Goal: Task Accomplishment & Management: Manage account settings

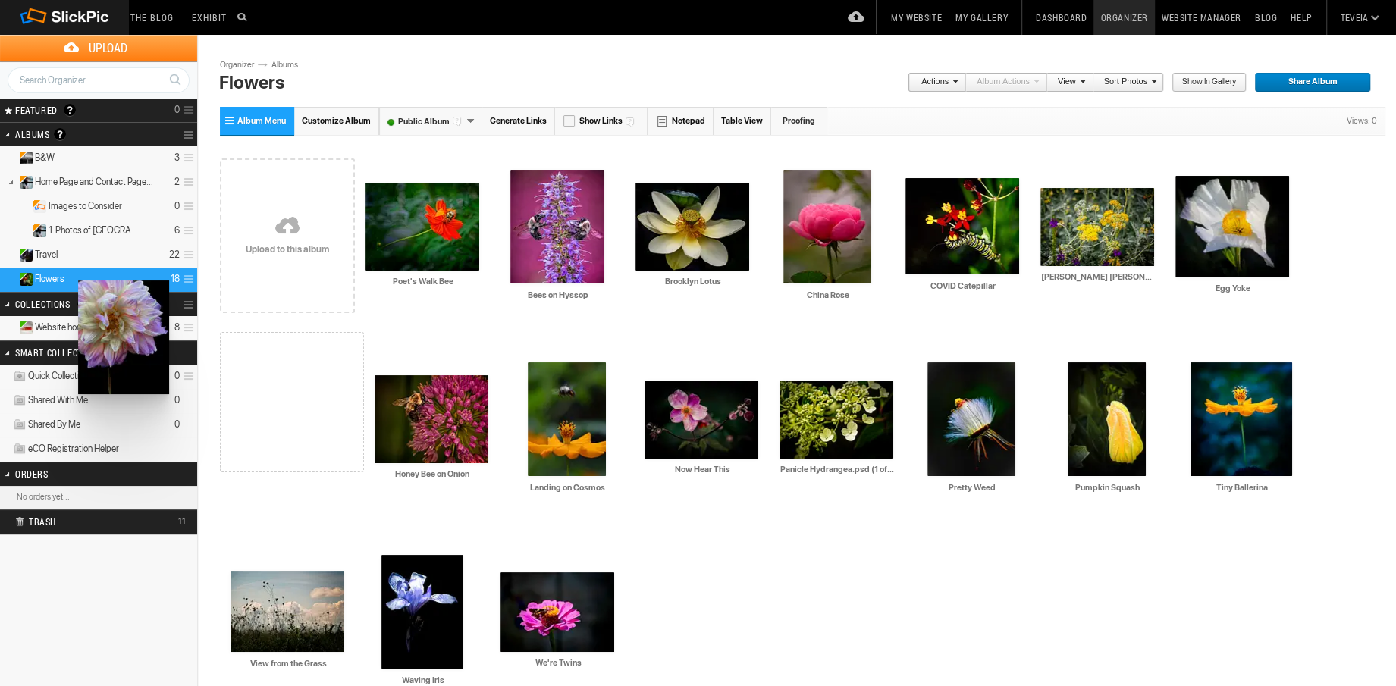
drag, startPoint x: 1086, startPoint y: 398, endPoint x: 77, endPoint y: 281, distance: 1016.4
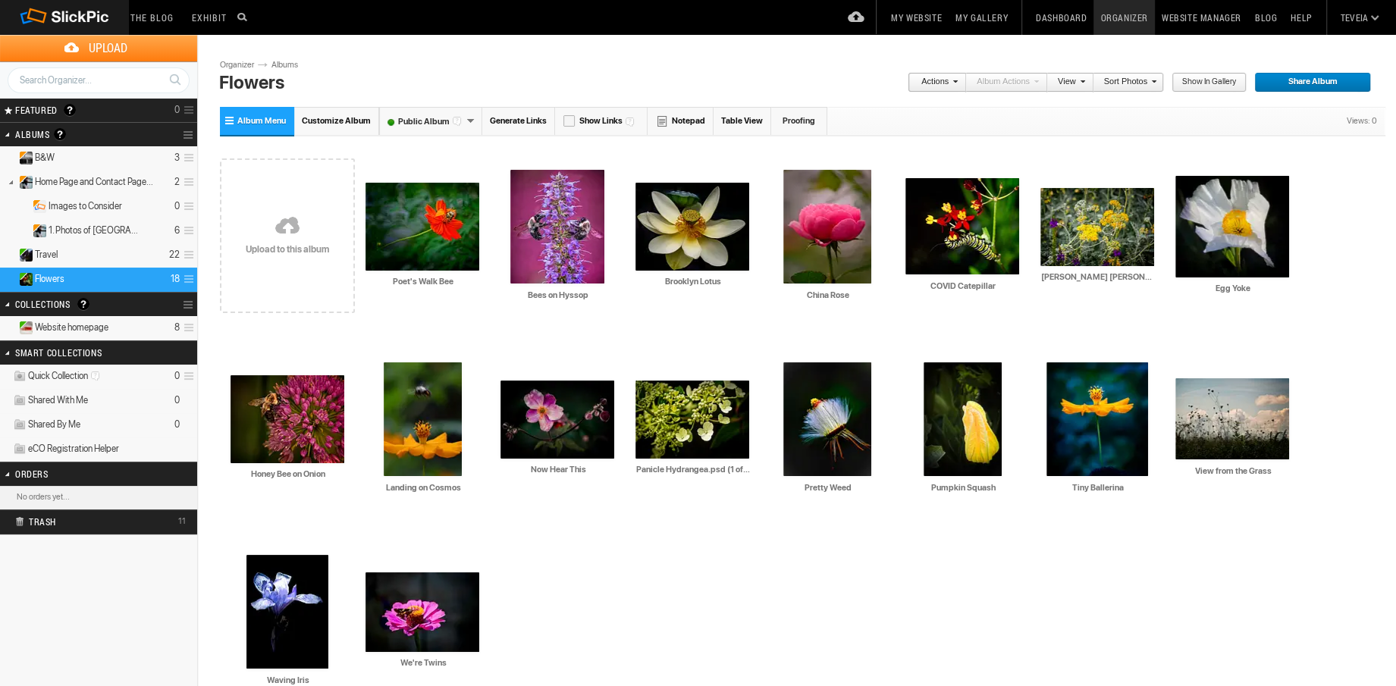
click at [118, 279] on details "Flowers 18" at bounding box center [98, 280] width 197 height 24
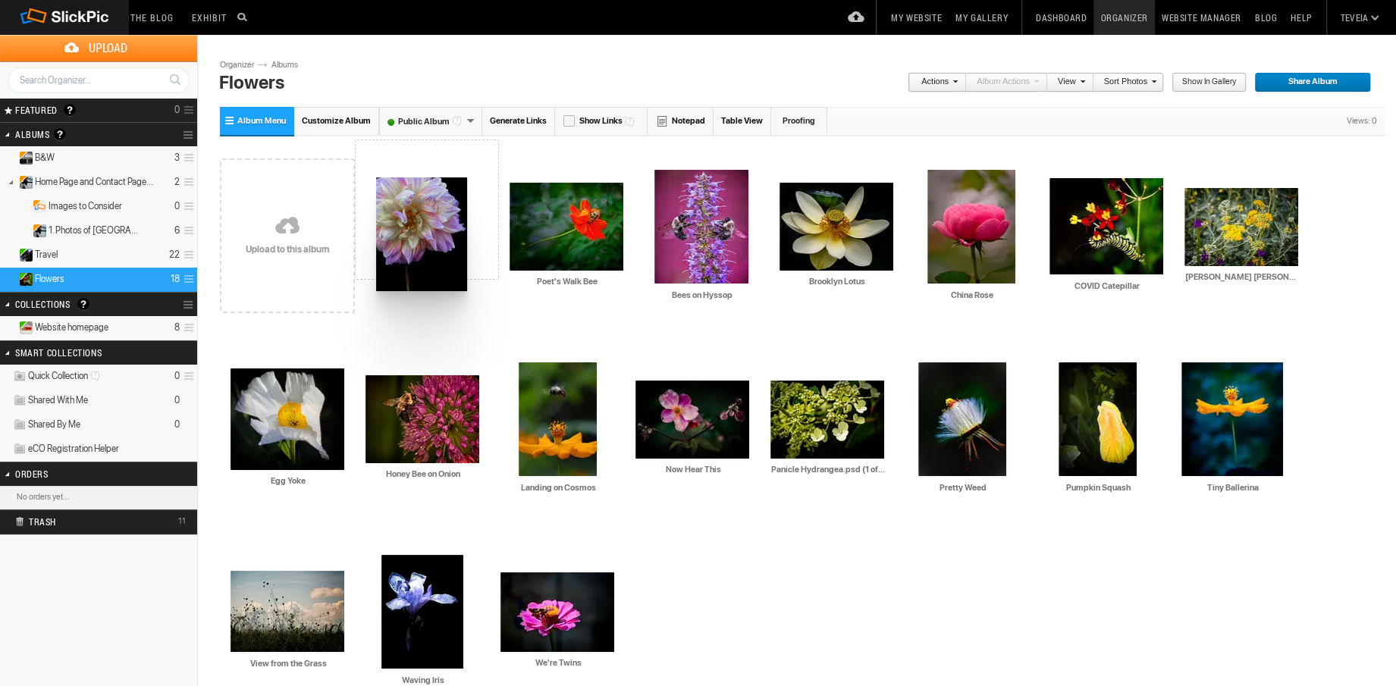
drag, startPoint x: 545, startPoint y: 621, endPoint x: 375, endPoint y: 177, distance: 475.4
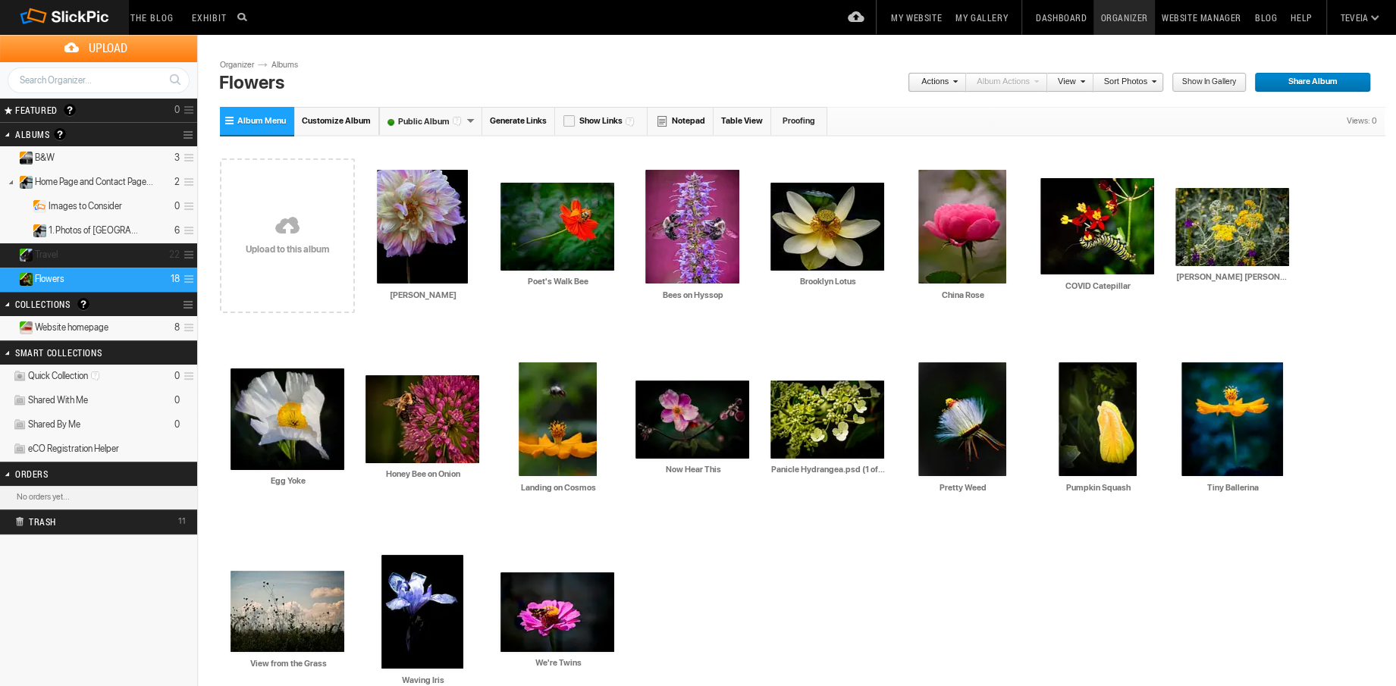
click at [46, 252] on span "Travel" at bounding box center [46, 255] width 23 height 12
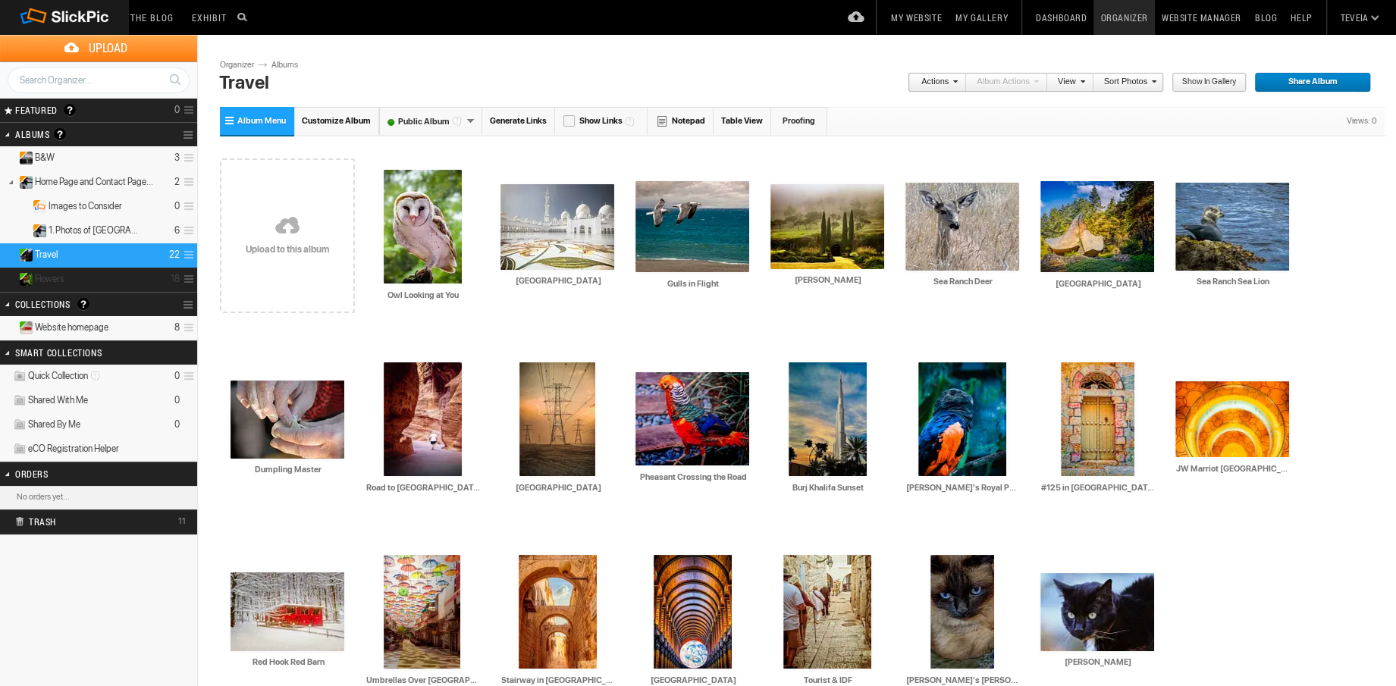
click at [43, 273] on span "Flowers" at bounding box center [50, 279] width 30 height 12
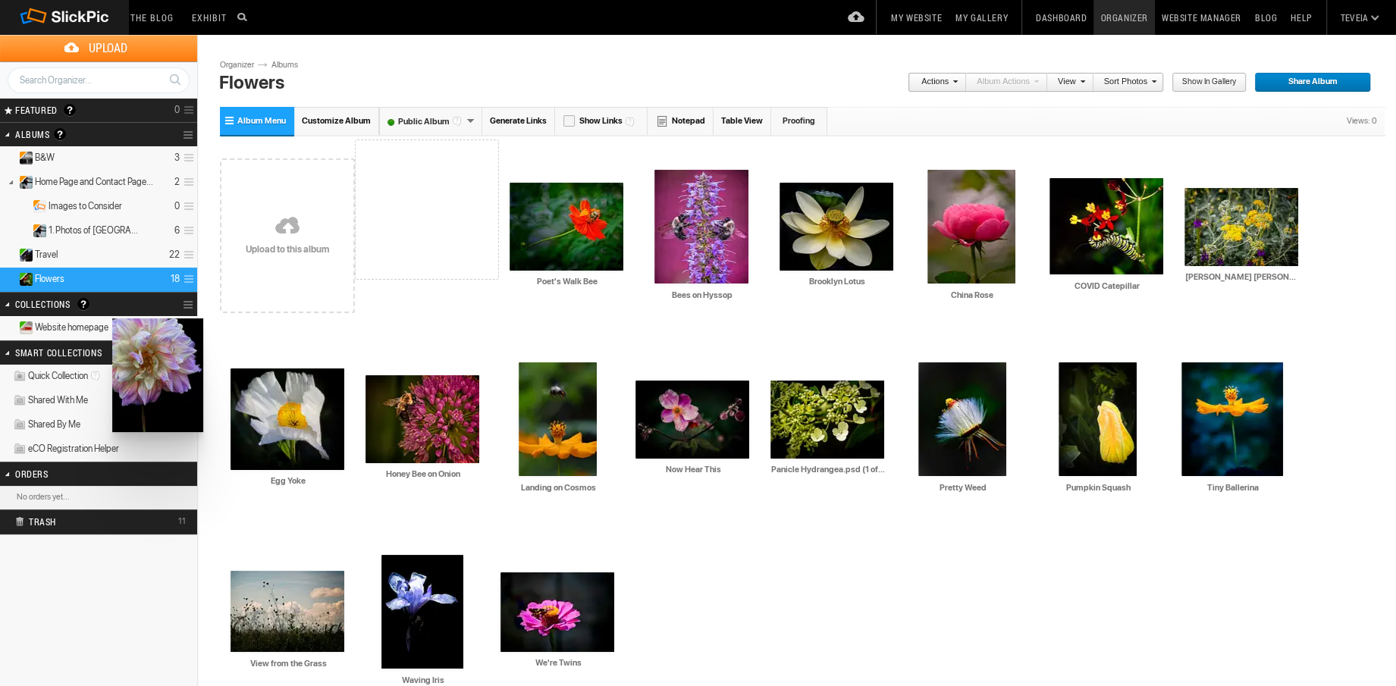
drag, startPoint x: 413, startPoint y: 244, endPoint x: 111, endPoint y: 319, distance: 311.6
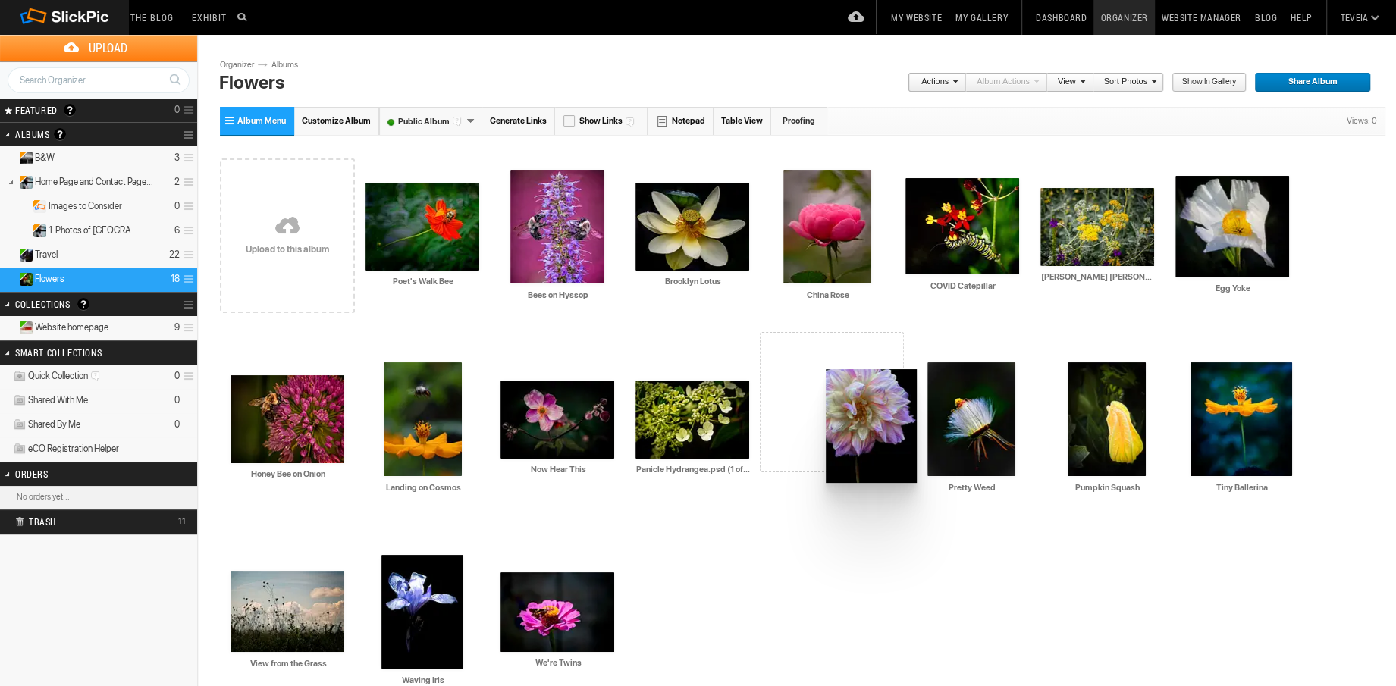
drag, startPoint x: 422, startPoint y: 195, endPoint x: 824, endPoint y: 369, distance: 438.2
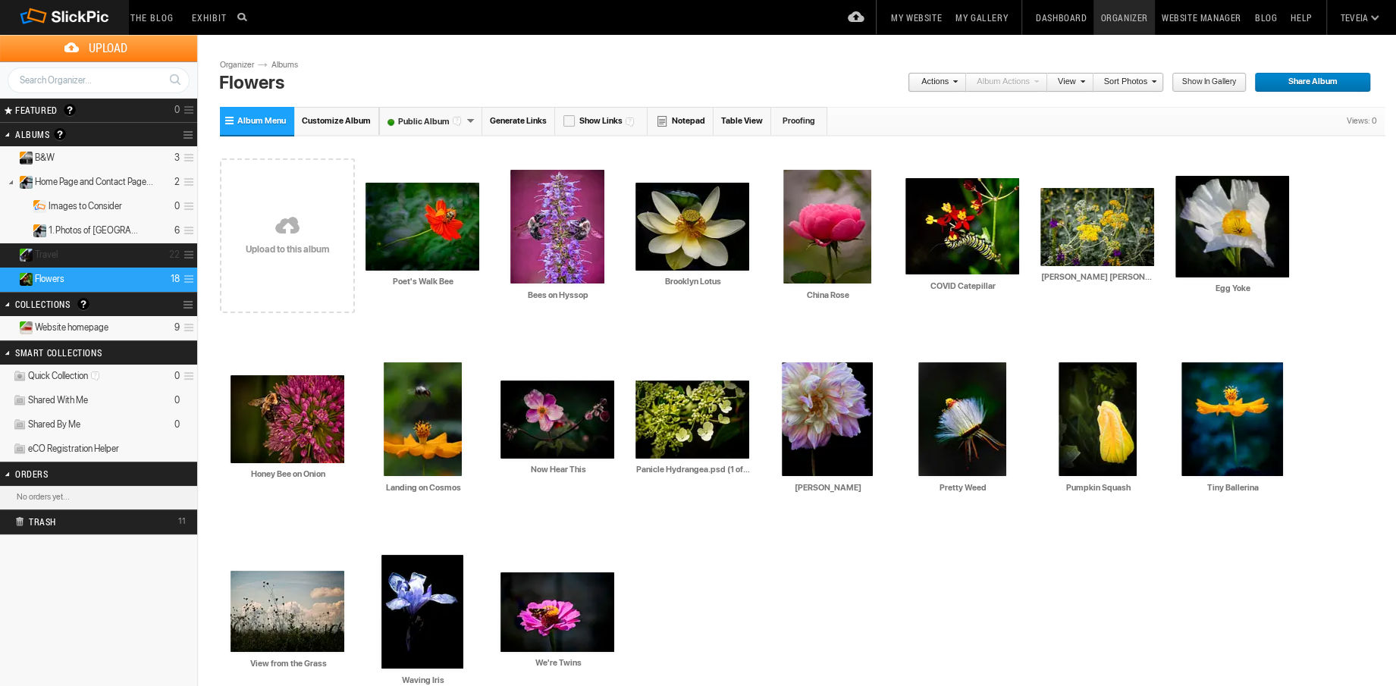
click at [70, 259] on details "Travel 22" at bounding box center [98, 255] width 197 height 24
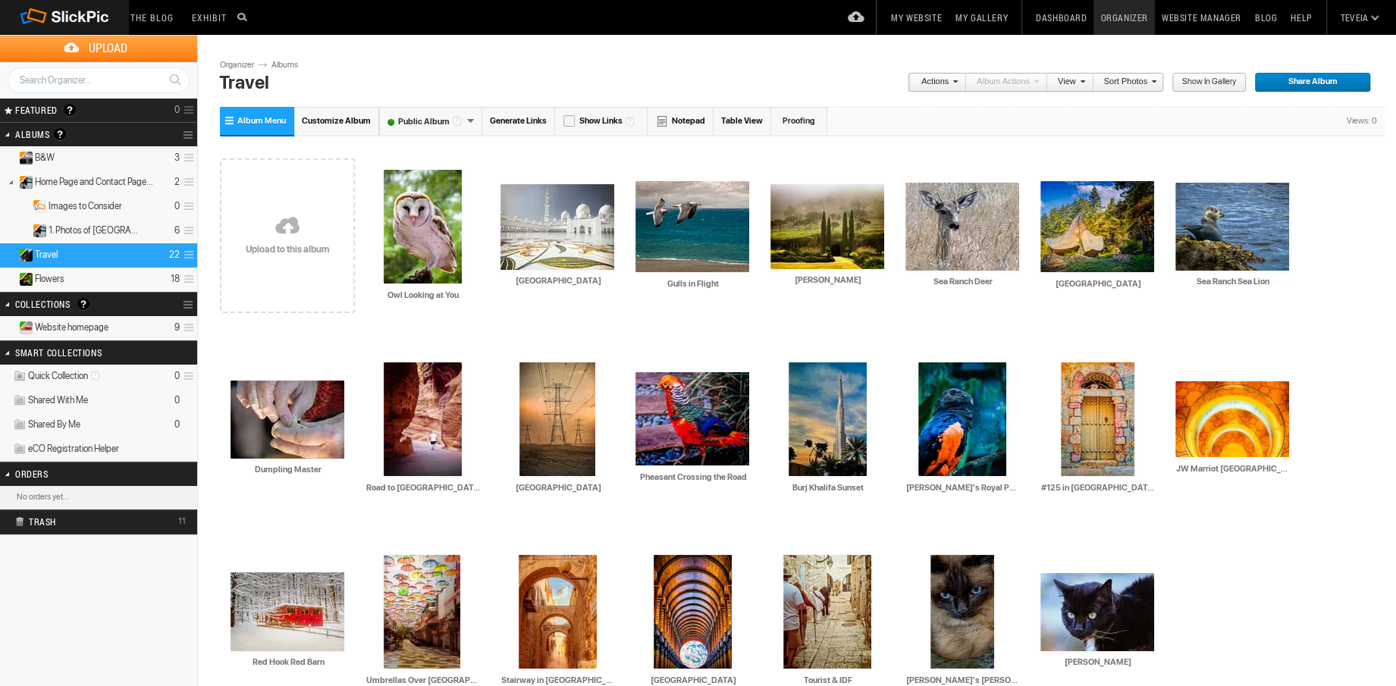
click at [56, 325] on span "Website homepage" at bounding box center [72, 328] width 74 height 12
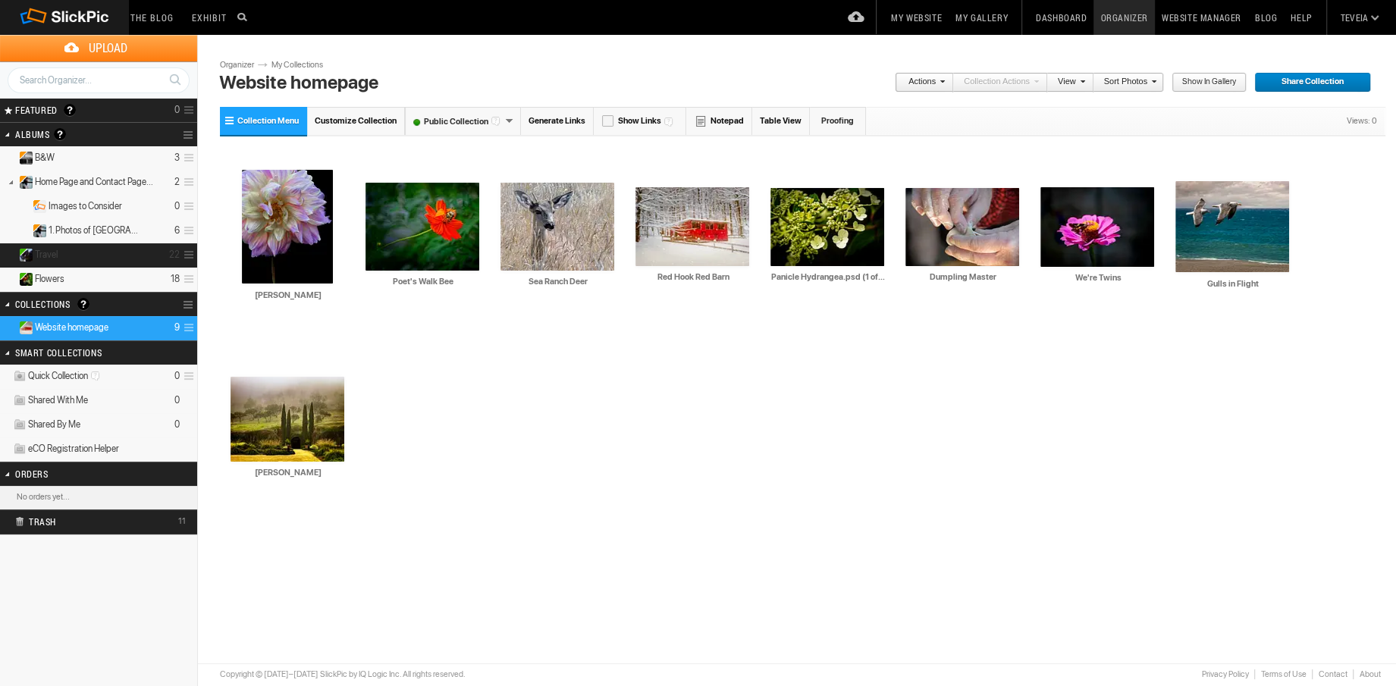
click at [67, 255] on details "Travel 22" at bounding box center [98, 255] width 197 height 24
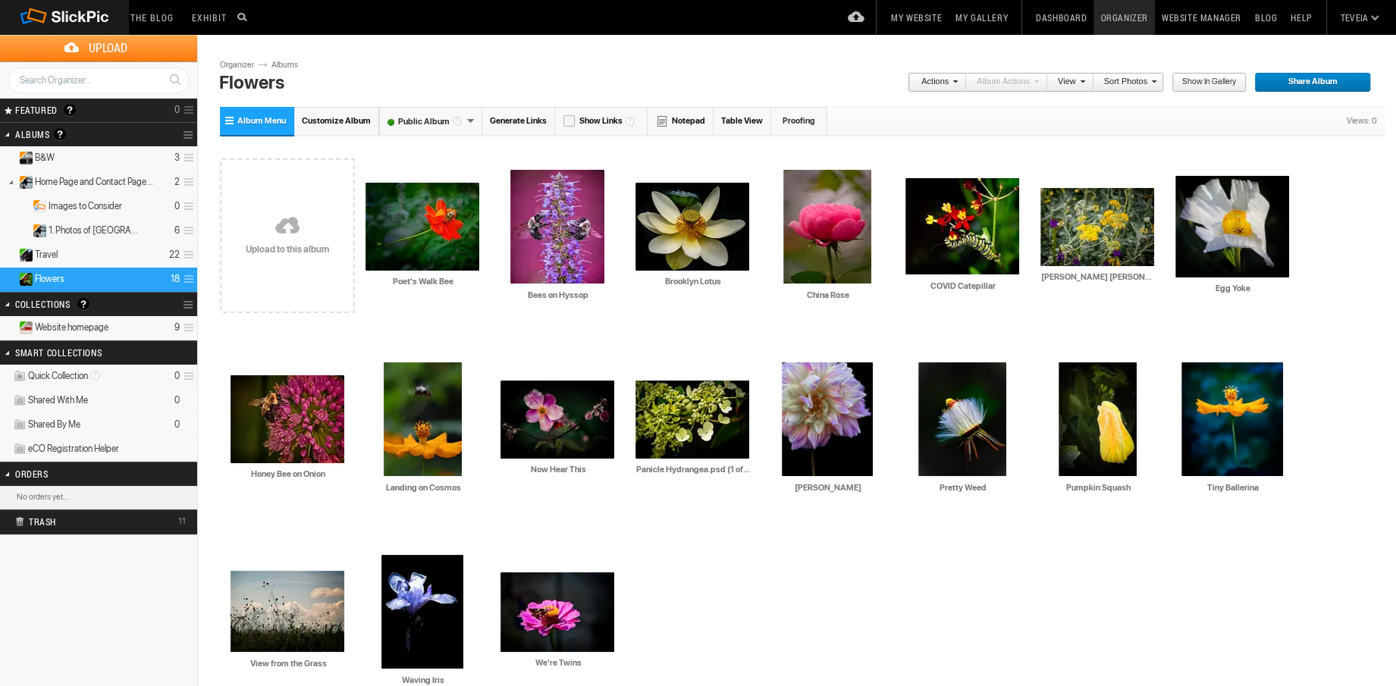
click at [817, 579] on div "Drop your photos here Upload to this album AI Poet's Walk Bee HTML: Direct: For…" at bounding box center [803, 429] width 1166 height 578
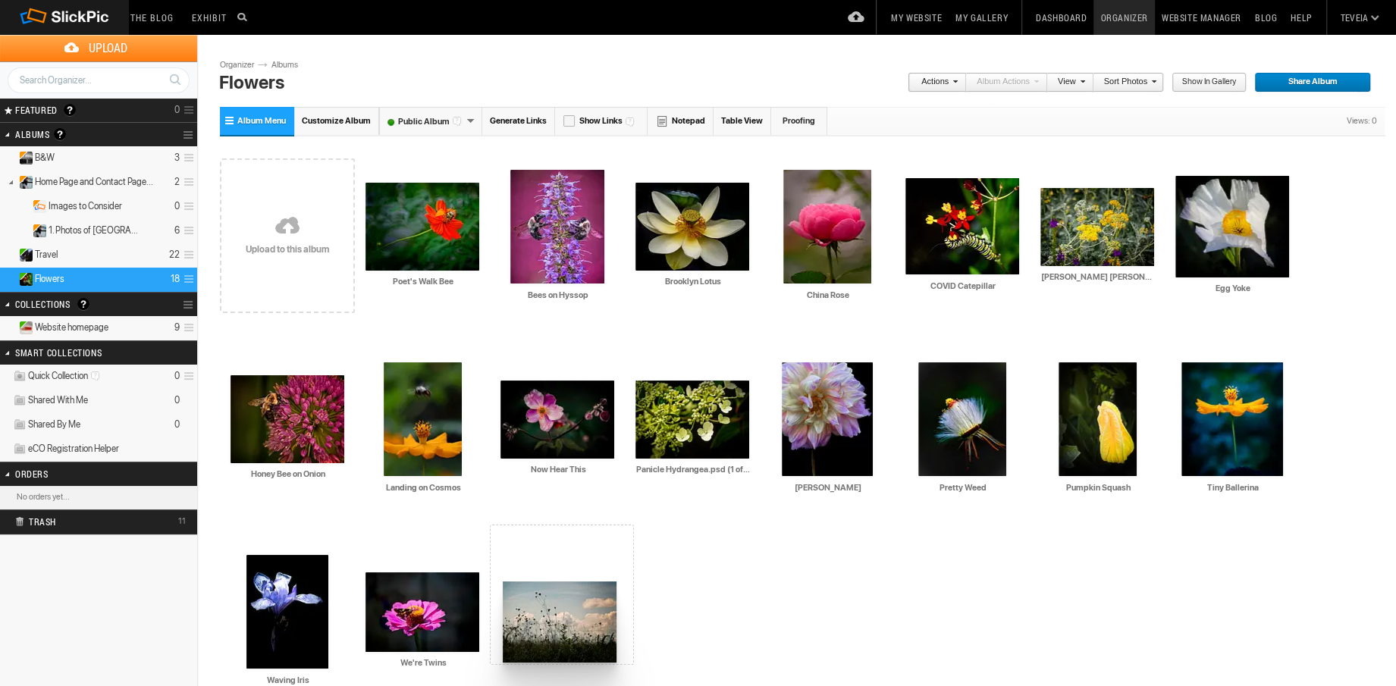
drag, startPoint x: 287, startPoint y: 613, endPoint x: 501, endPoint y: 582, distance: 216.1
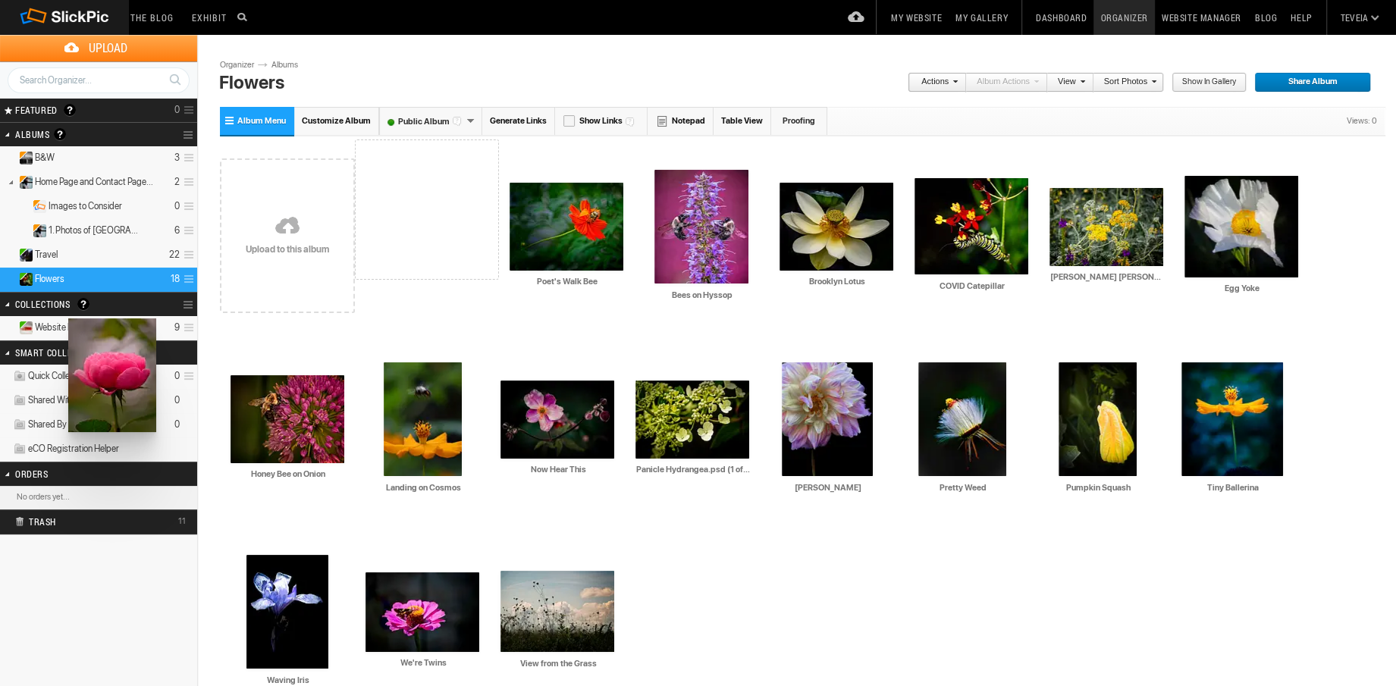
drag, startPoint x: 823, startPoint y: 264, endPoint x: 67, endPoint y: 319, distance: 758.2
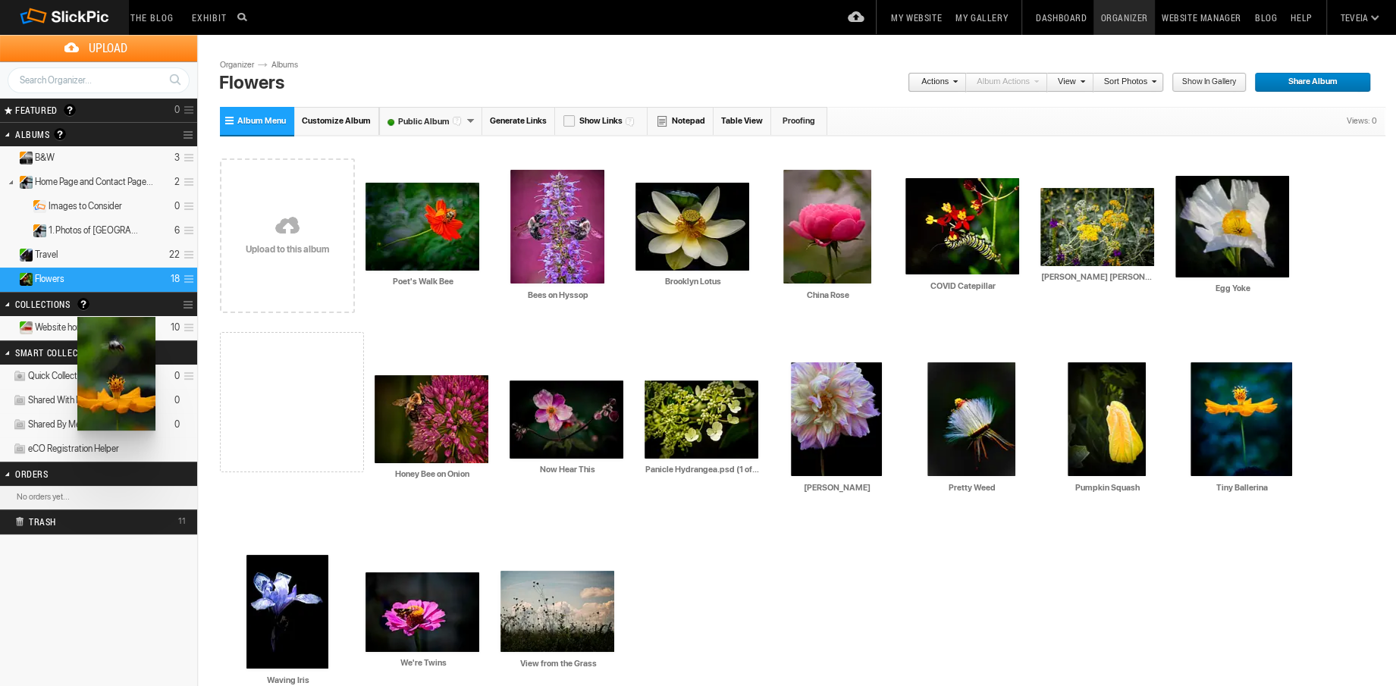
drag, startPoint x: 431, startPoint y: 419, endPoint x: 76, endPoint y: 317, distance: 369.2
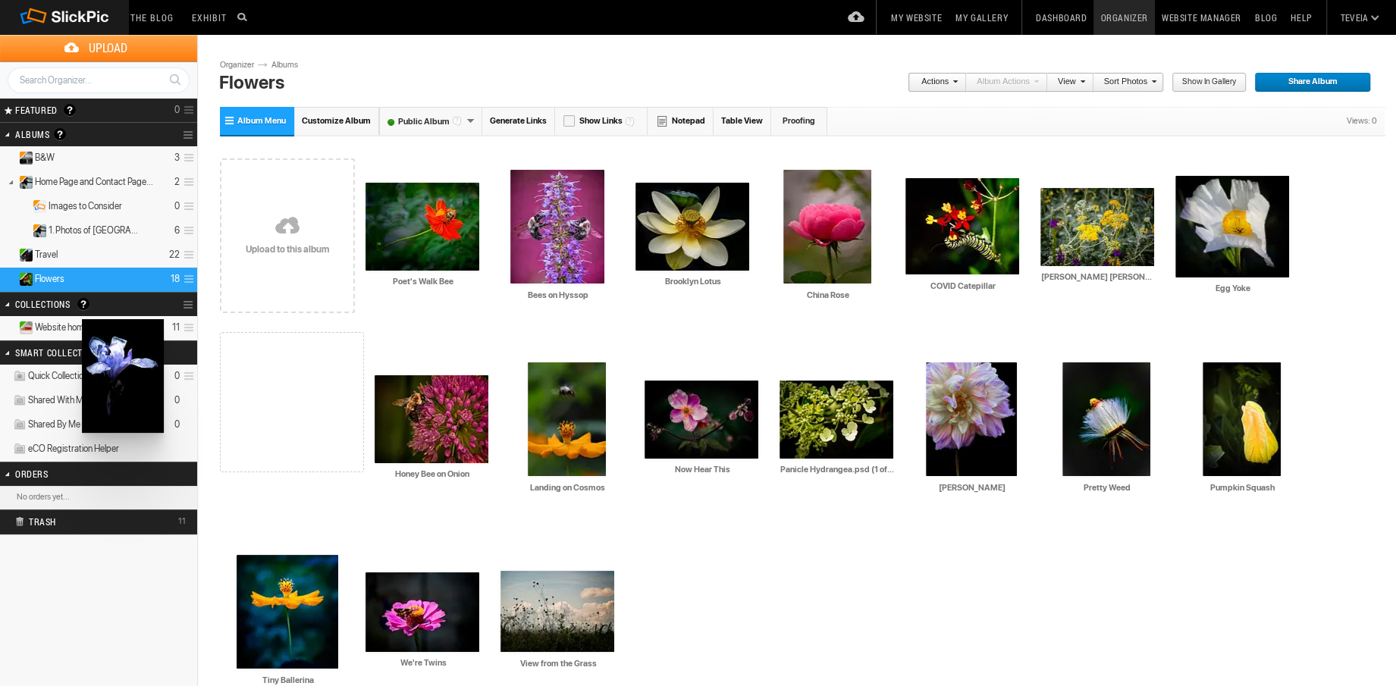
drag, startPoint x: 287, startPoint y: 596, endPoint x: 80, endPoint y: 319, distance: 345.7
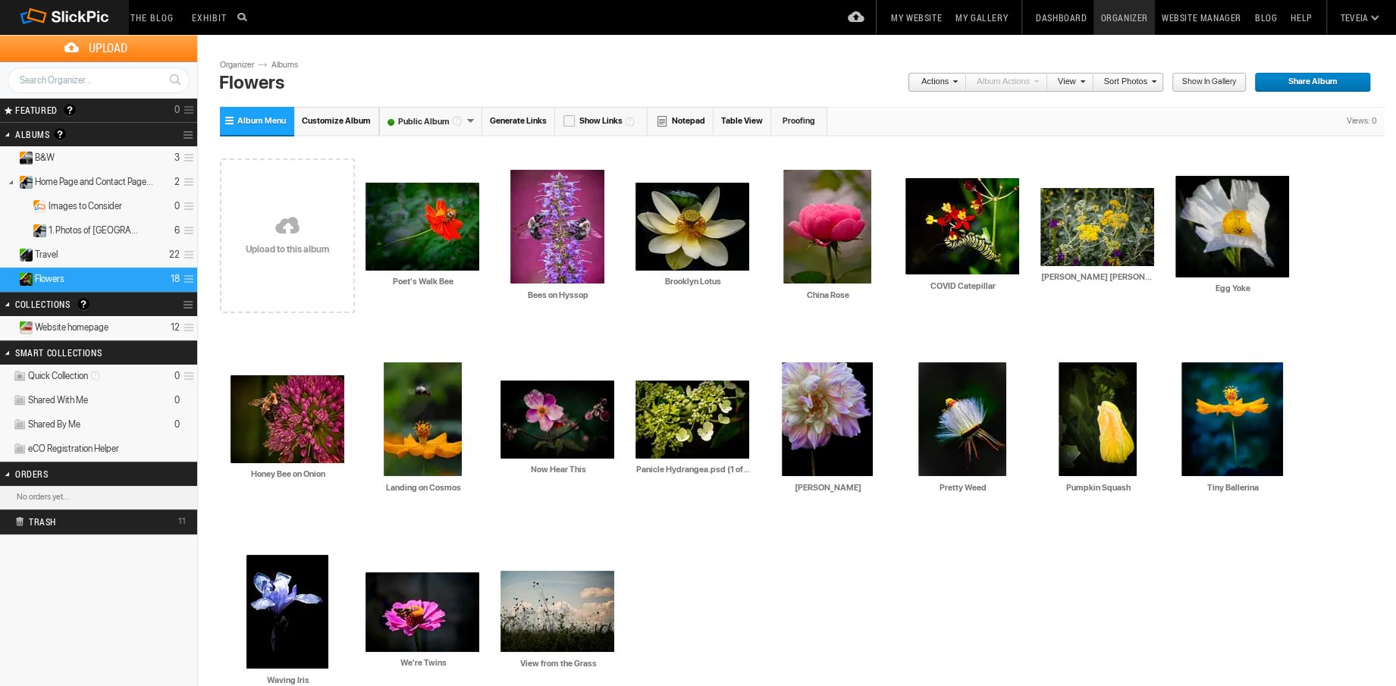
click at [71, 323] on span "Website homepage" at bounding box center [72, 328] width 74 height 12
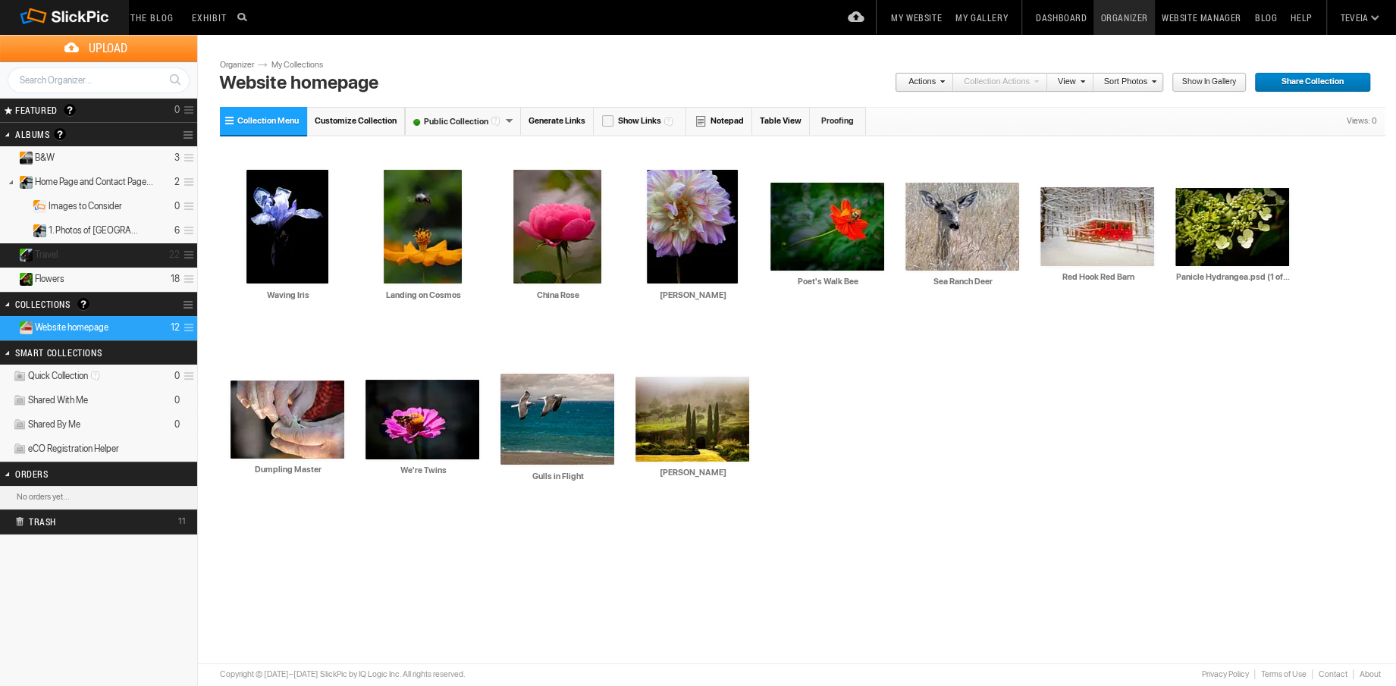
click at [71, 256] on details "Travel 22" at bounding box center [98, 255] width 197 height 24
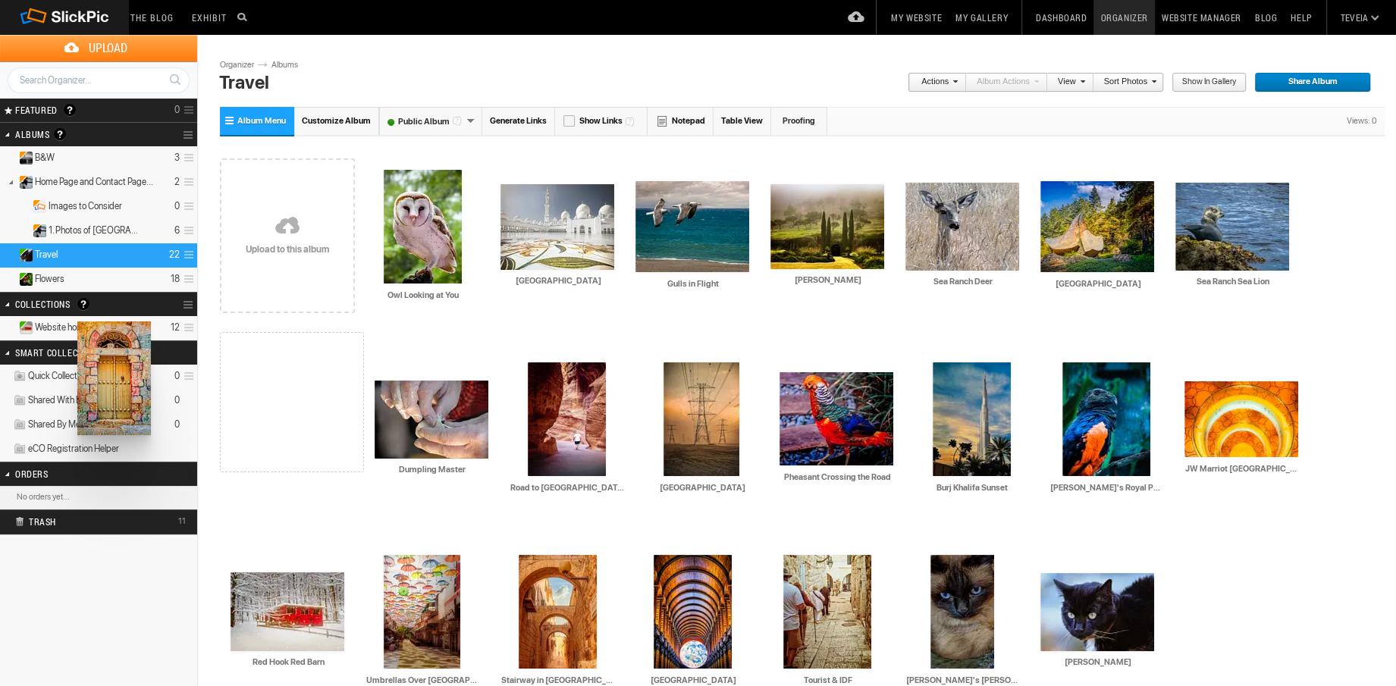
drag, startPoint x: 1088, startPoint y: 445, endPoint x: 76, endPoint y: 322, distance: 1019.3
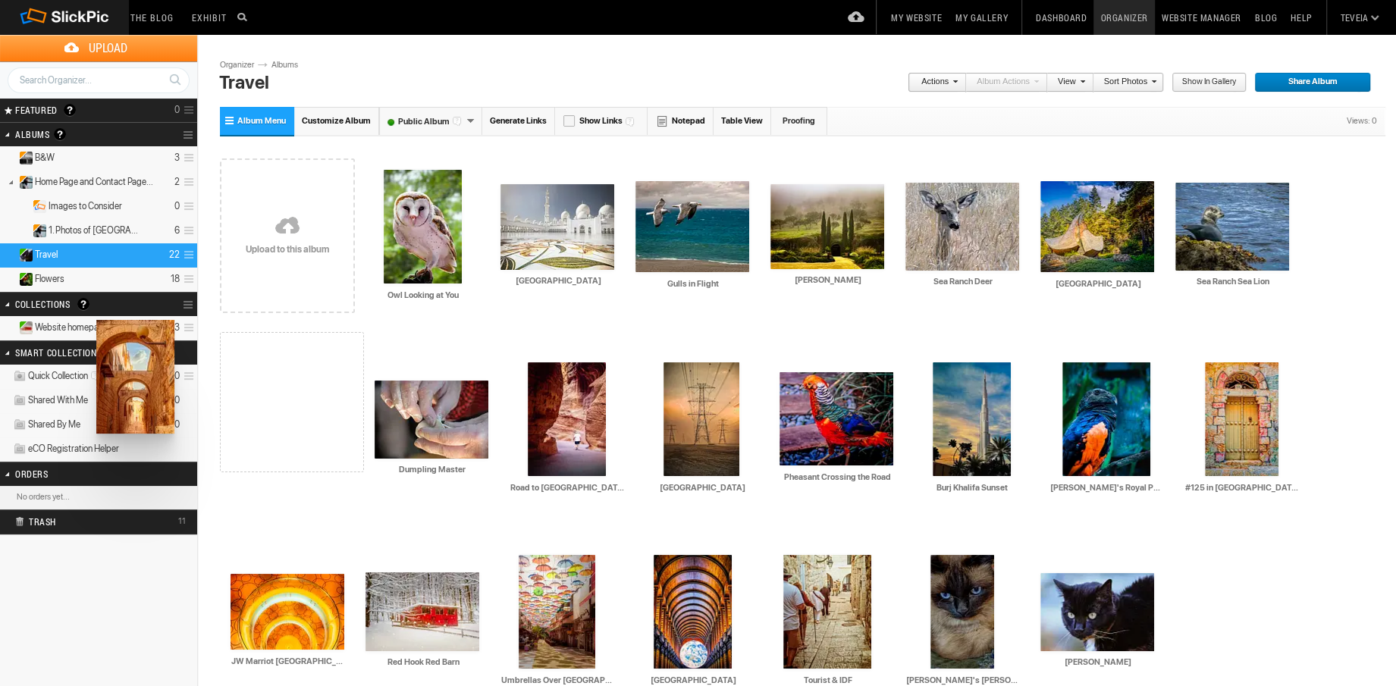
drag, startPoint x: 560, startPoint y: 605, endPoint x: 95, endPoint y: 320, distance: 545.0
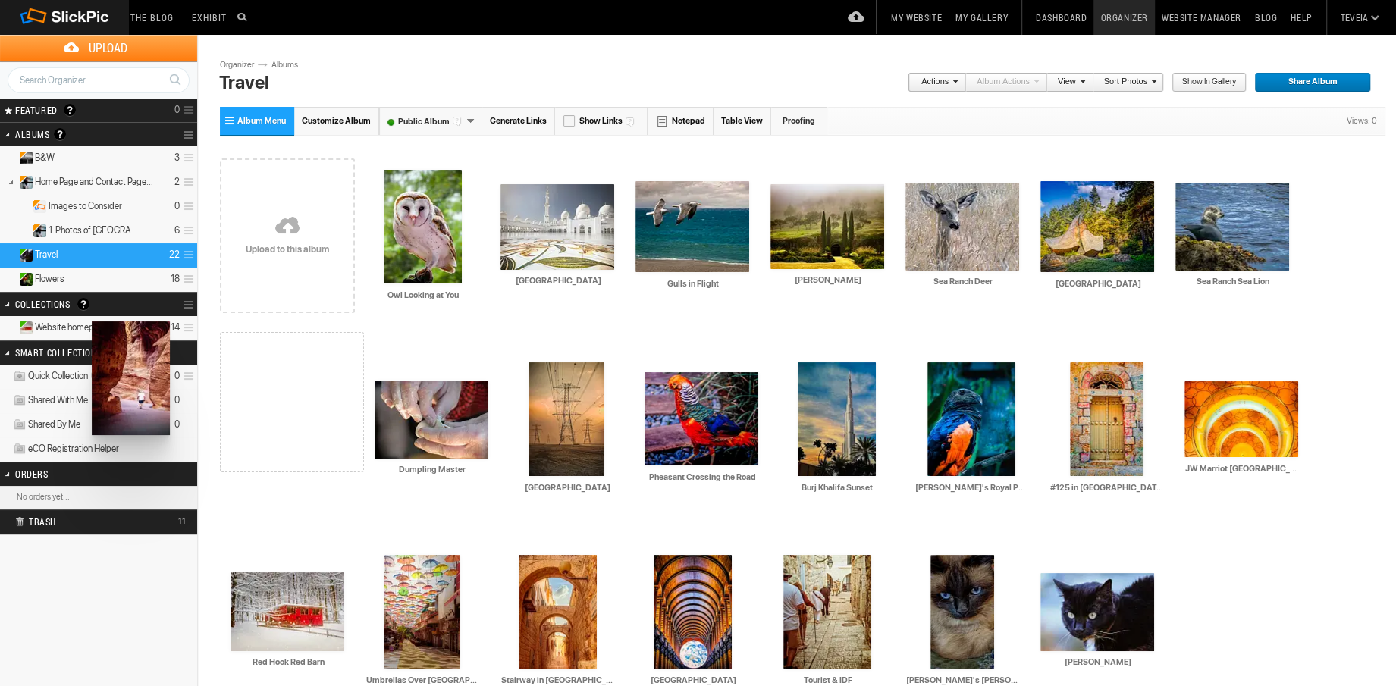
drag, startPoint x: 422, startPoint y: 424, endPoint x: 90, endPoint y: 322, distance: 347.6
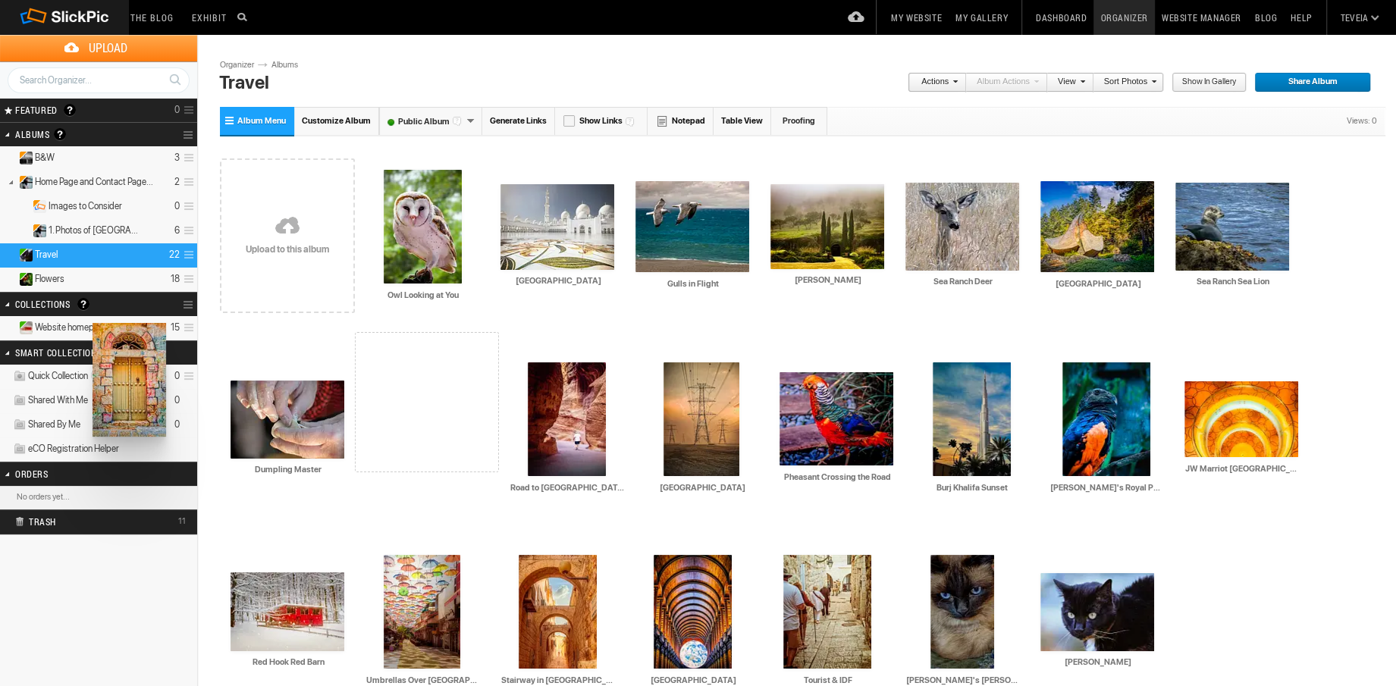
drag, startPoint x: 1083, startPoint y: 414, endPoint x: 91, endPoint y: 323, distance: 996.2
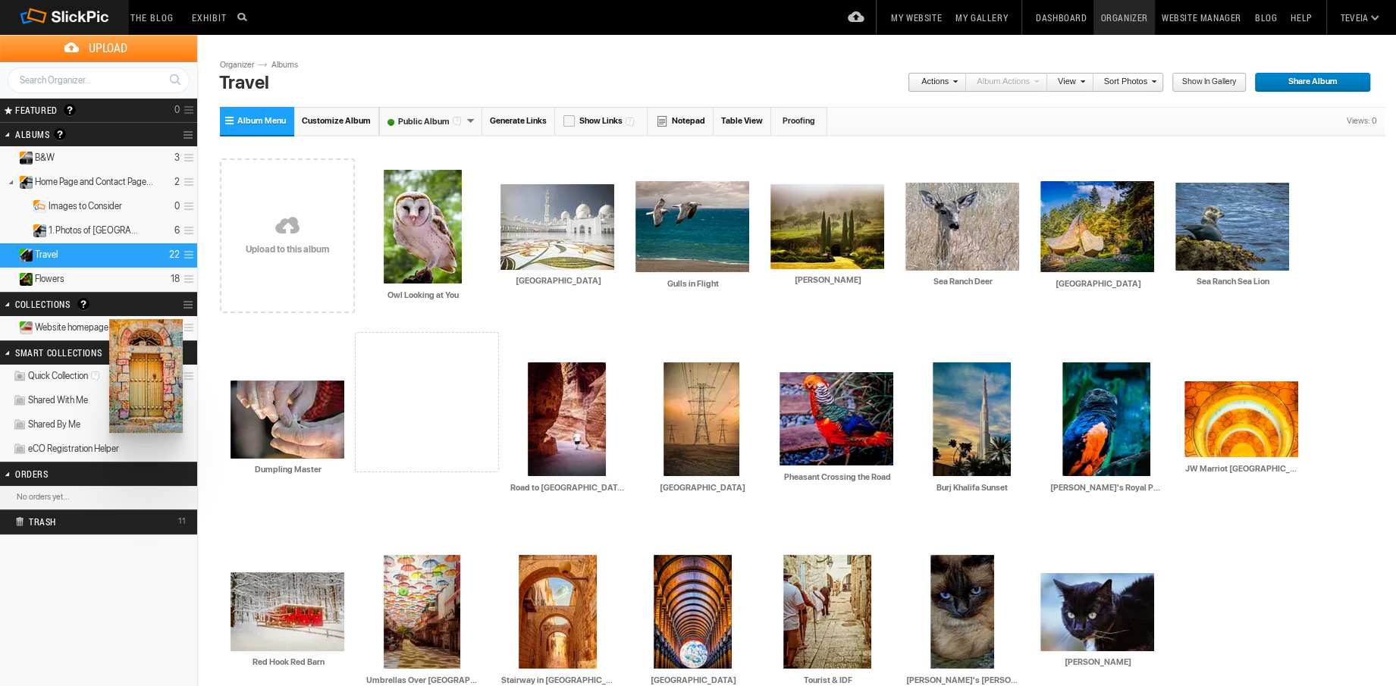
drag, startPoint x: 1085, startPoint y: 426, endPoint x: 108, endPoint y: 319, distance: 983.4
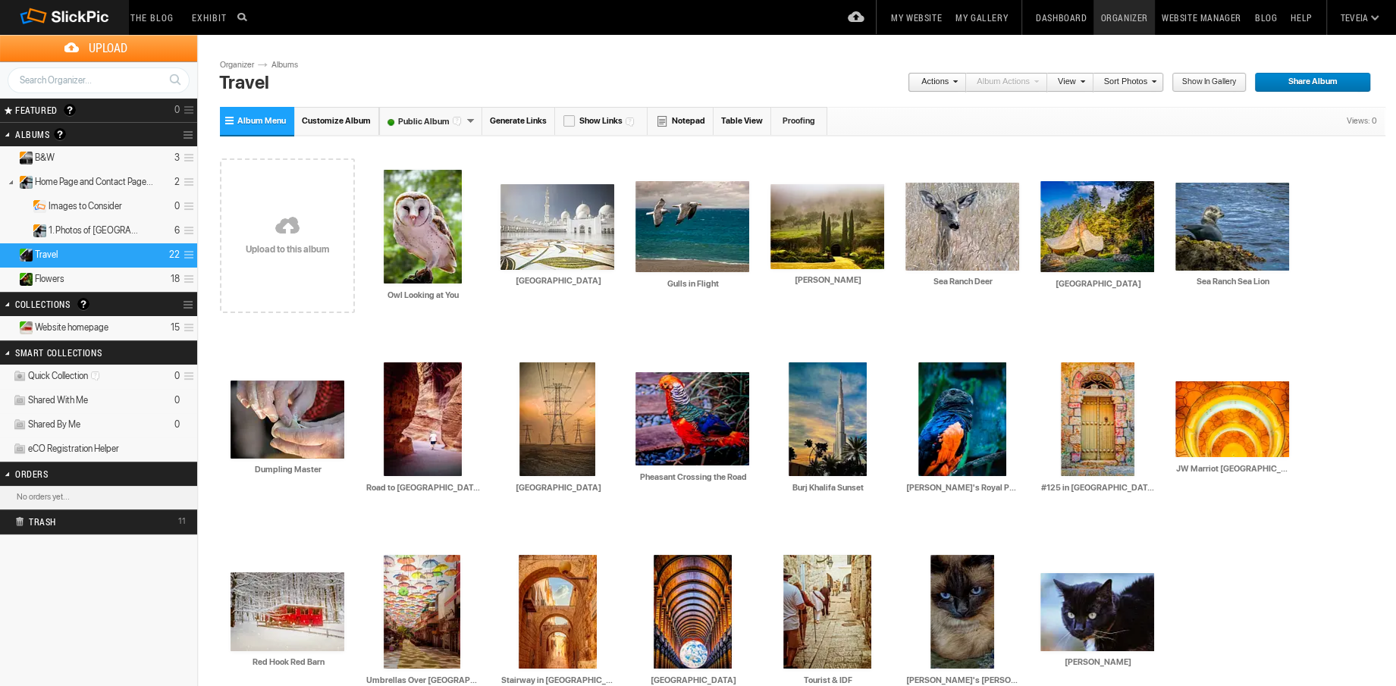
click at [108, 322] on span "Website homepage" at bounding box center [72, 328] width 74 height 12
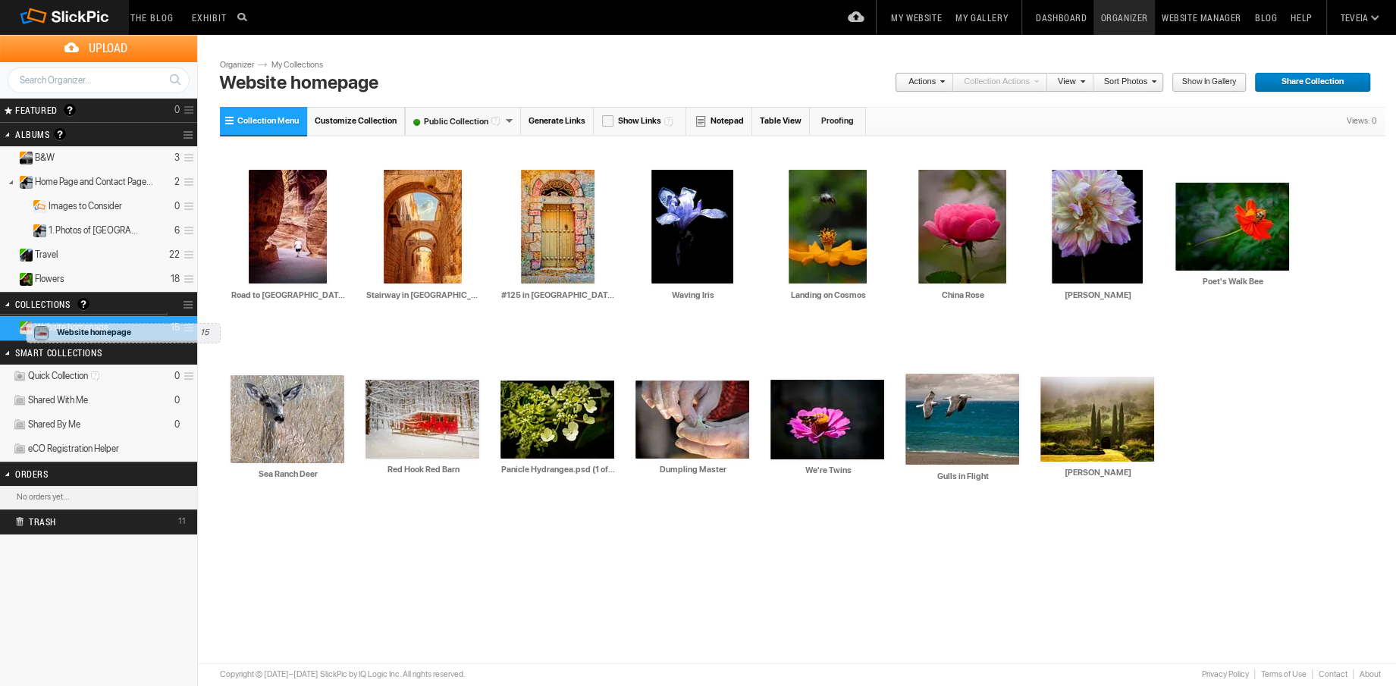
drag, startPoint x: 117, startPoint y: 318, endPoint x: 18, endPoint y: 313, distance: 98.7
click at [20, 316] on details "Website homepage 15" at bounding box center [98, 328] width 197 height 24
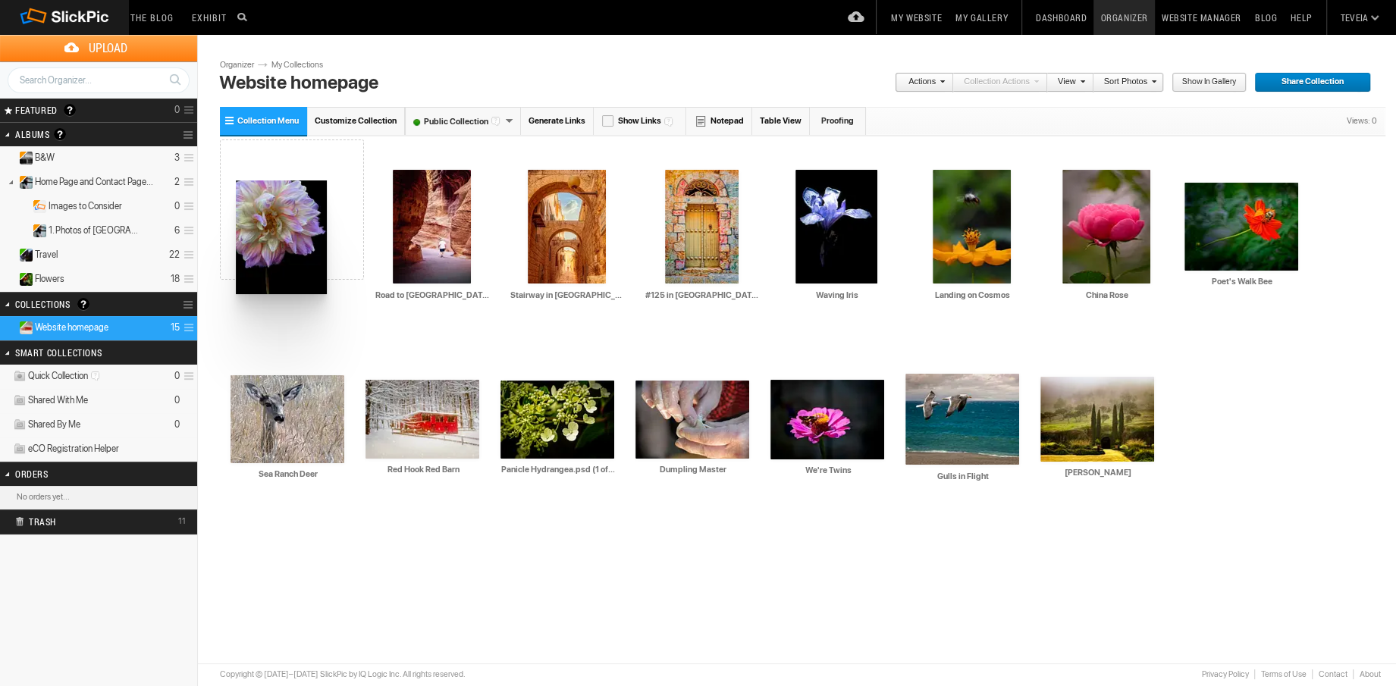
drag, startPoint x: 1088, startPoint y: 247, endPoint x: 234, endPoint y: 181, distance: 855.9
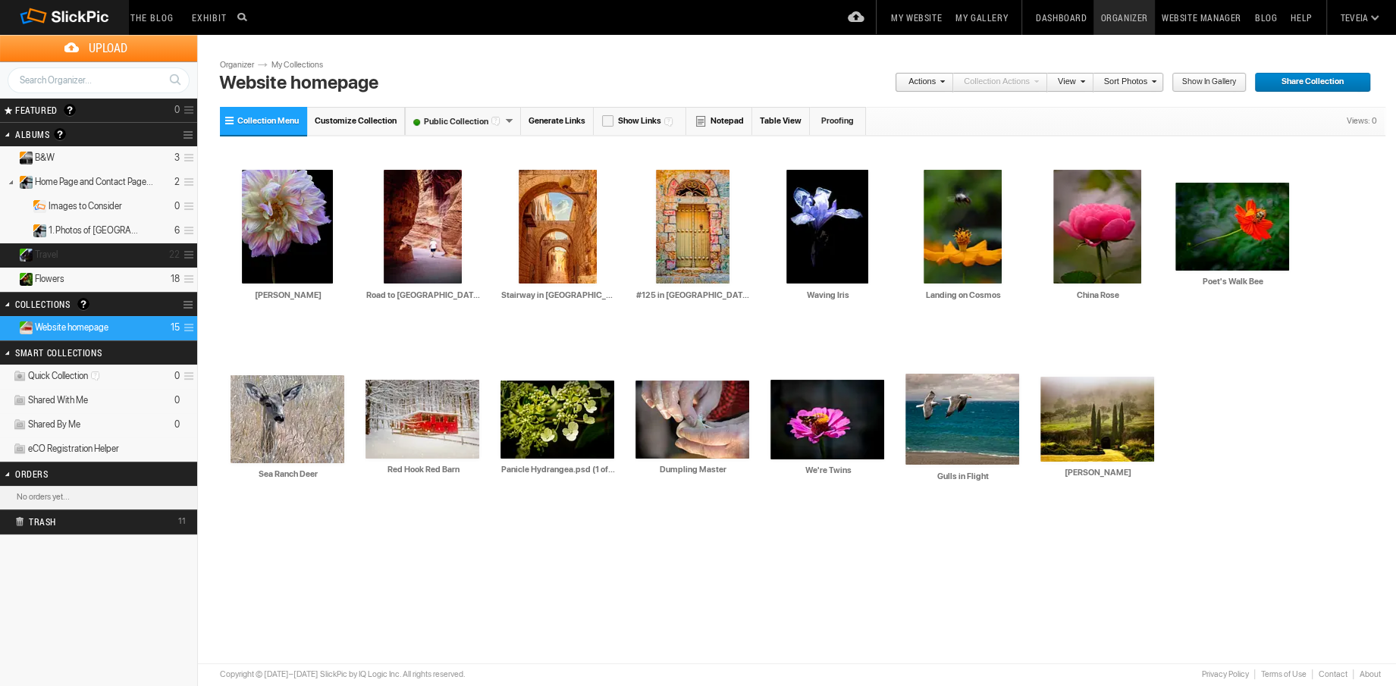
click at [112, 259] on details "Travel 22" at bounding box center [98, 255] width 197 height 24
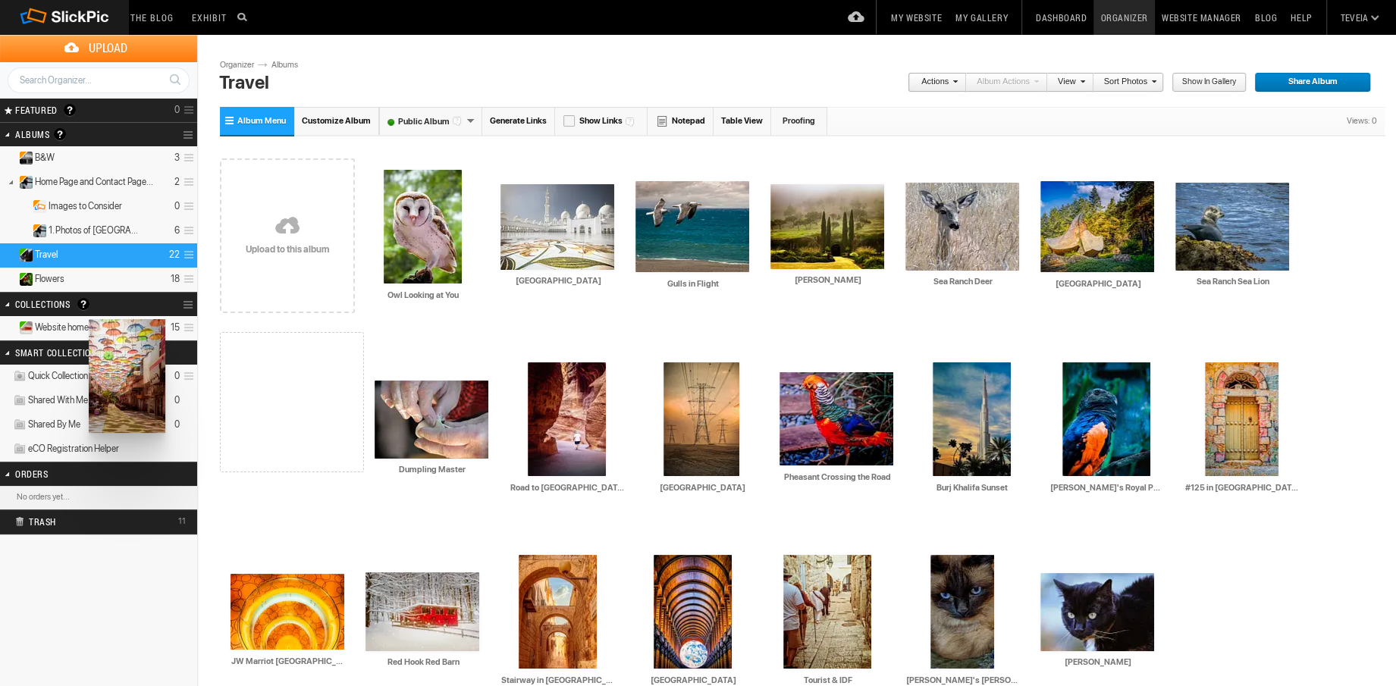
drag, startPoint x: 431, startPoint y: 596, endPoint x: 87, endPoint y: 319, distance: 441.2
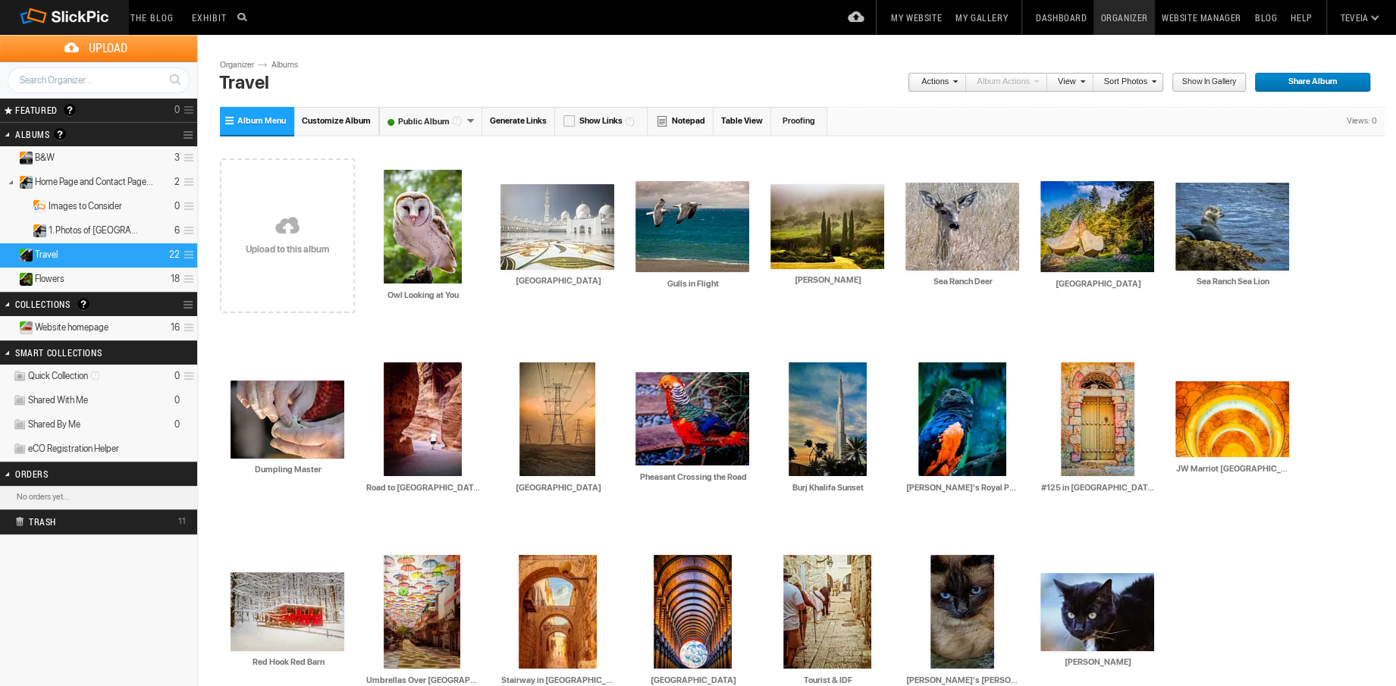
click at [91, 323] on span "Website homepage" at bounding box center [72, 328] width 74 height 12
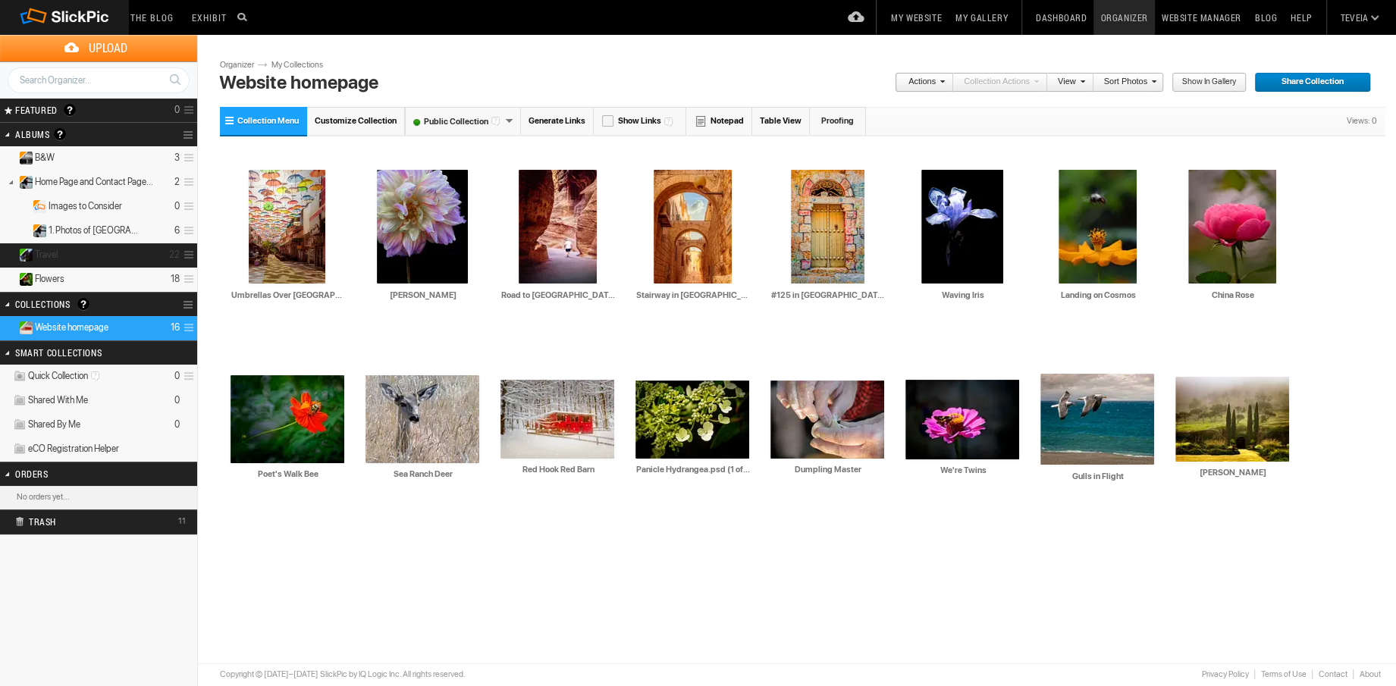
click at [114, 259] on details "Travel 22" at bounding box center [98, 255] width 197 height 24
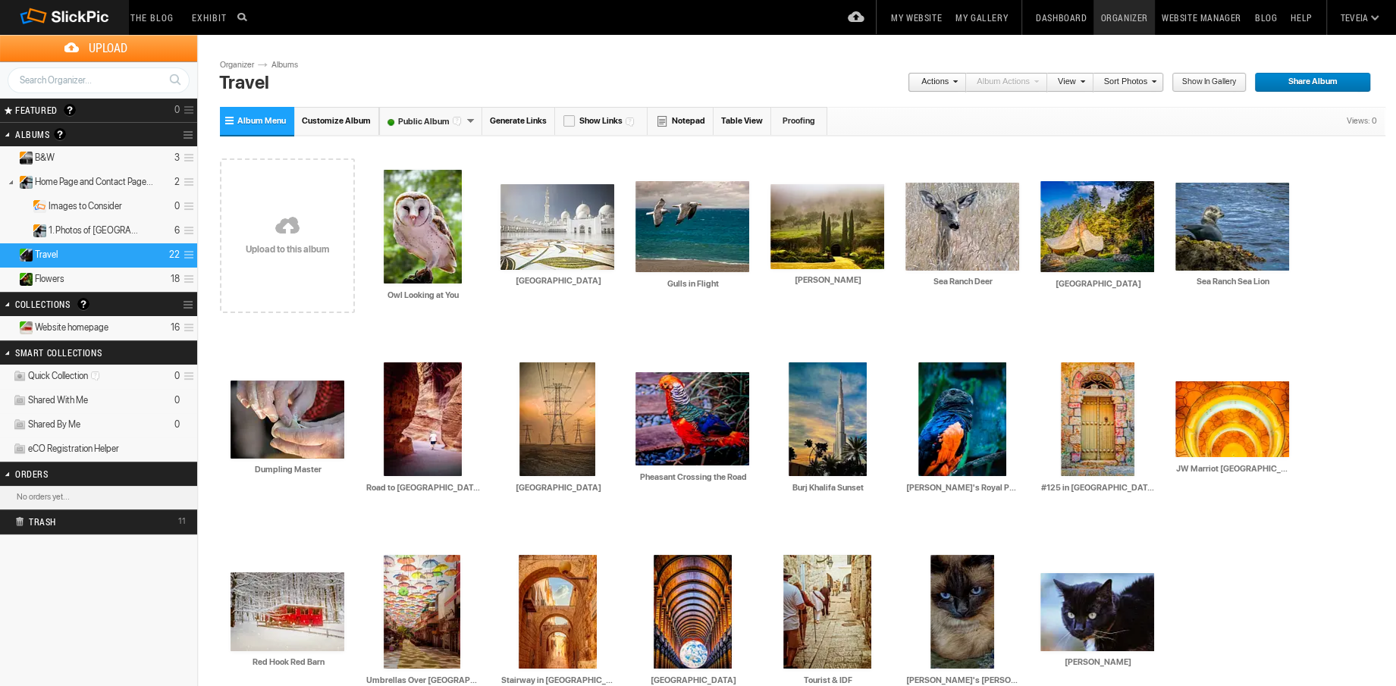
click at [134, 325] on details "Website homepage 16" at bounding box center [98, 328] width 197 height 24
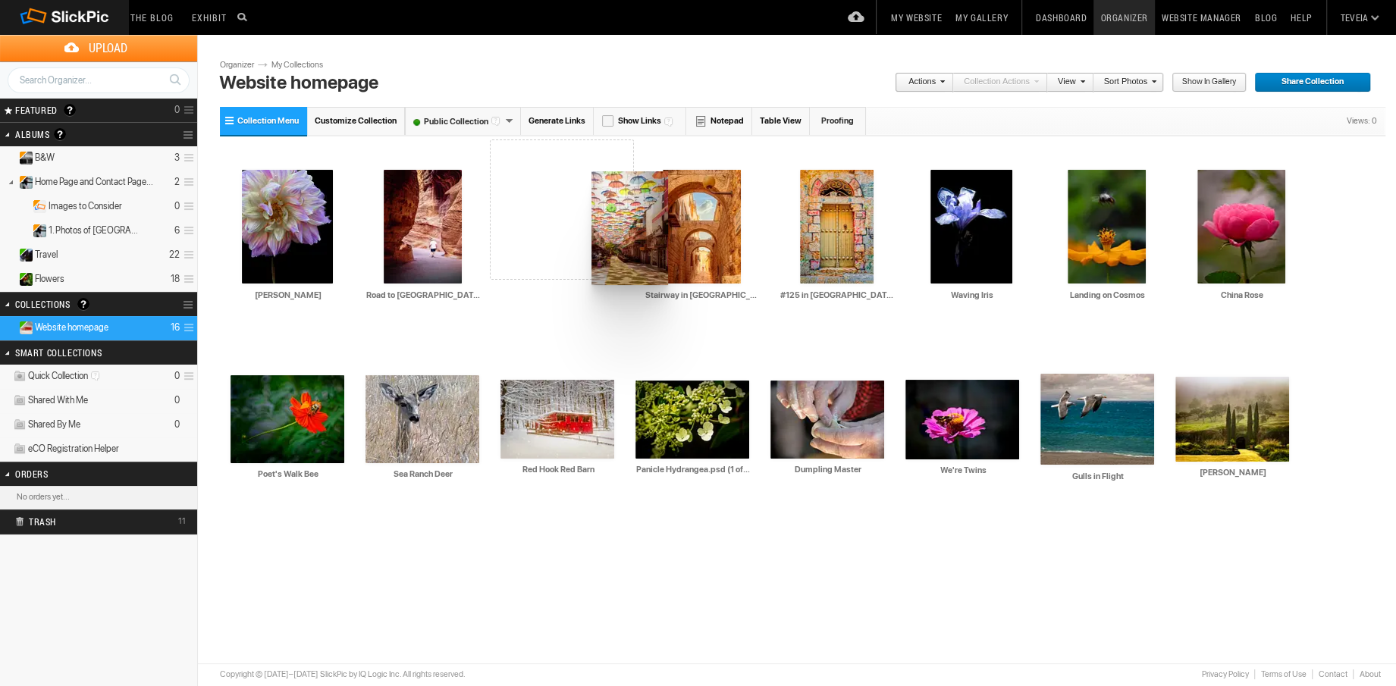
drag, startPoint x: 303, startPoint y: 240, endPoint x: 590, endPoint y: 171, distance: 295.5
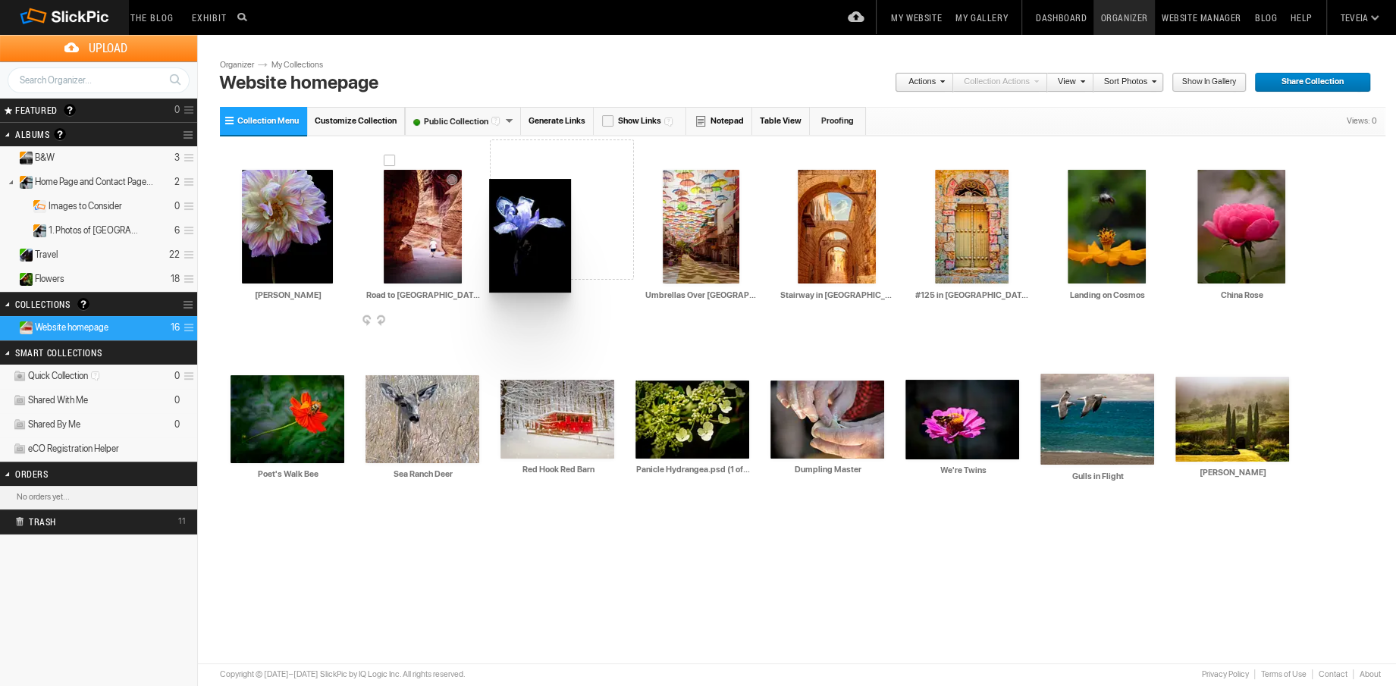
drag, startPoint x: 959, startPoint y: 234, endPoint x: 488, endPoint y: 179, distance: 475.0
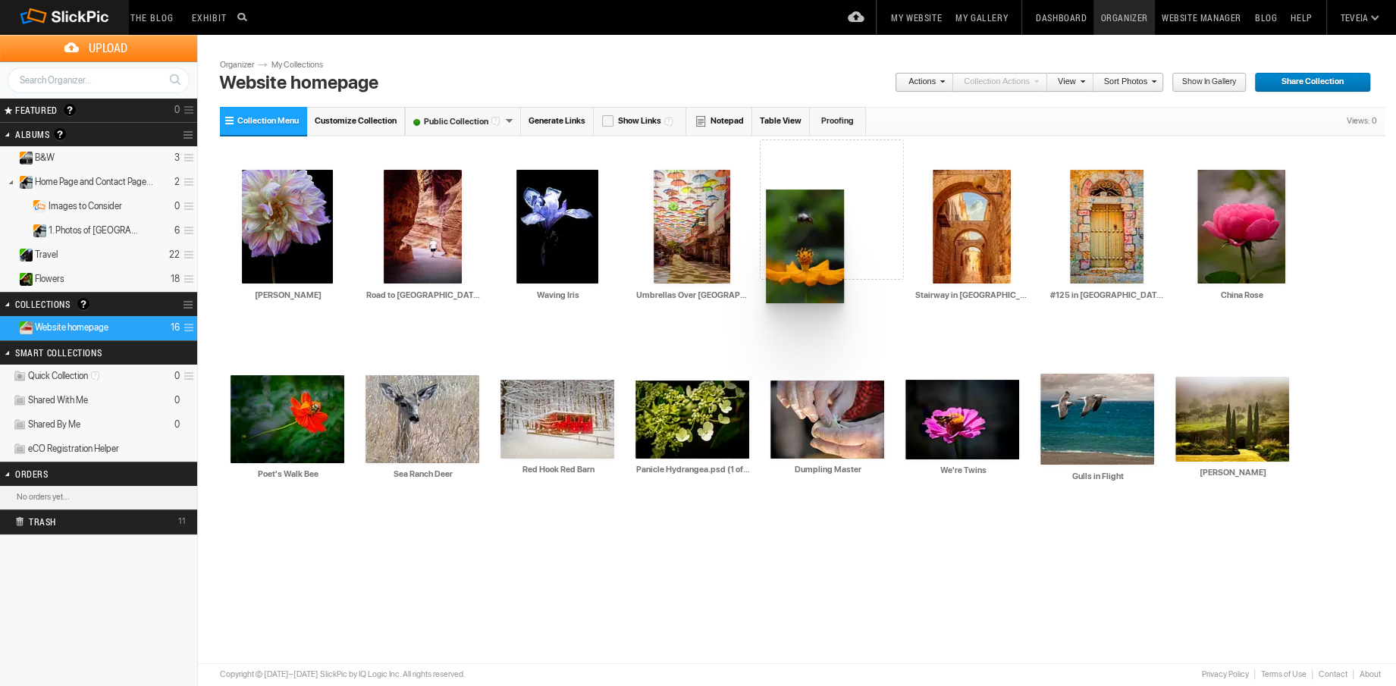
drag, startPoint x: 1140, startPoint y: 237, endPoint x: 765, endPoint y: 190, distance: 378.4
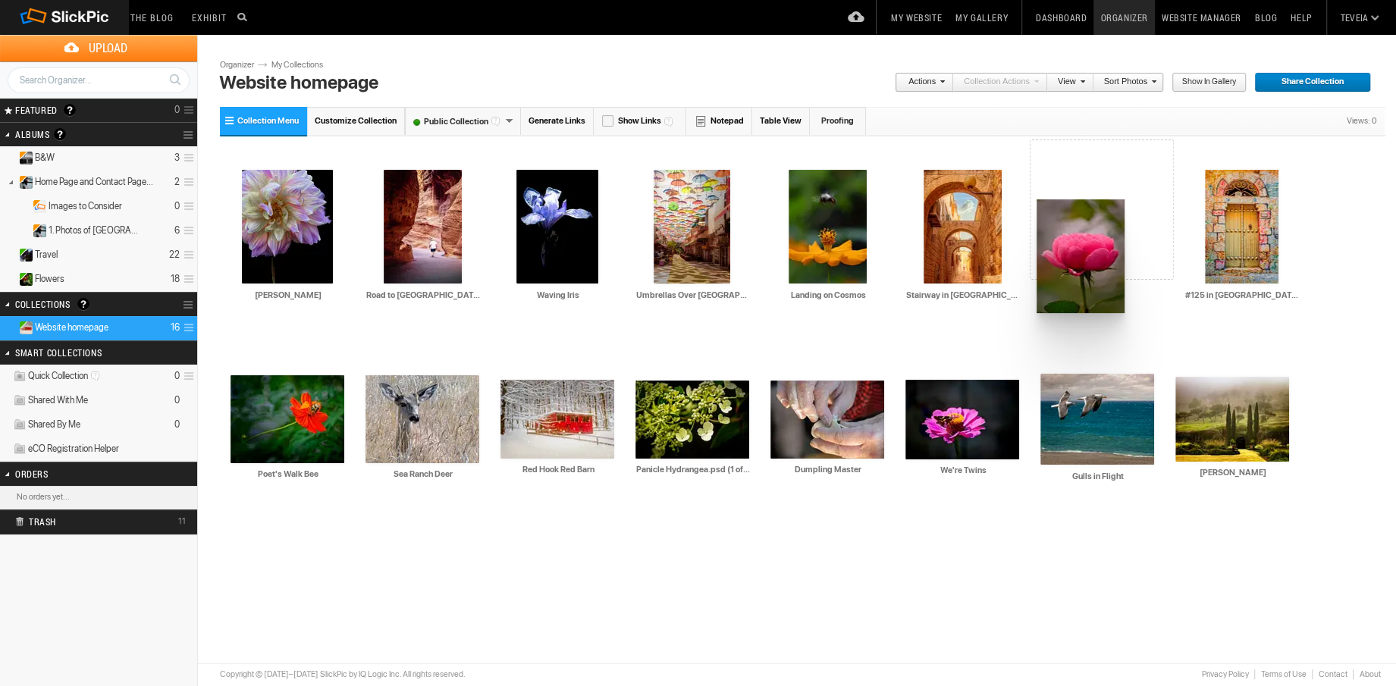
drag, startPoint x: 1229, startPoint y: 247, endPoint x: 1035, endPoint y: 199, distance: 199.8
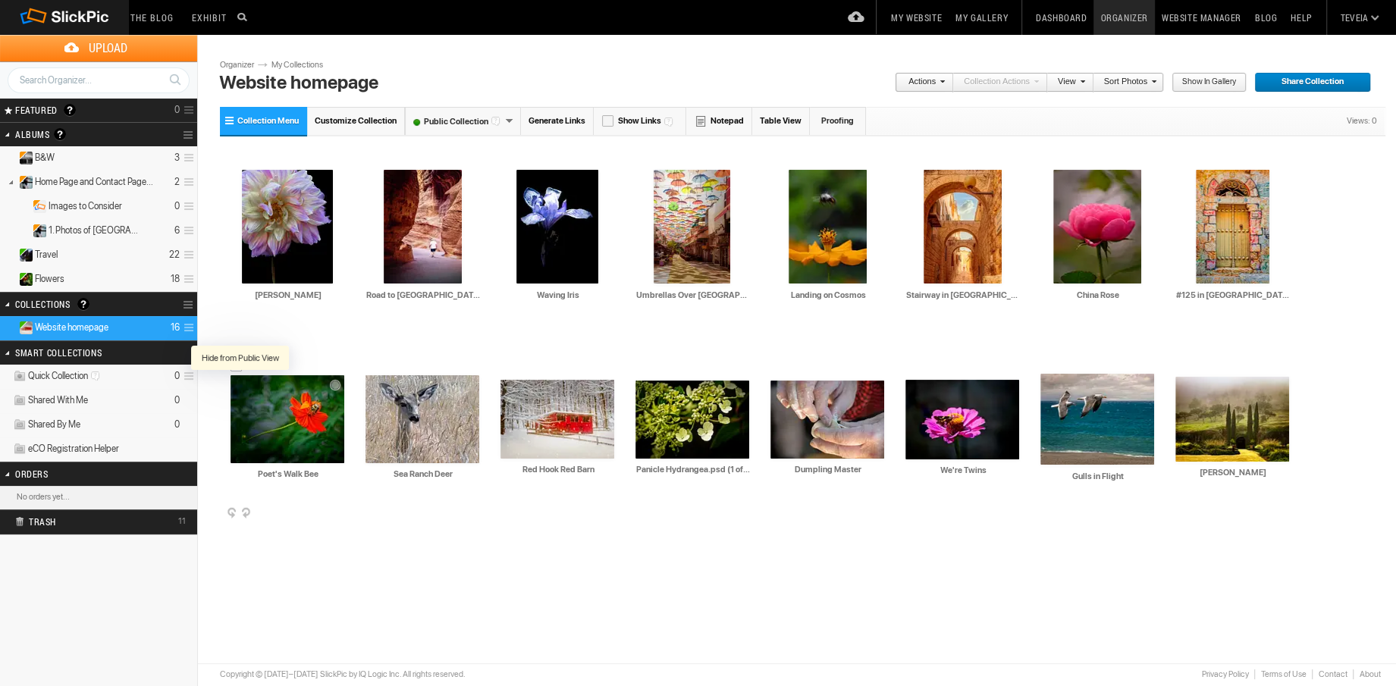
click at [240, 384] on div at bounding box center [241, 385] width 15 height 15
click at [375, 386] on div at bounding box center [376, 385] width 15 height 15
click at [517, 388] on div at bounding box center [511, 390] width 15 height 15
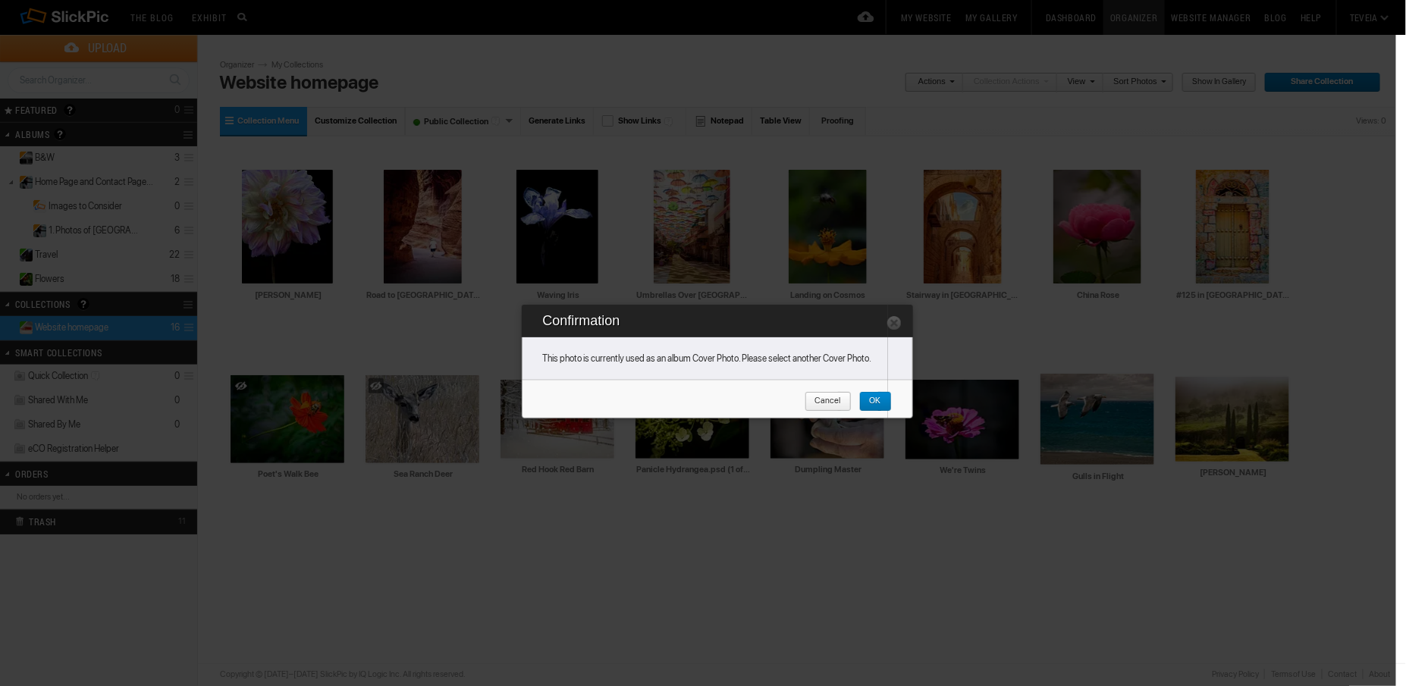
click at [831, 397] on span "Cancel" at bounding box center [823, 402] width 36 height 20
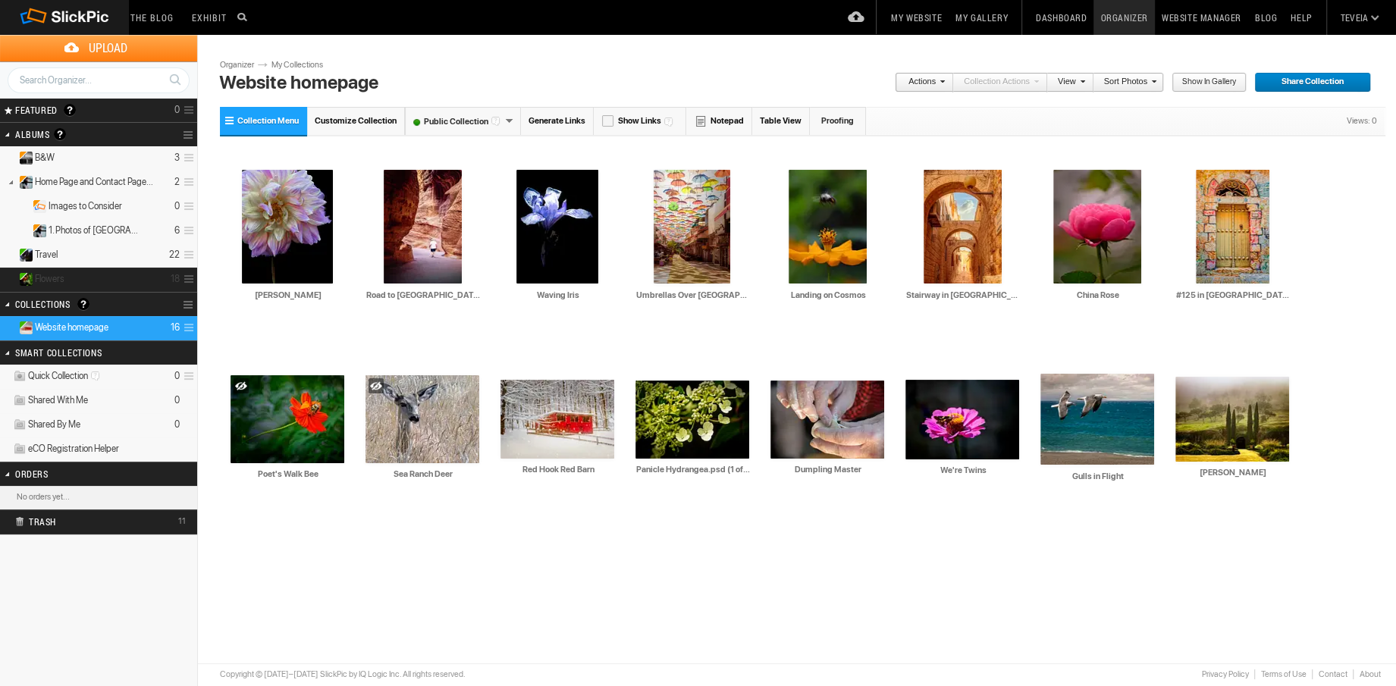
click at [66, 279] on details "Flowers 18" at bounding box center [98, 280] width 197 height 24
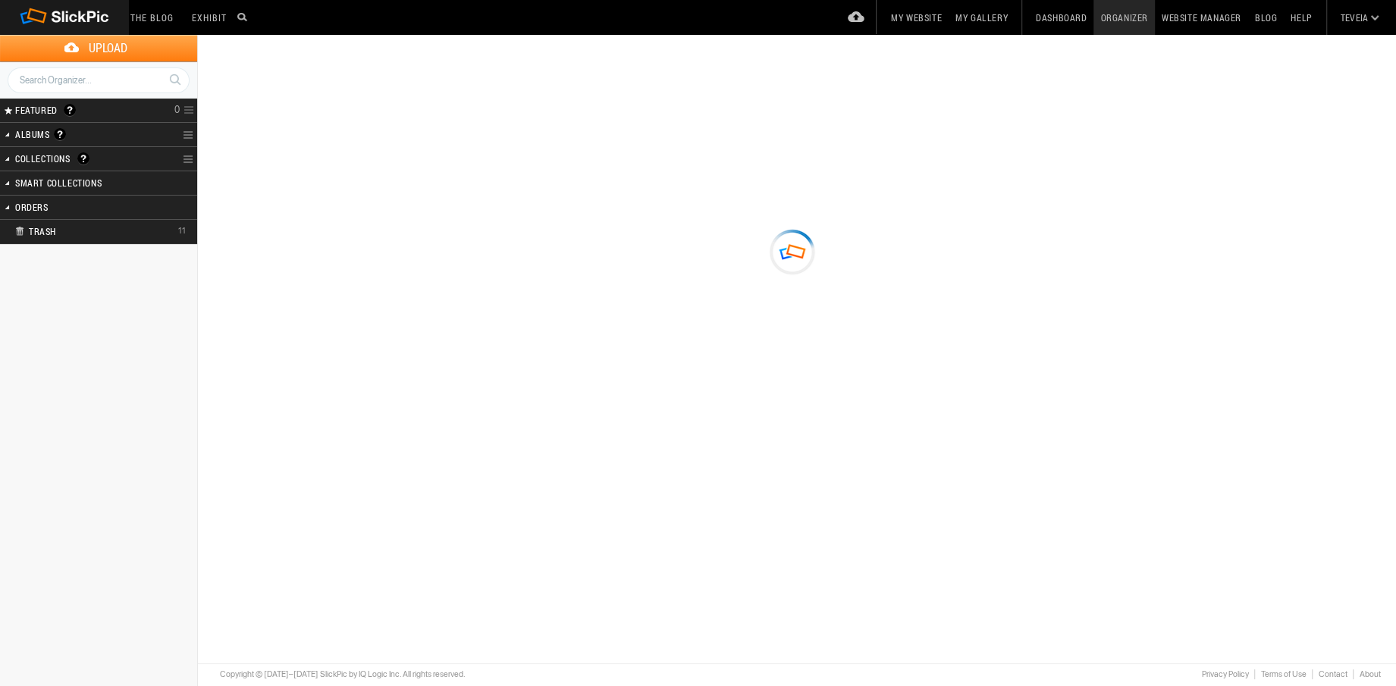
type input "Flowers"
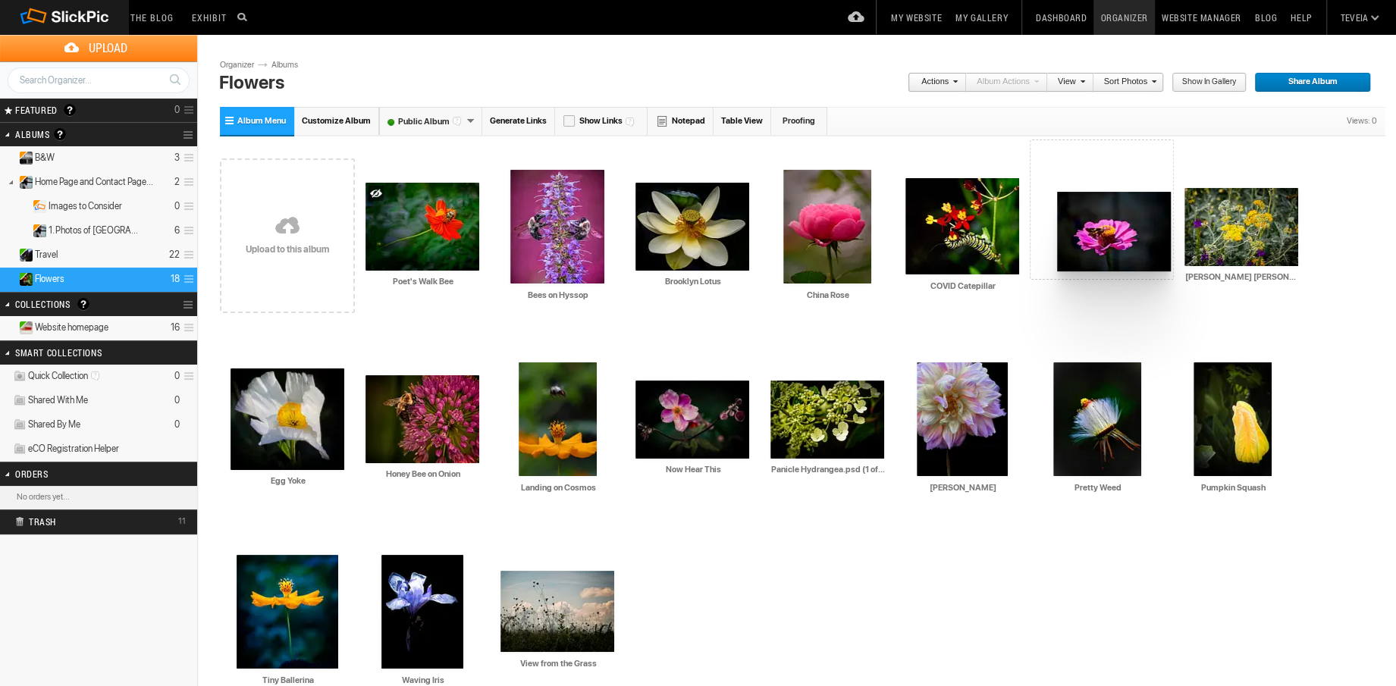
drag, startPoint x: 437, startPoint y: 613, endPoint x: 1056, endPoint y: 192, distance: 748.5
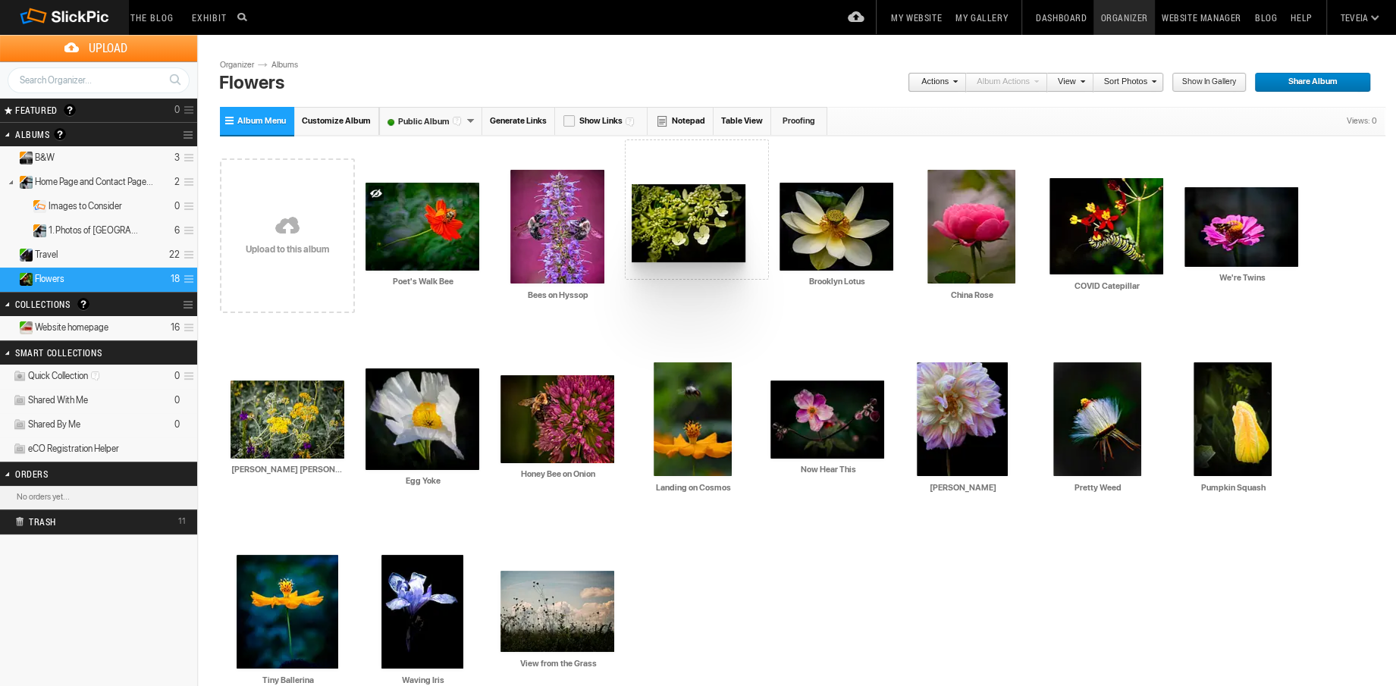
drag, startPoint x: 813, startPoint y: 419, endPoint x: 630, endPoint y: 186, distance: 297.1
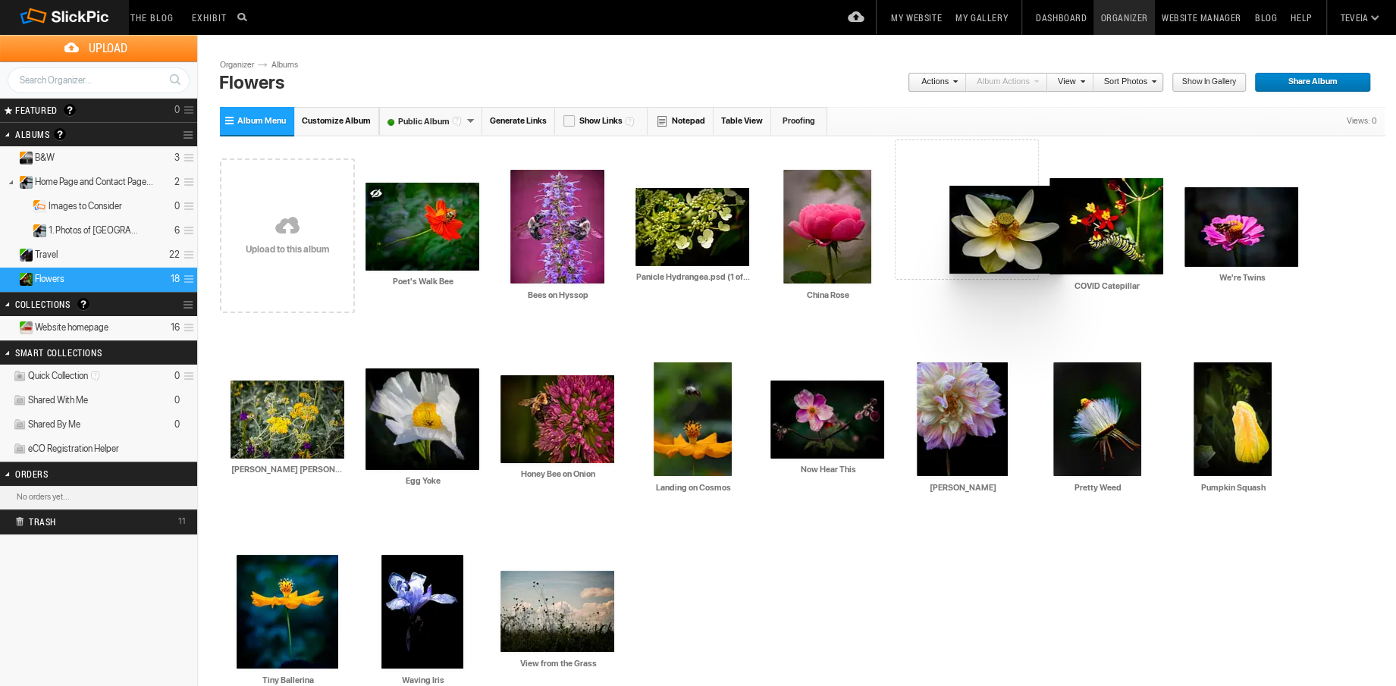
drag, startPoint x: 812, startPoint y: 217, endPoint x: 948, endPoint y: 186, distance: 139.3
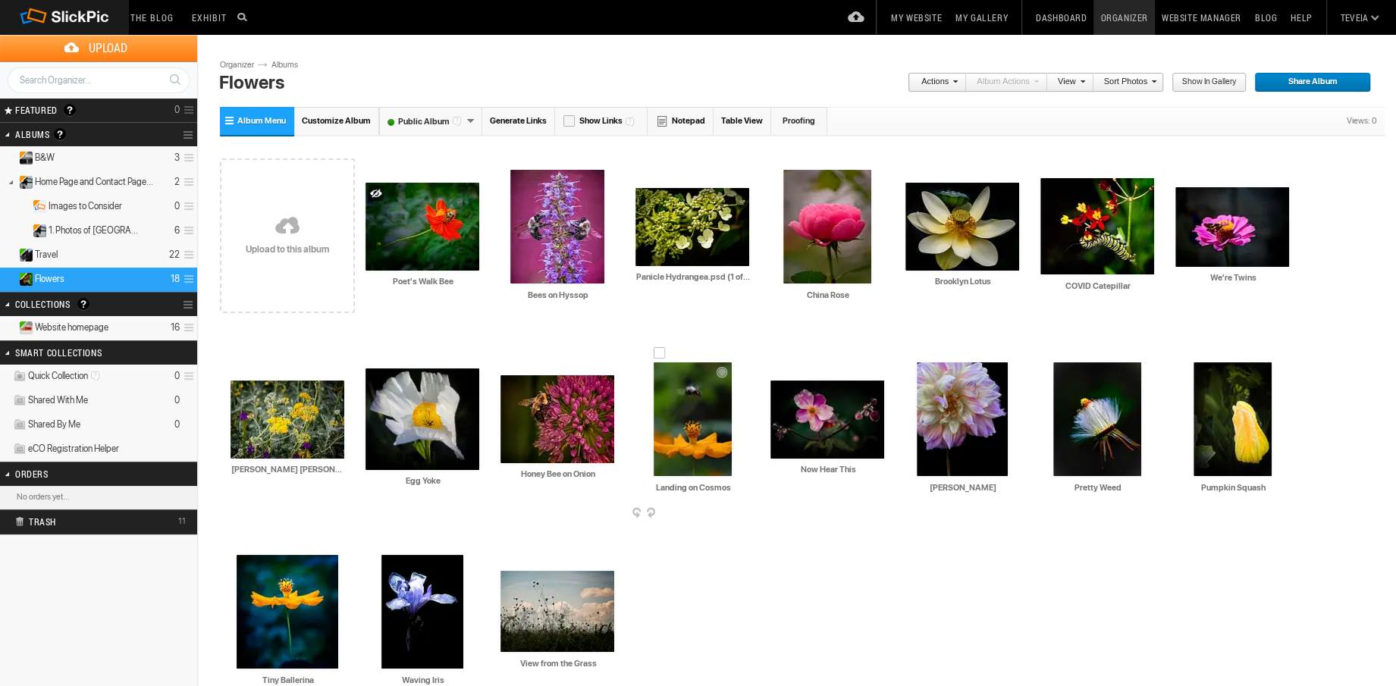
click at [697, 425] on img at bounding box center [693, 420] width 78 height 114
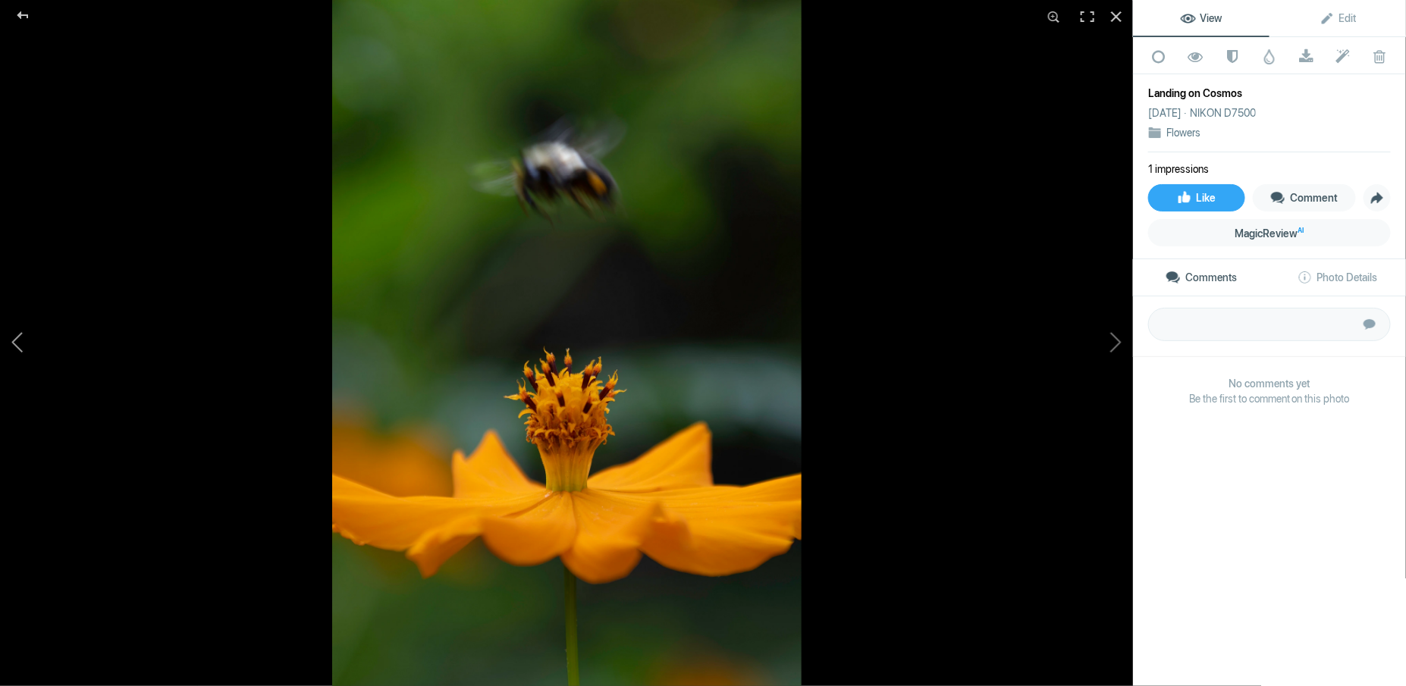
click at [13, 344] on button at bounding box center [57, 343] width 114 height 247
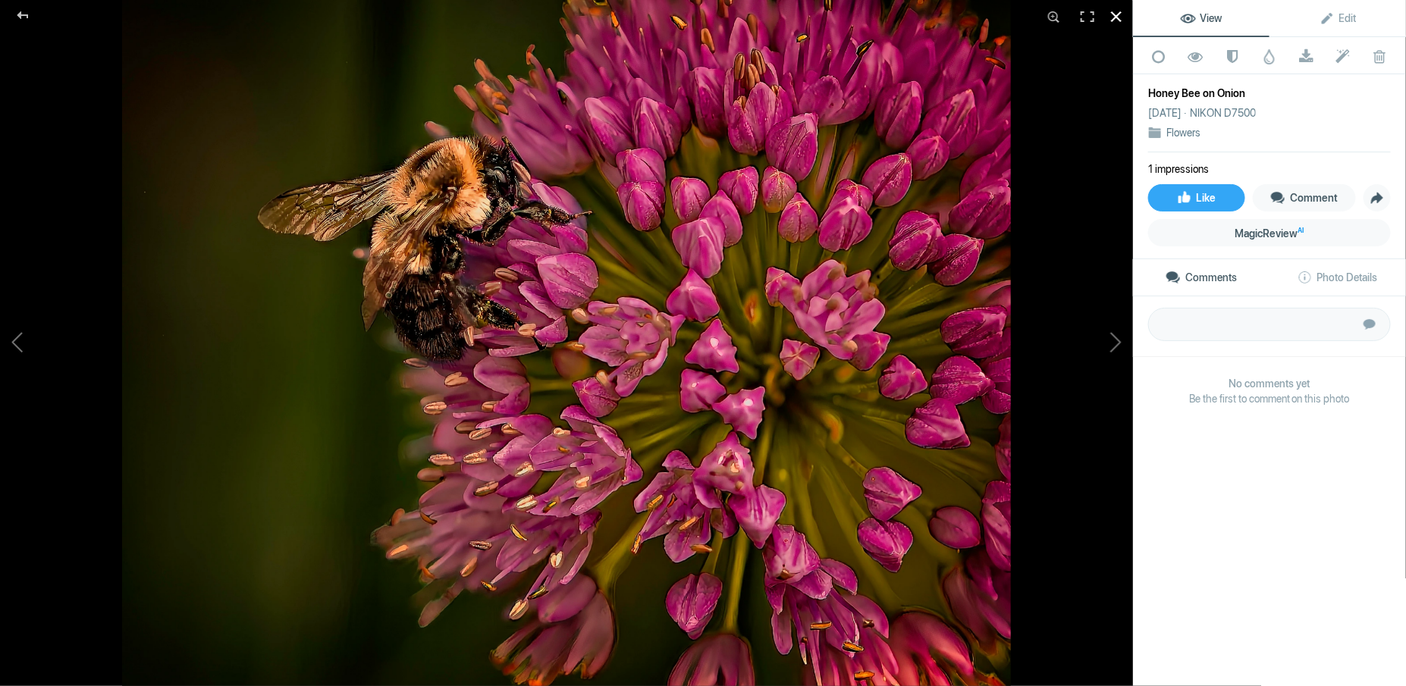
click at [1123, 17] on div at bounding box center [1116, 16] width 33 height 33
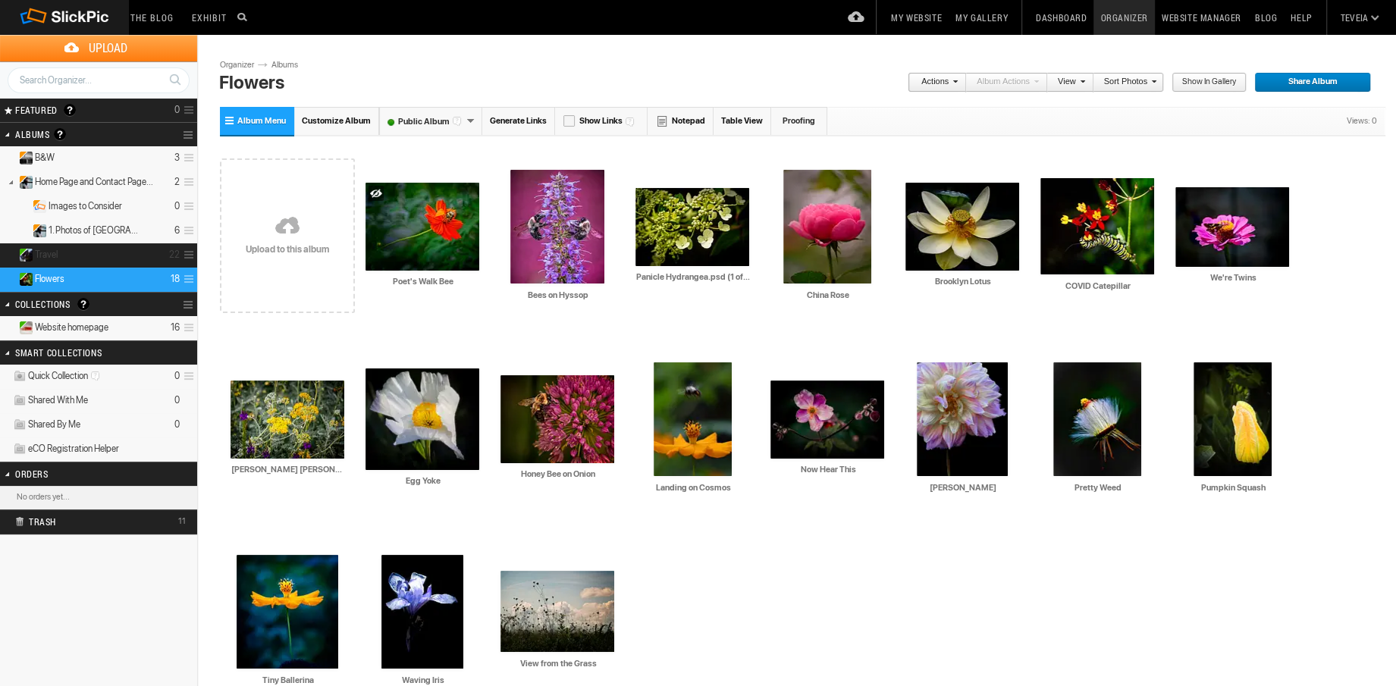
click at [105, 259] on details "Travel 22" at bounding box center [98, 255] width 197 height 24
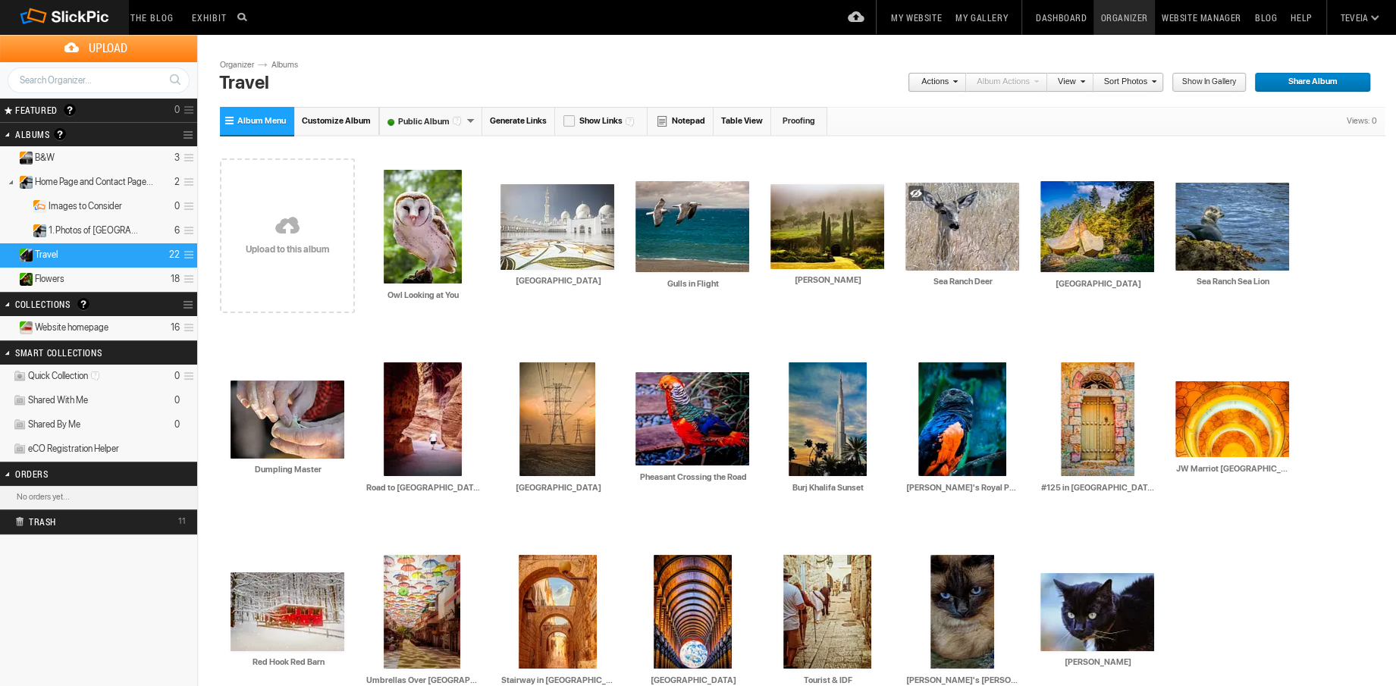
click at [90, 328] on span "Website homepage" at bounding box center [72, 328] width 74 height 12
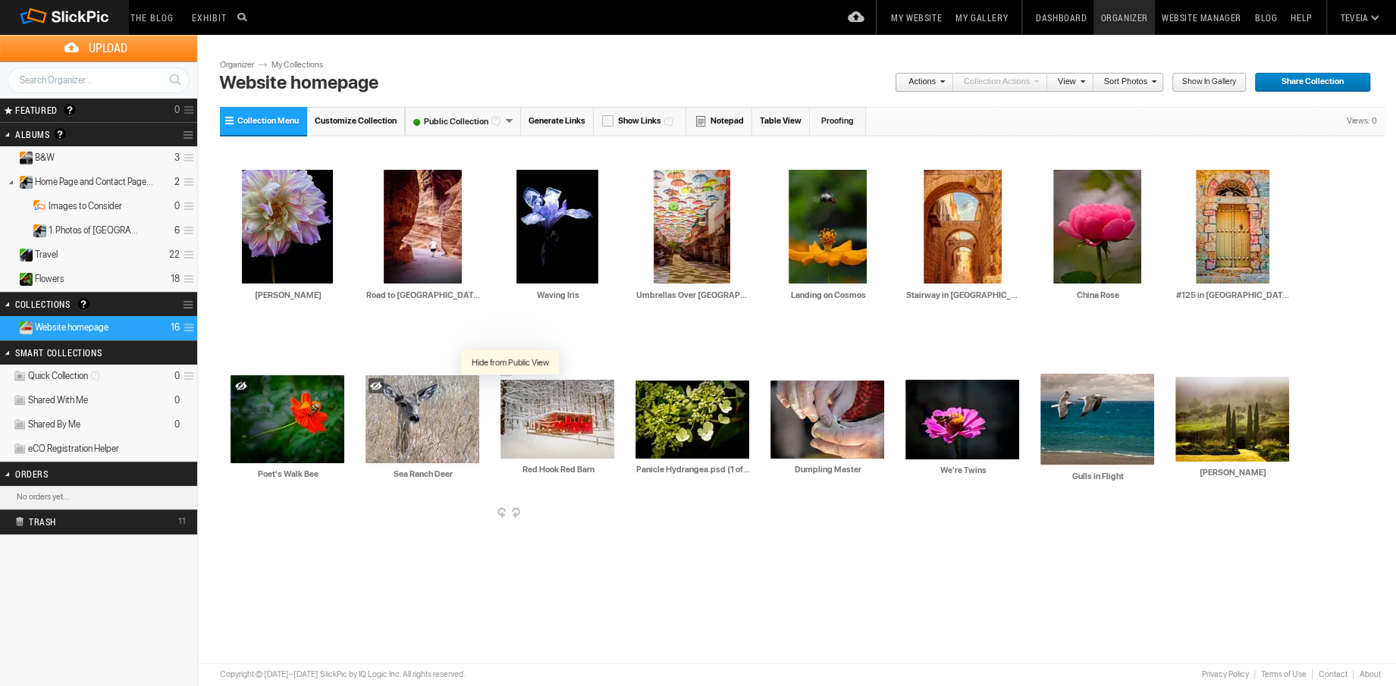
click at [510, 390] on div at bounding box center [511, 390] width 15 height 15
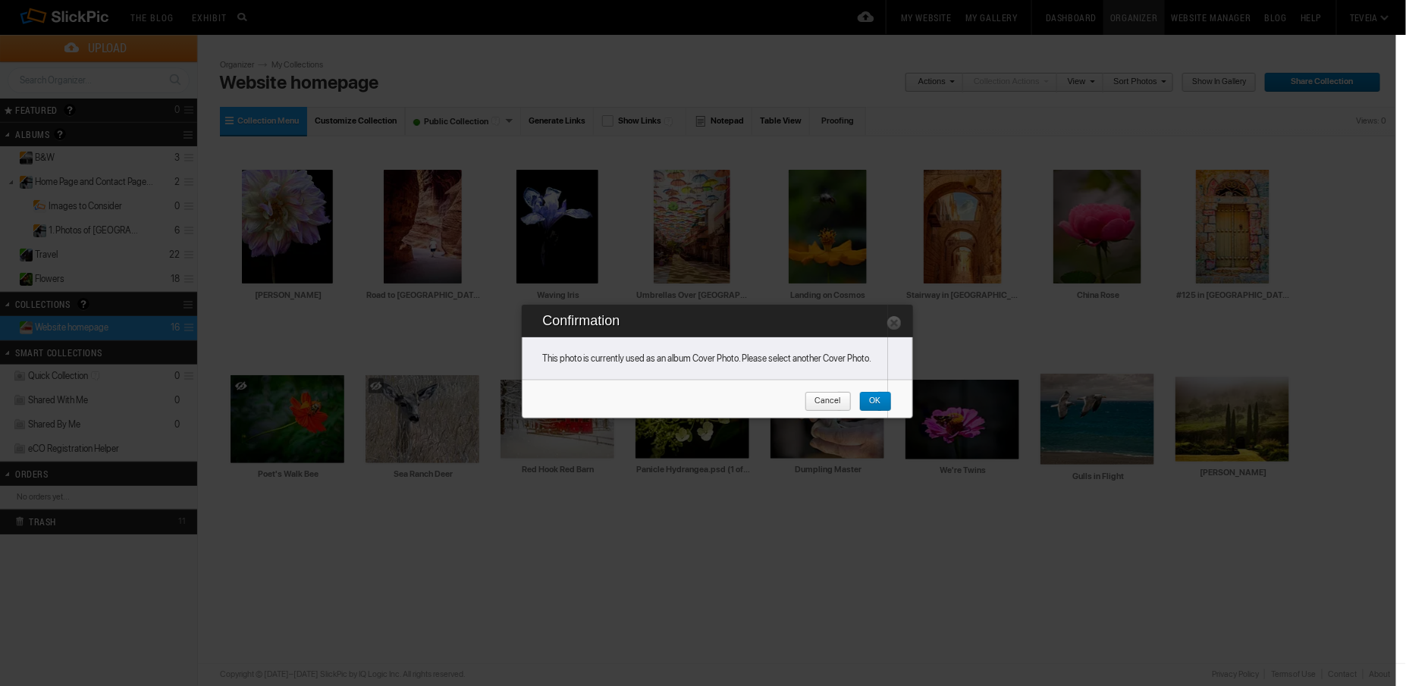
click at [869, 399] on span "OK" at bounding box center [870, 402] width 22 height 20
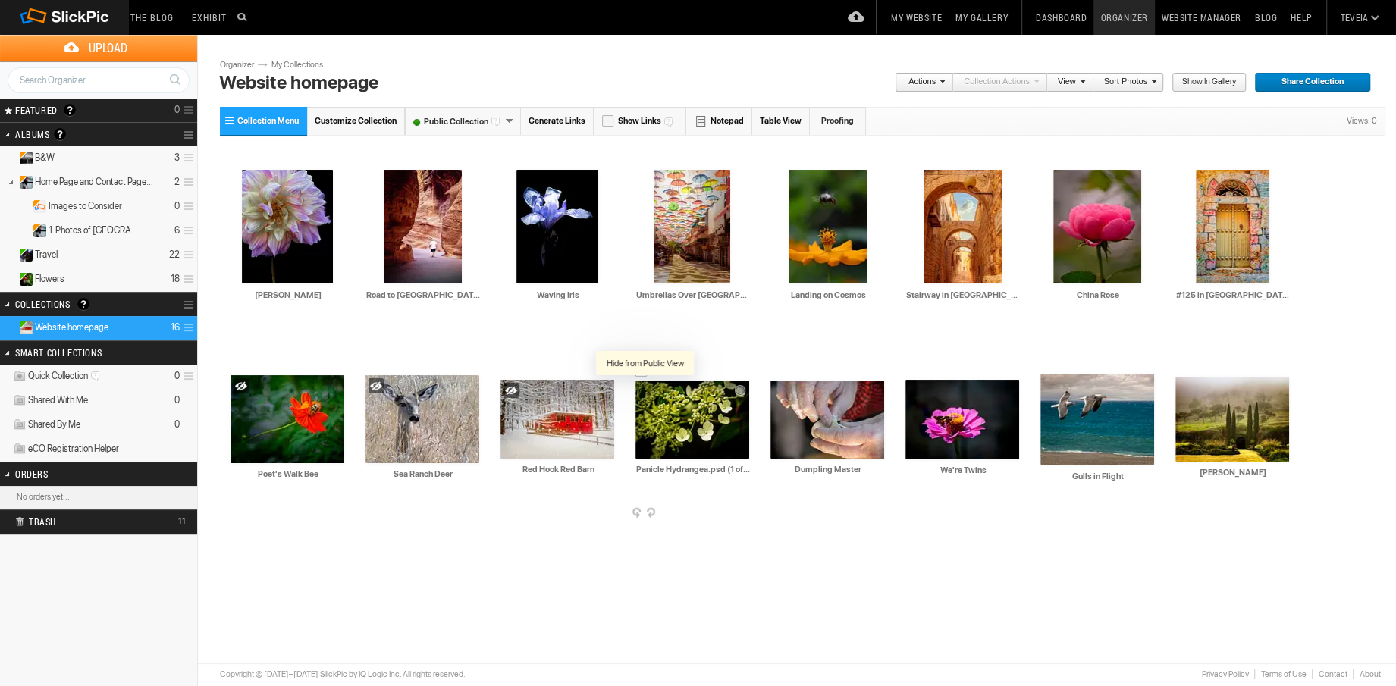
click at [645, 386] on div at bounding box center [646, 391] width 15 height 15
click at [778, 390] on div at bounding box center [781, 391] width 15 height 15
click at [915, 390] on div at bounding box center [916, 390] width 15 height 15
click at [1053, 383] on div at bounding box center [1051, 384] width 15 height 15
click at [1185, 383] on div at bounding box center [1186, 387] width 15 height 15
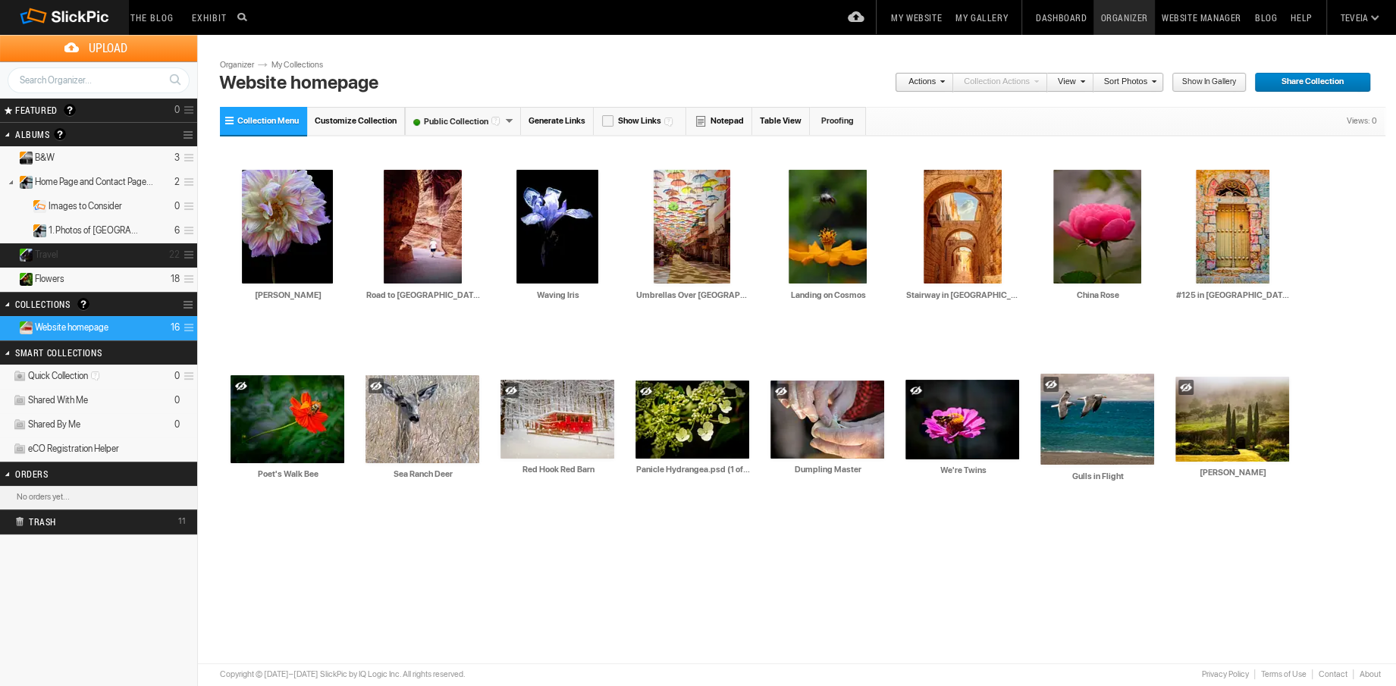
click at [71, 256] on details "Travel 22" at bounding box center [98, 255] width 197 height 24
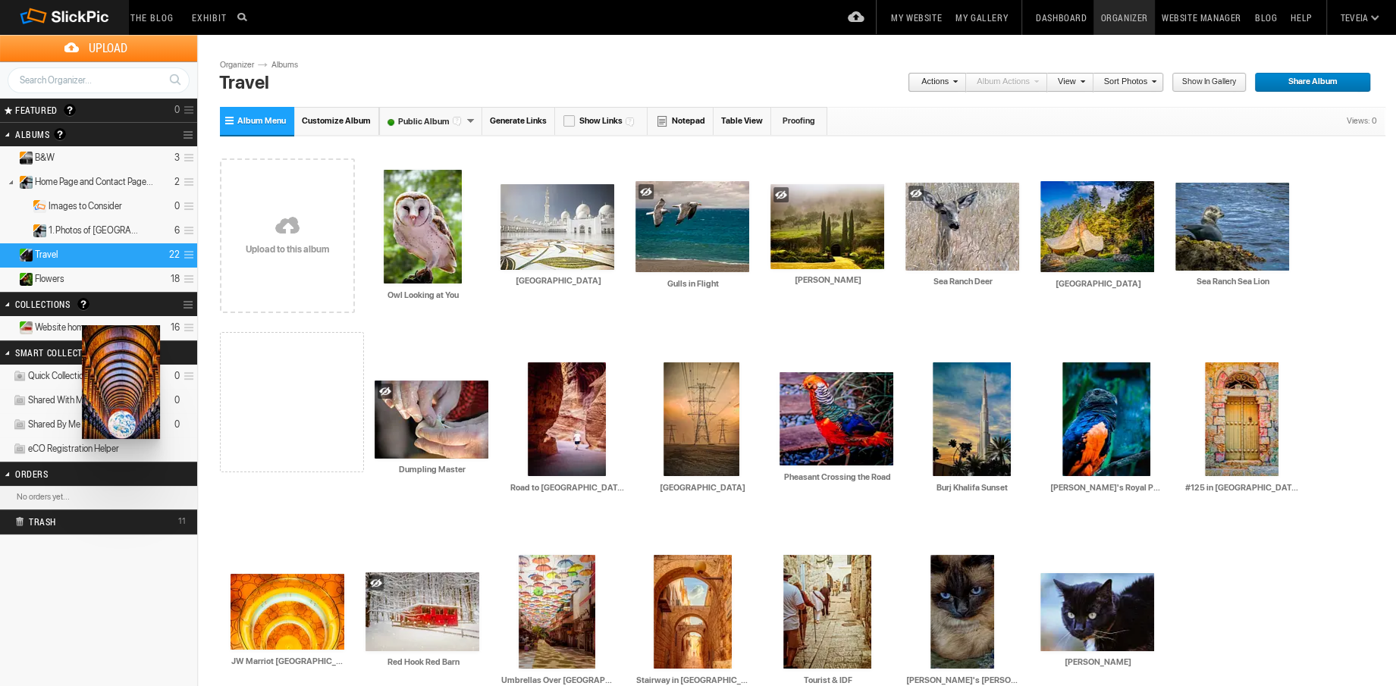
drag, startPoint x: 674, startPoint y: 592, endPoint x: 80, endPoint y: 325, distance: 650.4
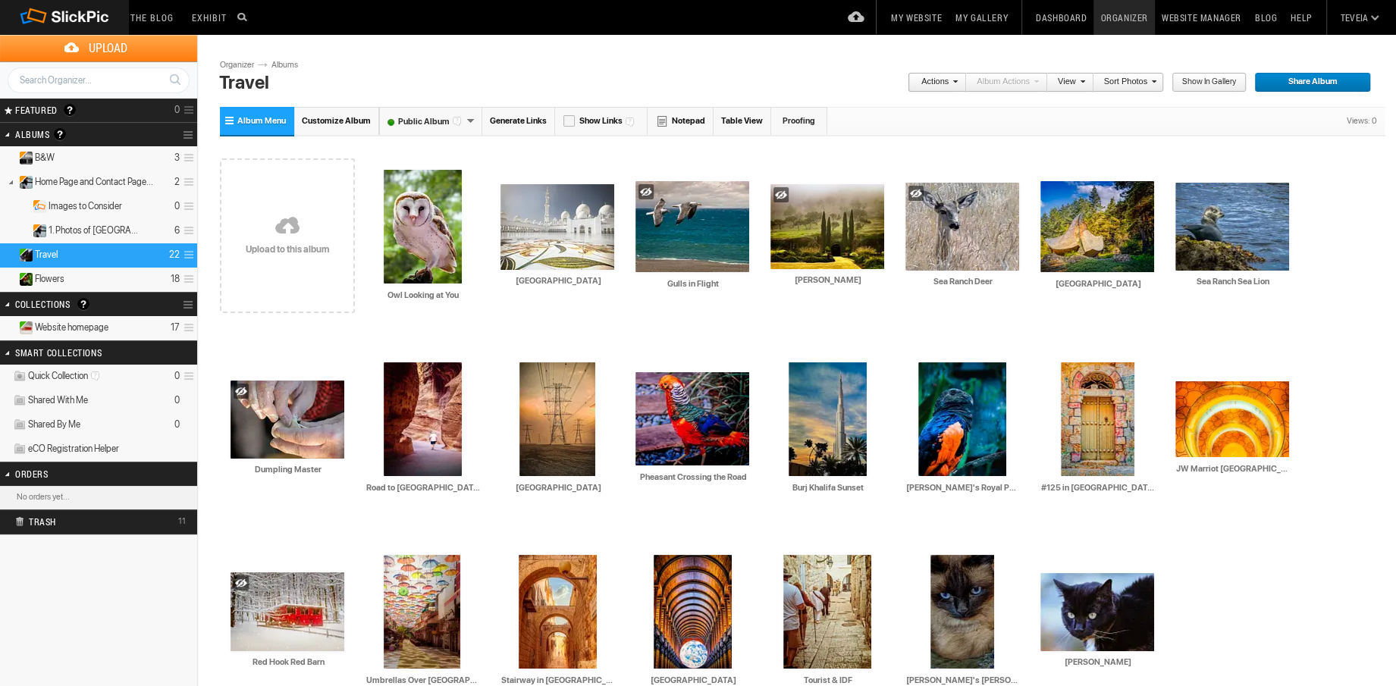
click at [106, 326] on span "Website homepage" at bounding box center [72, 328] width 74 height 12
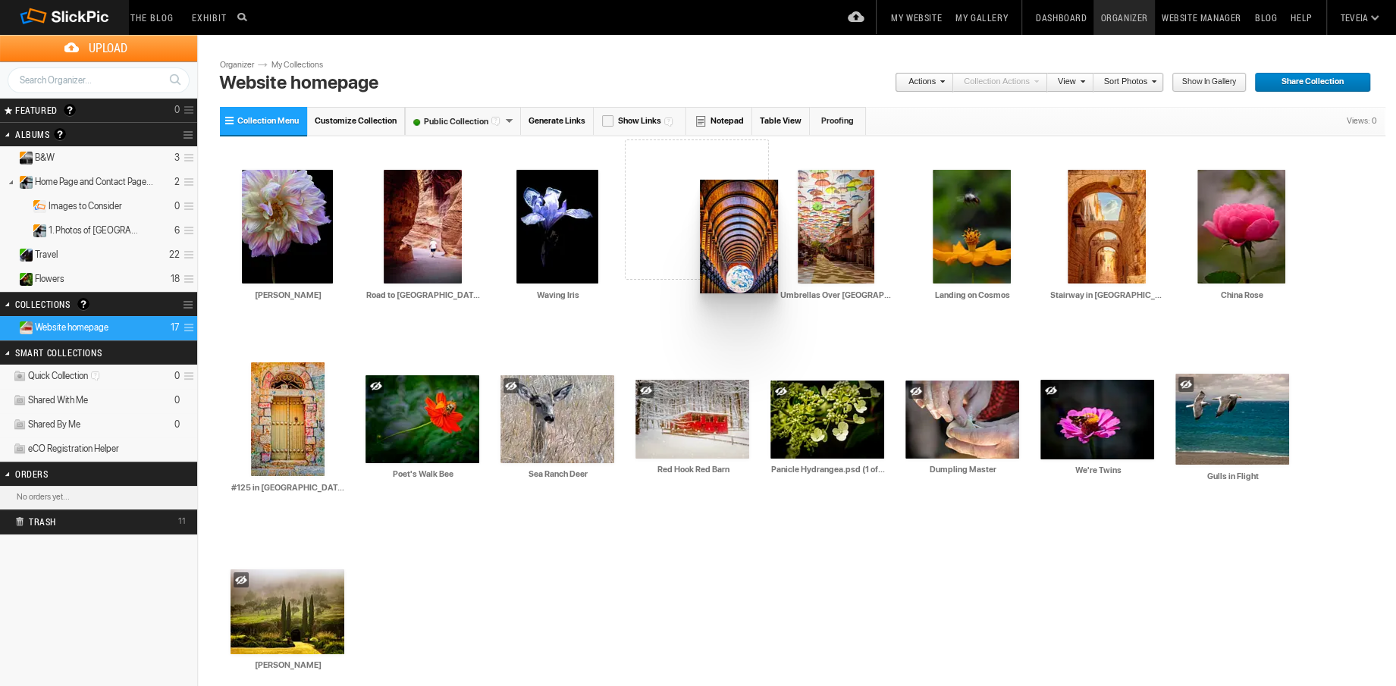
drag, startPoint x: 299, startPoint y: 261, endPoint x: 699, endPoint y: 180, distance: 407.9
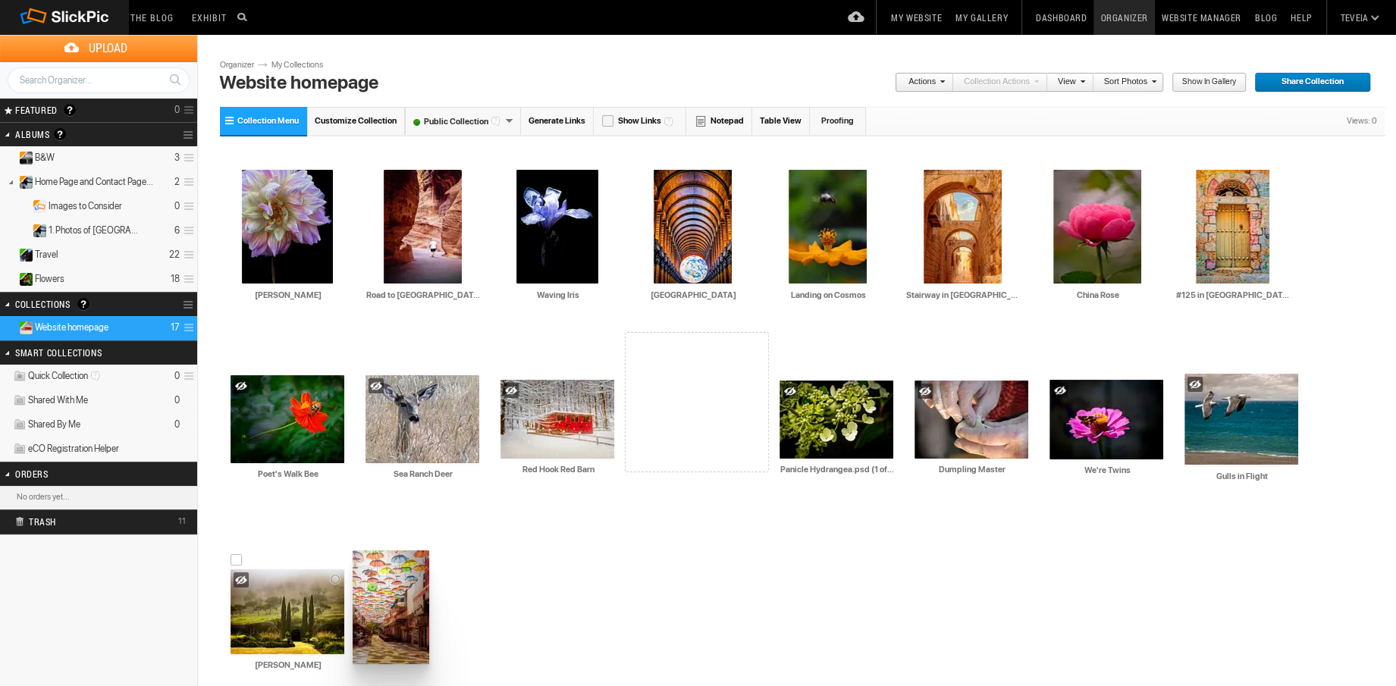
drag, startPoint x: 823, startPoint y: 206, endPoint x: 352, endPoint y: 554, distance: 585.7
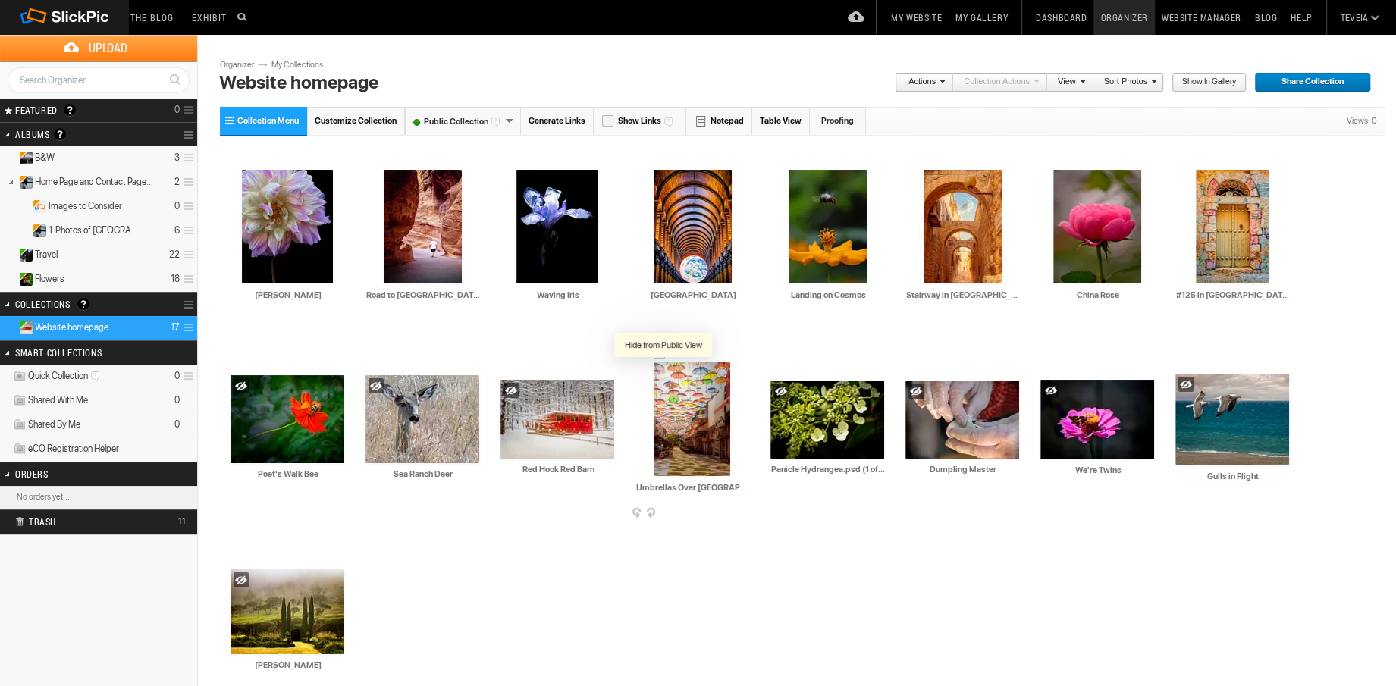
click at [664, 374] on div at bounding box center [664, 373] width 15 height 15
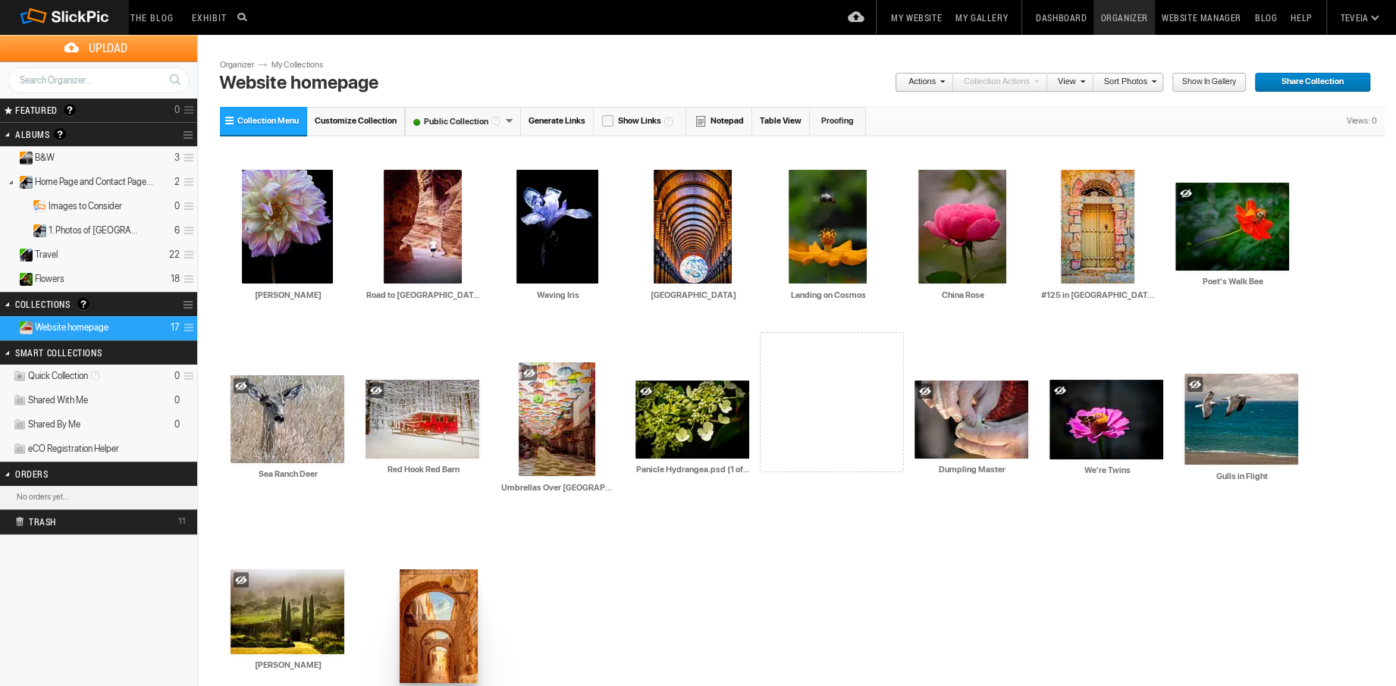
drag, startPoint x: 969, startPoint y: 238, endPoint x: 391, endPoint y: 566, distance: 665.0
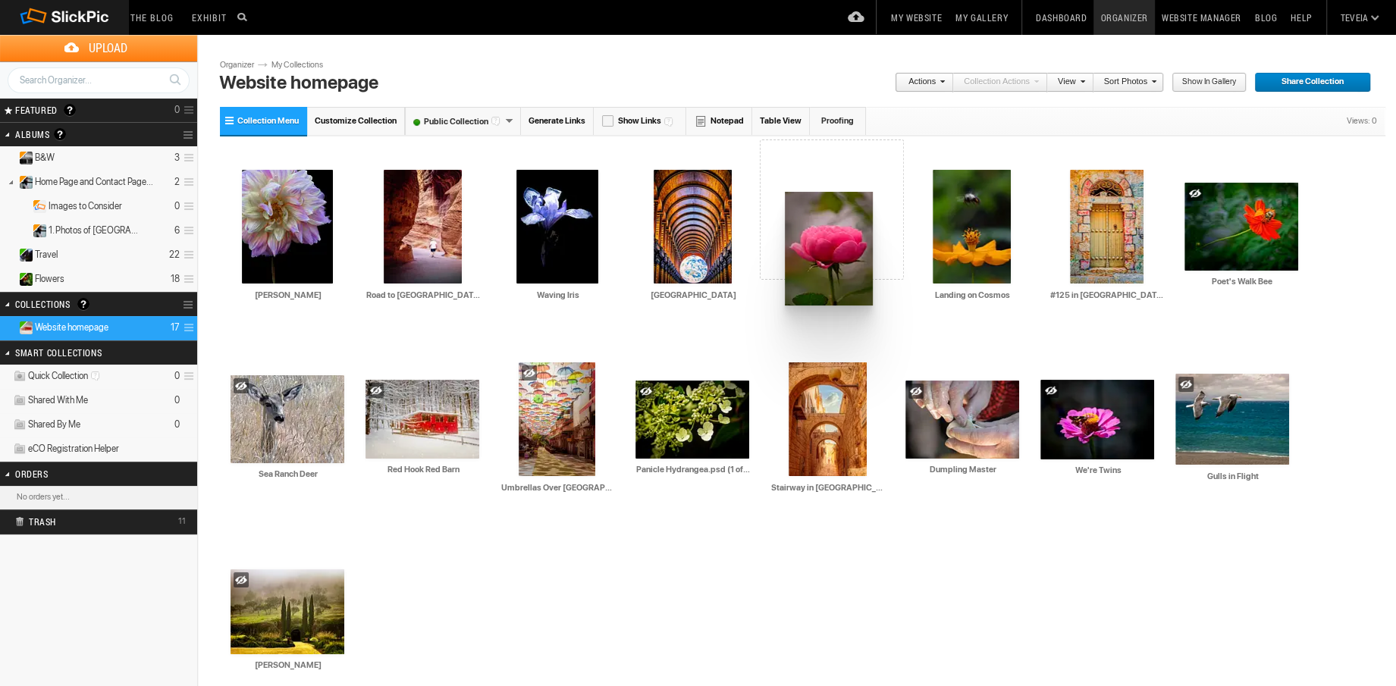
drag, startPoint x: 983, startPoint y: 233, endPoint x: 784, endPoint y: 192, distance: 203.6
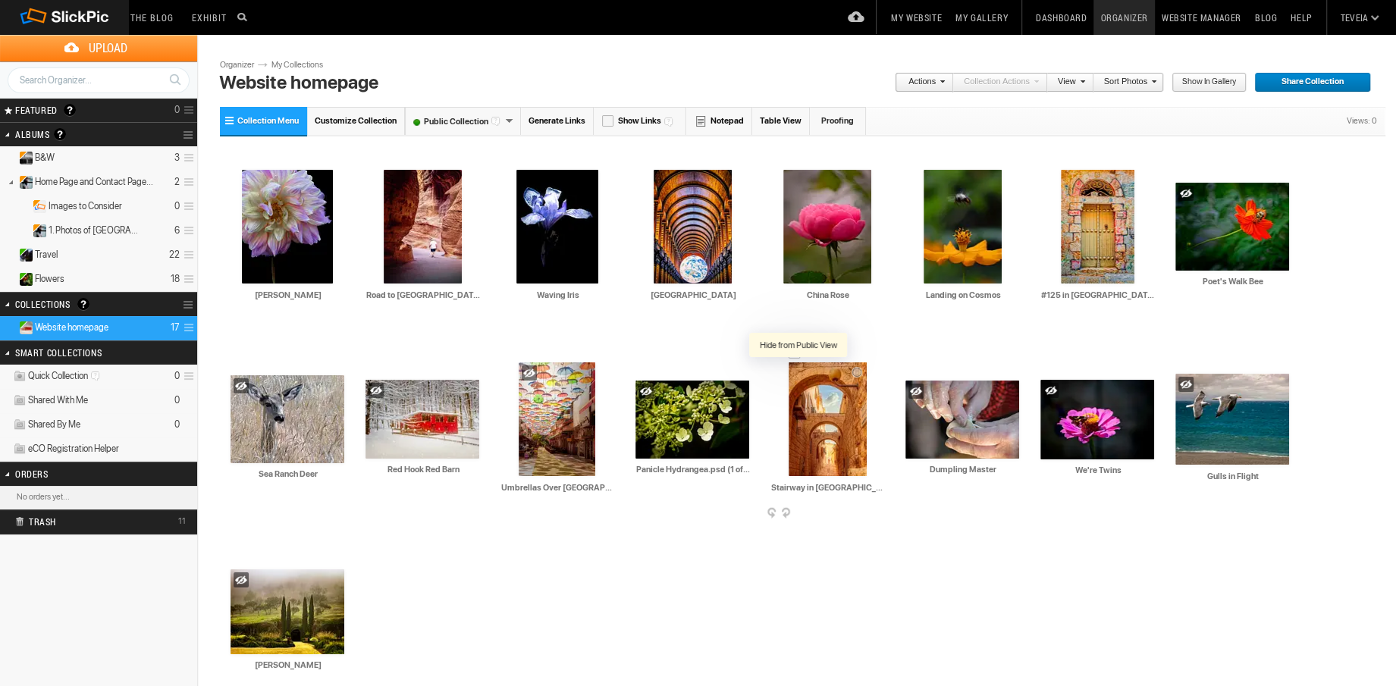
click at [805, 374] on div at bounding box center [799, 373] width 15 height 15
click at [46, 255] on span "Travel" at bounding box center [46, 255] width 23 height 12
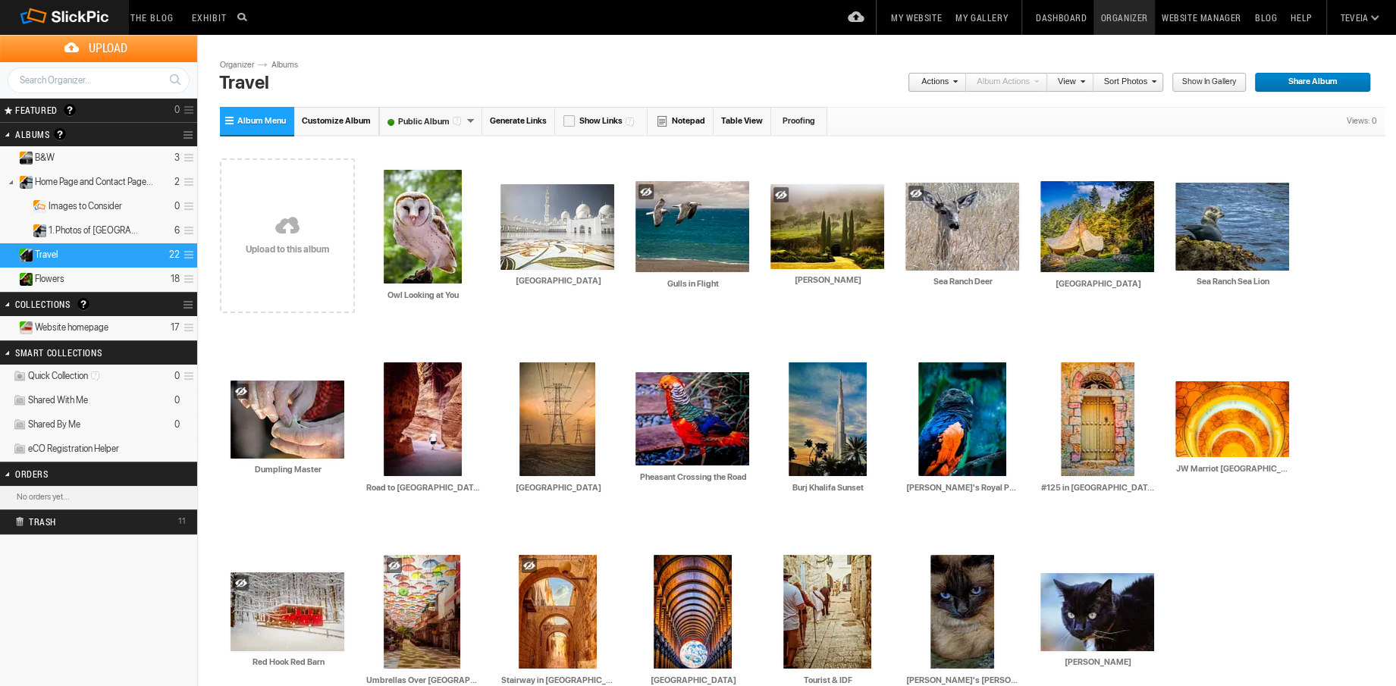
click at [924, 18] on link "My Website" at bounding box center [916, 17] width 64 height 35
click at [89, 325] on span "Website homepage" at bounding box center [72, 328] width 74 height 12
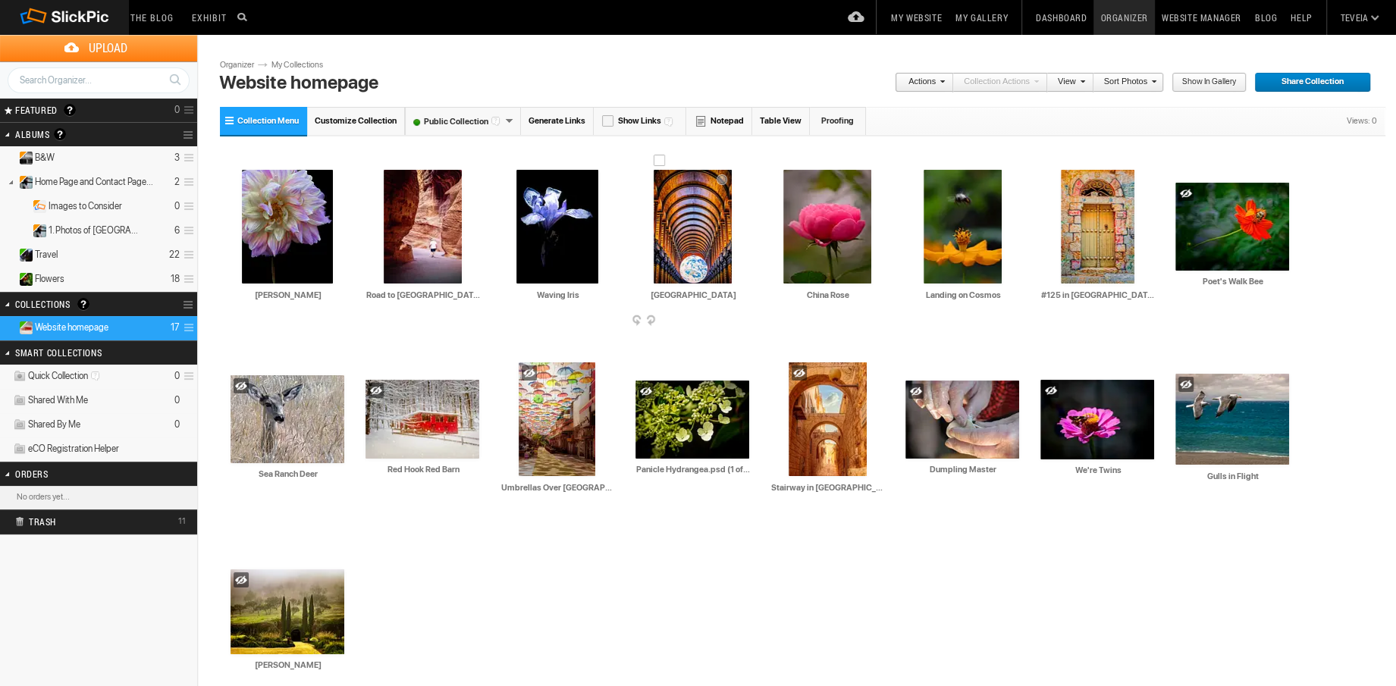
drag, startPoint x: 706, startPoint y: 262, endPoint x: 682, endPoint y: 328, distance: 70.3
click at [126, 254] on details "Travel 22" at bounding box center [98, 255] width 197 height 24
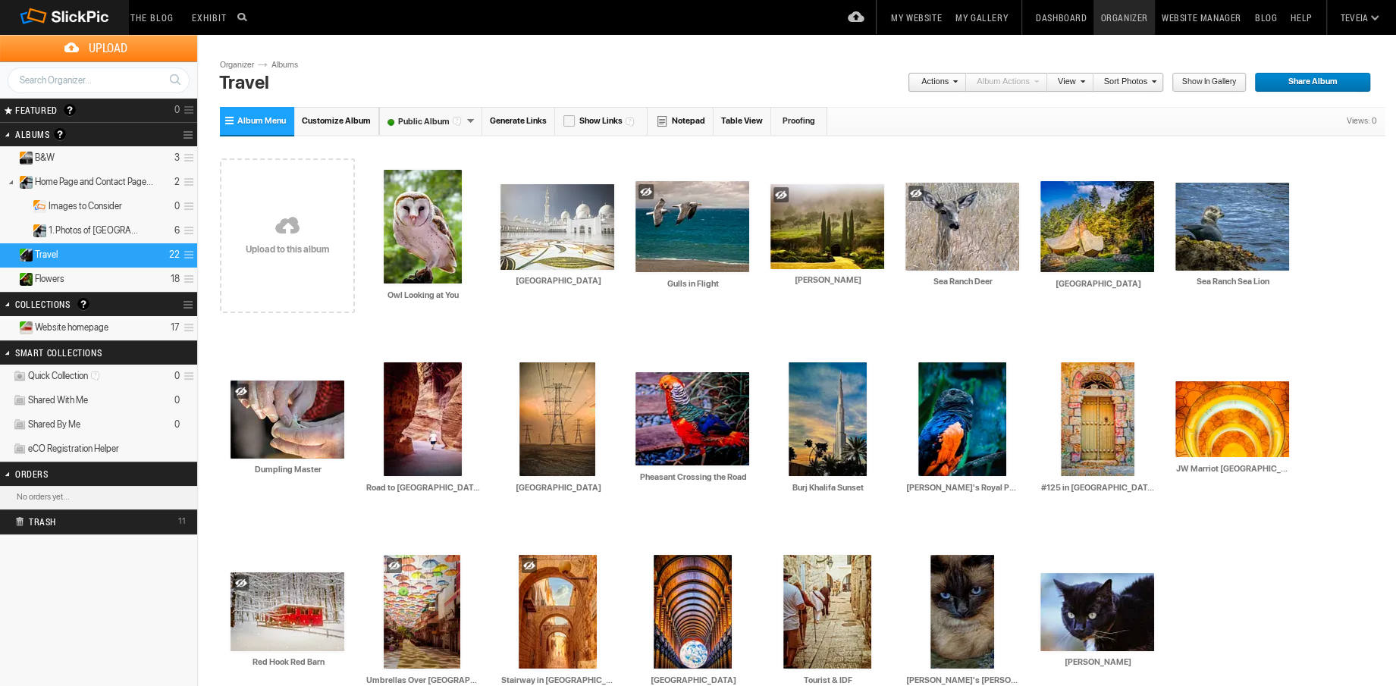
click at [116, 325] on details "Website homepage 17" at bounding box center [98, 328] width 197 height 24
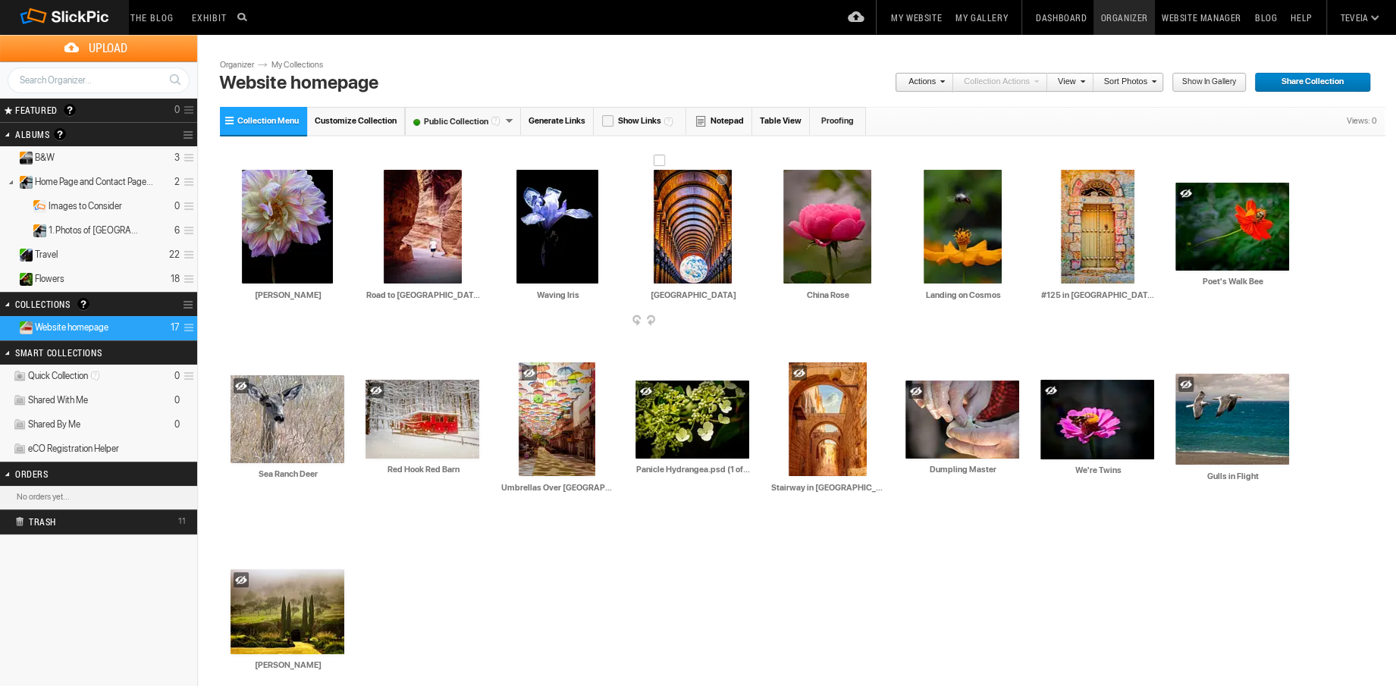
click at [744, 322] on span at bounding box center [747, 322] width 15 height 12
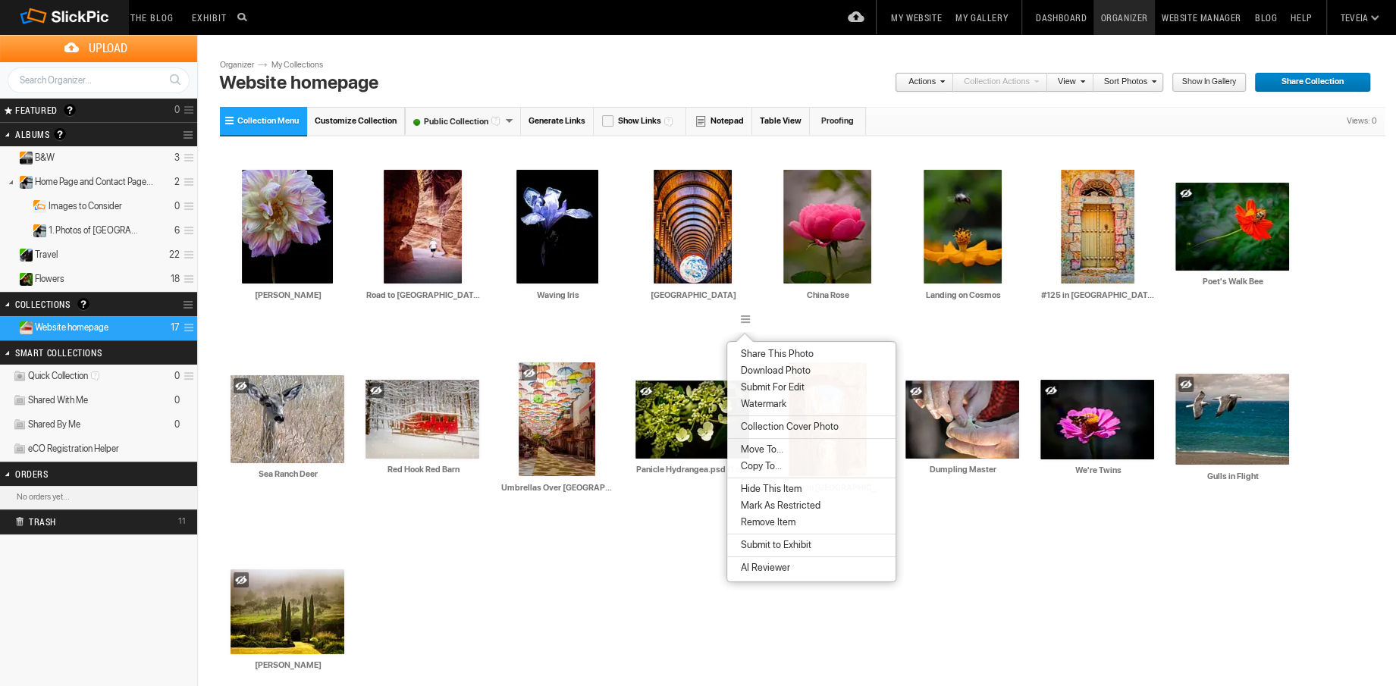
click at [758, 525] on span "Remove Item" at bounding box center [765, 523] width 59 height 12
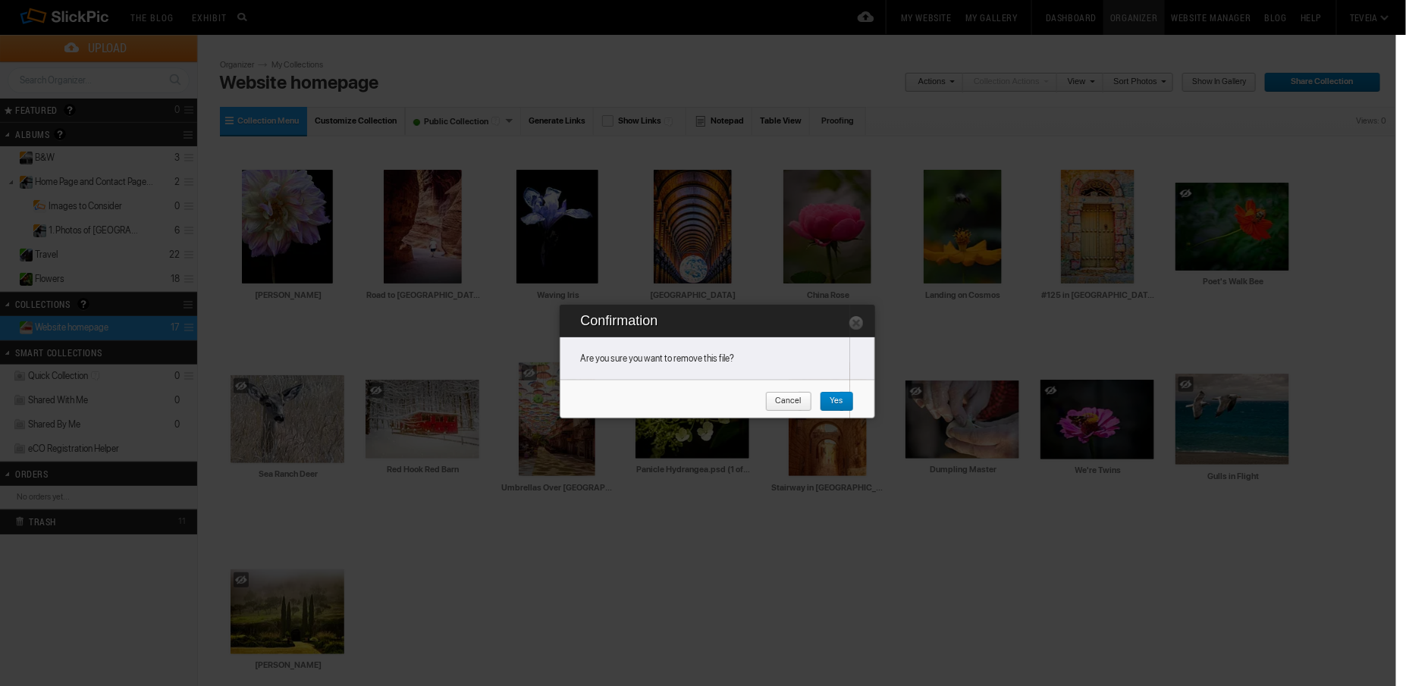
click at [837, 404] on span "Yes" at bounding box center [832, 402] width 24 height 20
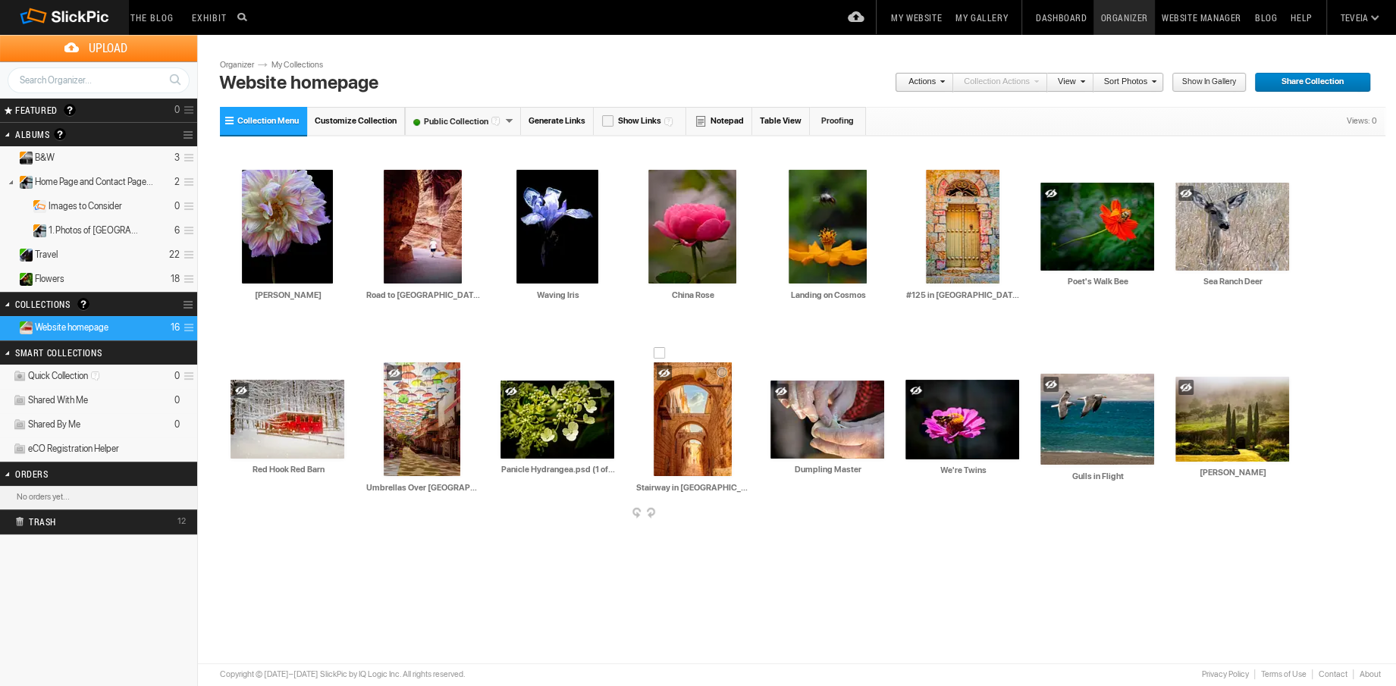
click at [744, 513] on span at bounding box center [747, 514] width 15 height 12
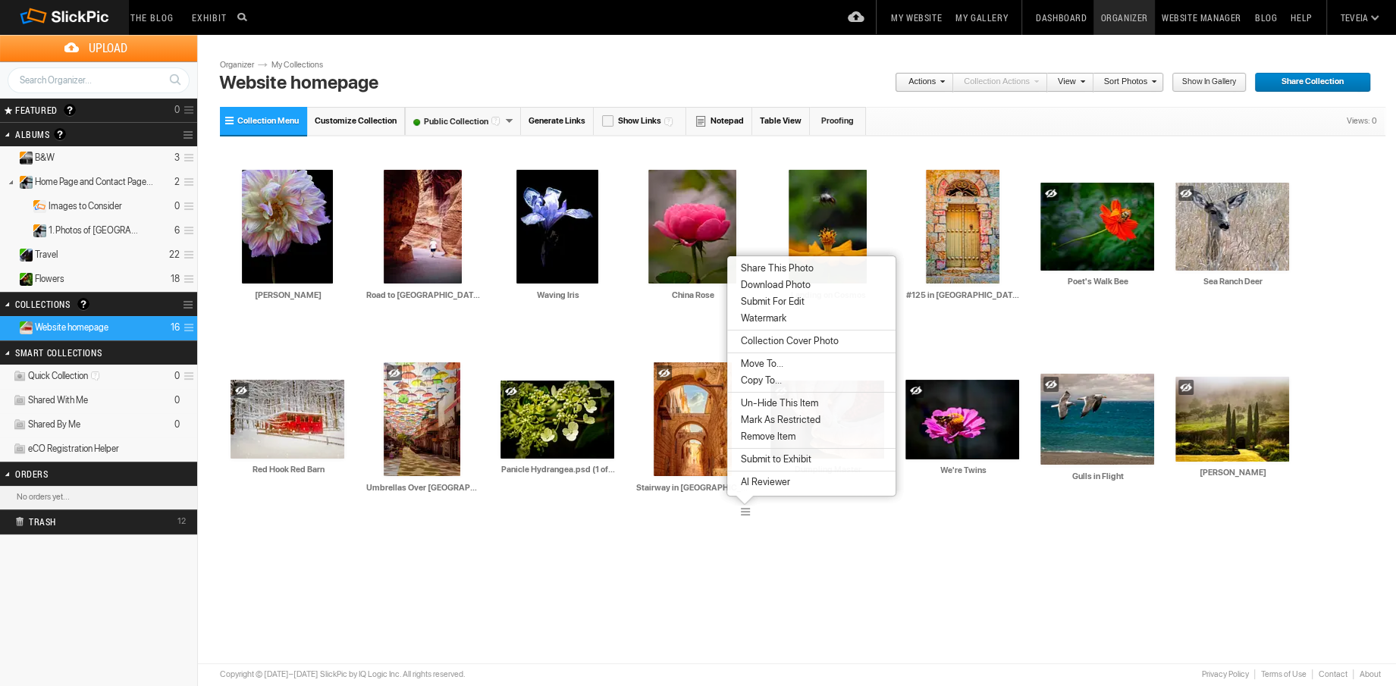
click at [765, 440] on span "Remove Item" at bounding box center [765, 437] width 59 height 12
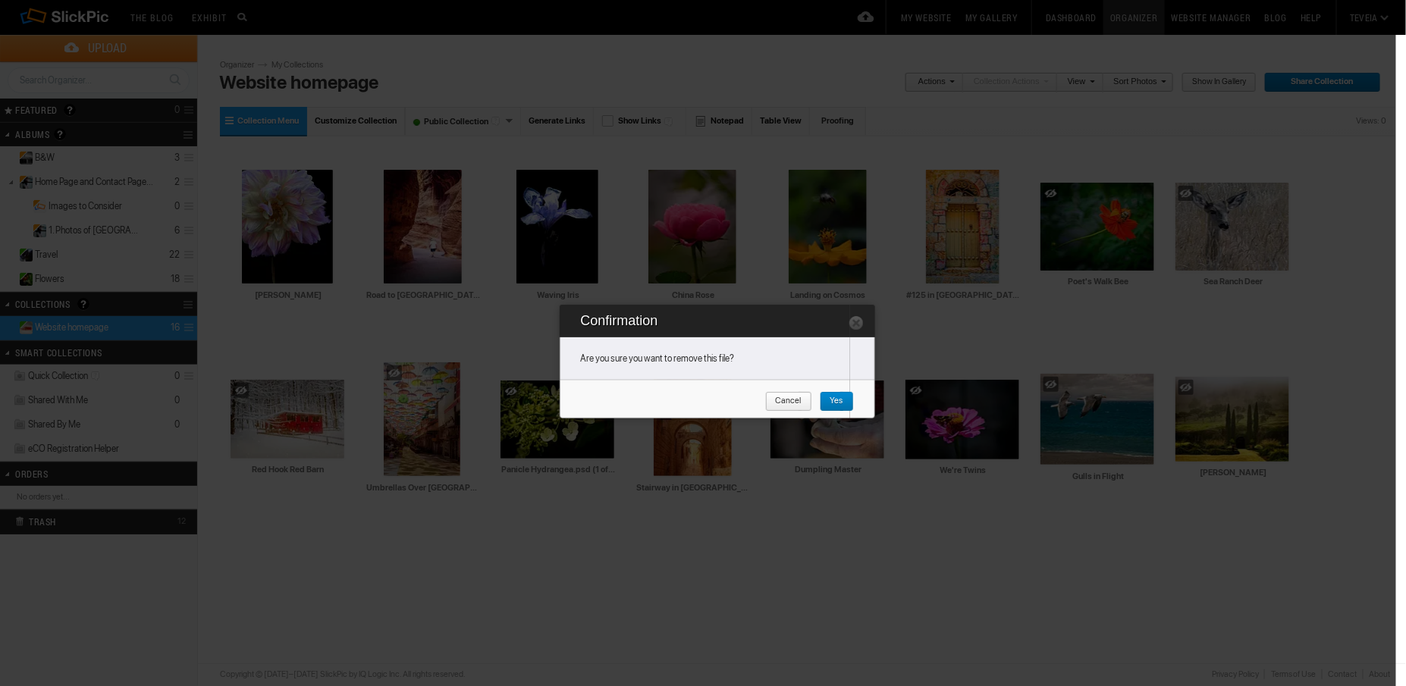
click at [831, 401] on span "Yes" at bounding box center [832, 402] width 24 height 20
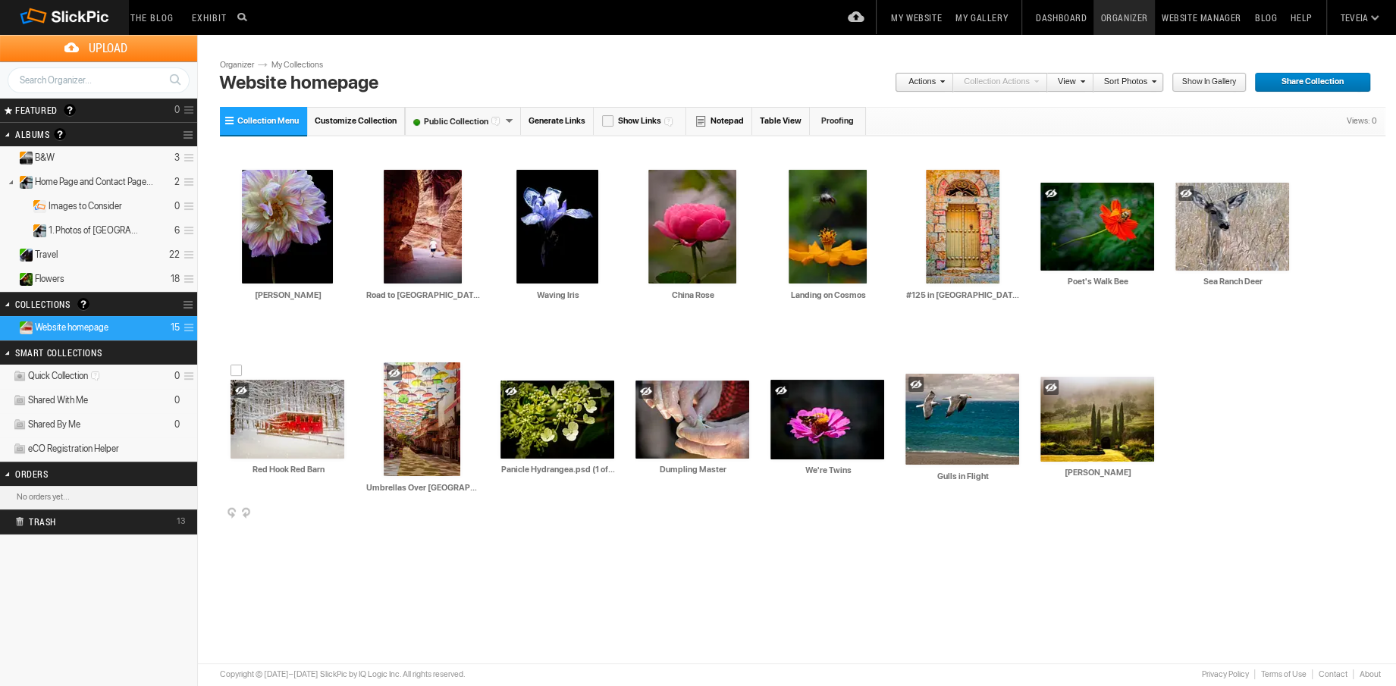
click at [341, 513] on span at bounding box center [342, 514] width 15 height 12
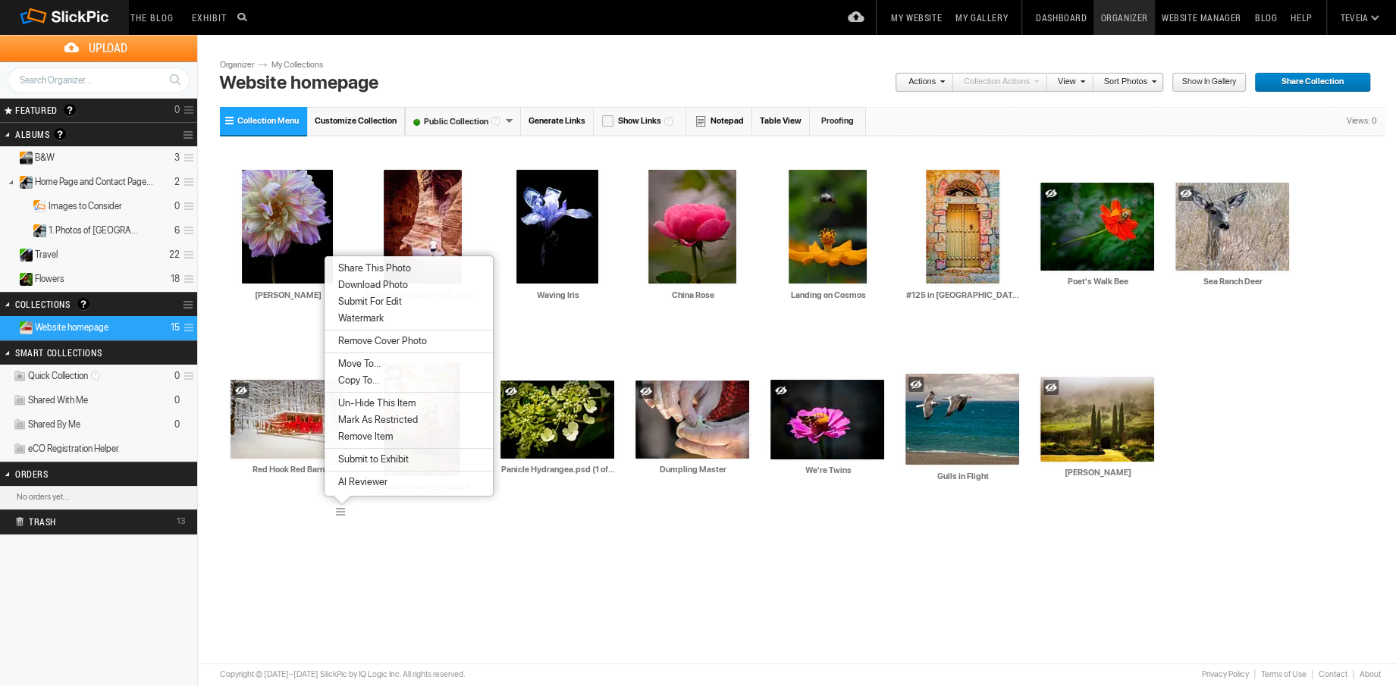
click at [362, 437] on span "Remove Item" at bounding box center [363, 437] width 59 height 12
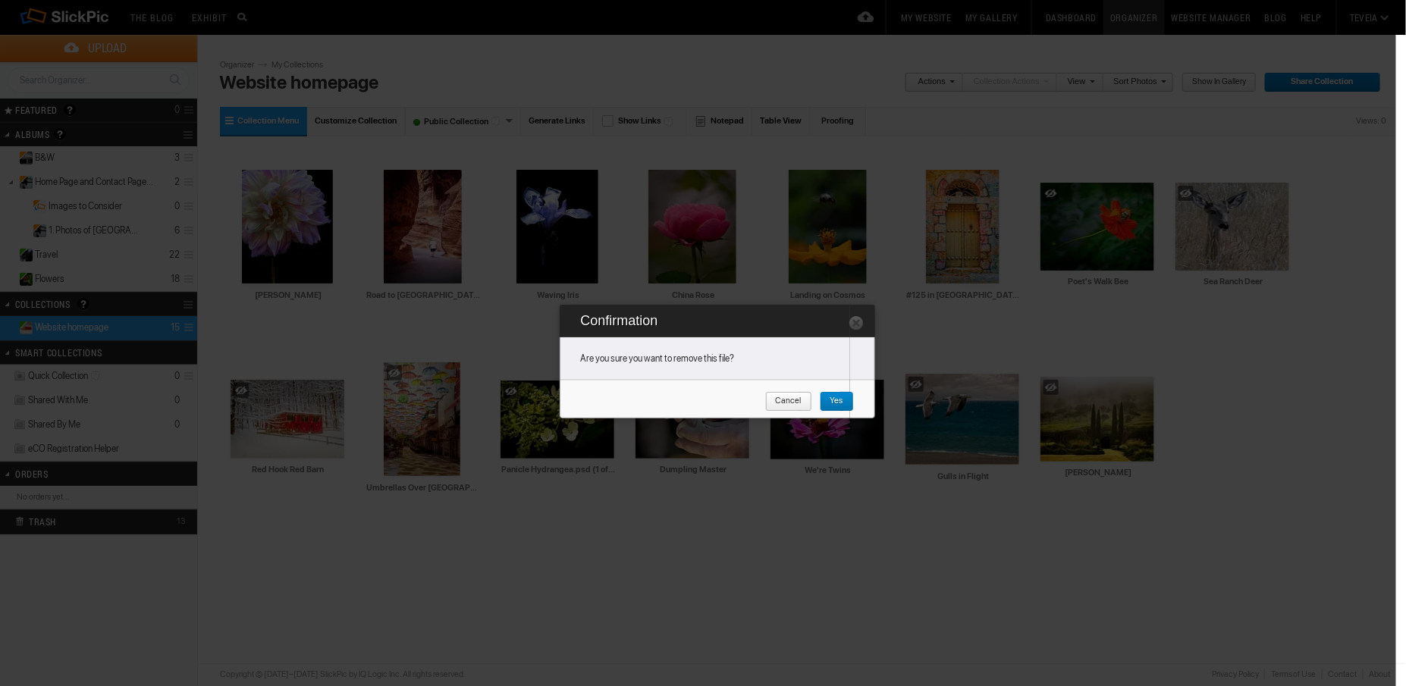
click at [833, 402] on span "Yes" at bounding box center [832, 402] width 24 height 20
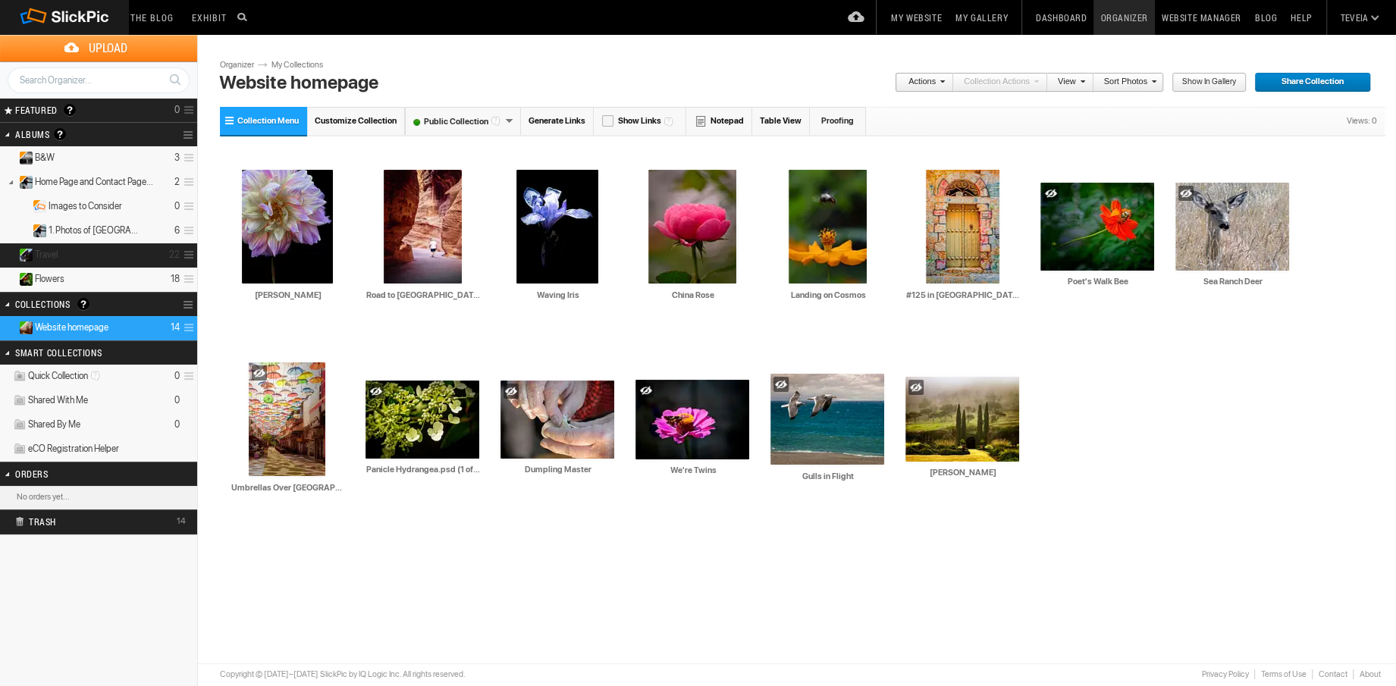
click at [162, 253] on details "Travel 22" at bounding box center [98, 255] width 197 height 24
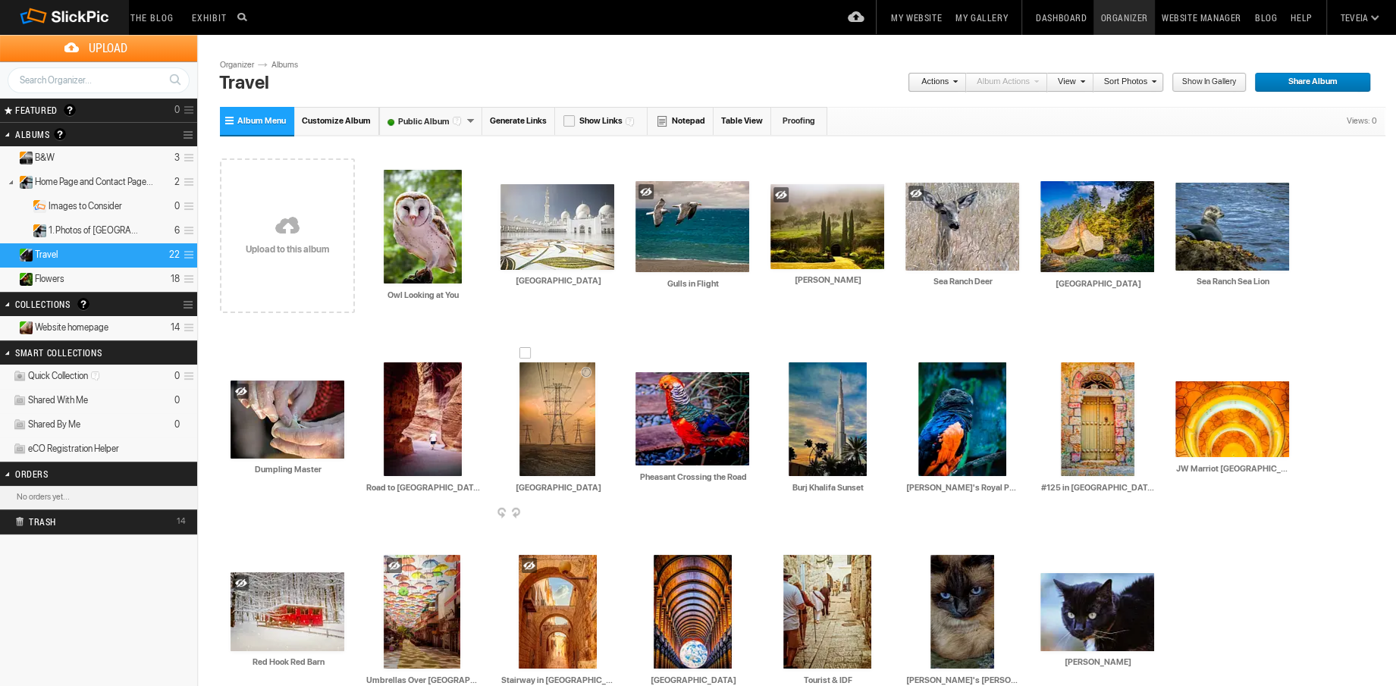
scroll to position [68, 0]
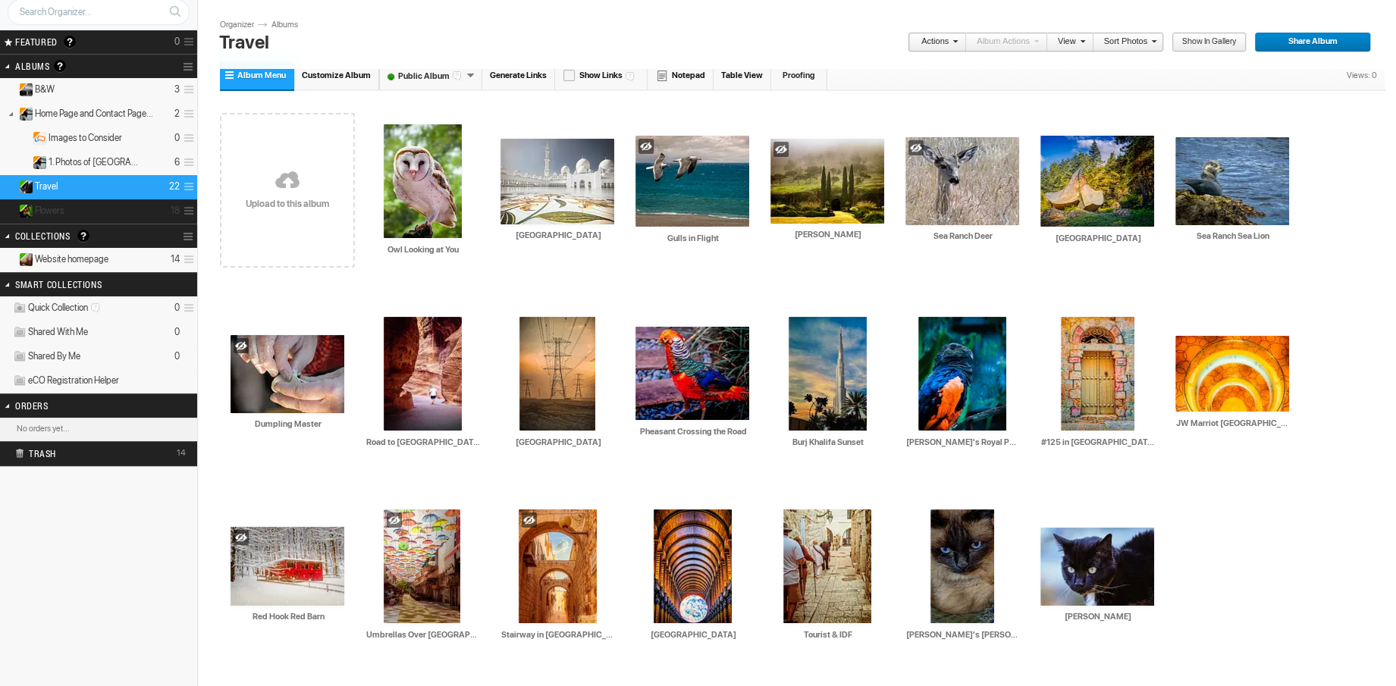
click at [130, 209] on details "Flowers 18" at bounding box center [98, 211] width 197 height 24
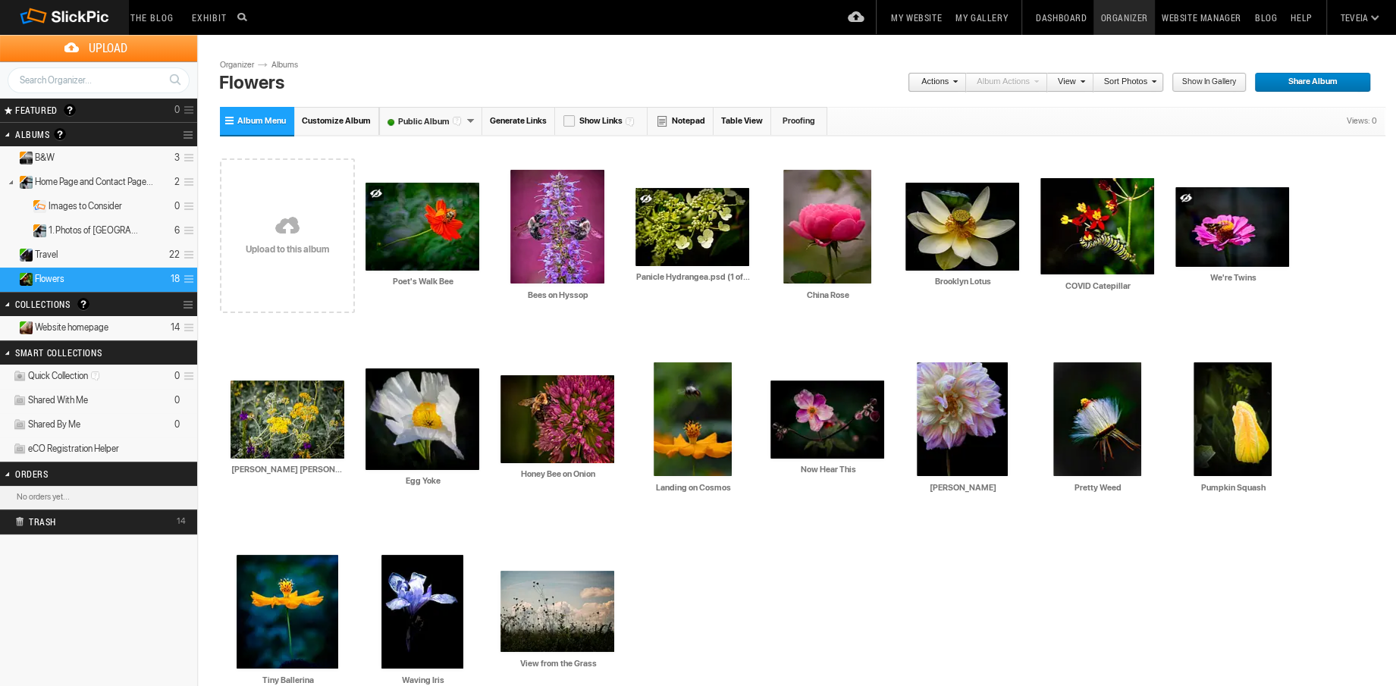
click at [125, 328] on details "Website homepage 14" at bounding box center [98, 328] width 197 height 24
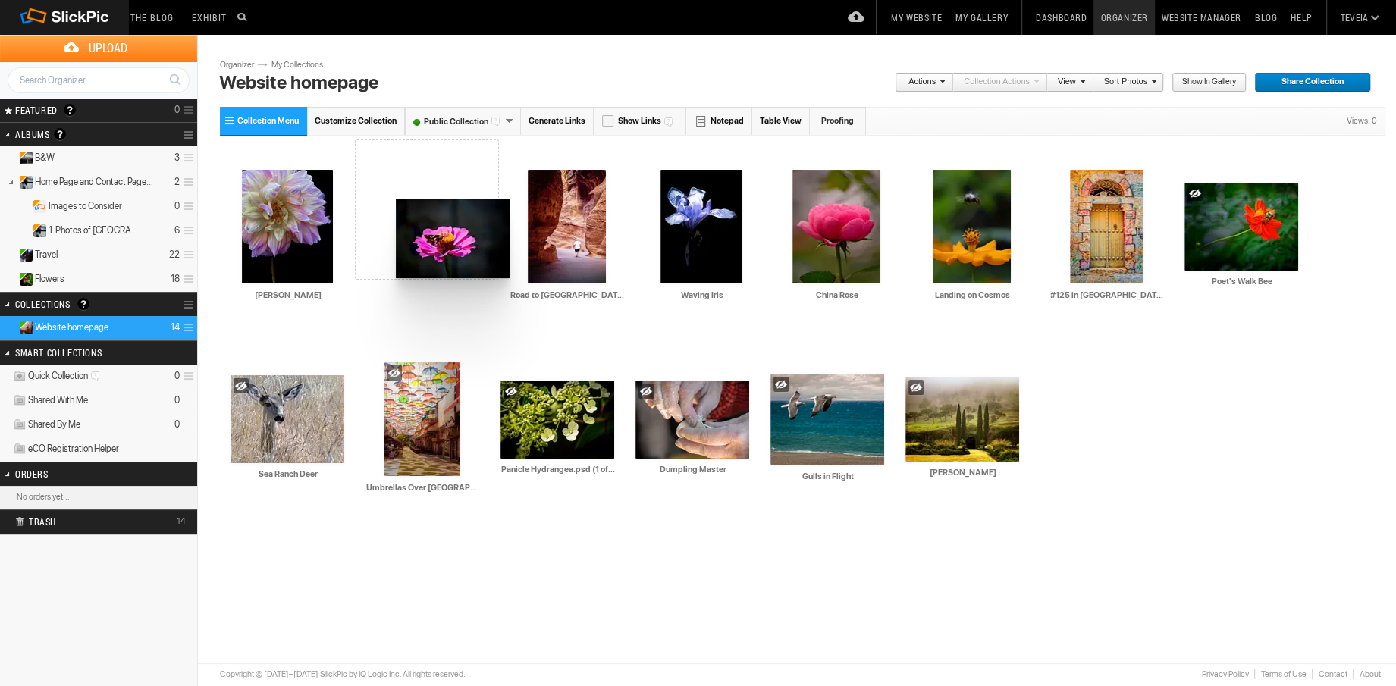
drag, startPoint x: 696, startPoint y: 416, endPoint x: 394, endPoint y: 199, distance: 371.6
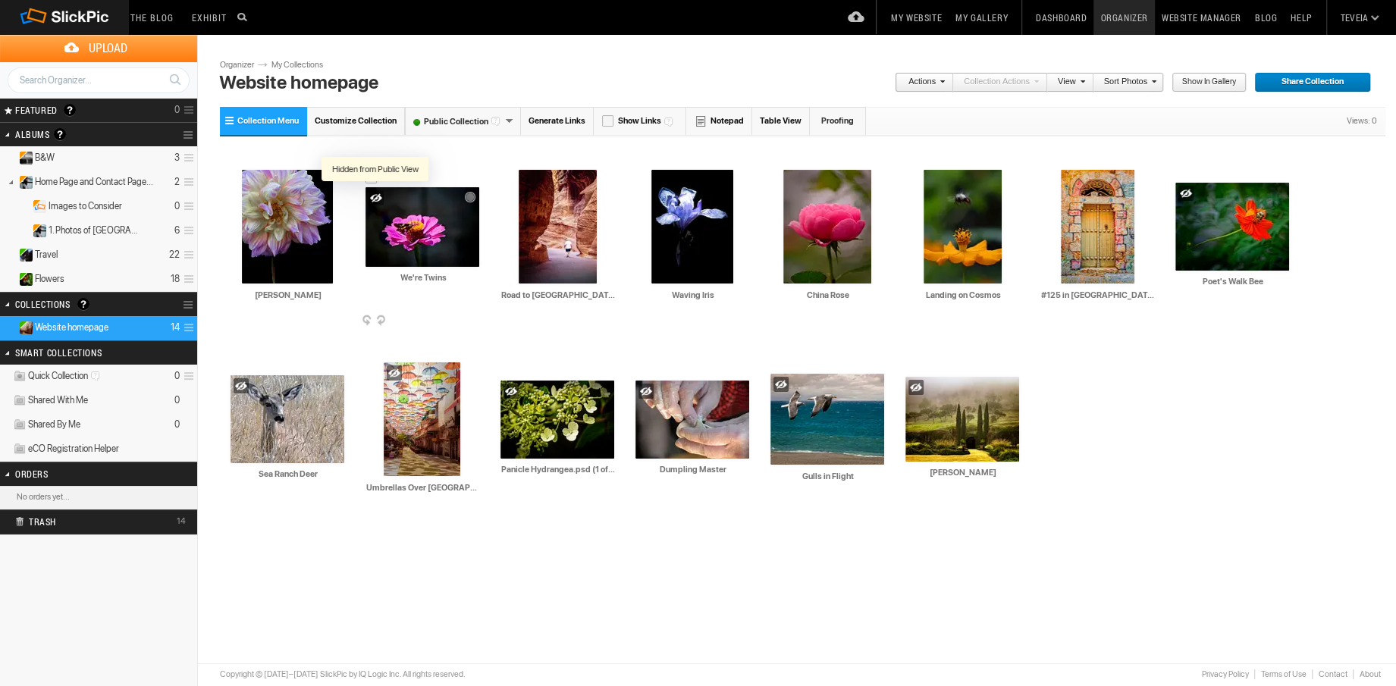
click at [375, 196] on div at bounding box center [376, 197] width 15 height 15
click at [613, 319] on span at bounding box center [612, 322] width 15 height 12
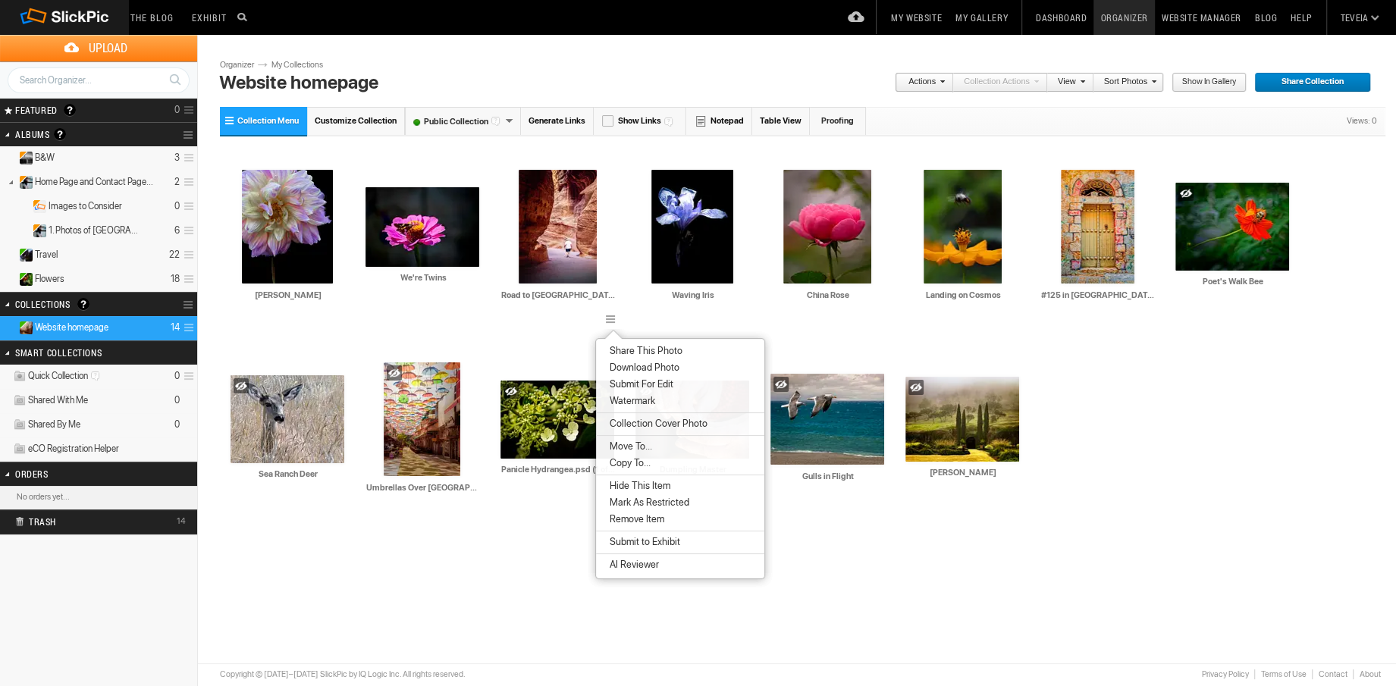
click at [642, 521] on span "Remove Item" at bounding box center [634, 519] width 59 height 12
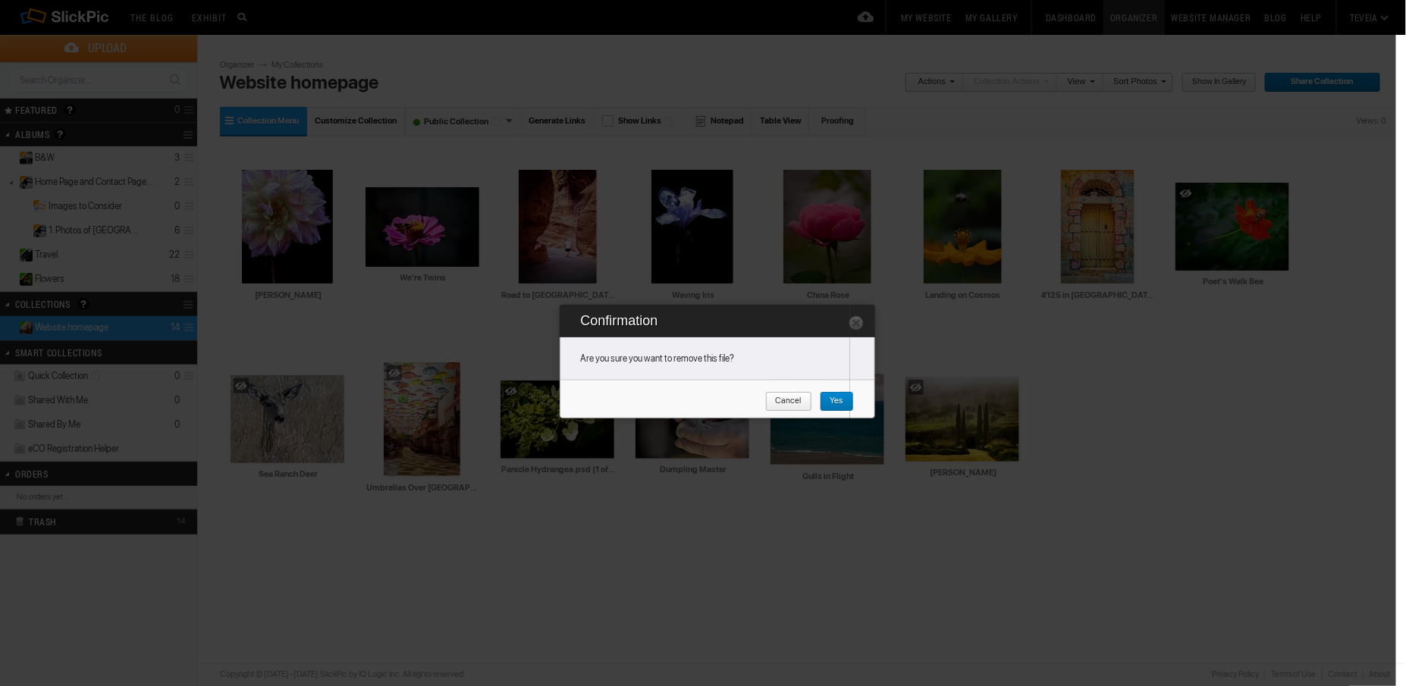
click at [837, 399] on span "Yes" at bounding box center [832, 402] width 24 height 20
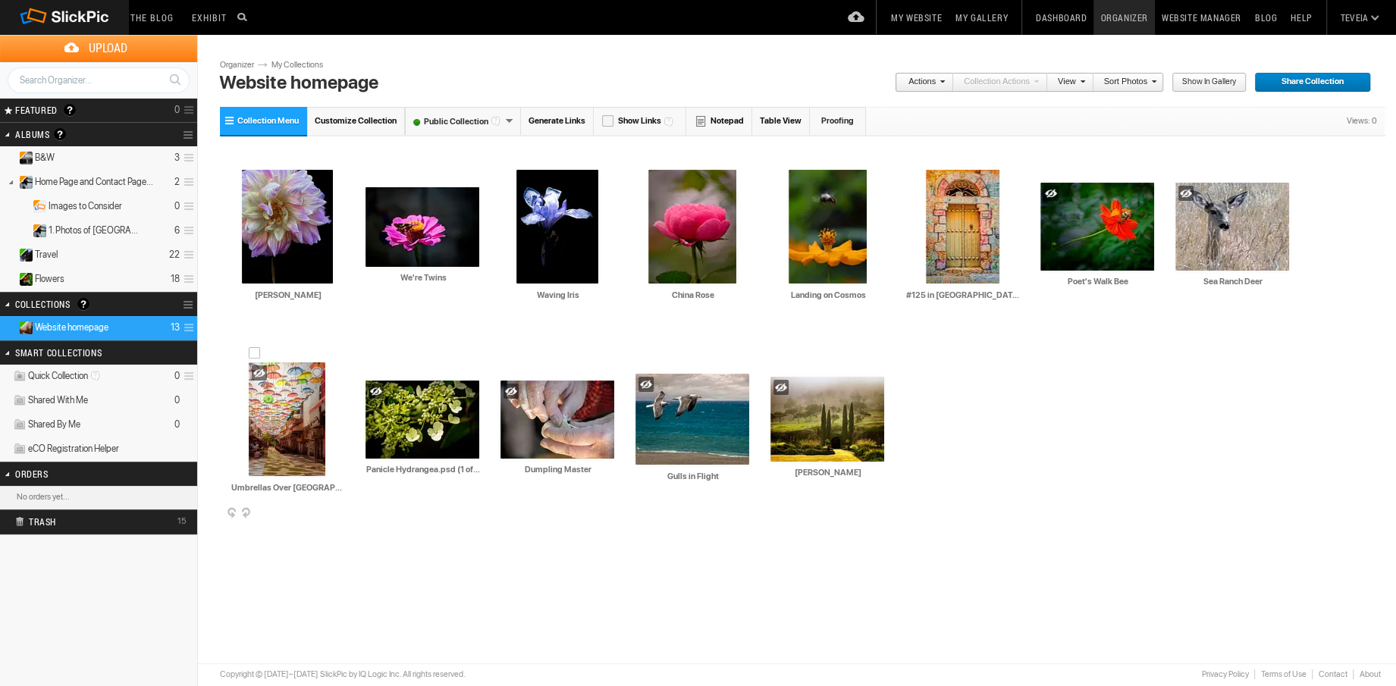
click at [338, 510] on span at bounding box center [342, 514] width 15 height 12
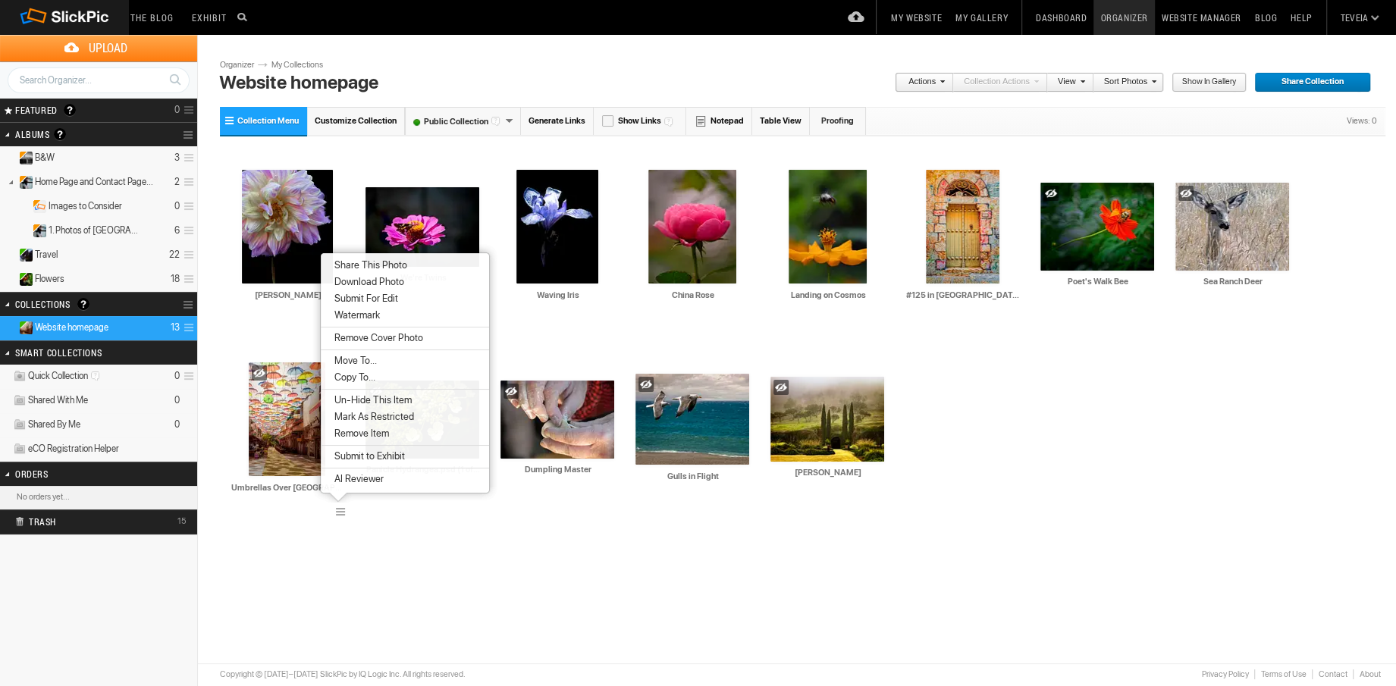
click at [359, 482] on span "AI Reviewer" at bounding box center [357, 479] width 54 height 12
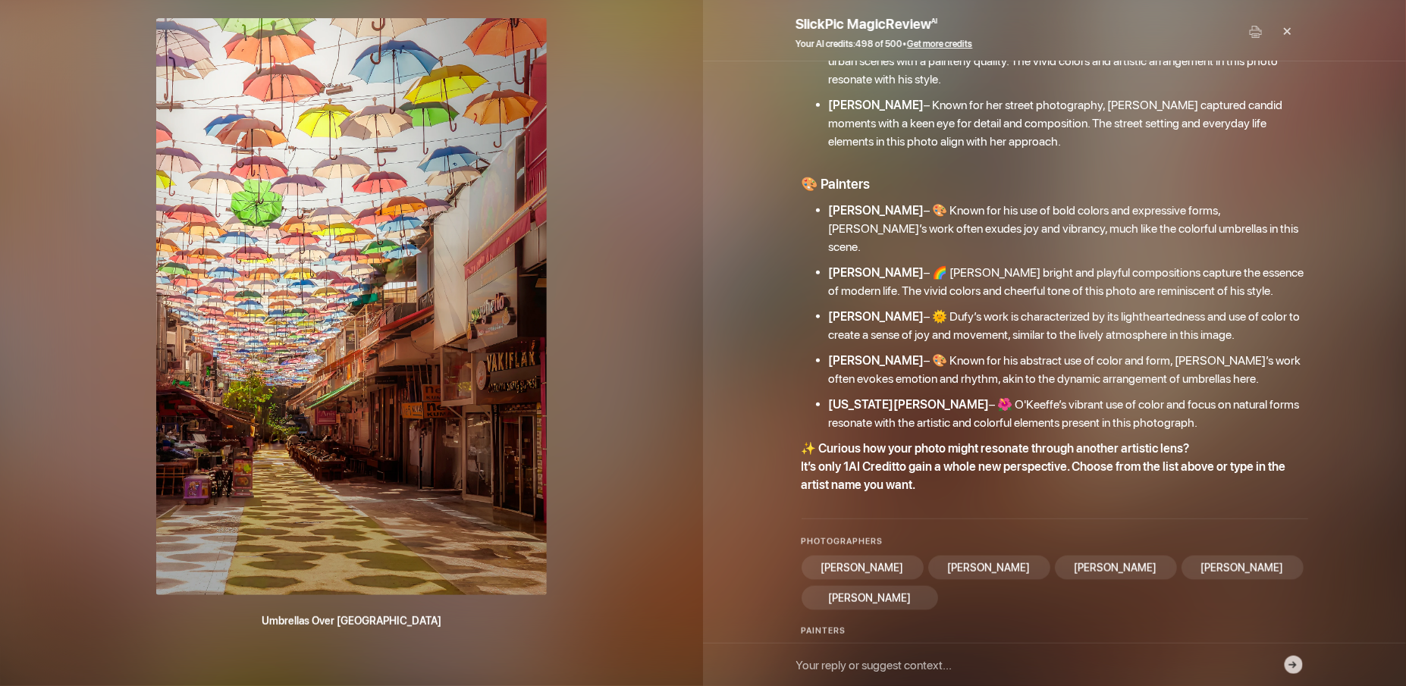
scroll to position [419, 0]
click at [1251, 33] on div "Print" at bounding box center [1256, 32] width 30 height 46
click at [1286, 28] on div "×" at bounding box center [1288, 32] width 46 height 30
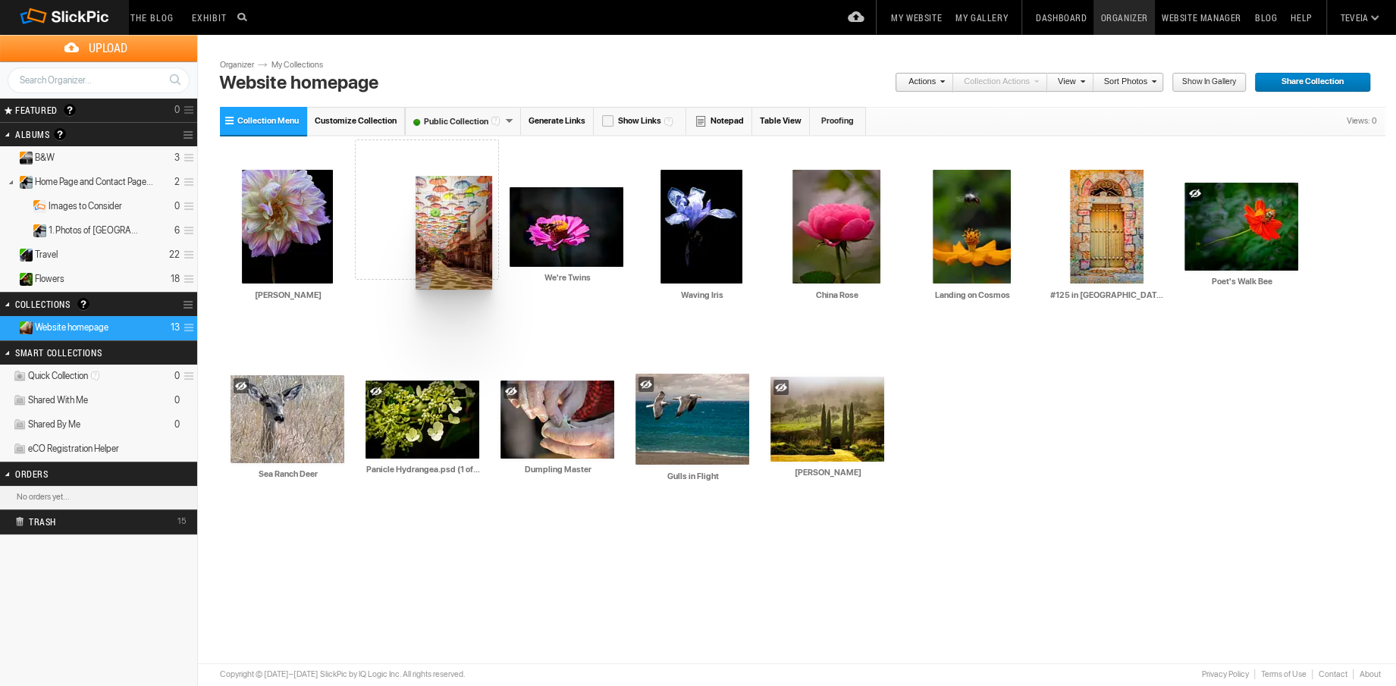
drag, startPoint x: 296, startPoint y: 410, endPoint x: 414, endPoint y: 176, distance: 261.9
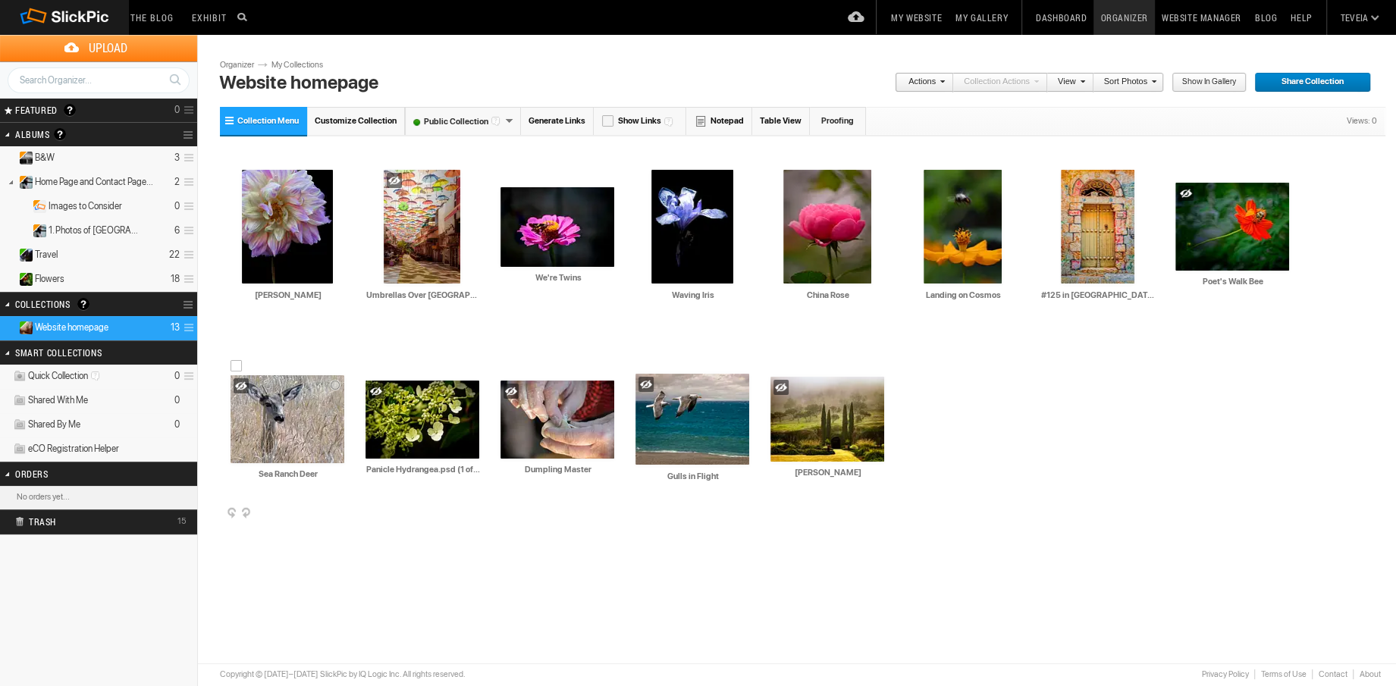
click at [338, 514] on span at bounding box center [342, 514] width 15 height 12
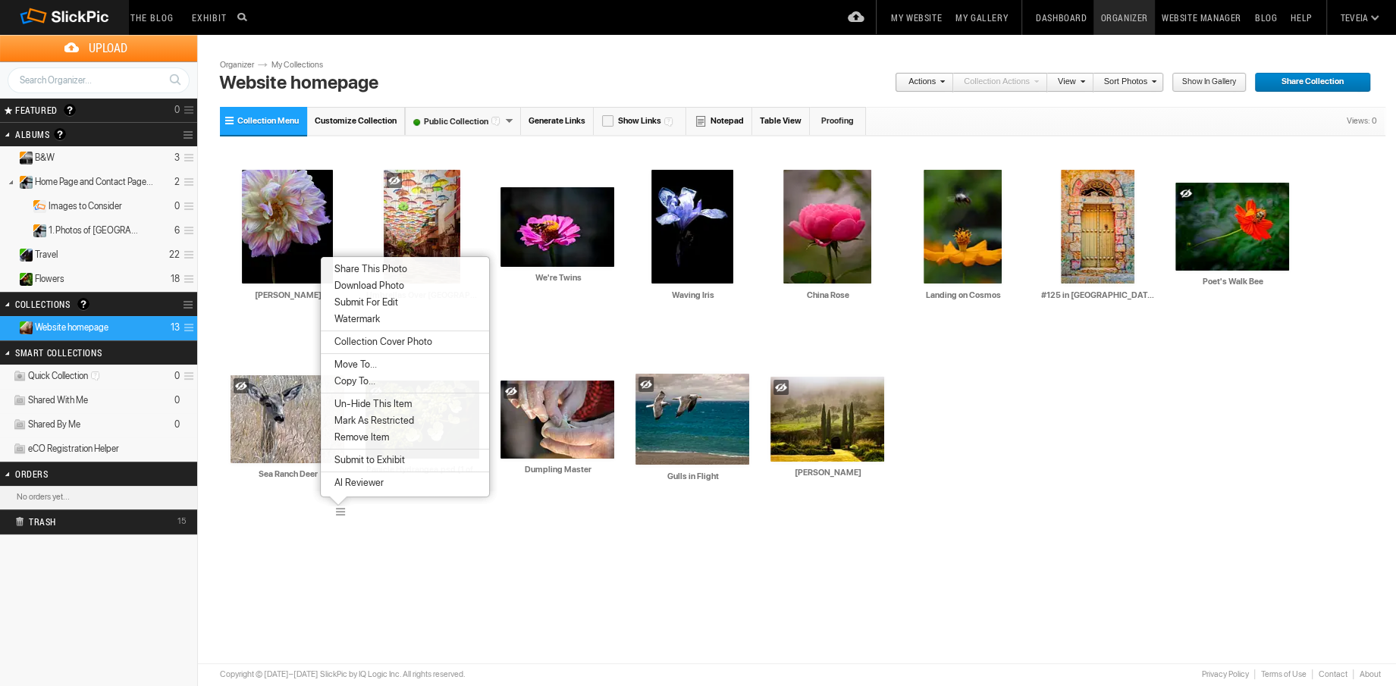
click at [366, 437] on span "Remove Item" at bounding box center [359, 438] width 59 height 12
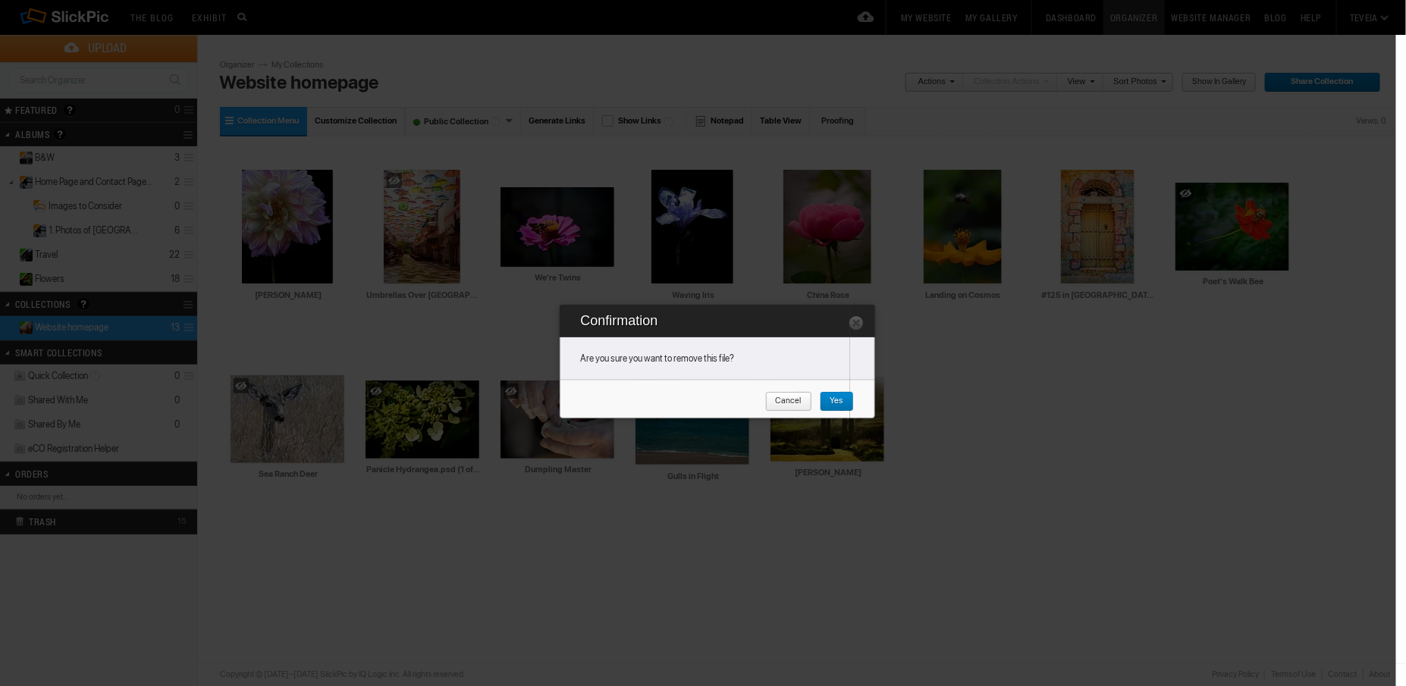
click at [830, 400] on span "Yes" at bounding box center [832, 402] width 24 height 20
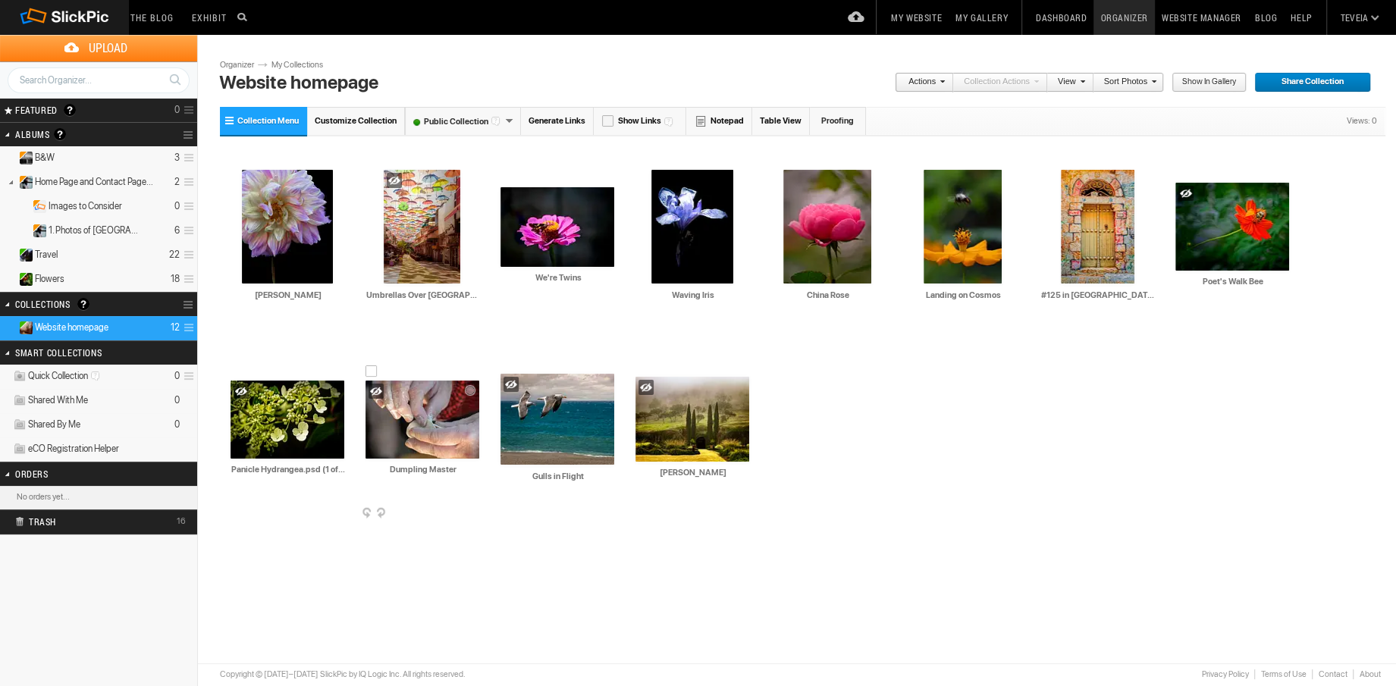
click at [471, 510] on span at bounding box center [477, 514] width 15 height 12
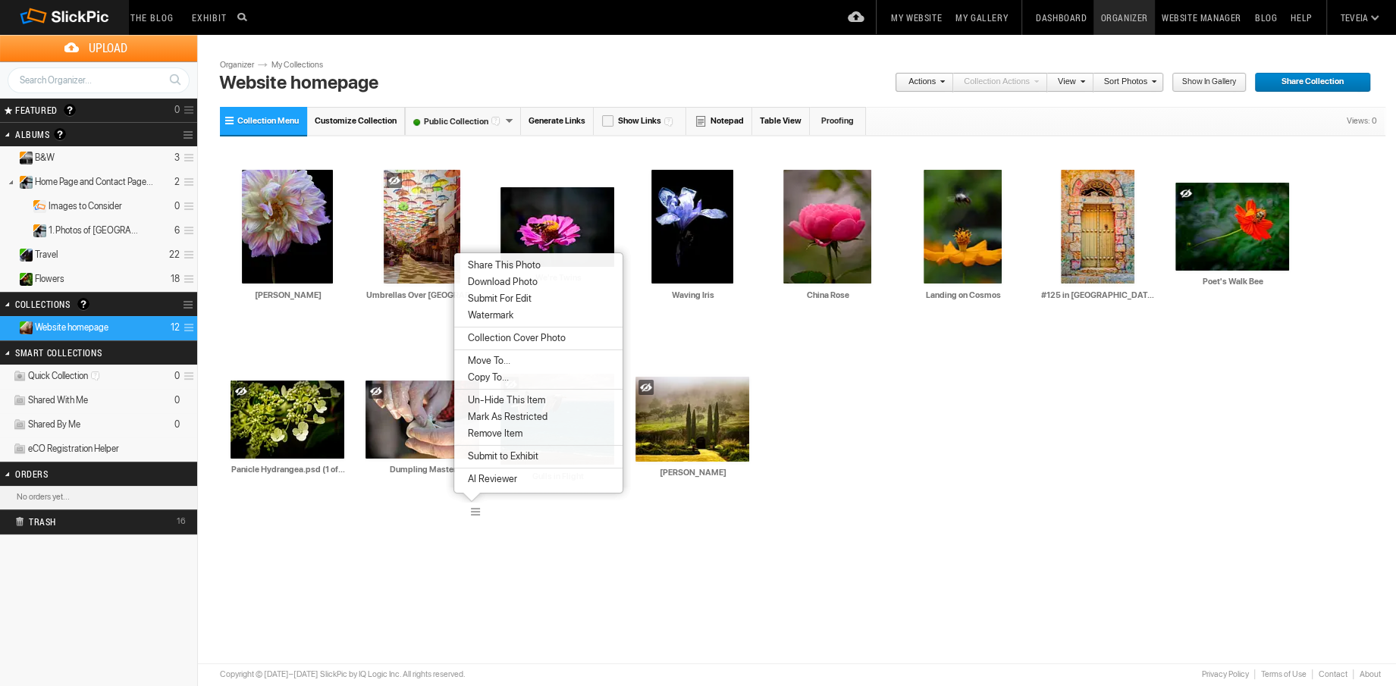
click at [507, 434] on span "Remove Item" at bounding box center [492, 434] width 59 height 12
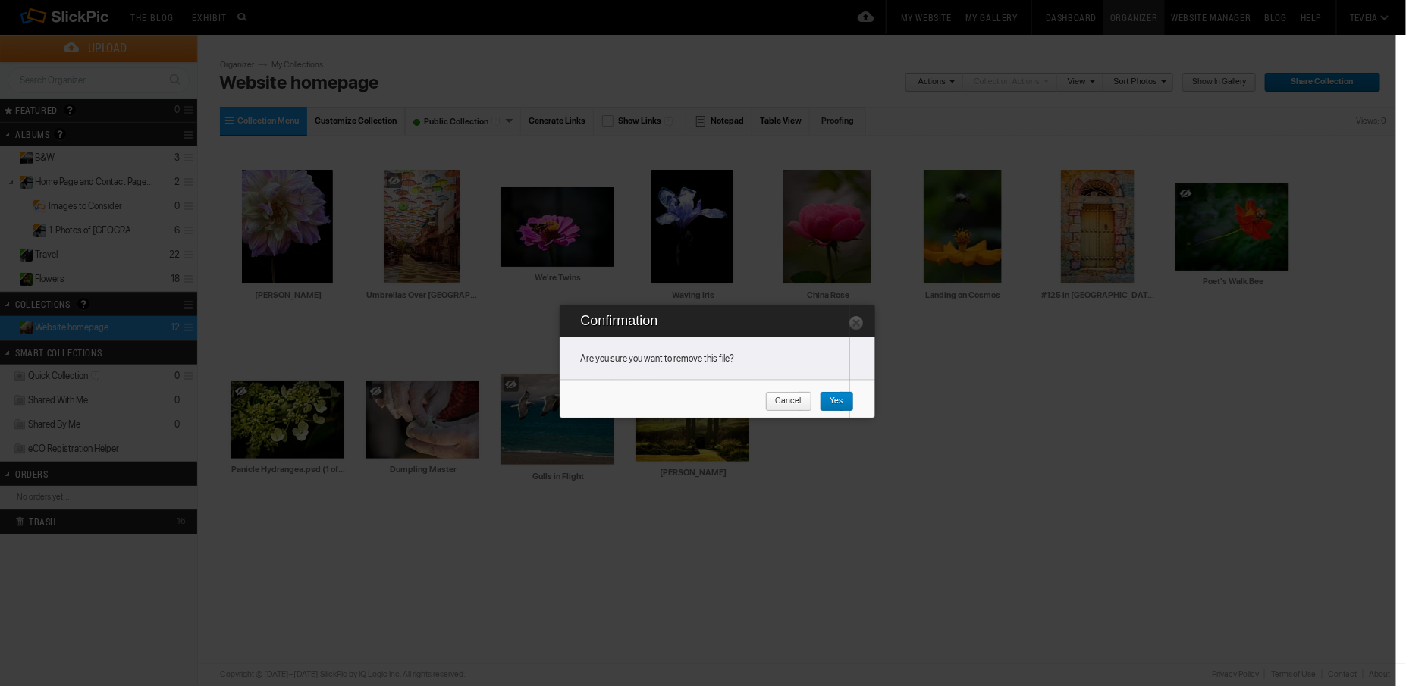
click at [834, 404] on span "Yes" at bounding box center [832, 402] width 24 height 20
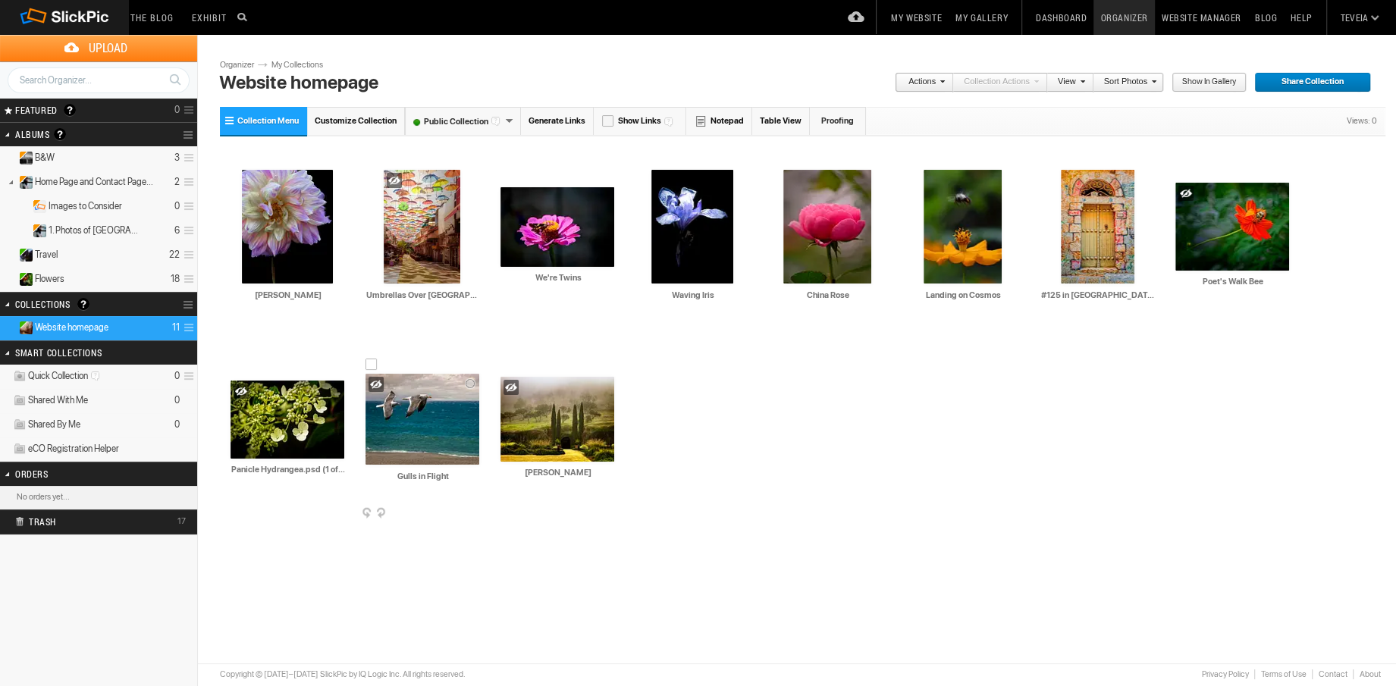
click at [473, 511] on span at bounding box center [477, 514] width 15 height 12
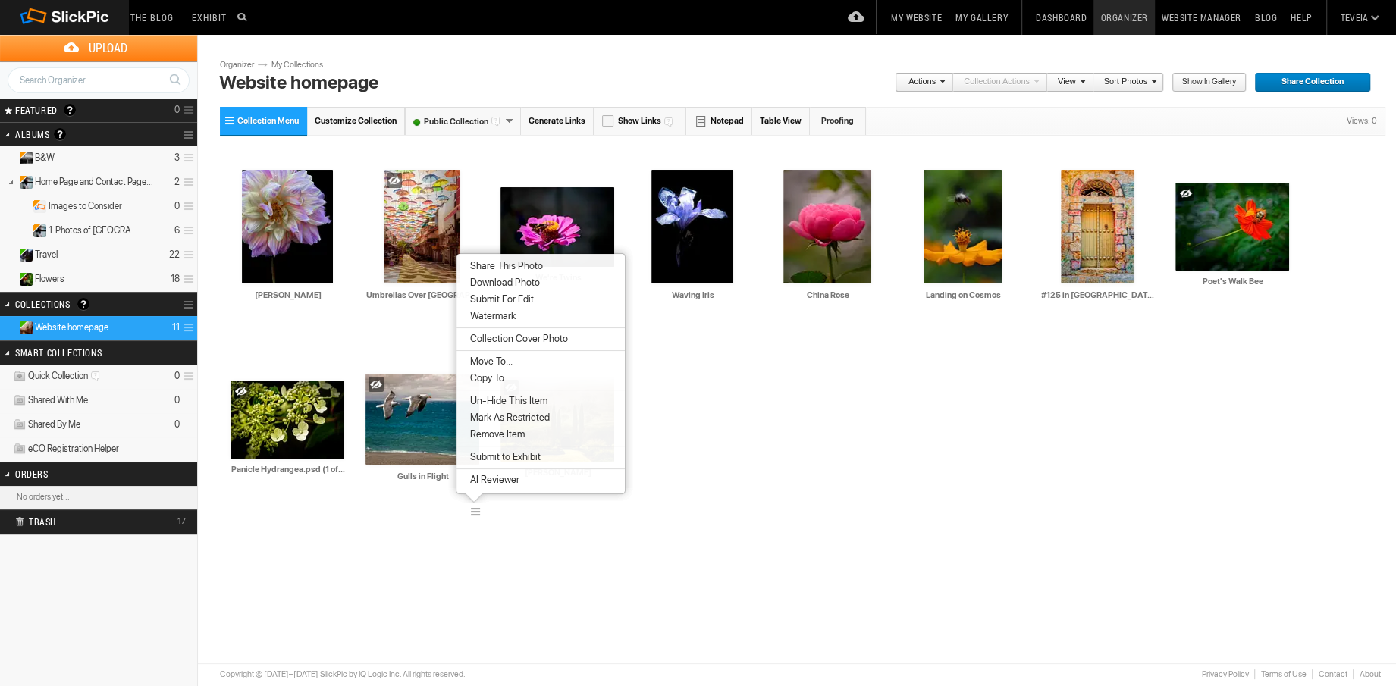
click at [503, 440] on li "Remove Item" at bounding box center [541, 434] width 168 height 17
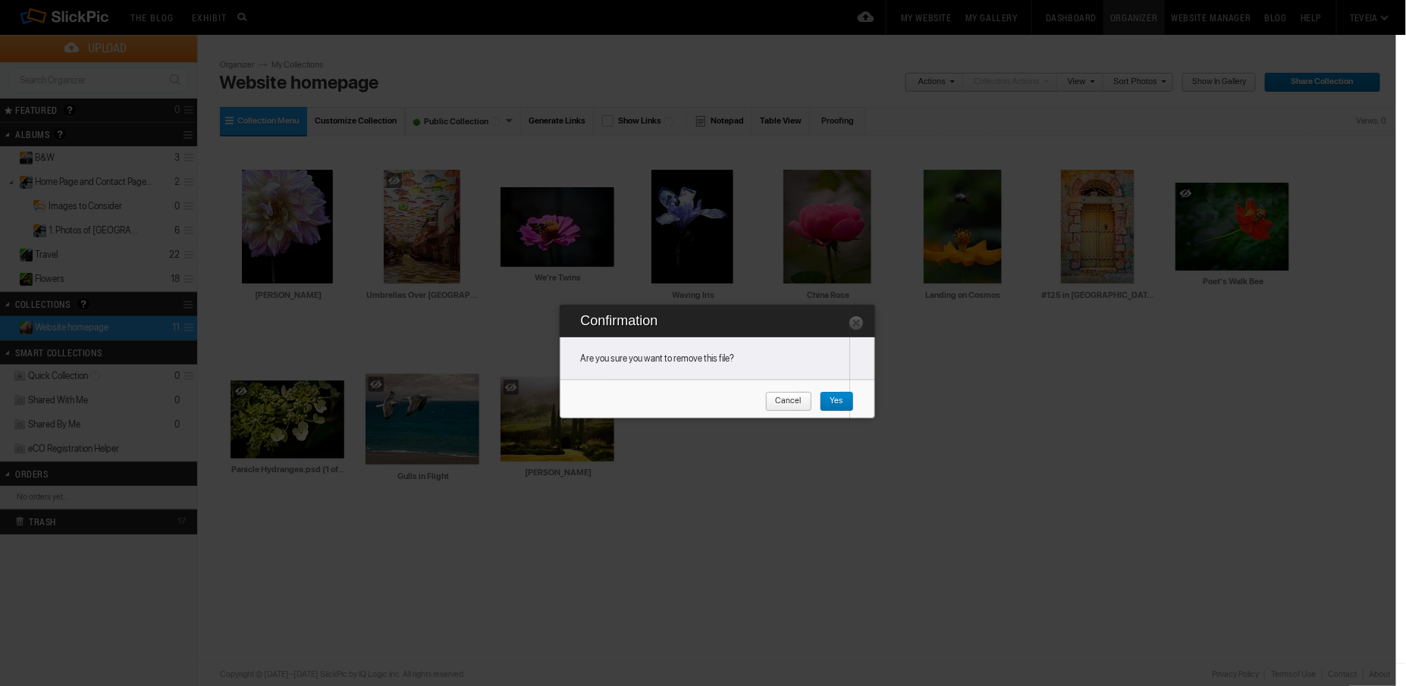
click at [830, 400] on span "Yes" at bounding box center [832, 402] width 24 height 20
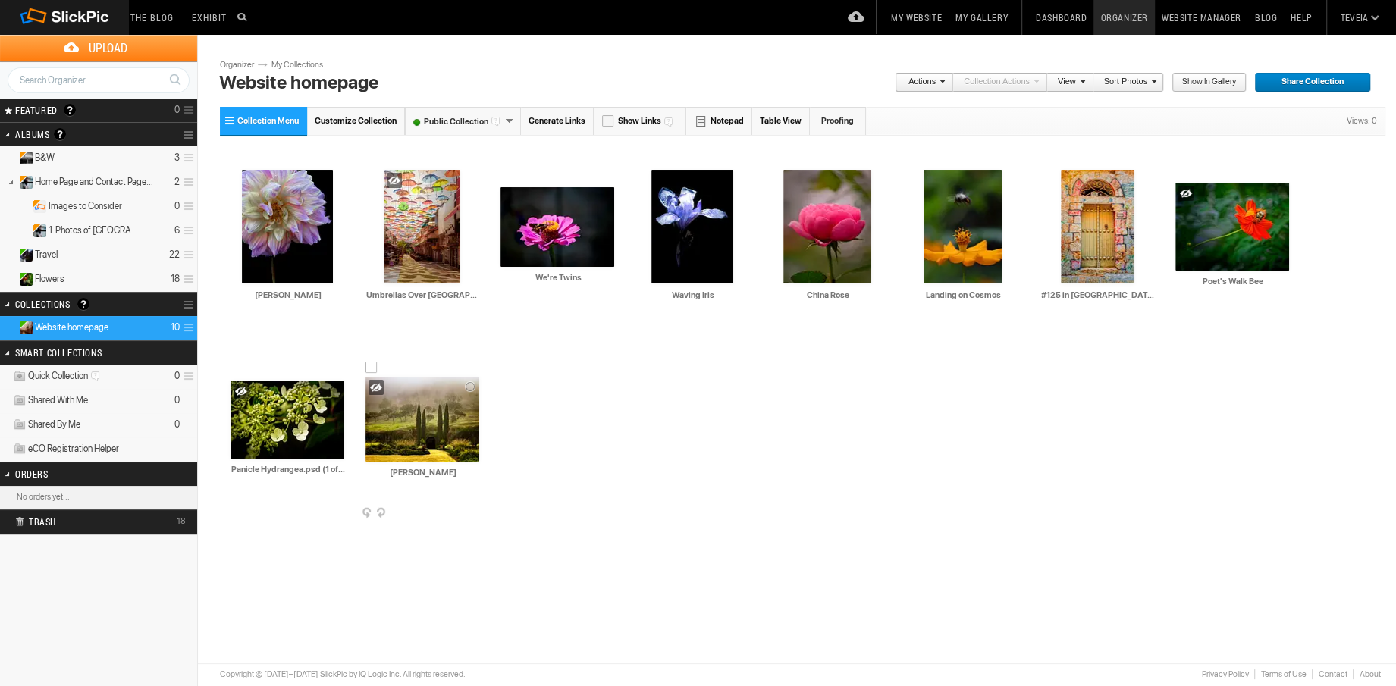
click at [477, 513] on span at bounding box center [477, 514] width 15 height 12
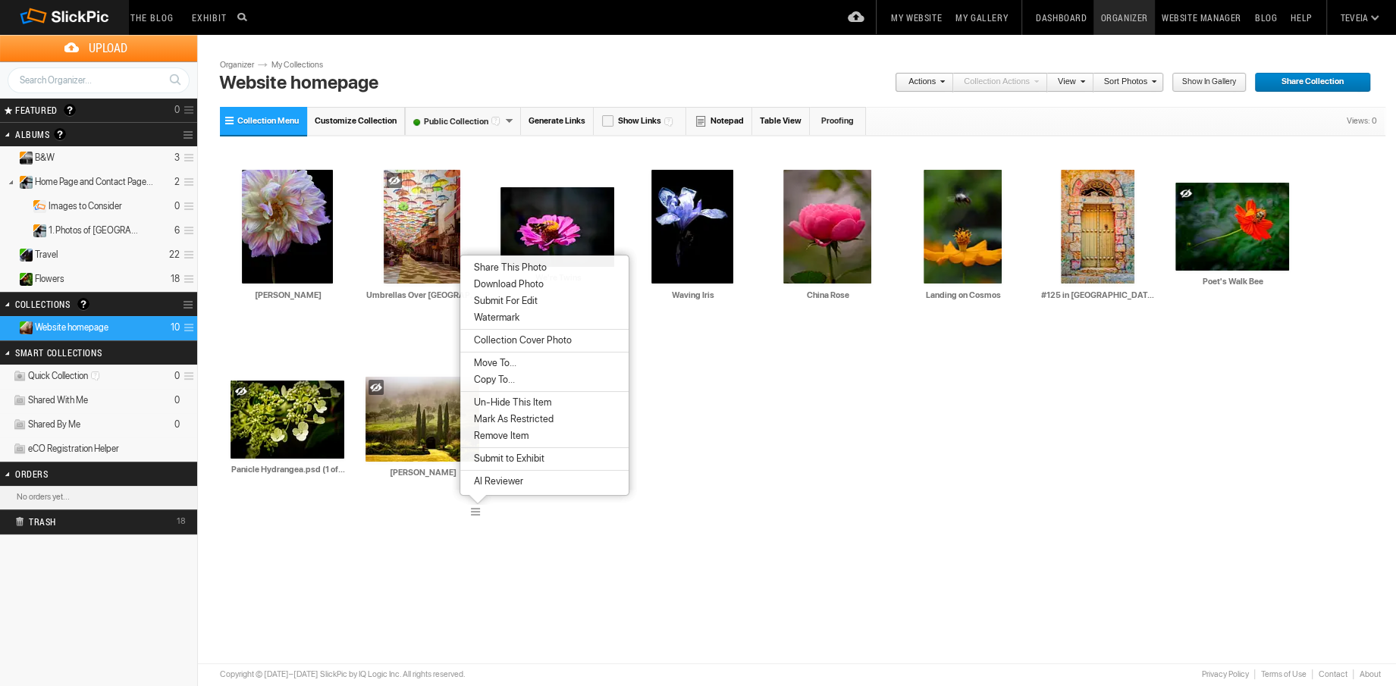
click at [501, 441] on span "Remove Item" at bounding box center [498, 436] width 59 height 12
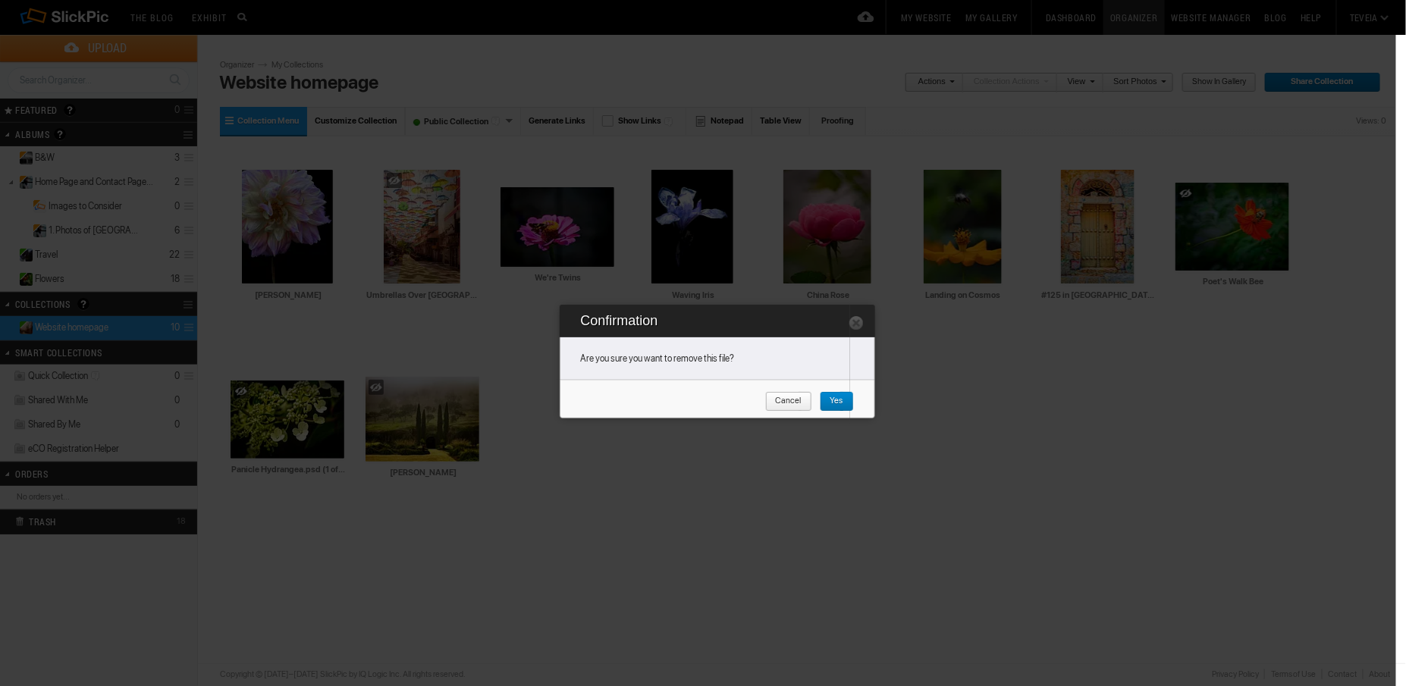
click at [833, 405] on span "Yes" at bounding box center [832, 402] width 24 height 20
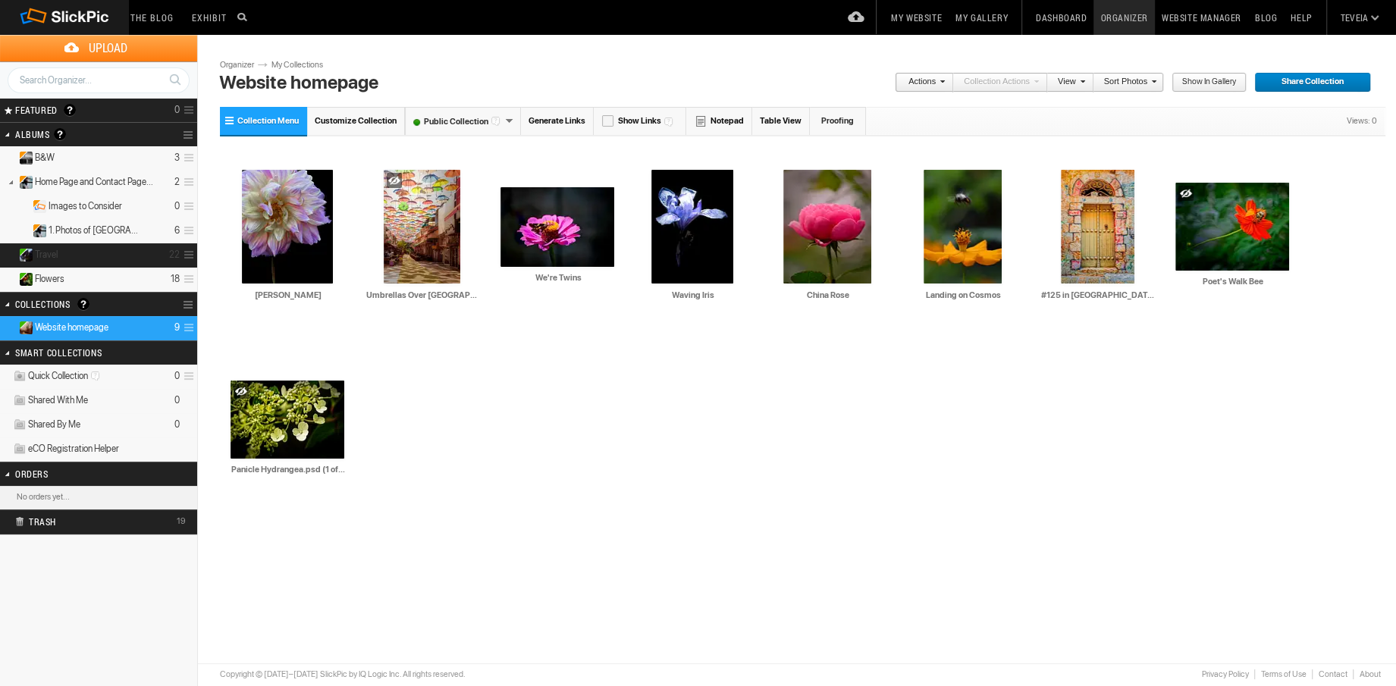
click at [80, 259] on details "Travel 22" at bounding box center [98, 255] width 197 height 24
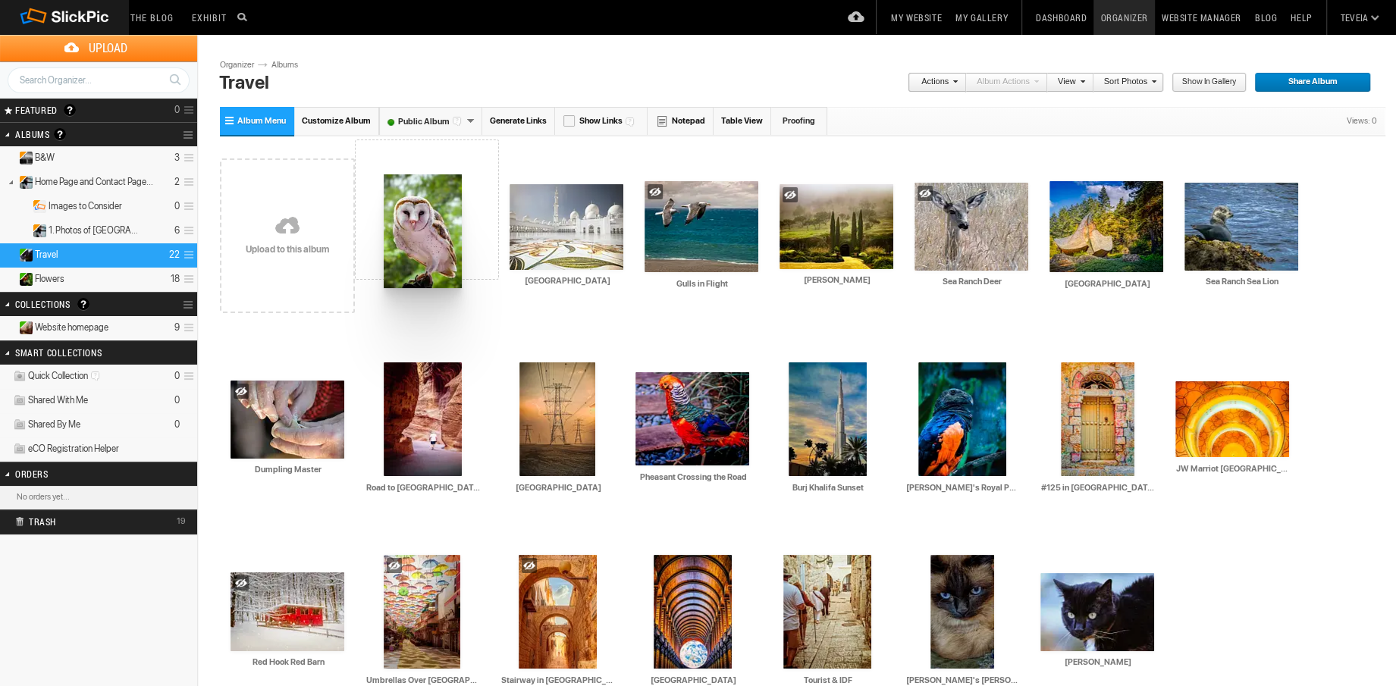
drag, startPoint x: 429, startPoint y: 244, endPoint x: 382, endPoint y: 174, distance: 83.7
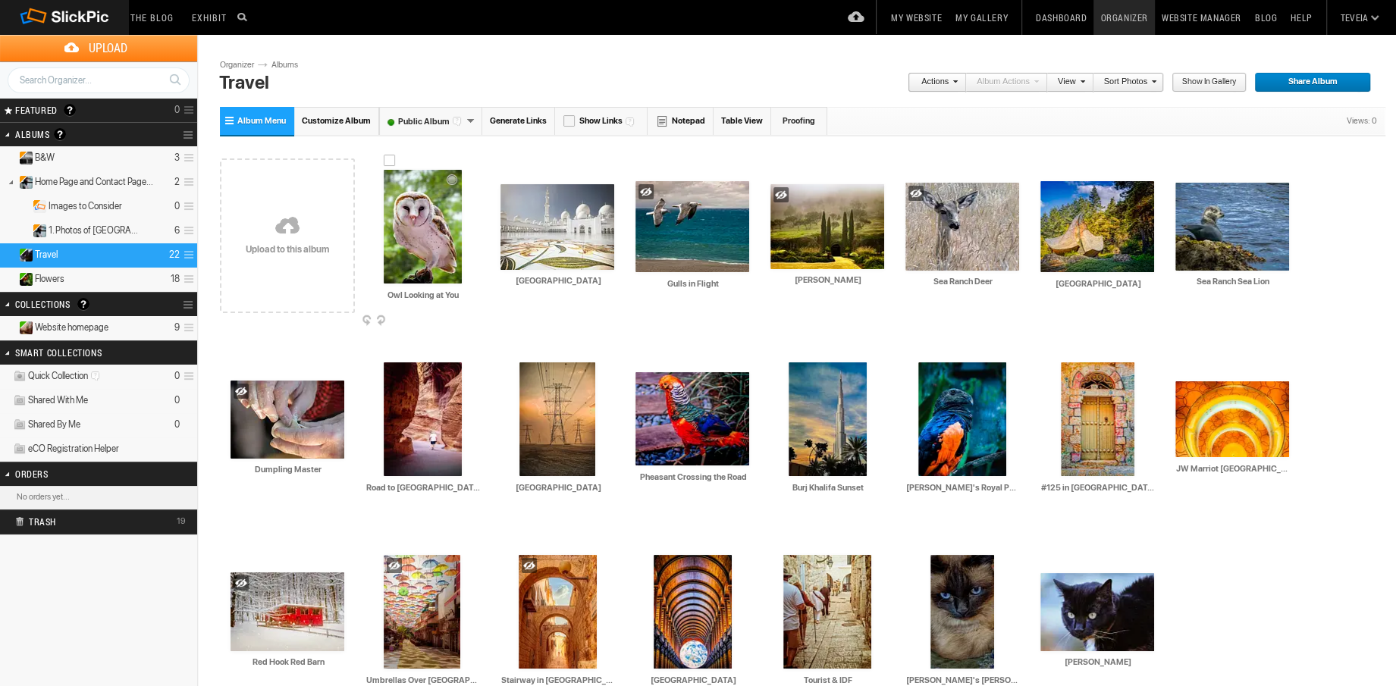
click at [470, 319] on span at bounding box center [477, 322] width 15 height 12
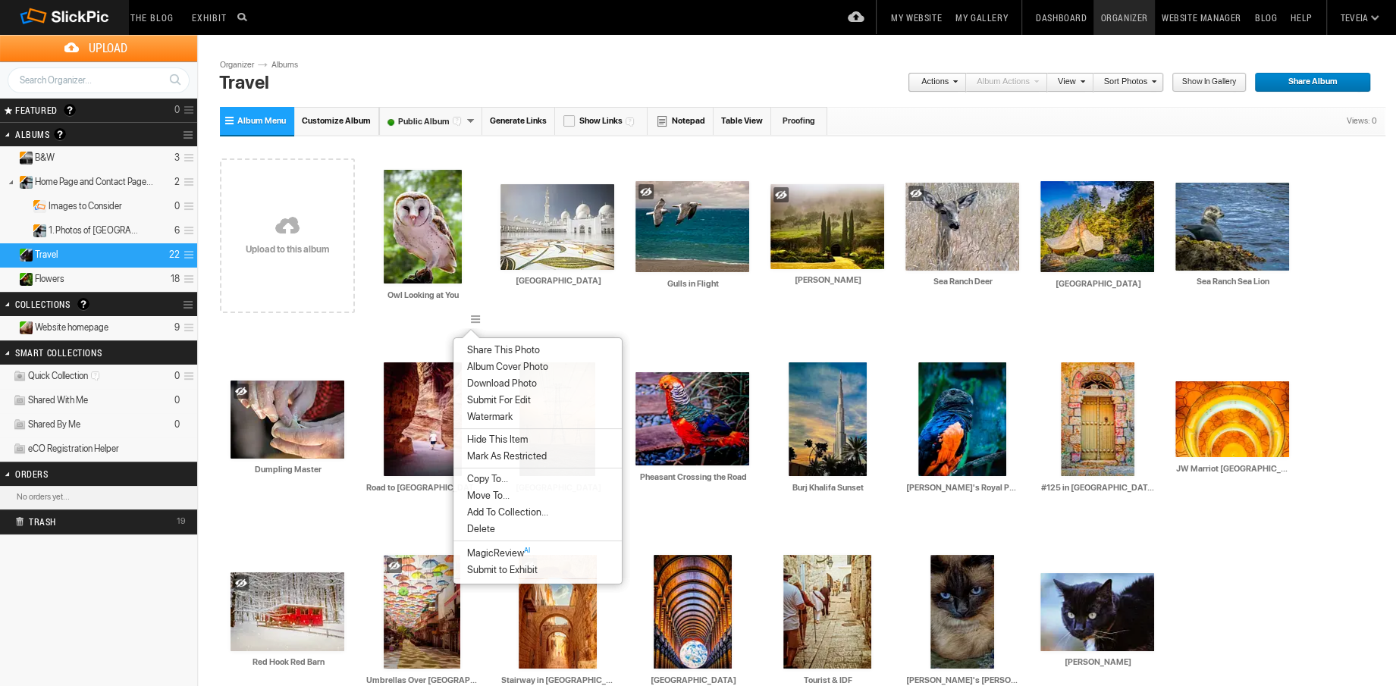
click at [479, 475] on span "Copy To..." at bounding box center [486, 479] width 46 height 12
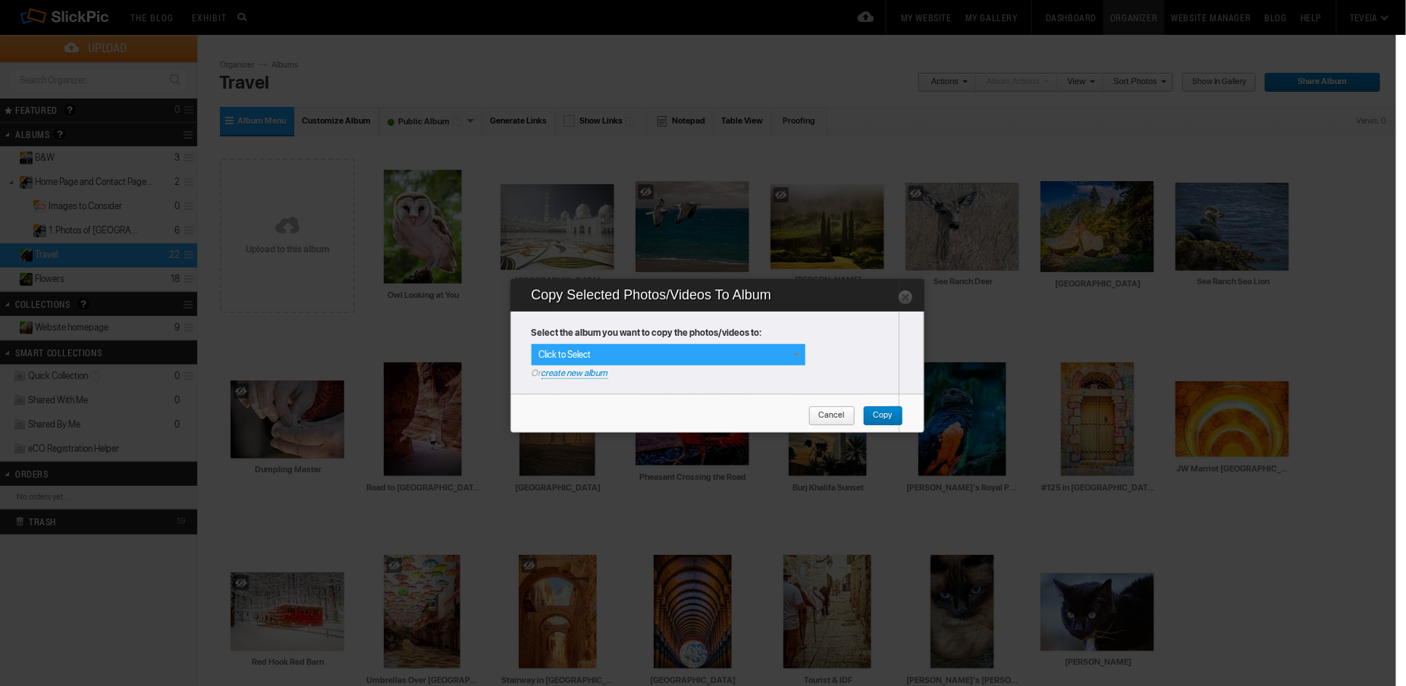
click at [794, 353] on span at bounding box center [796, 355] width 12 height 12
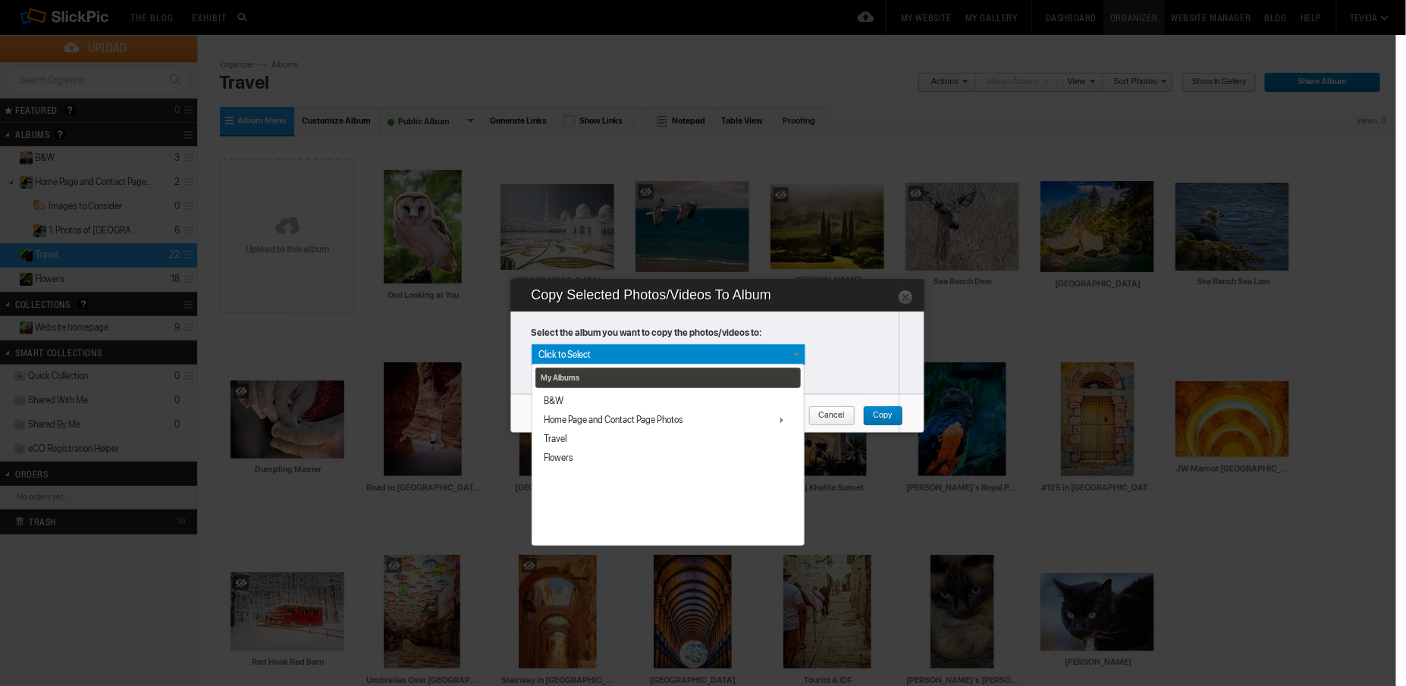
click at [842, 366] on icon "Or create new album" at bounding box center [719, 373] width 375 height 14
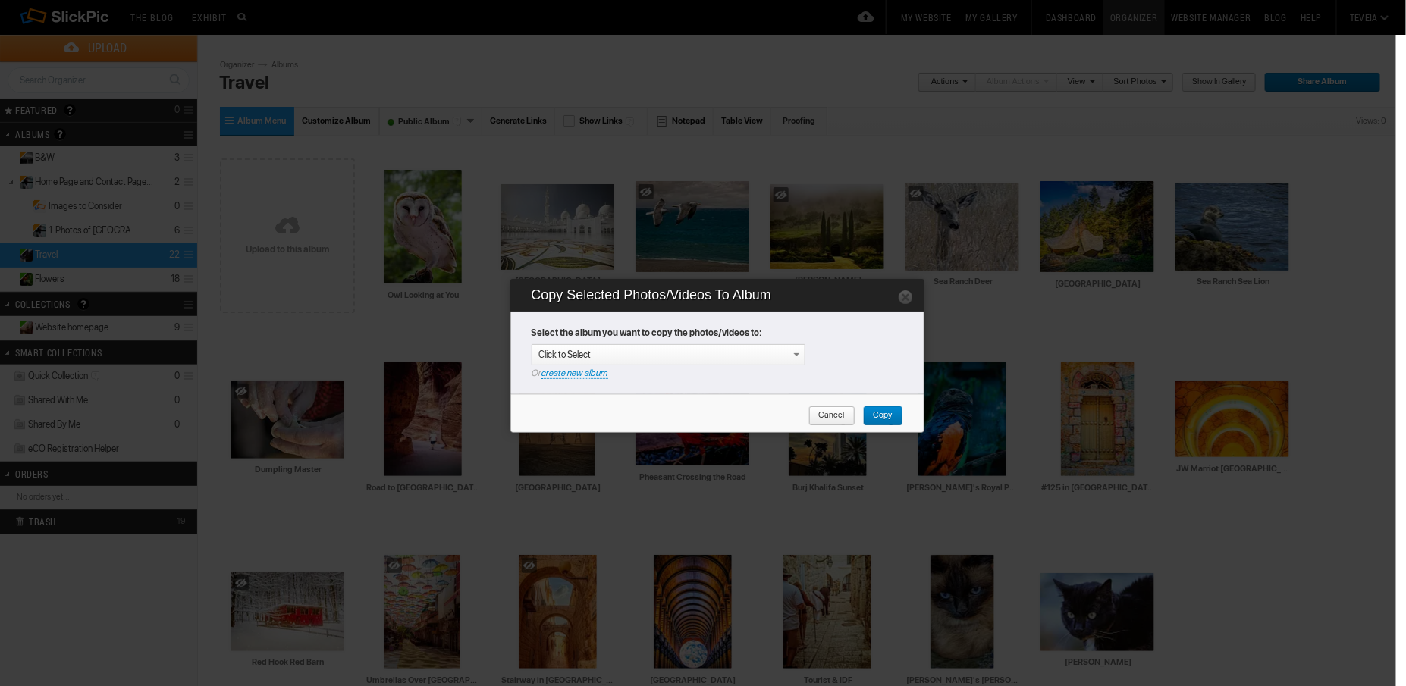
click at [900, 299] on link at bounding box center [905, 296] width 15 height 15
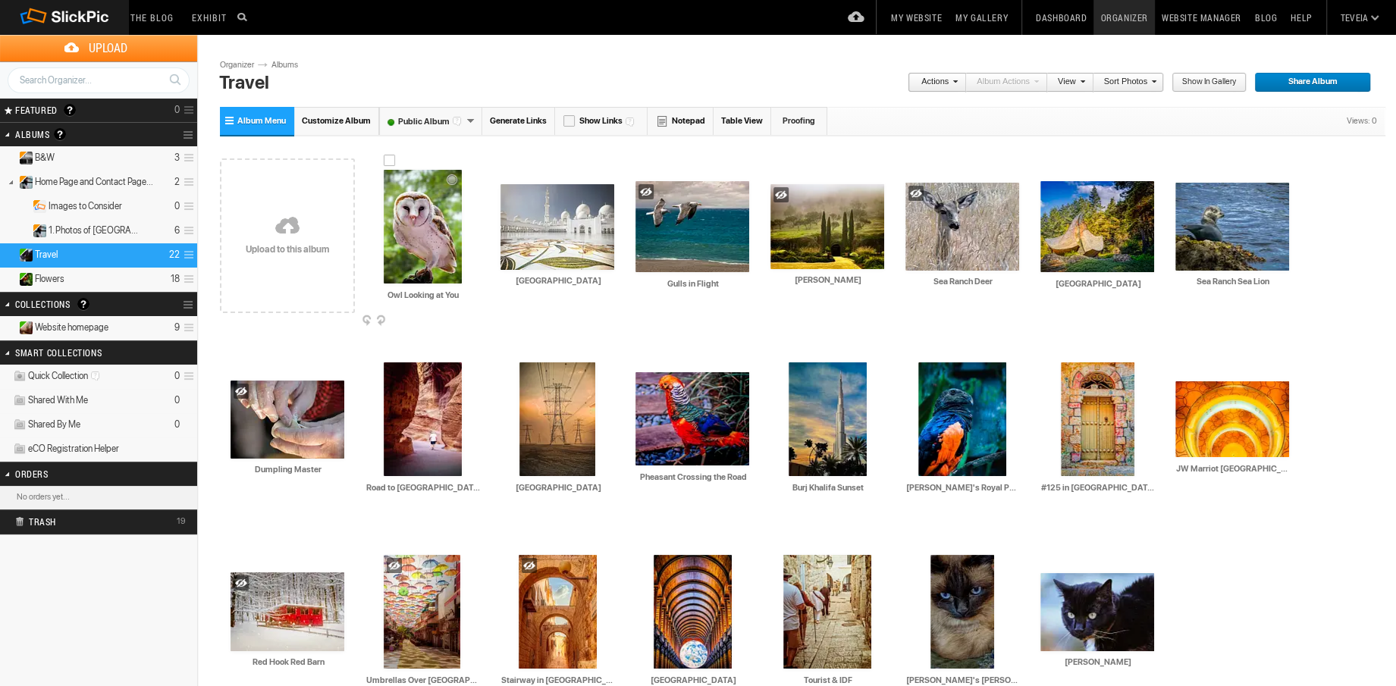
click at [419, 240] on img at bounding box center [423, 227] width 78 height 114
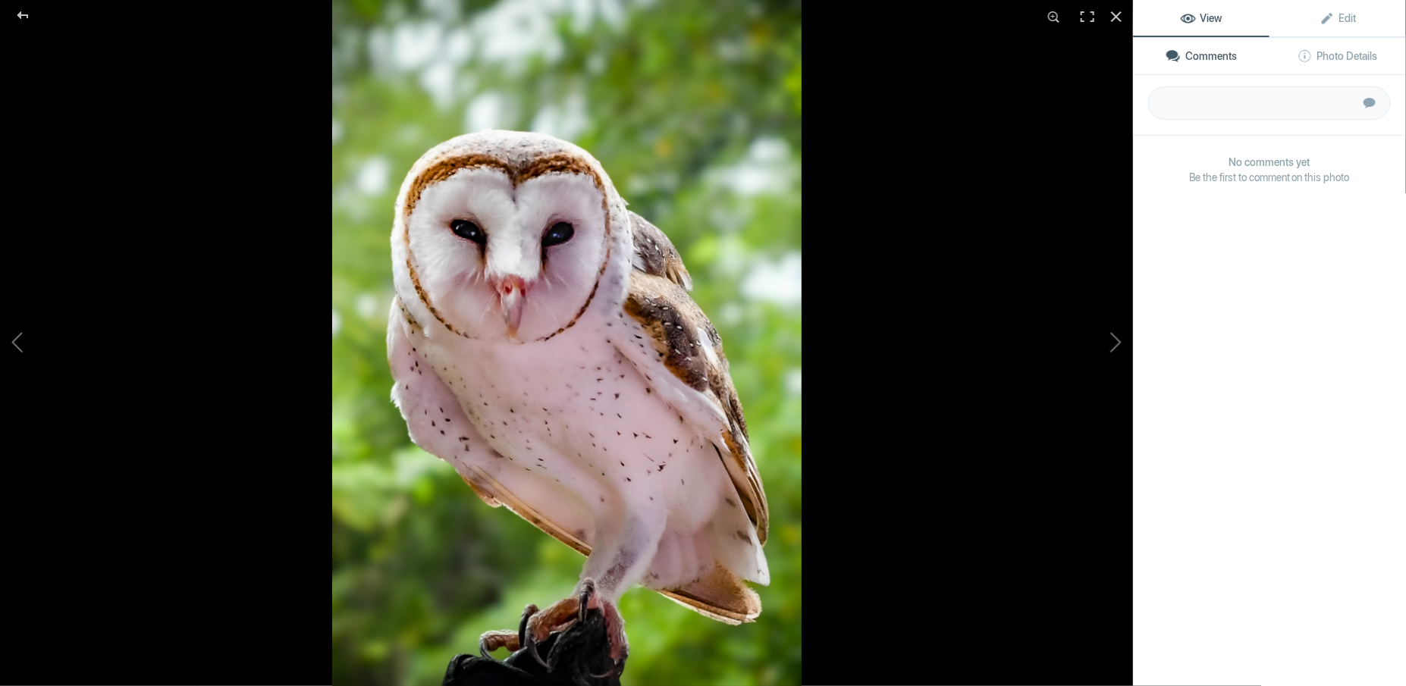
click at [419, 240] on img at bounding box center [566, 343] width 469 height 686
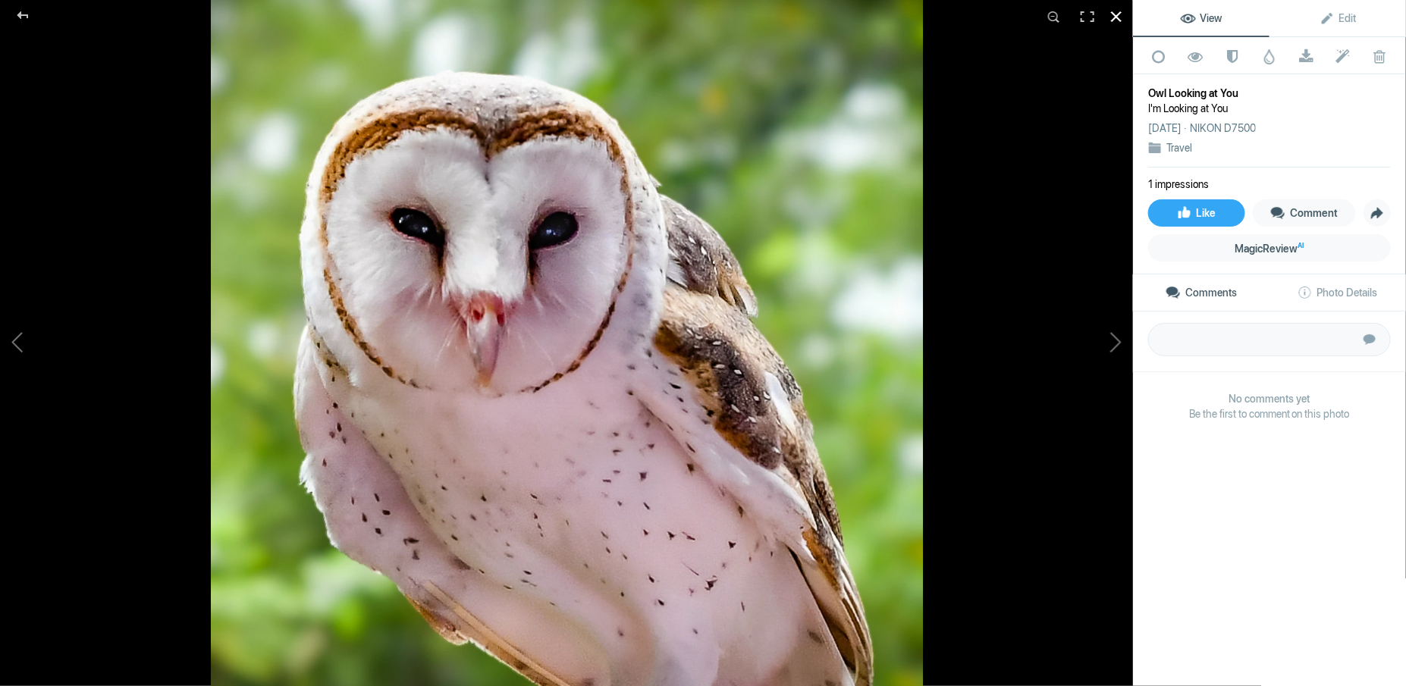
click at [1115, 10] on div at bounding box center [1116, 16] width 33 height 33
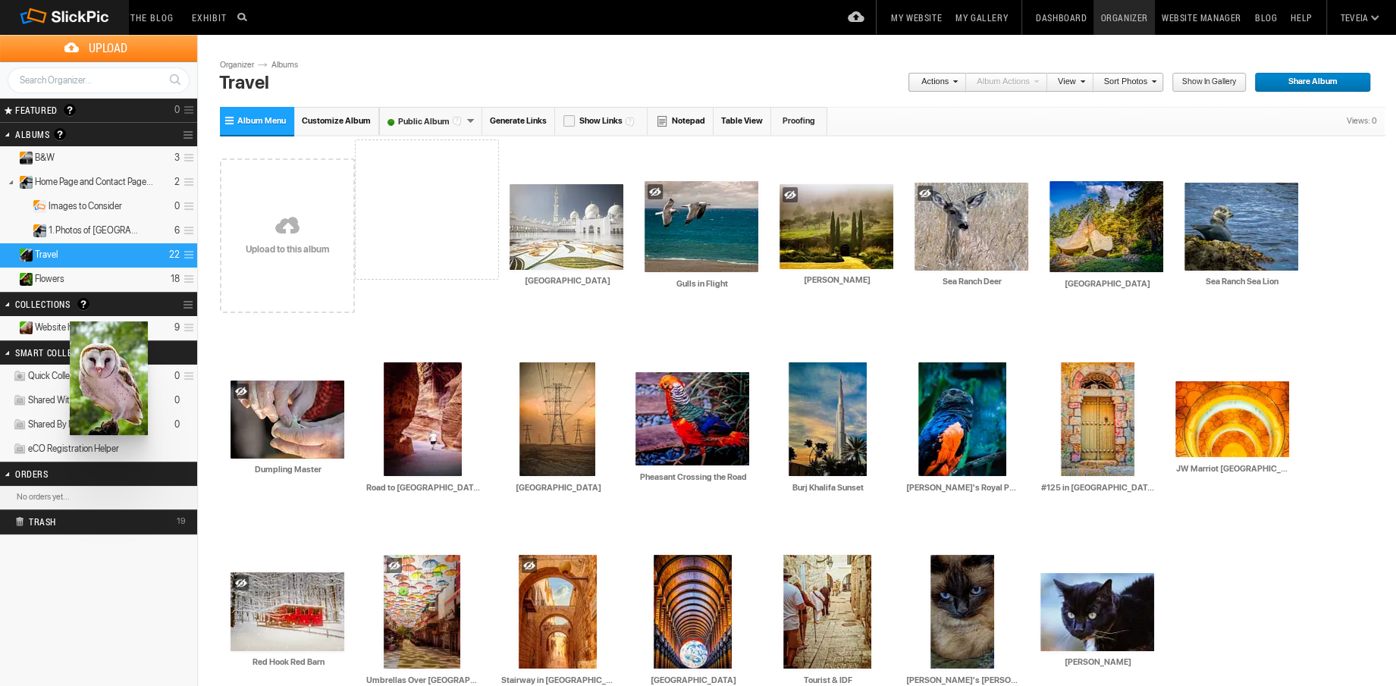
drag, startPoint x: 416, startPoint y: 243, endPoint x: 68, endPoint y: 322, distance: 357.0
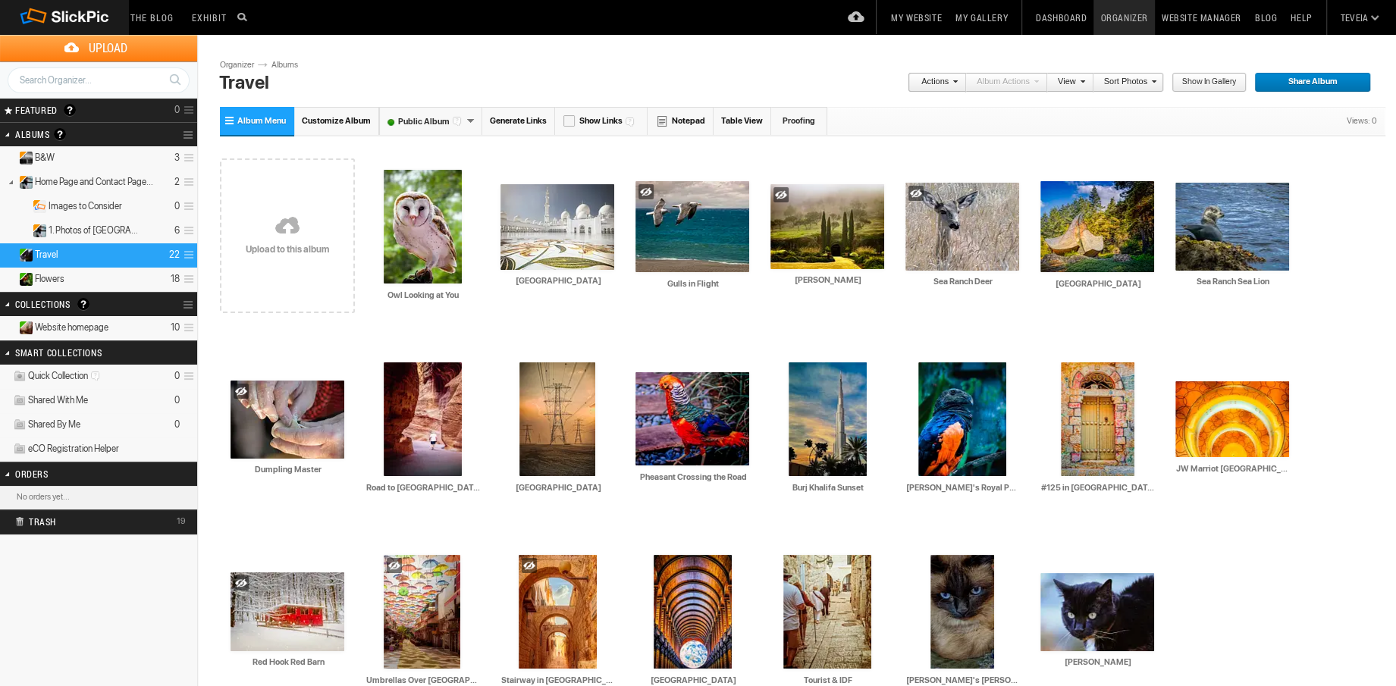
click at [68, 322] on span "Website homepage" at bounding box center [72, 328] width 74 height 12
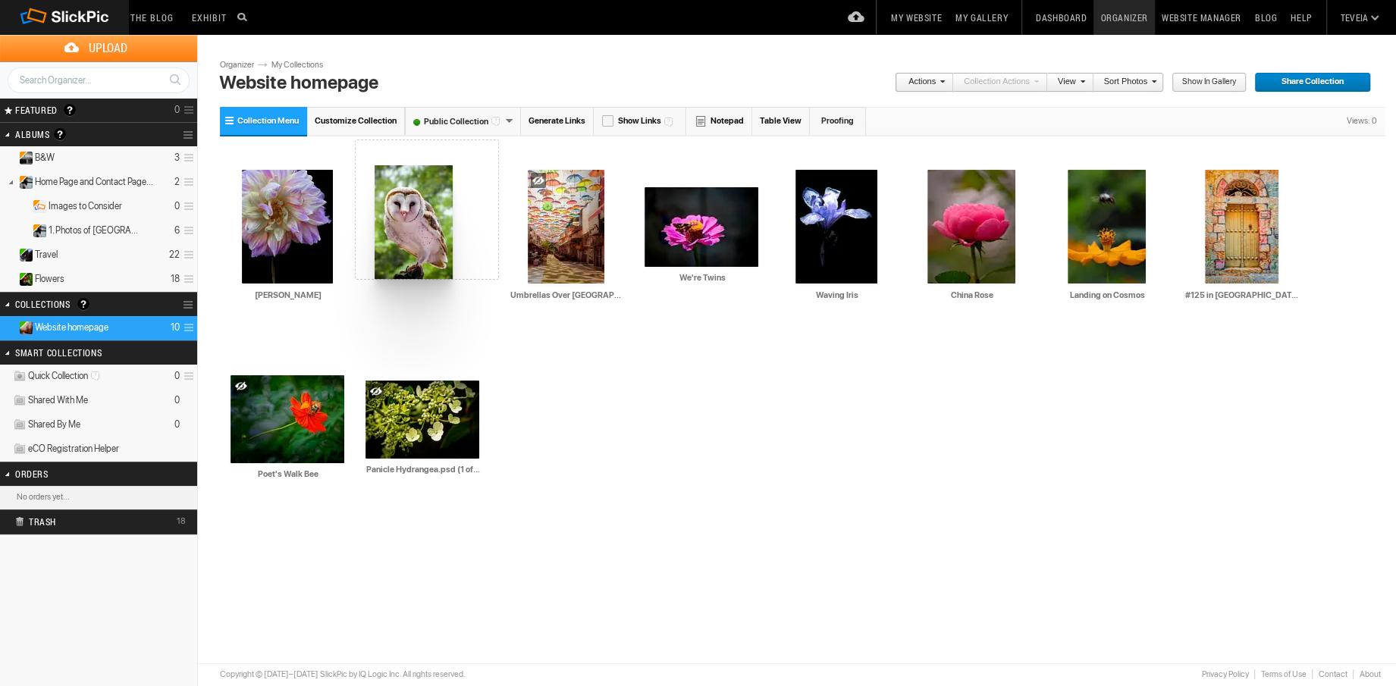
drag, startPoint x: 426, startPoint y: 441, endPoint x: 373, endPoint y: 165, distance: 280.3
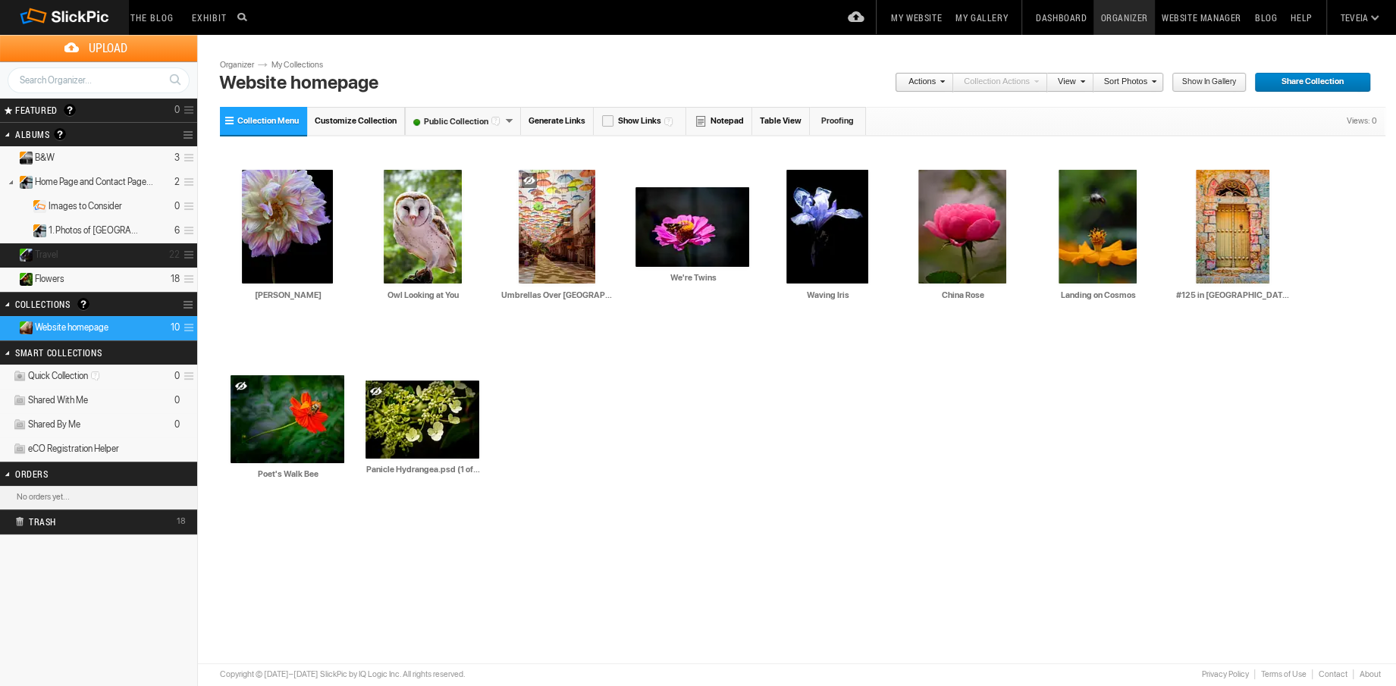
click at [47, 253] on span "Travel" at bounding box center [46, 255] width 23 height 12
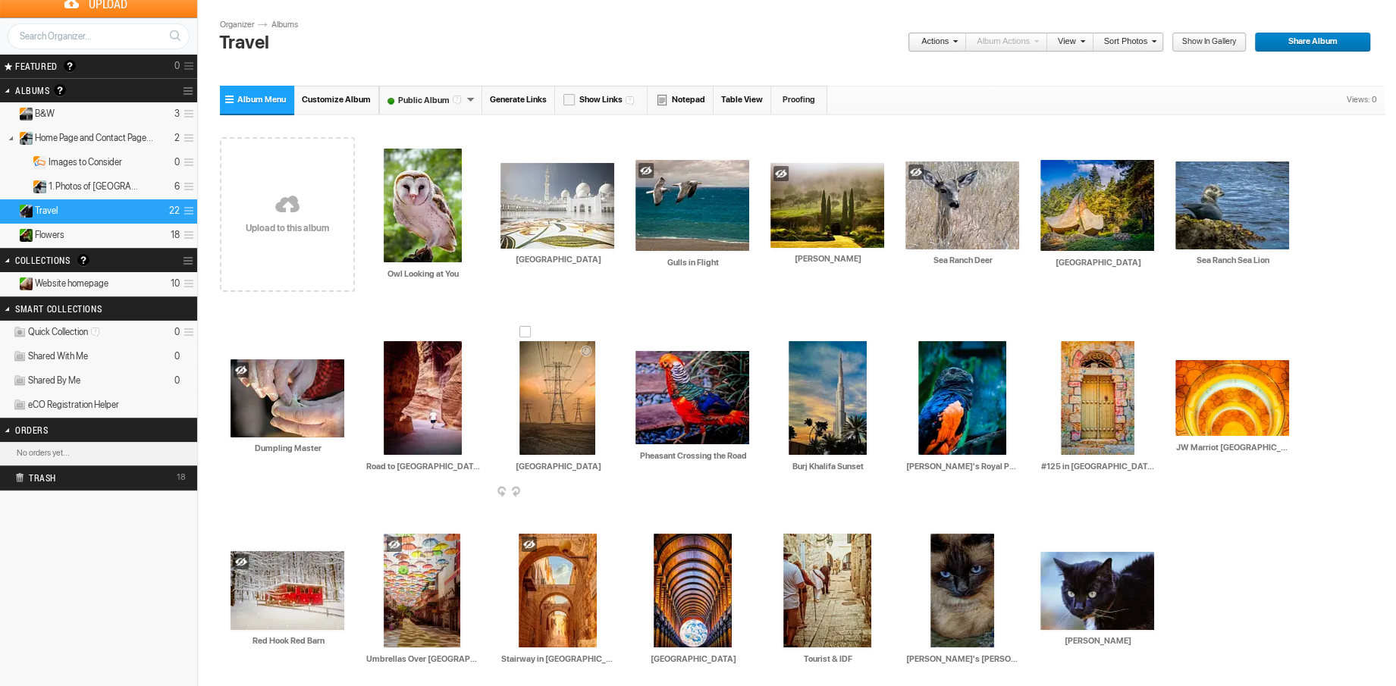
scroll to position [68, 0]
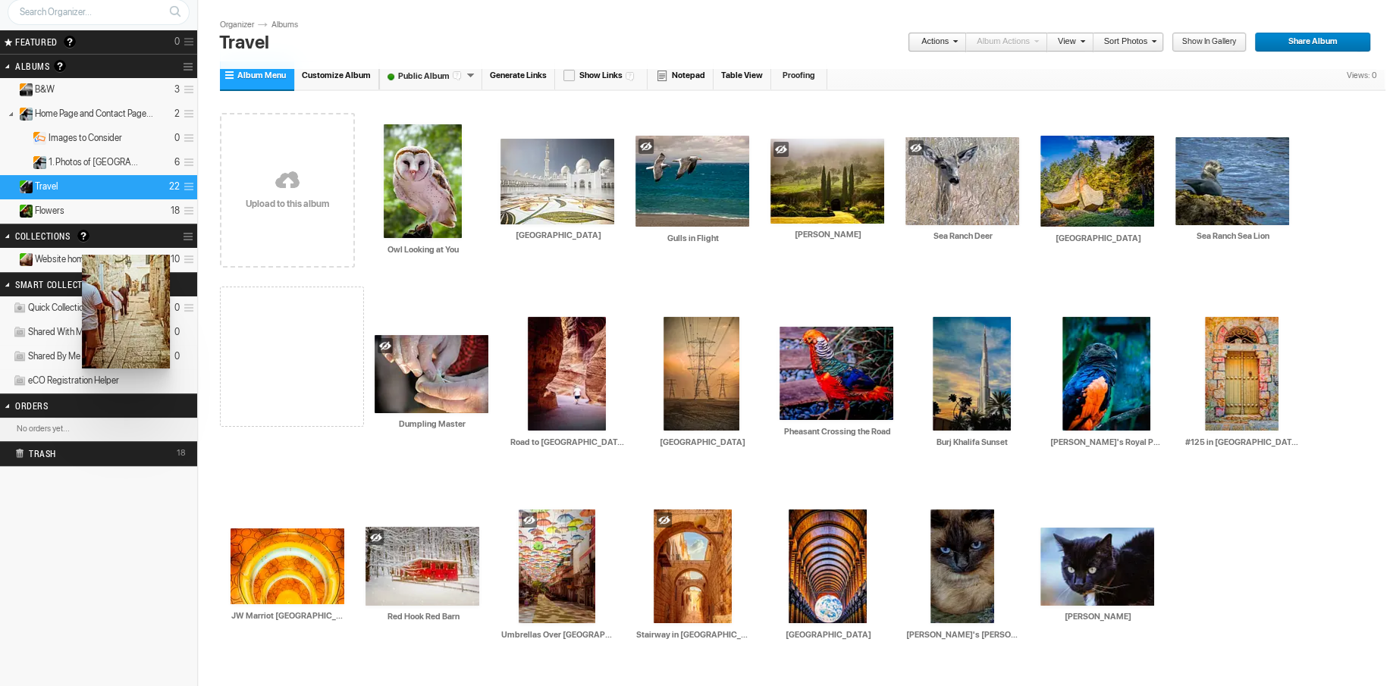
drag, startPoint x: 833, startPoint y: 562, endPoint x: 80, endPoint y: 255, distance: 812.7
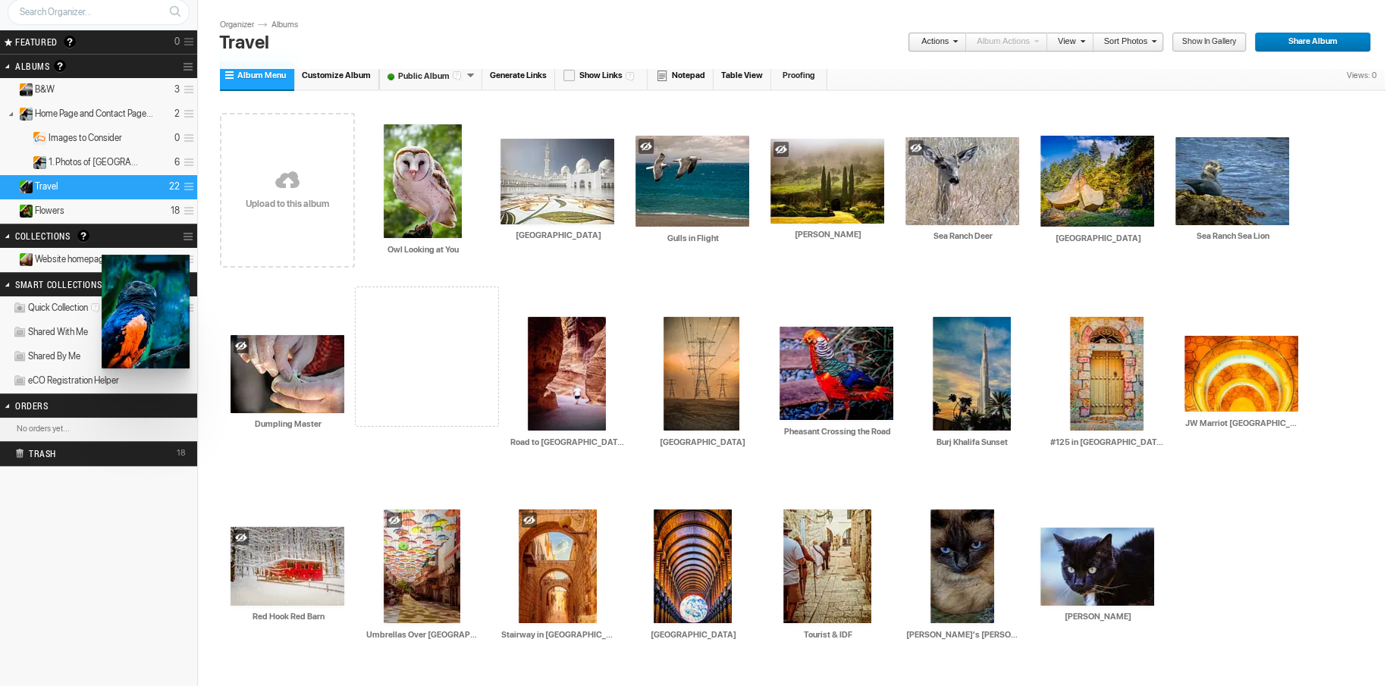
drag, startPoint x: 963, startPoint y: 381, endPoint x: 100, endPoint y: 254, distance: 871.6
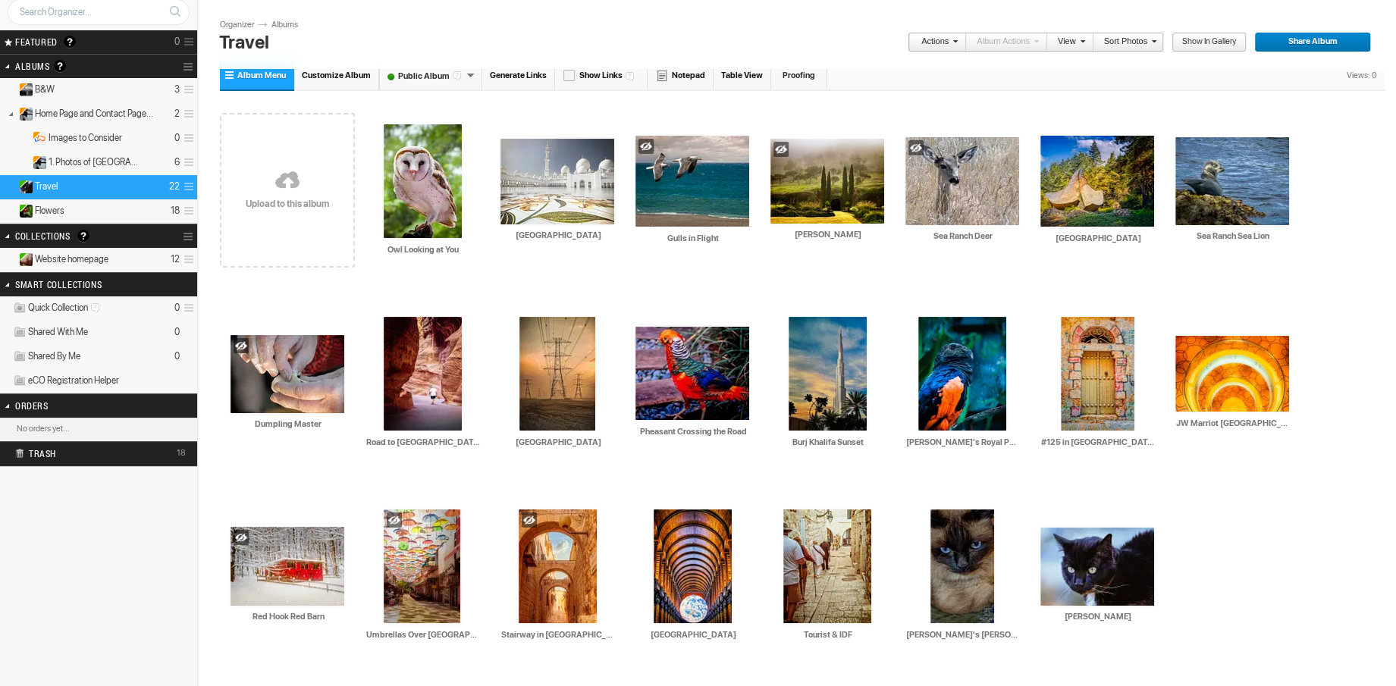
click at [112, 259] on details "Website homepage 12" at bounding box center [98, 260] width 197 height 24
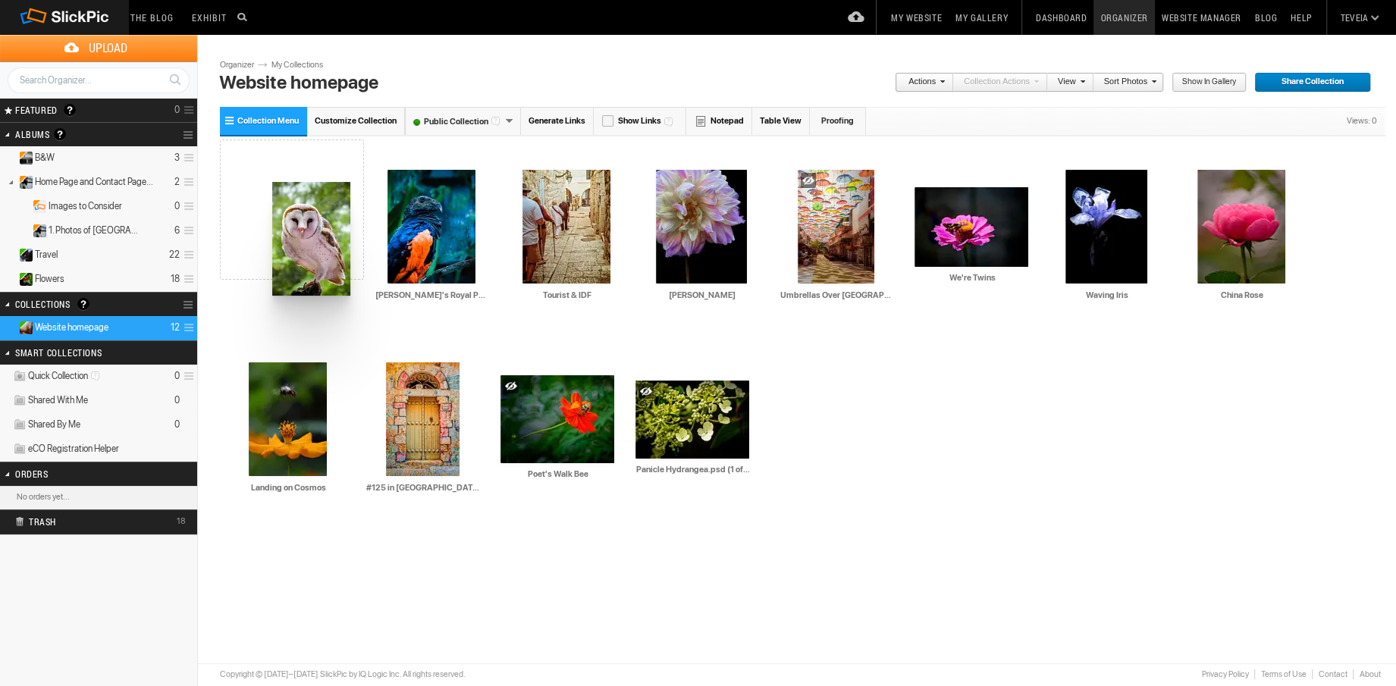
drag, startPoint x: 686, startPoint y: 240, endPoint x: 271, endPoint y: 182, distance: 419.6
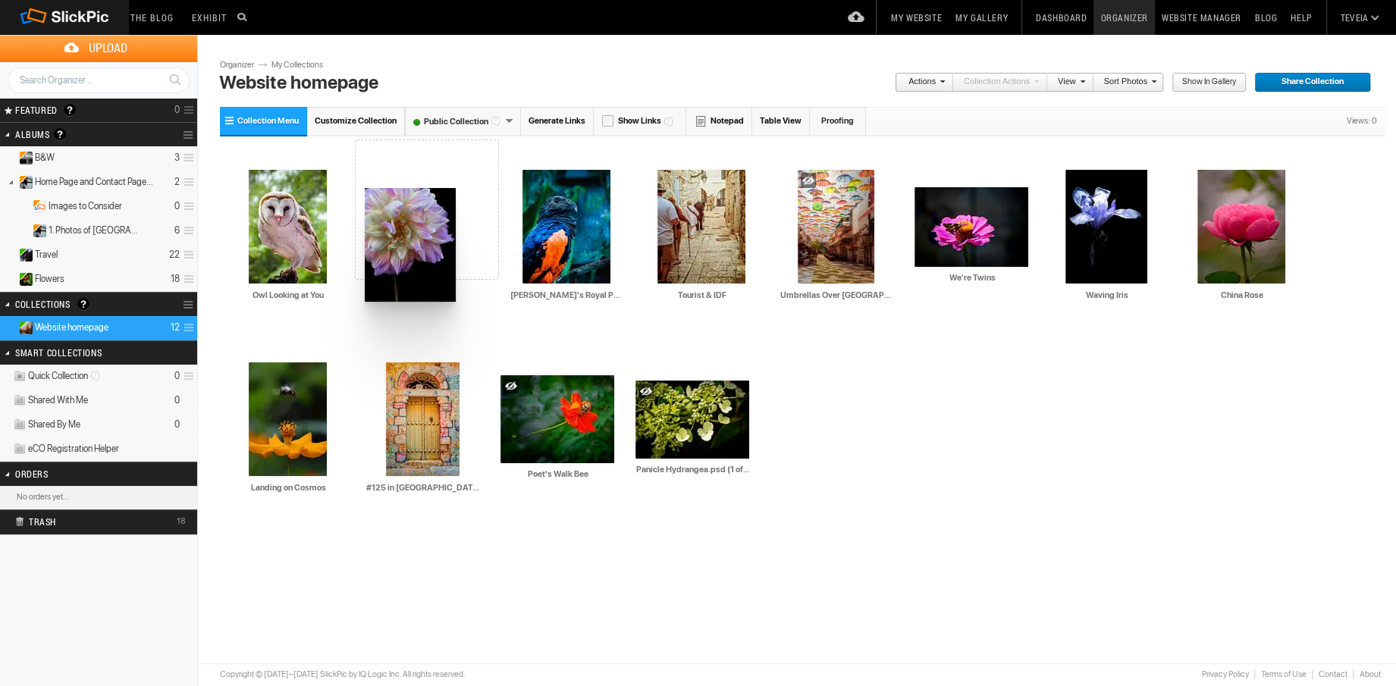
drag, startPoint x: 691, startPoint y: 232, endPoint x: 363, endPoint y: 188, distance: 330.6
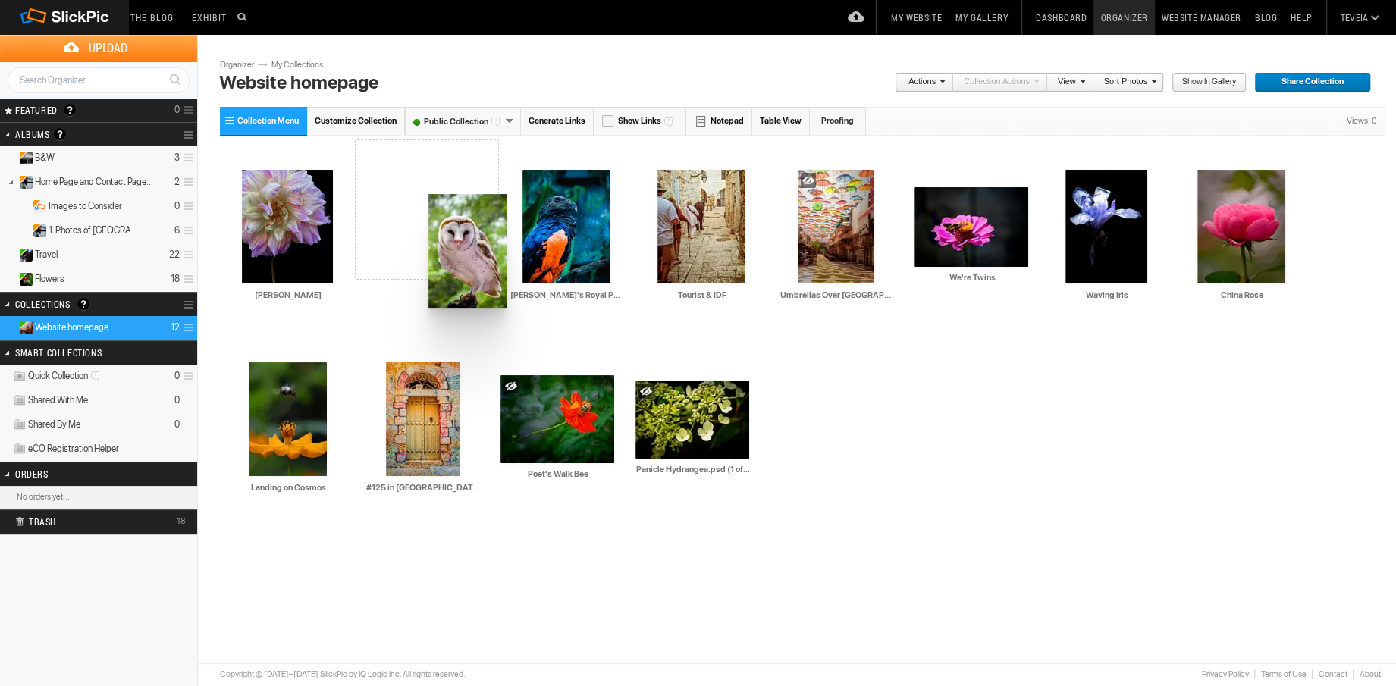
drag, startPoint x: 273, startPoint y: 211, endPoint x: 419, endPoint y: 191, distance: 147.7
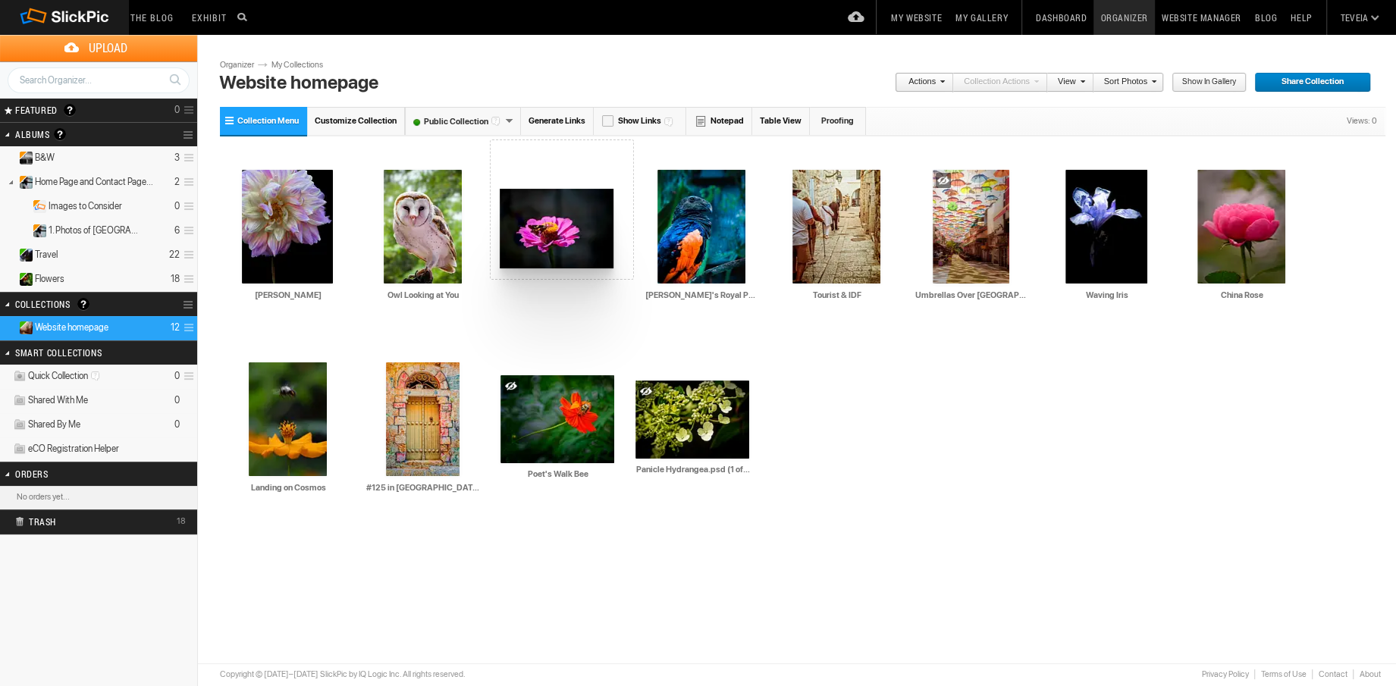
drag, startPoint x: 954, startPoint y: 230, endPoint x: 498, endPoint y: 189, distance: 457.7
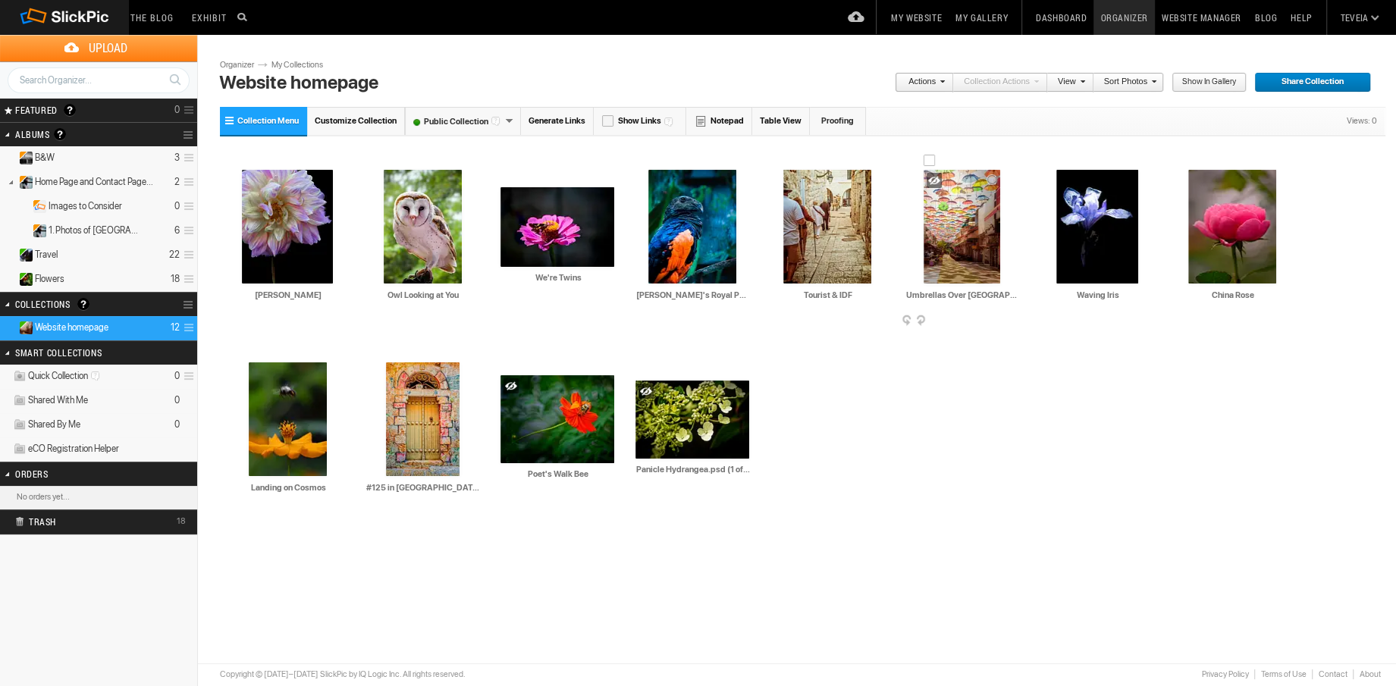
click at [966, 266] on img at bounding box center [962, 227] width 77 height 114
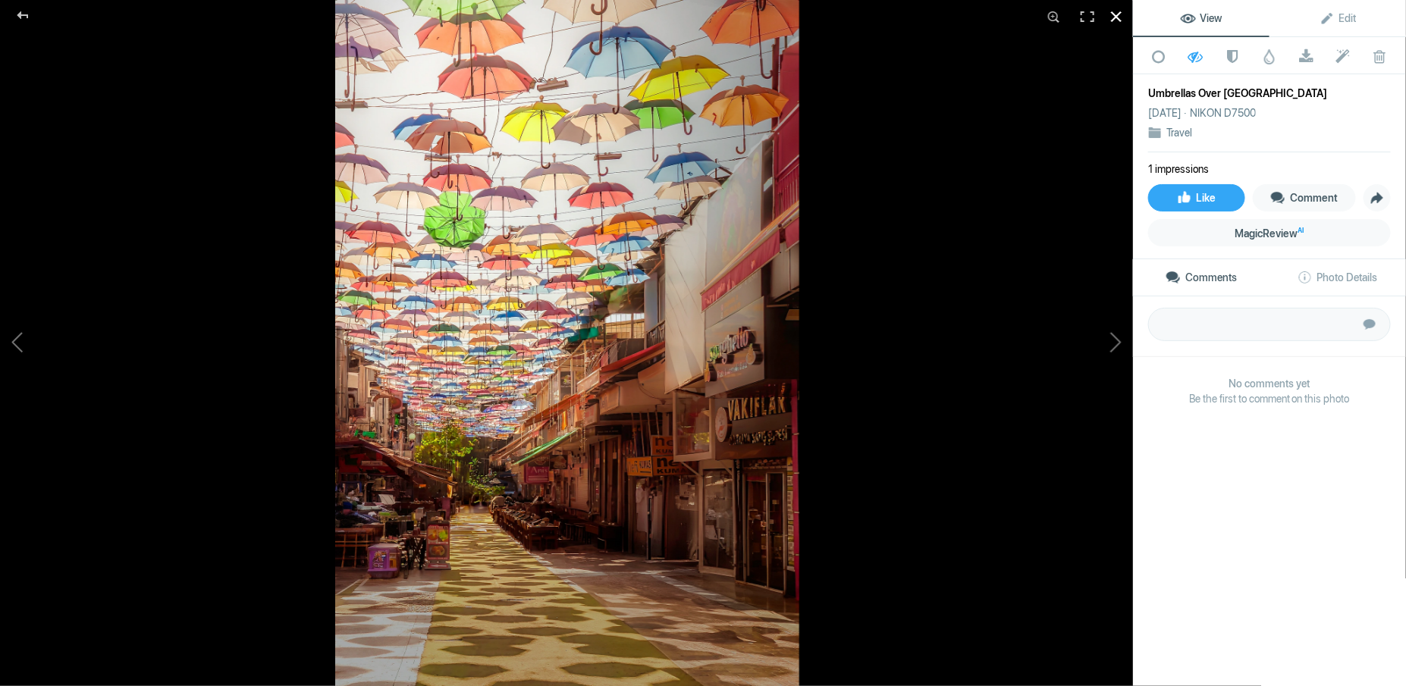
click at [1113, 20] on div at bounding box center [1116, 16] width 33 height 33
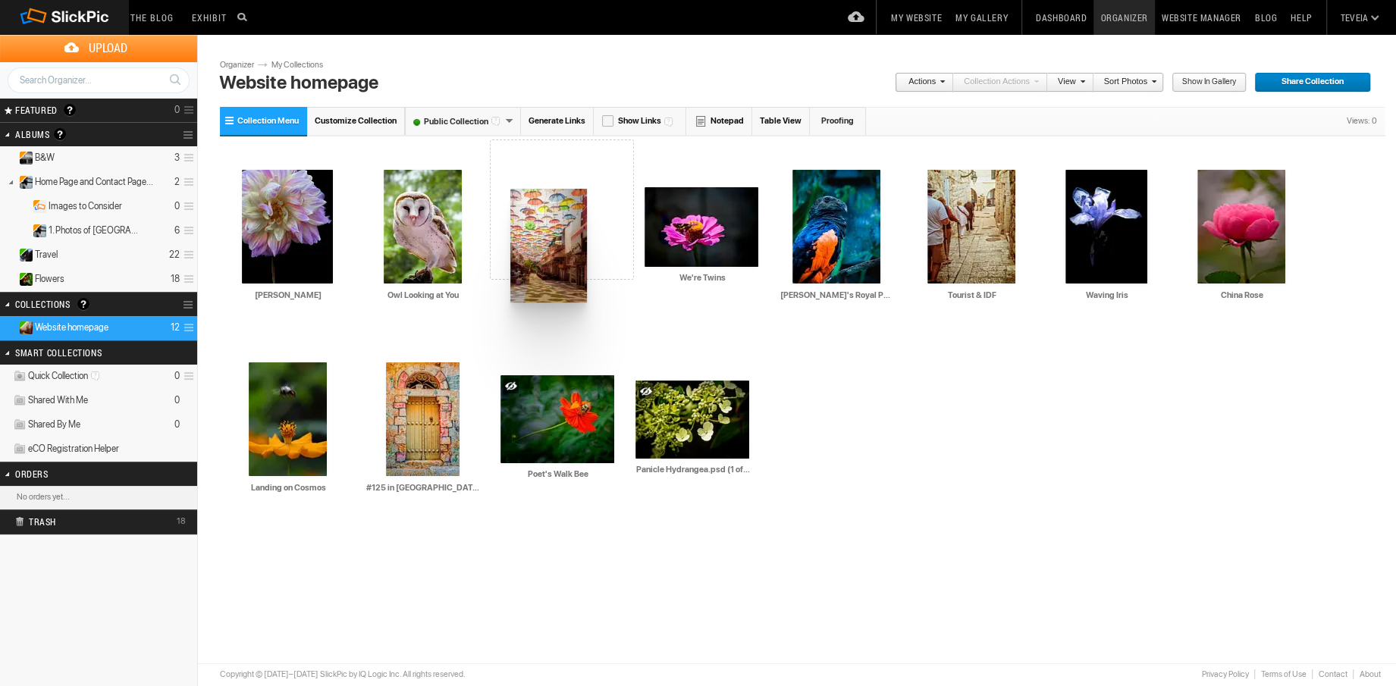
drag, startPoint x: 937, startPoint y: 250, endPoint x: 509, endPoint y: 189, distance: 432.1
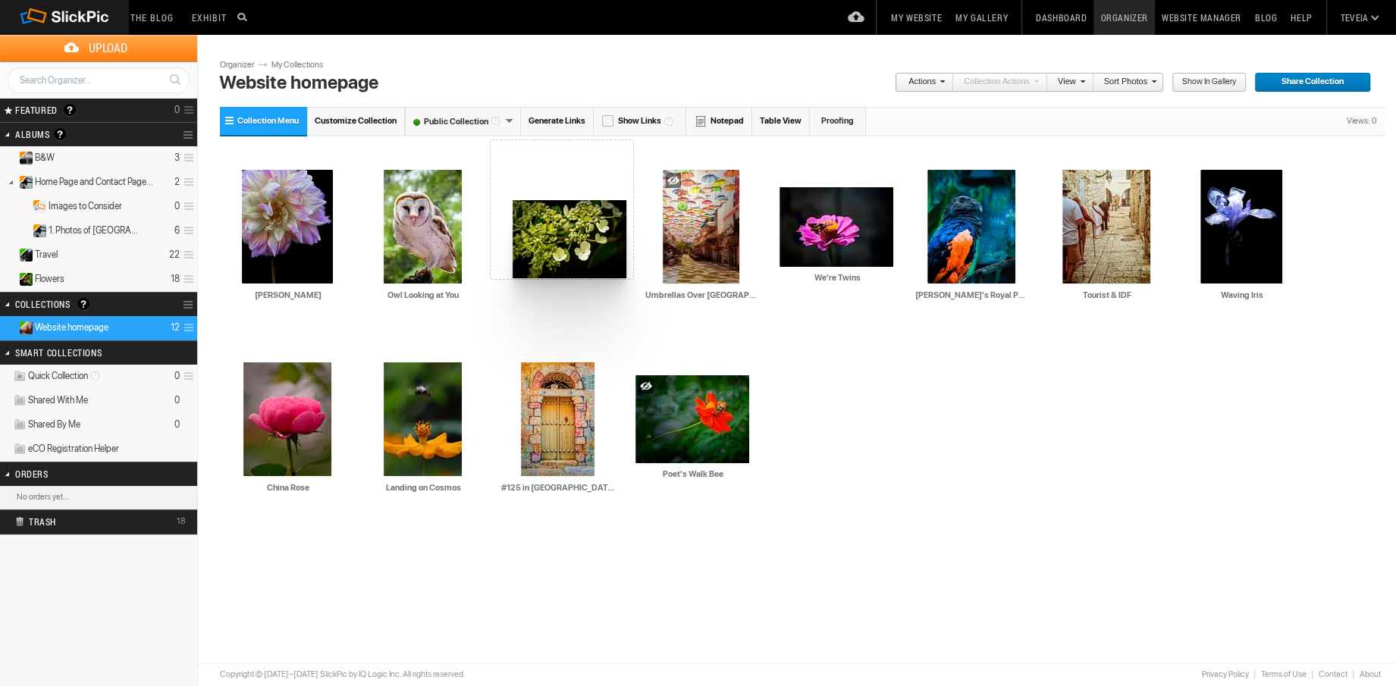
drag, startPoint x: 702, startPoint y: 421, endPoint x: 511, endPoint y: 200, distance: 291.5
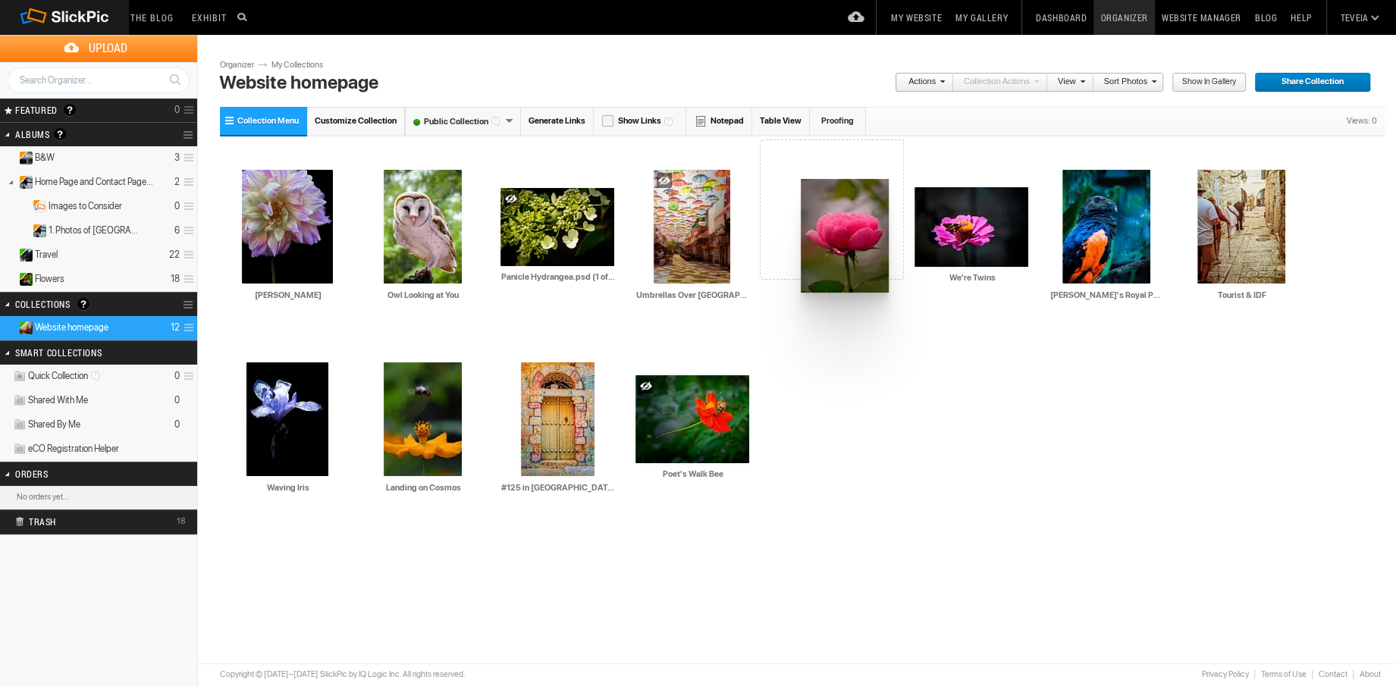
drag, startPoint x: 300, startPoint y: 423, endPoint x: 799, endPoint y: 179, distance: 555.6
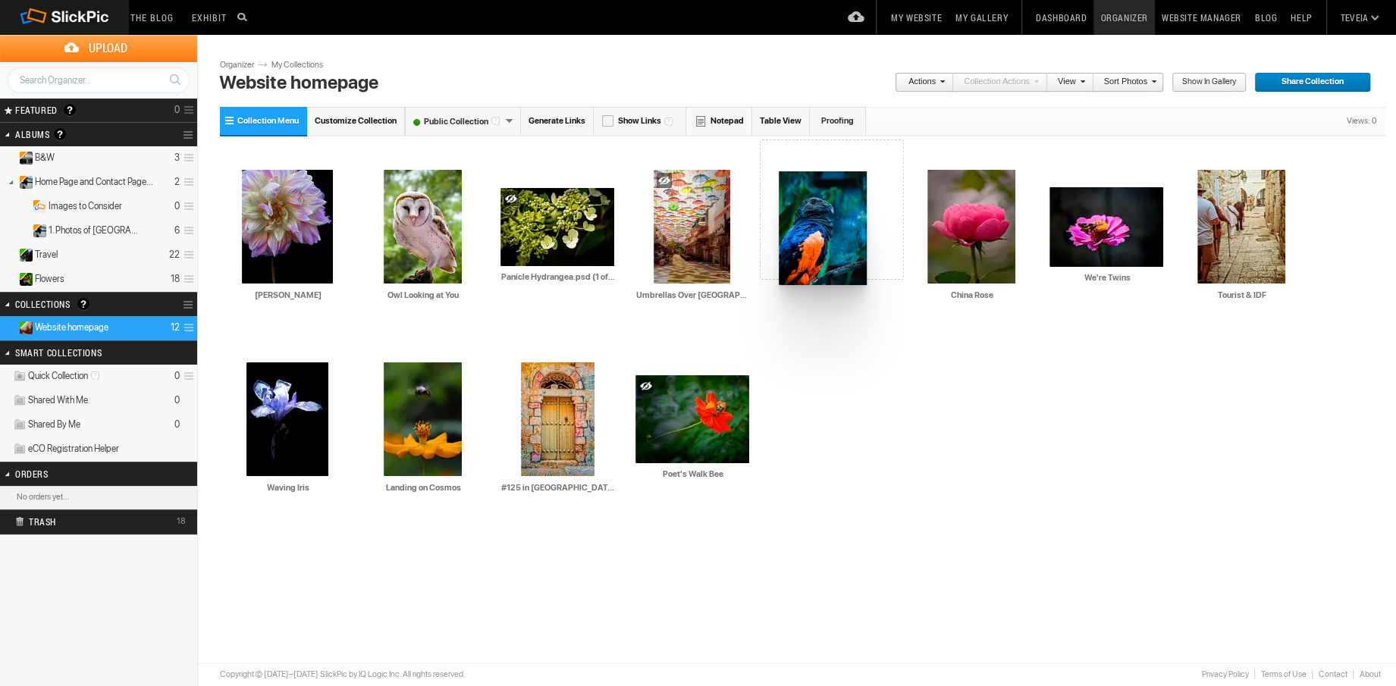
drag, startPoint x: 1110, startPoint y: 237, endPoint x: 777, endPoint y: 171, distance: 338.6
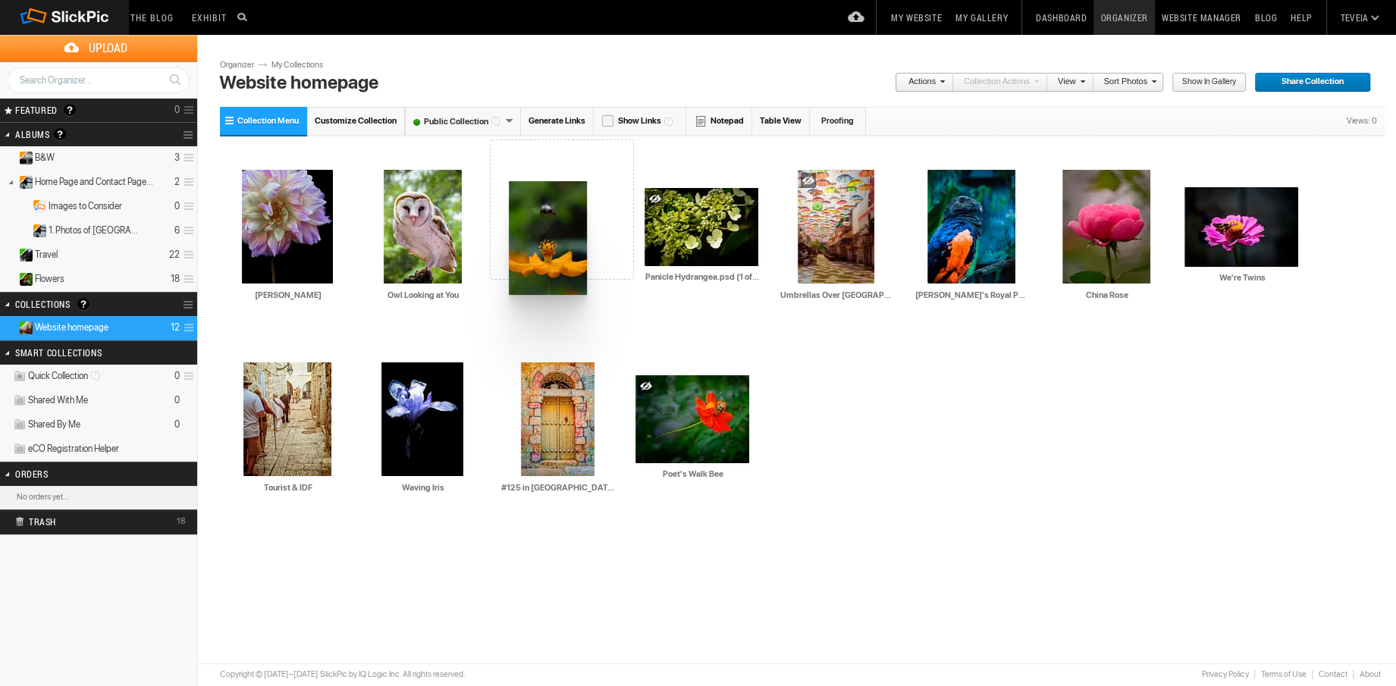
drag, startPoint x: 429, startPoint y: 413, endPoint x: 507, endPoint y: 181, distance: 244.4
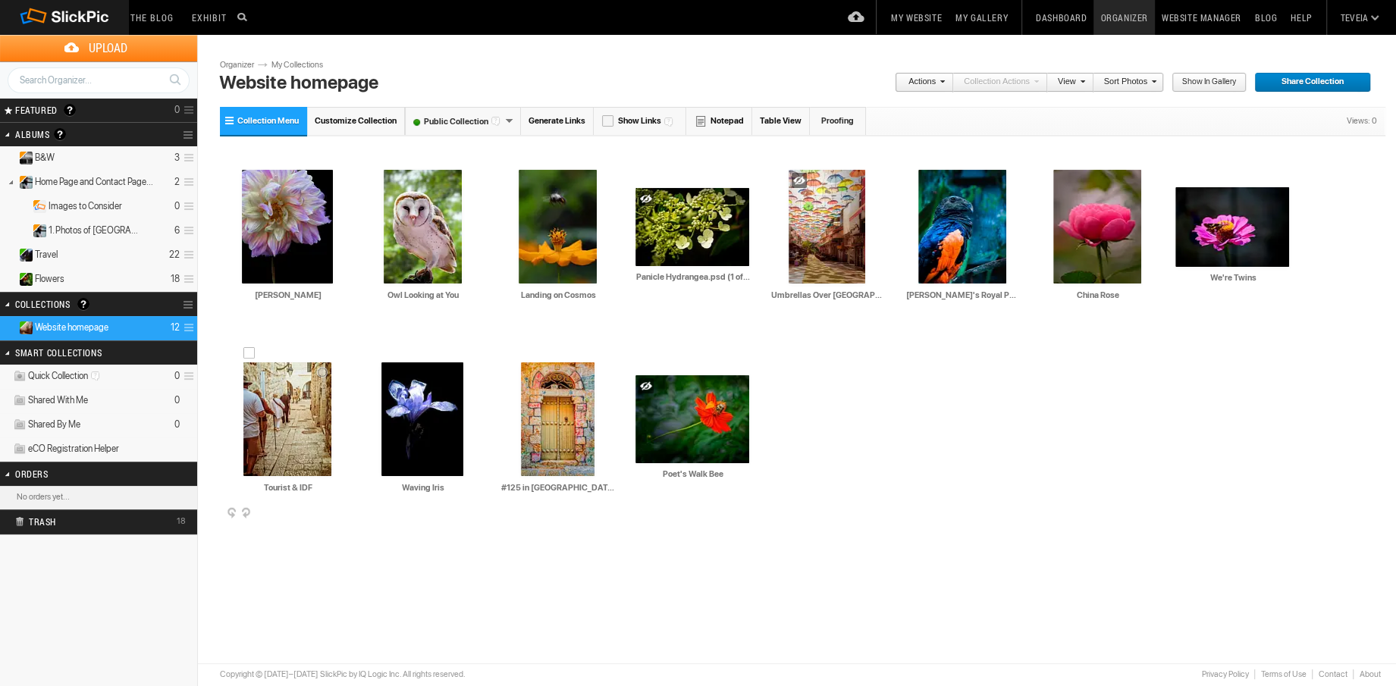
click at [340, 514] on span at bounding box center [342, 514] width 15 height 12
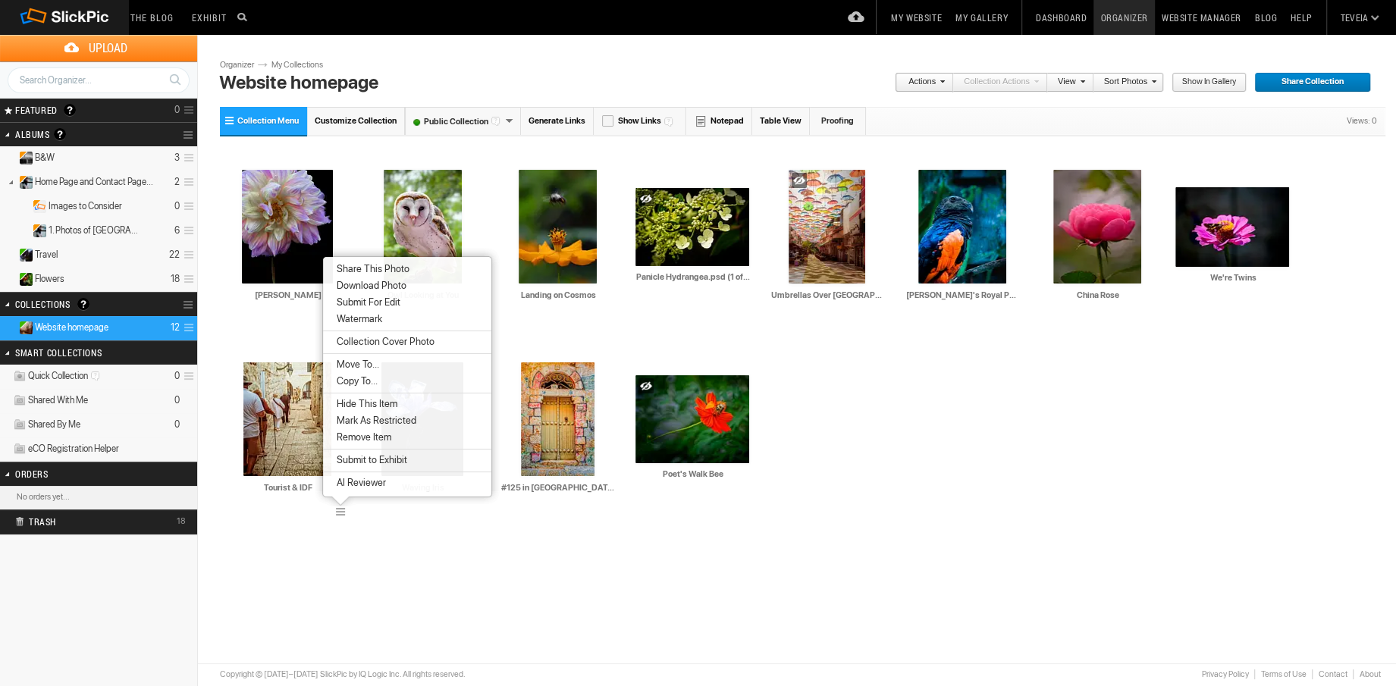
click at [523, 545] on div "Please do not navigate away from this pages while images and videos are uploadi…" at bounding box center [803, 328] width 1166 height 438
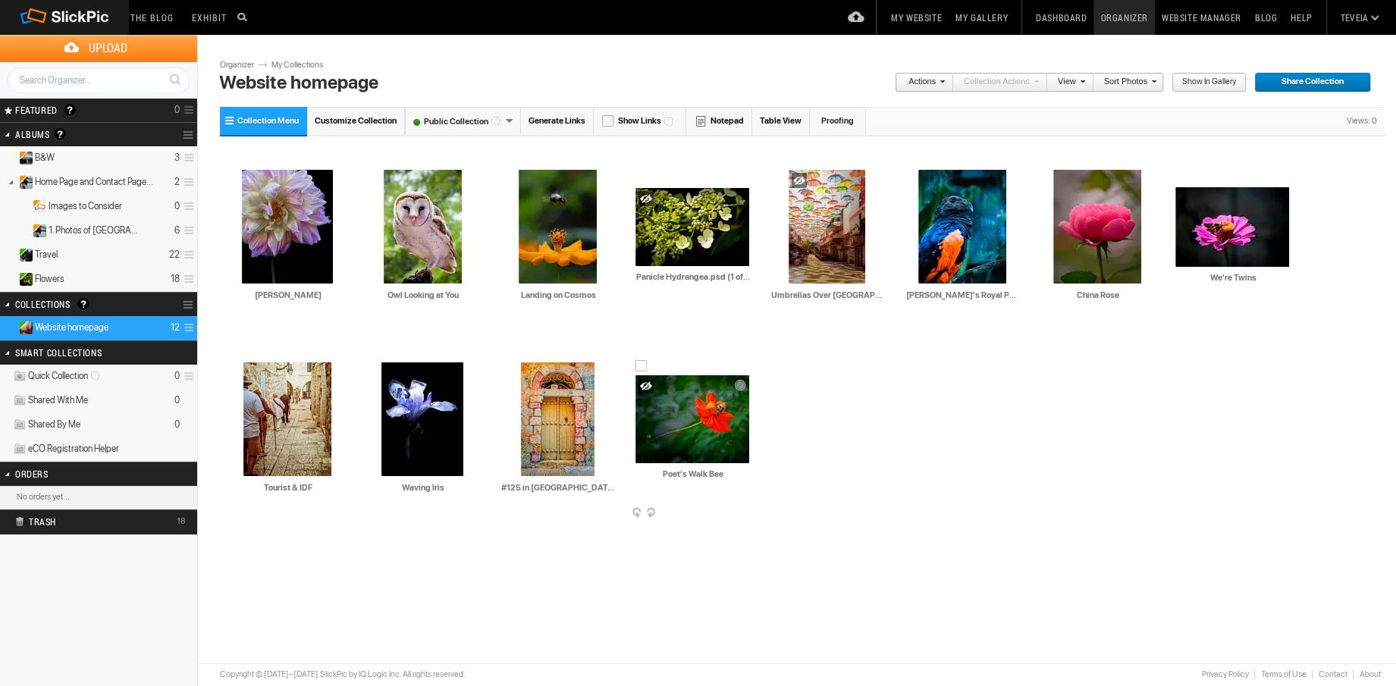
click at [748, 510] on span at bounding box center [747, 514] width 15 height 12
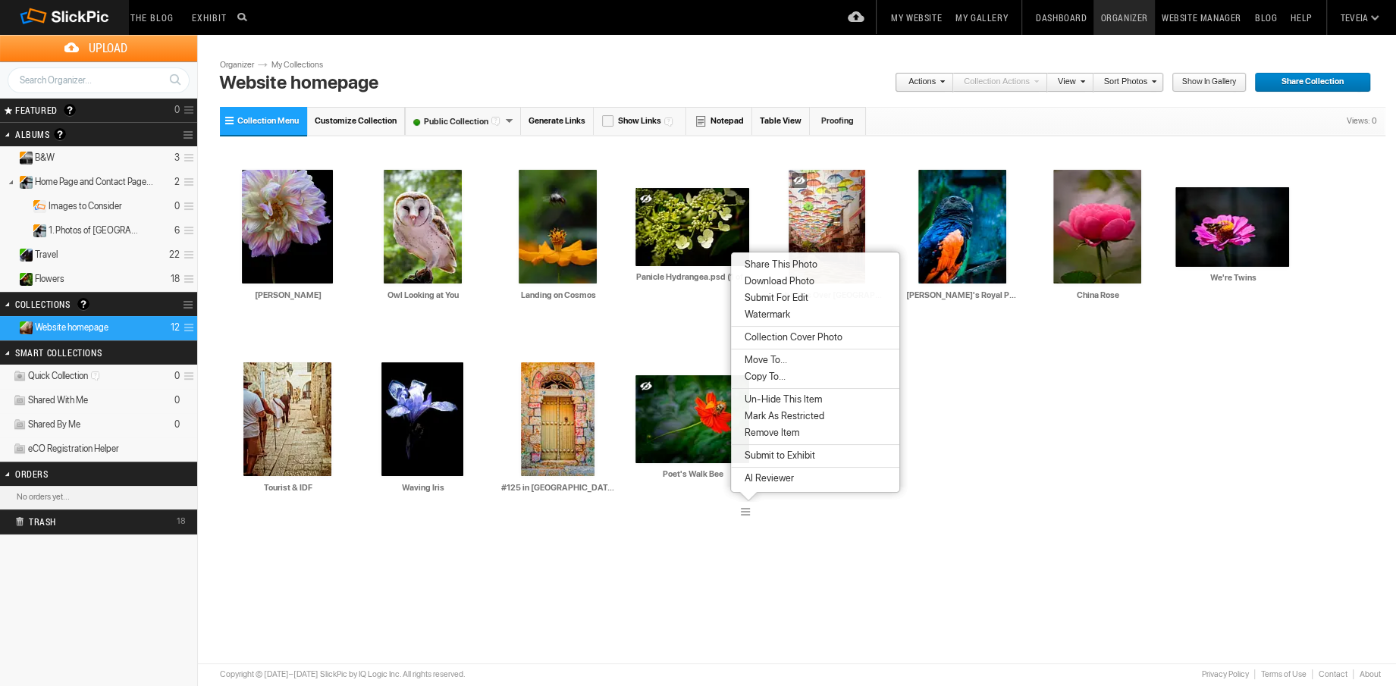
click at [756, 435] on span "Remove Item" at bounding box center [769, 433] width 59 height 12
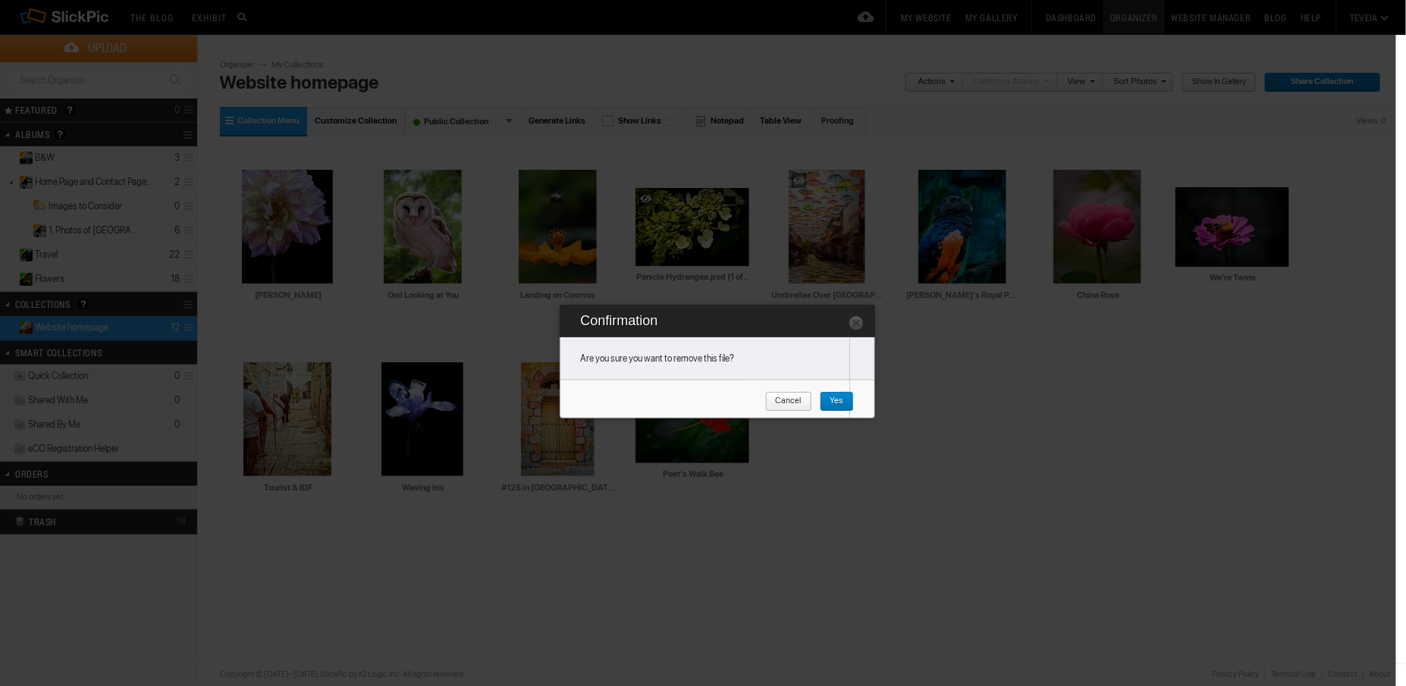
click at [837, 401] on span "Yes" at bounding box center [832, 402] width 24 height 20
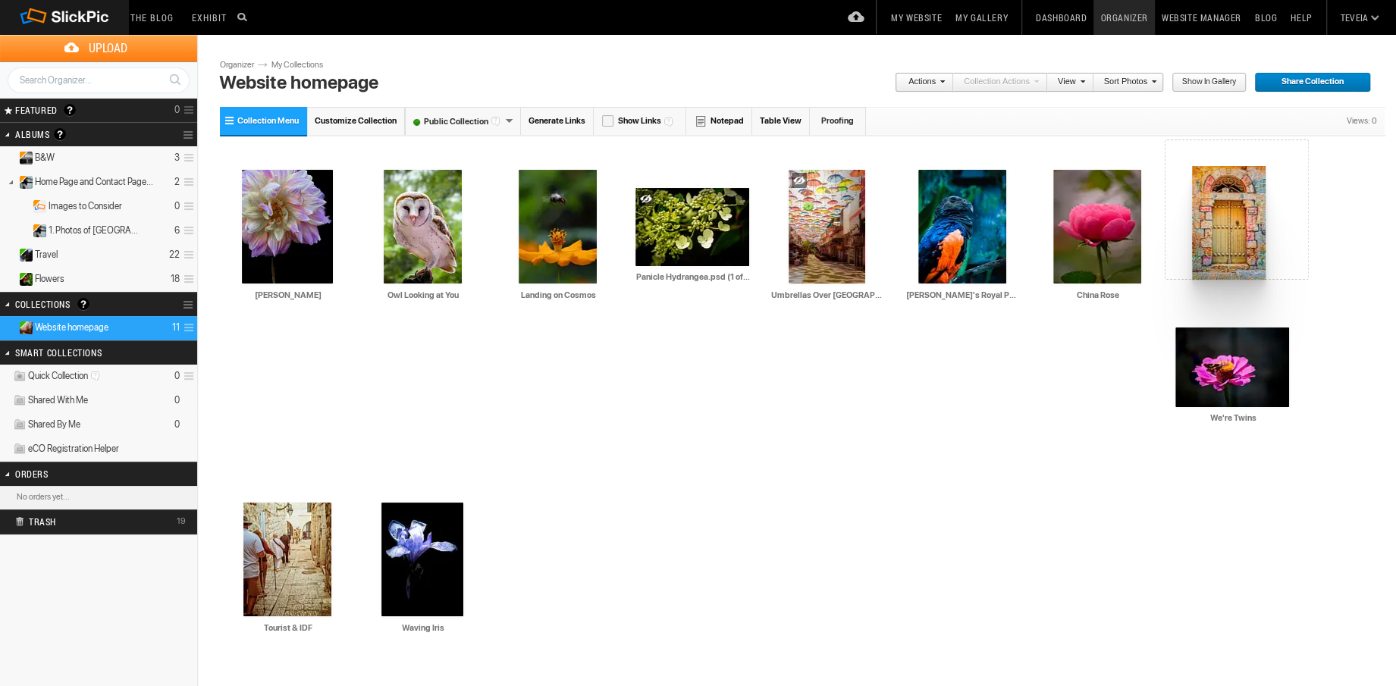
drag, startPoint x: 556, startPoint y: 425, endPoint x: 1191, endPoint y: 166, distance: 685.5
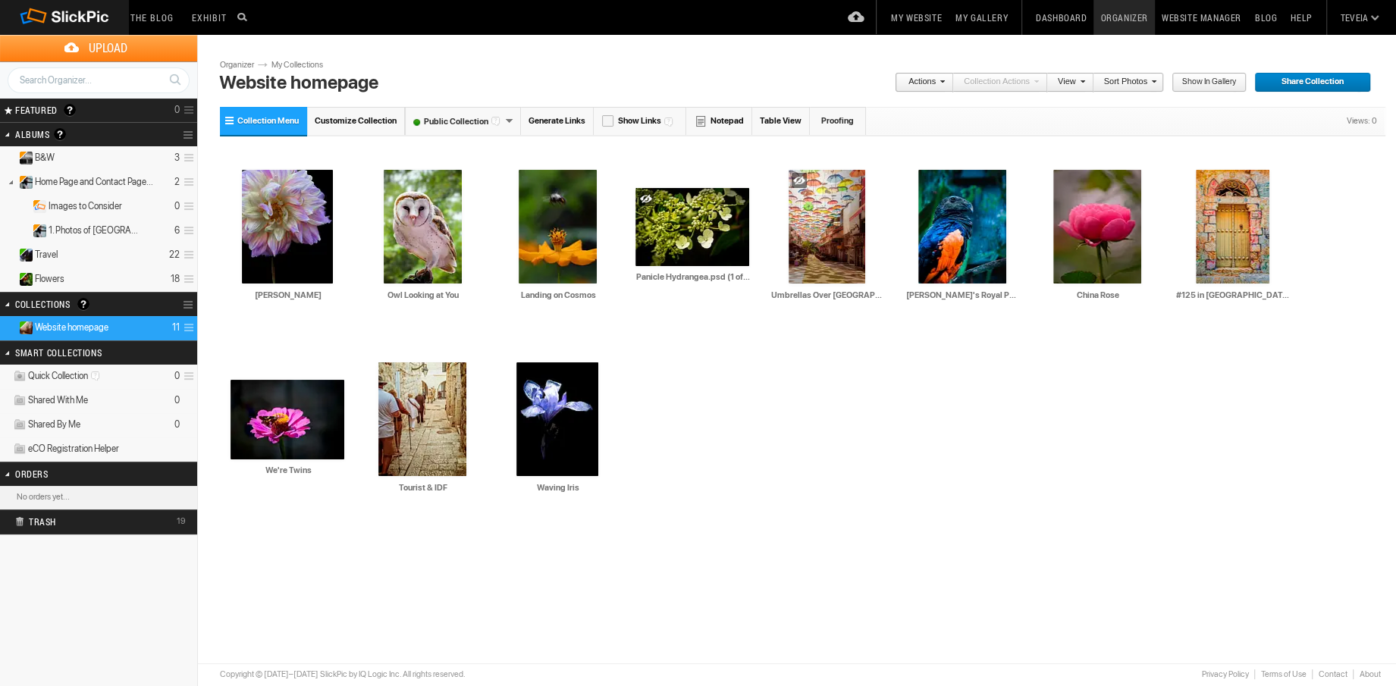
click at [930, 17] on link "My Website" at bounding box center [916, 17] width 64 height 35
click at [472, 515] on span at bounding box center [477, 514] width 15 height 12
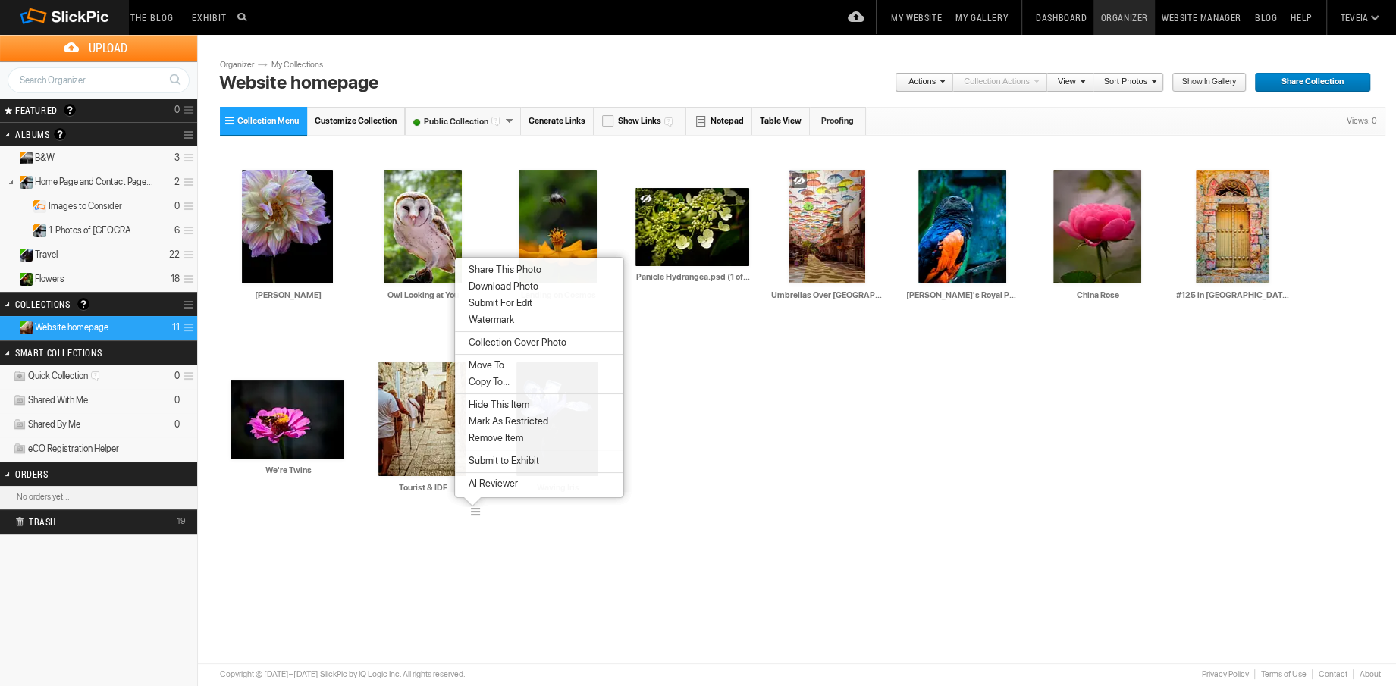
click at [489, 439] on span "Remove Item" at bounding box center [493, 438] width 59 height 12
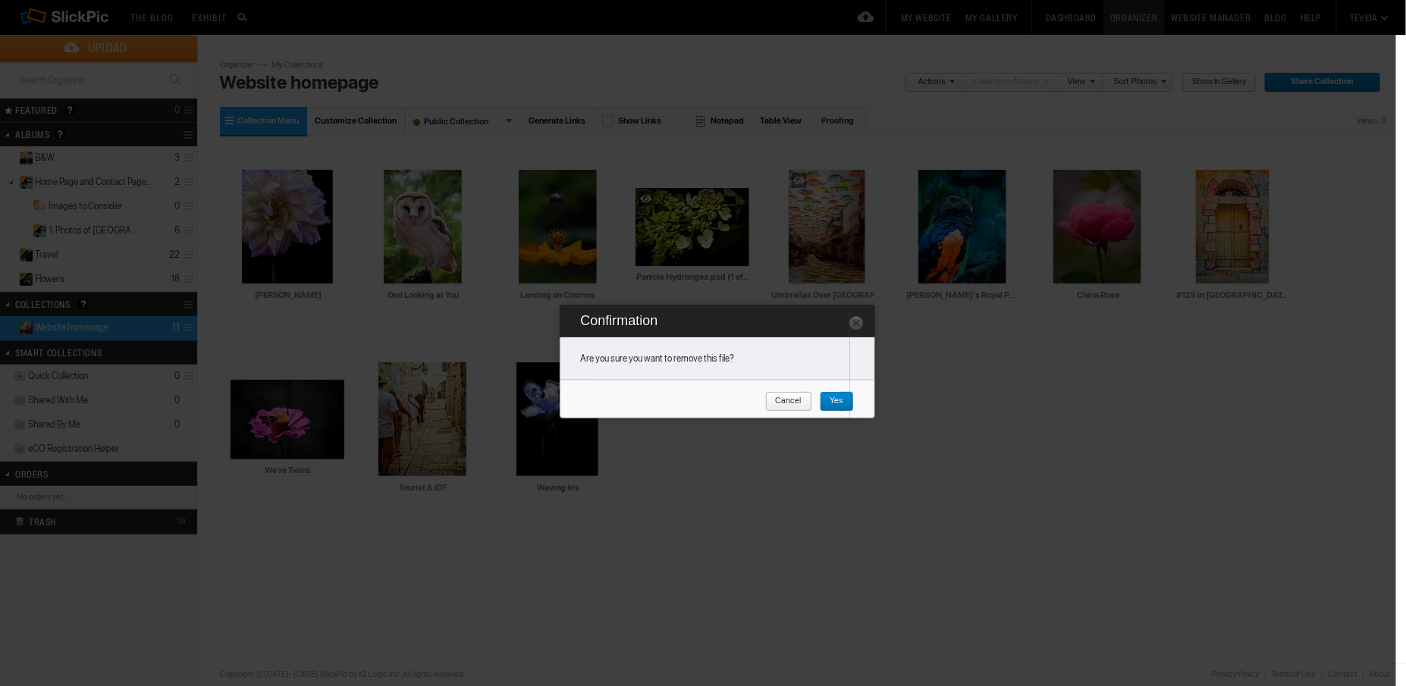
click at [841, 397] on span "Yes" at bounding box center [832, 402] width 24 height 20
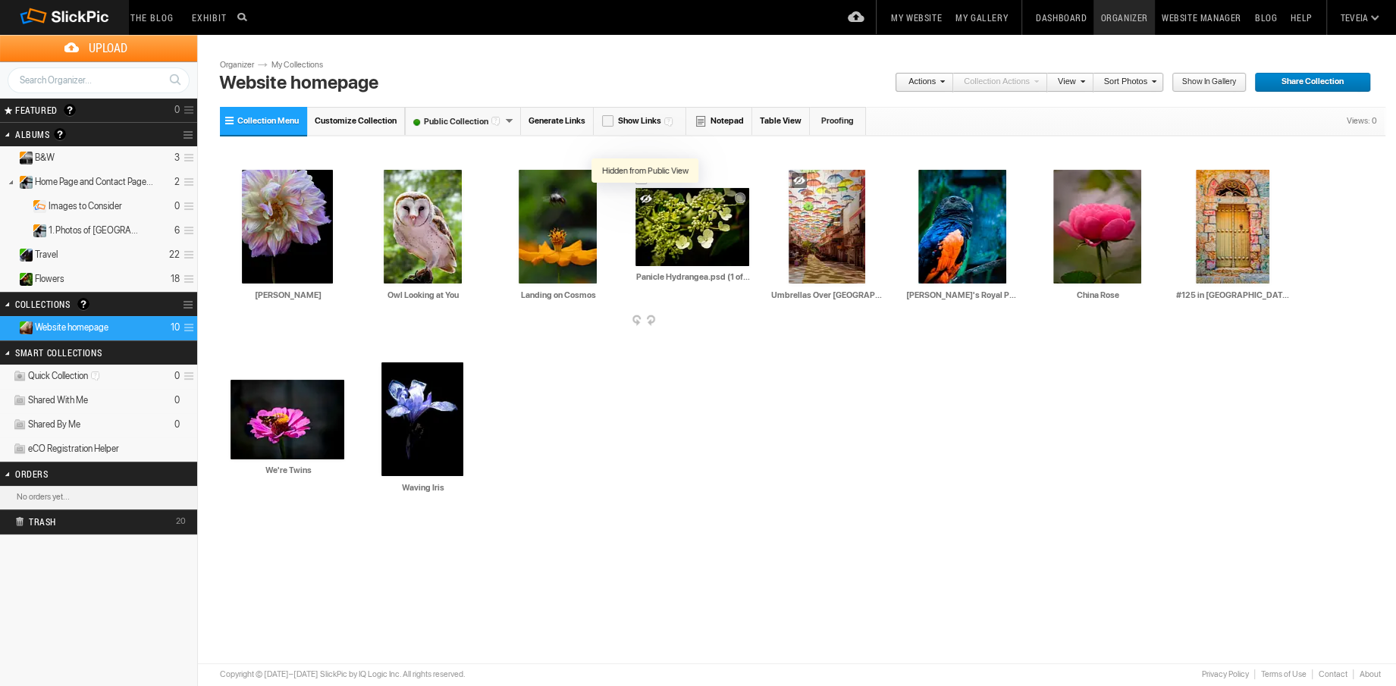
click at [646, 196] on div at bounding box center [646, 198] width 15 height 15
click at [798, 177] on div at bounding box center [799, 180] width 15 height 15
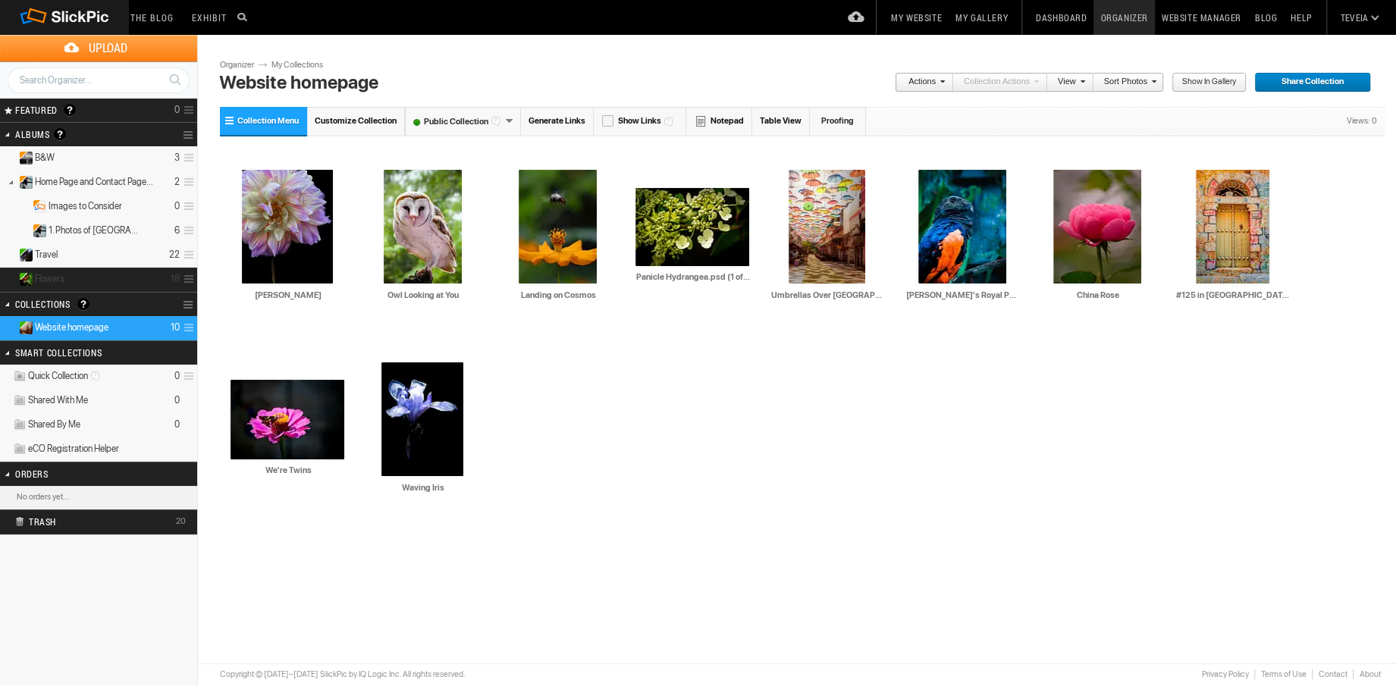
click at [100, 281] on details "Flowers 18" at bounding box center [98, 280] width 197 height 24
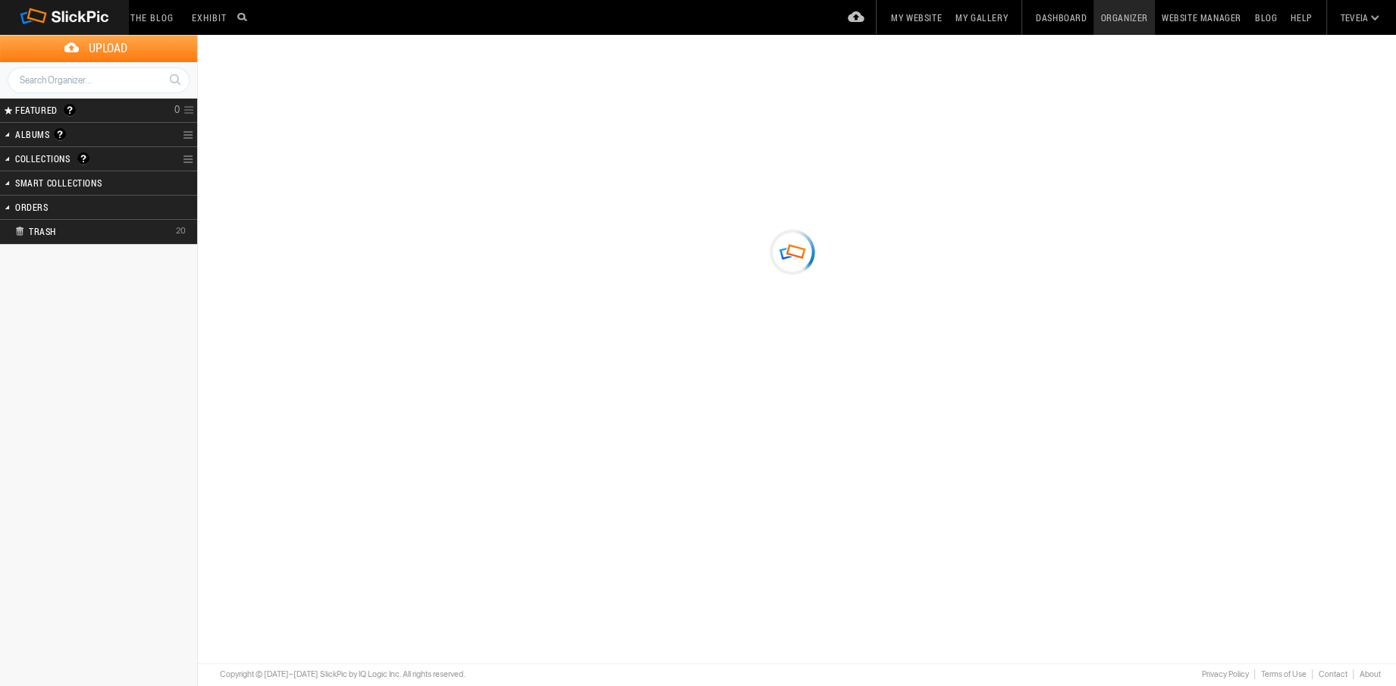
type input "Flowers"
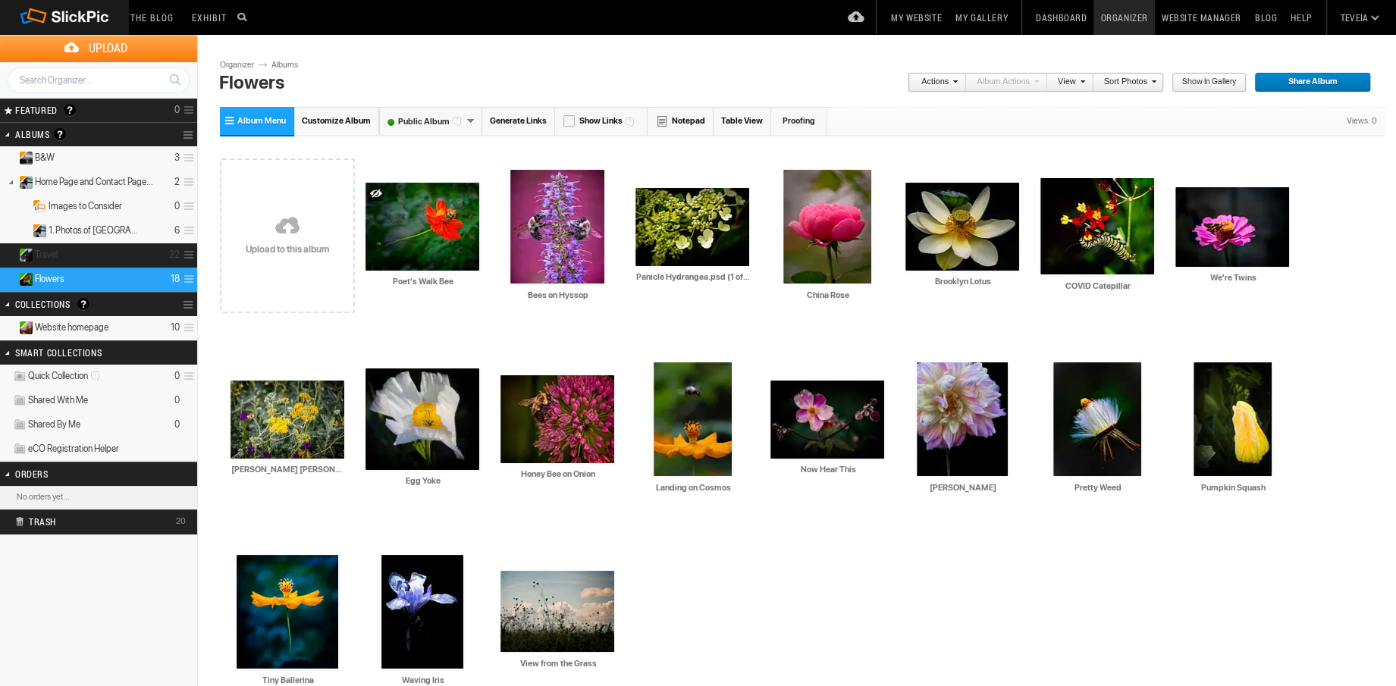
click at [74, 250] on details "Travel 22" at bounding box center [98, 255] width 197 height 24
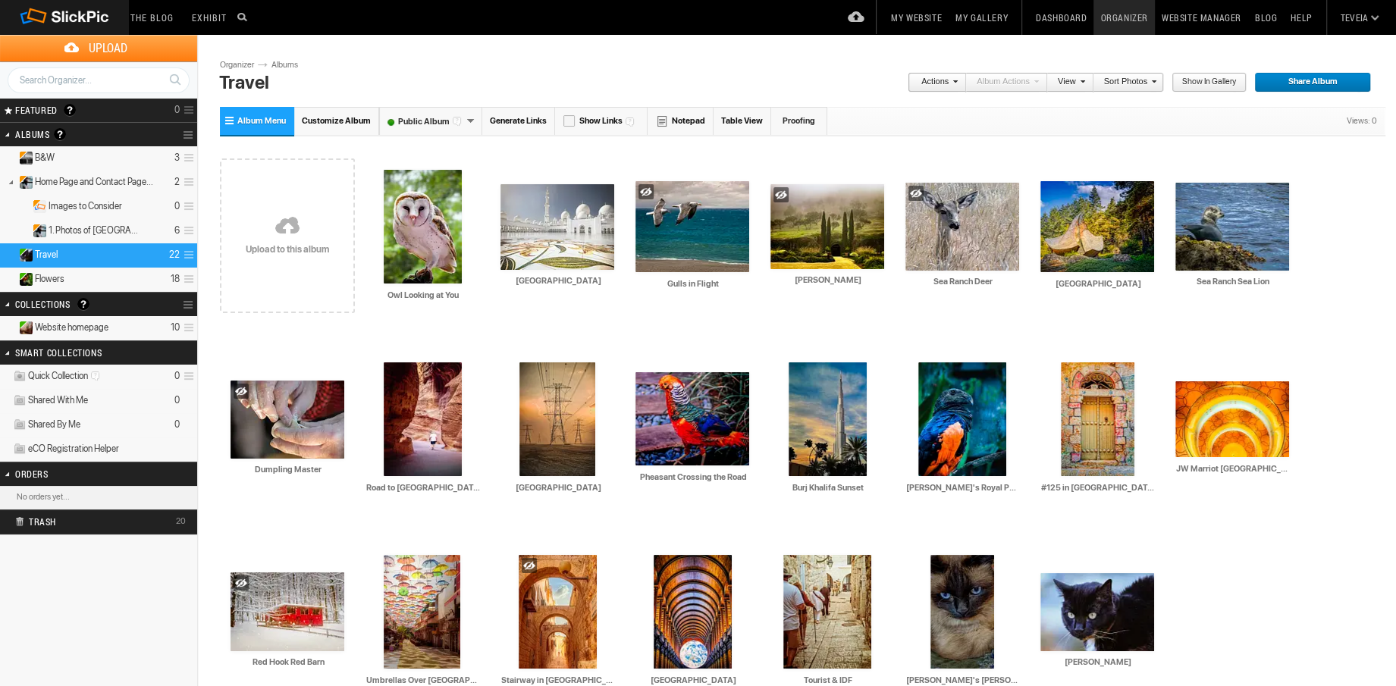
click at [93, 325] on span "Website homepage" at bounding box center [72, 328] width 74 height 12
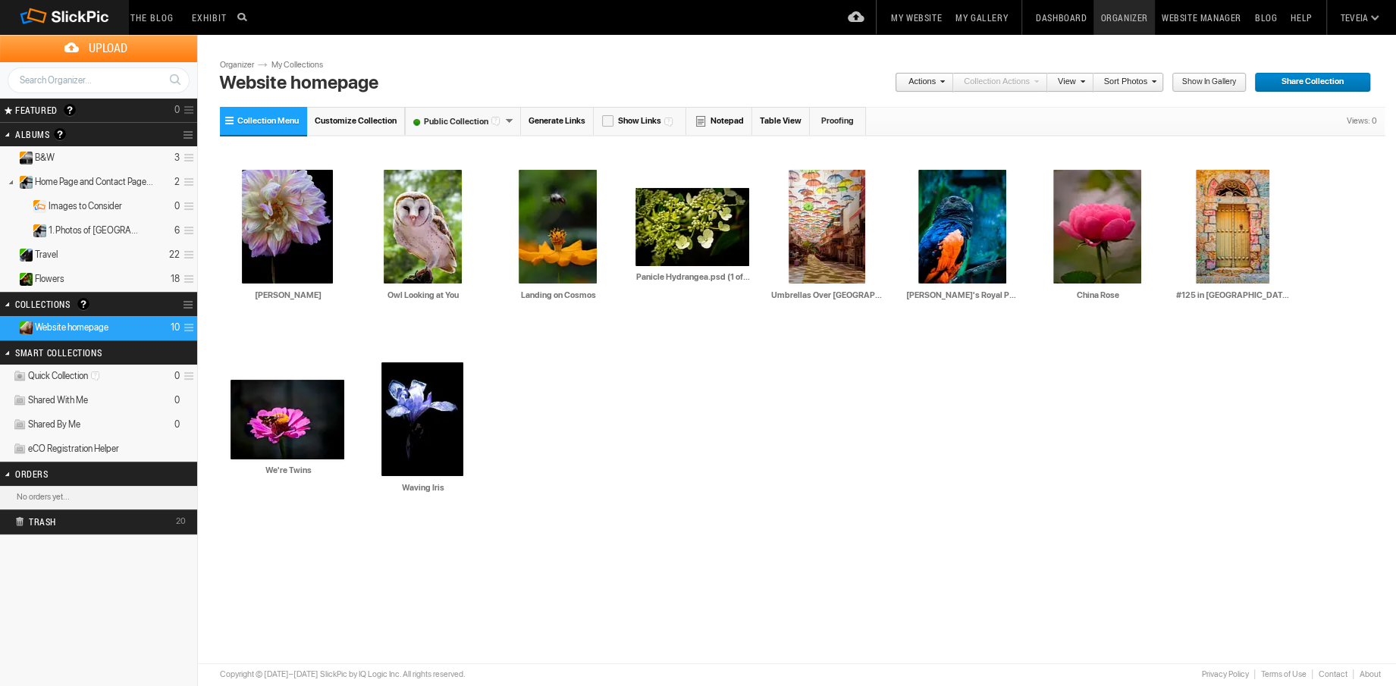
click at [924, 20] on link "My Website" at bounding box center [916, 17] width 64 height 35
click at [505, 121] on div "Public Collection" at bounding box center [463, 121] width 116 height 28
click at [584, 404] on div "Drop your photos here AI Shy Dahlia HTML: Direct: Forum: Photo ID: 22774896 Mor…" at bounding box center [803, 332] width 1166 height 385
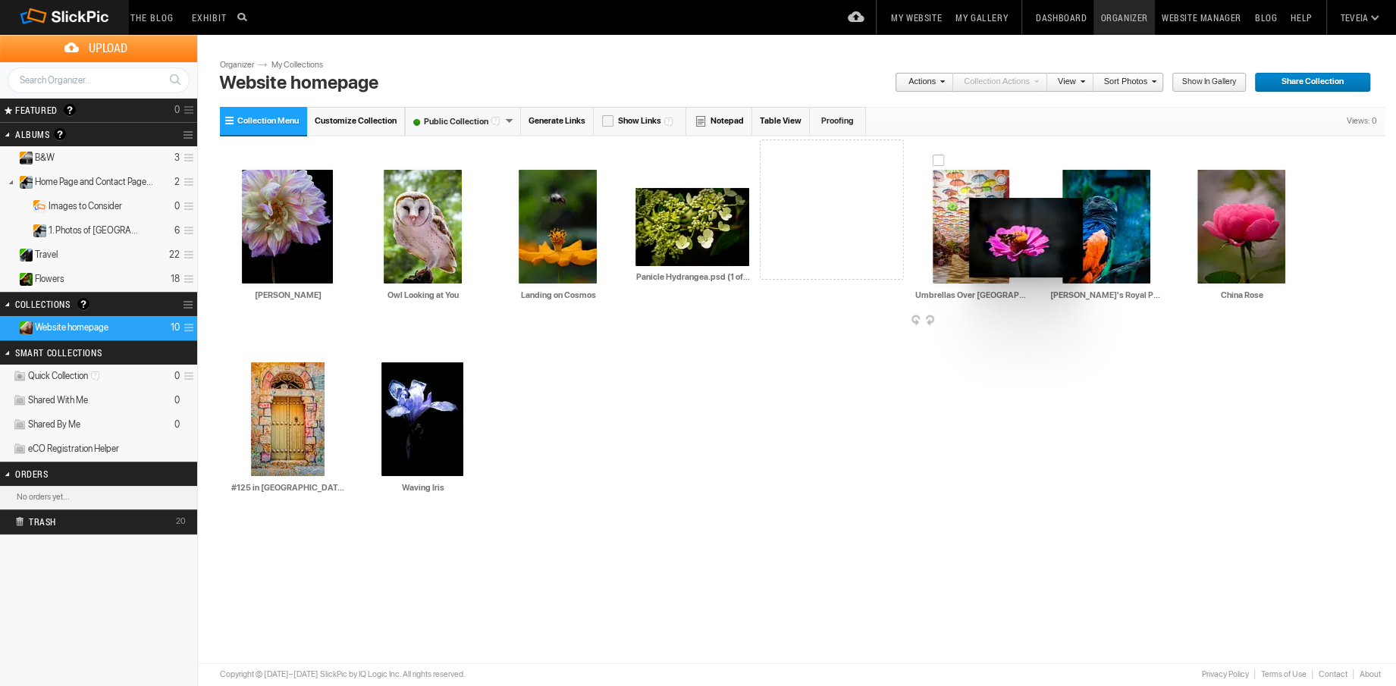
drag, startPoint x: 298, startPoint y: 423, endPoint x: 968, endPoint y: 198, distance: 706.6
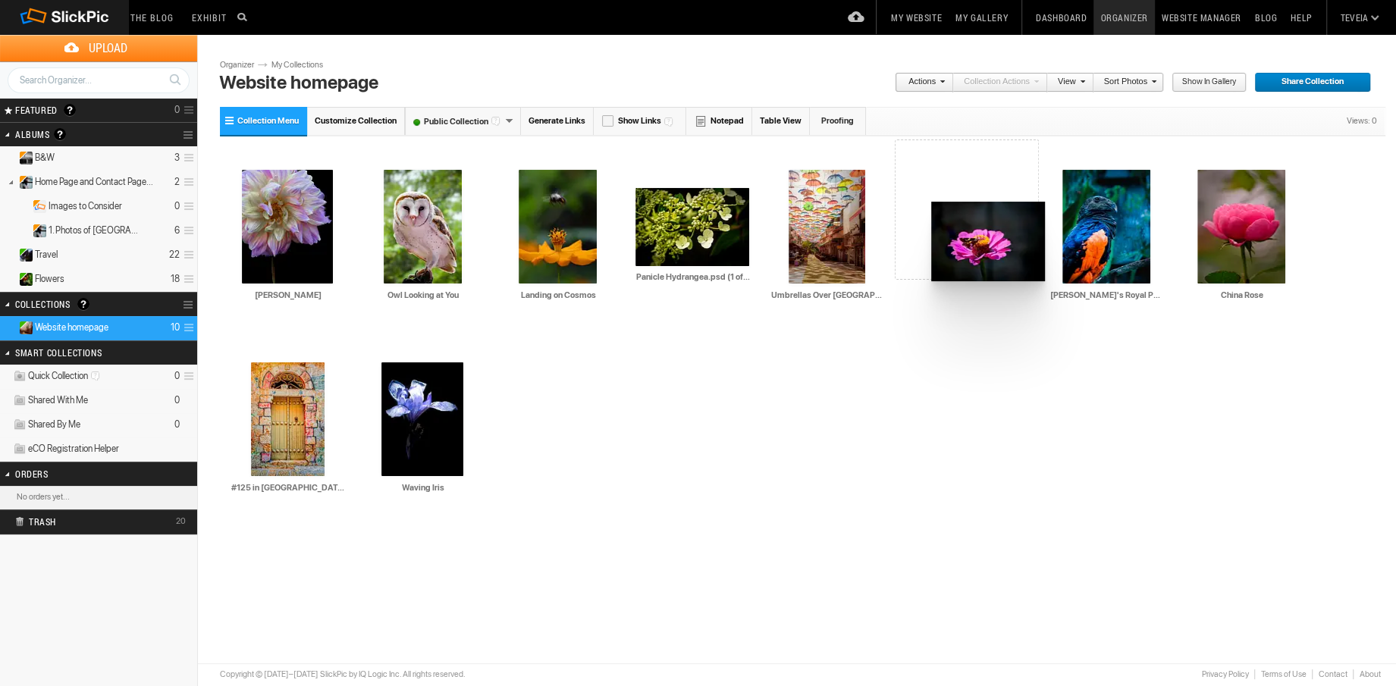
drag, startPoint x: 816, startPoint y: 234, endPoint x: 930, endPoint y: 202, distance: 118.4
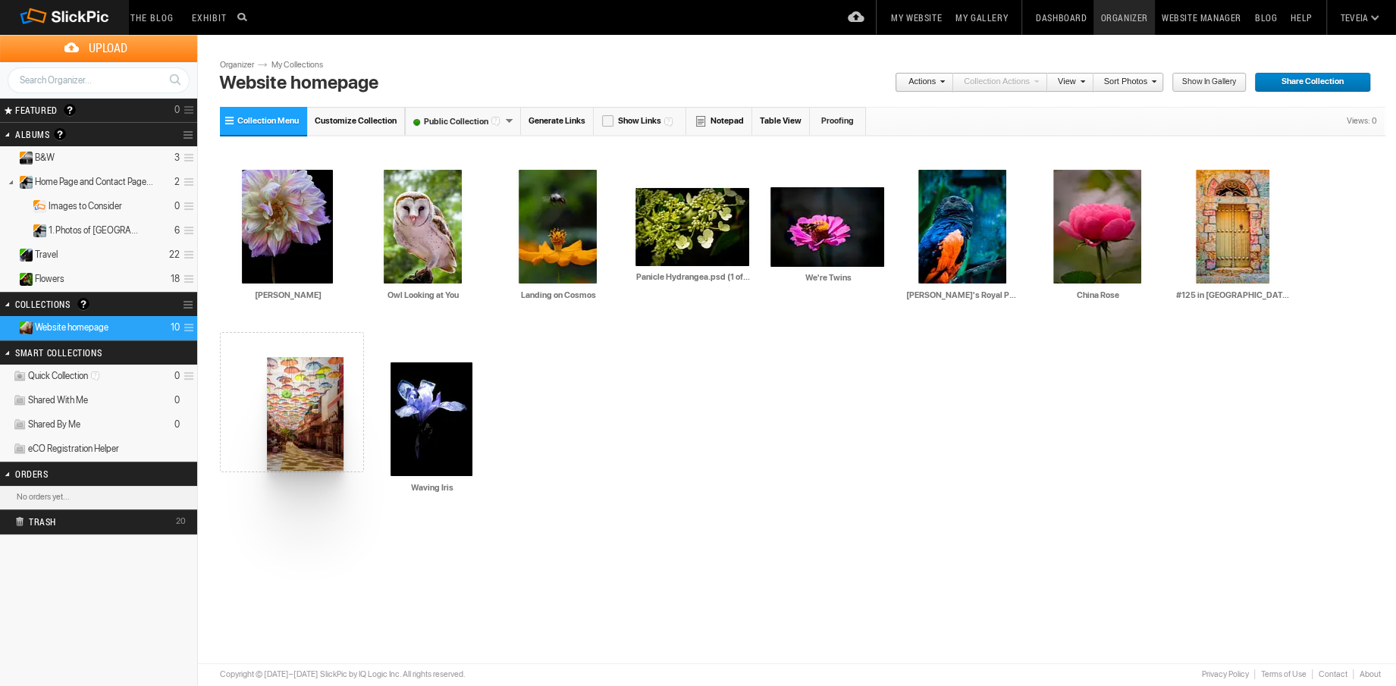
drag, startPoint x: 815, startPoint y: 249, endPoint x: 265, endPoint y: 357, distance: 559.7
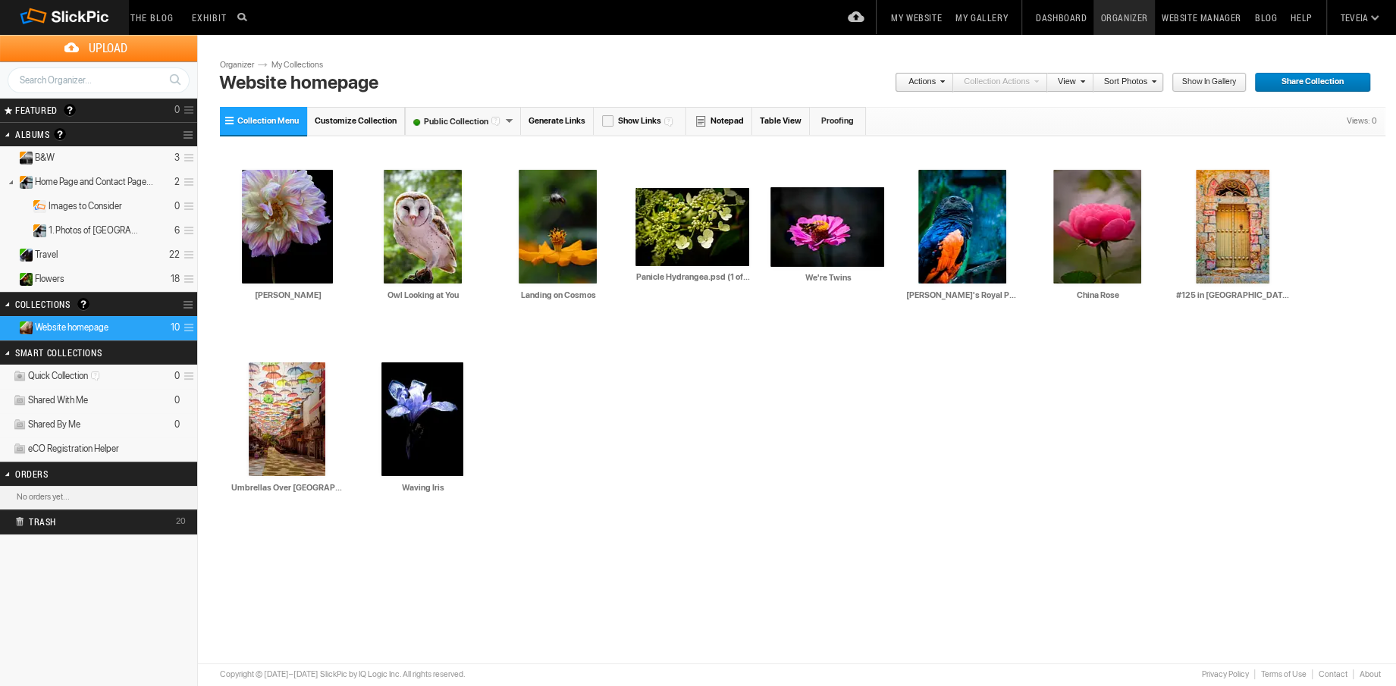
click at [930, 21] on link "My Website" at bounding box center [916, 17] width 64 height 35
click at [338, 513] on span at bounding box center [342, 514] width 15 height 12
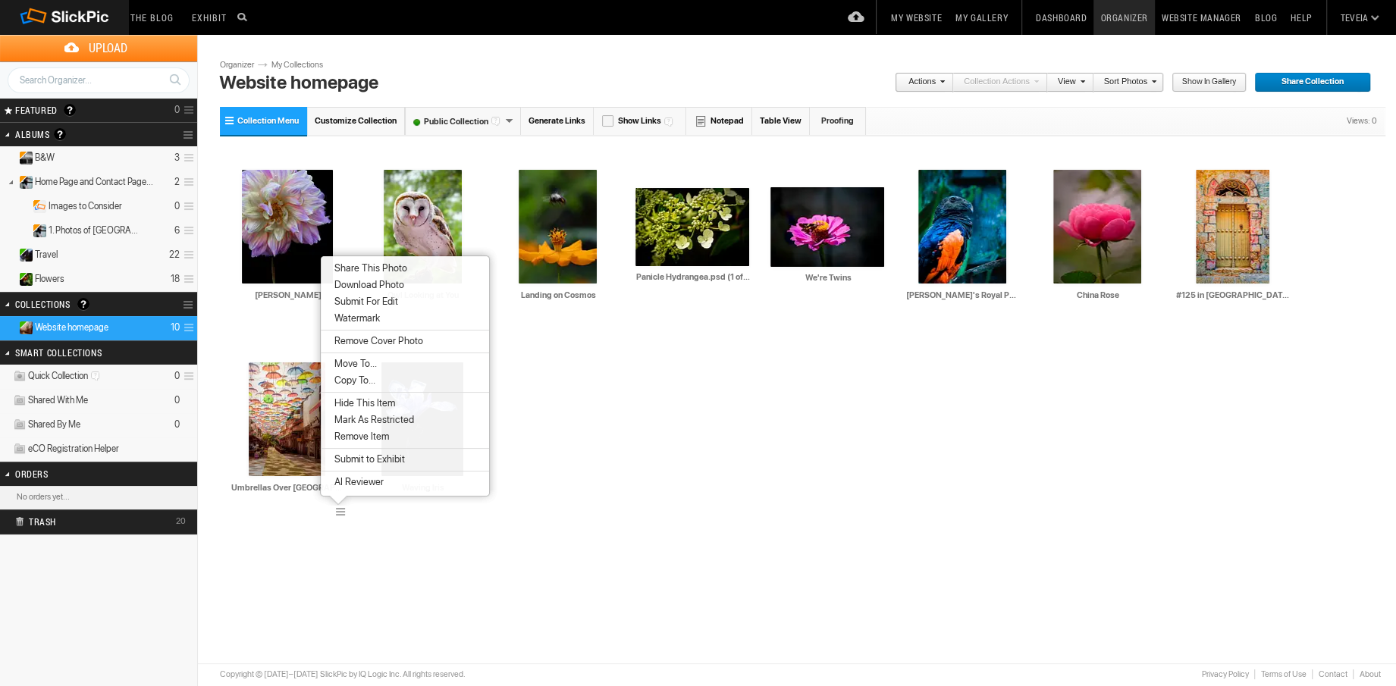
click at [367, 439] on span "Remove Item" at bounding box center [359, 437] width 59 height 12
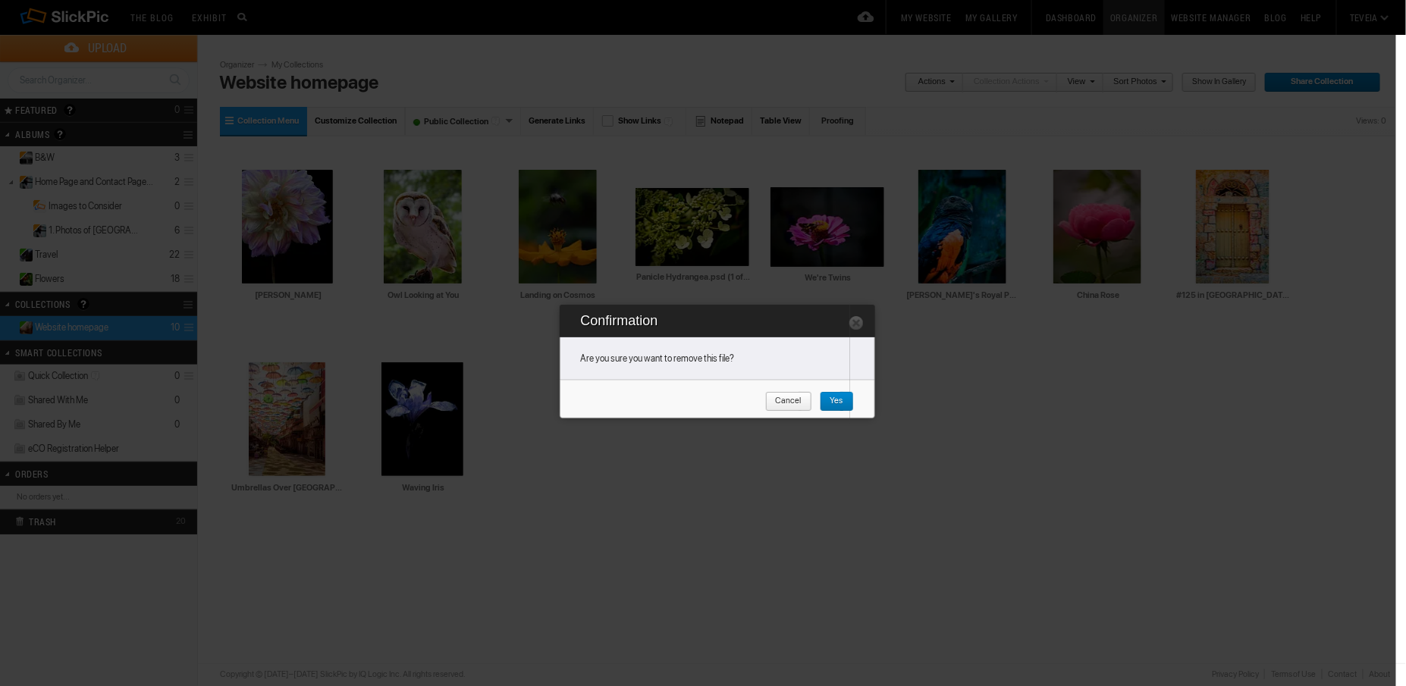
click at [832, 400] on span "Yes" at bounding box center [832, 402] width 24 height 20
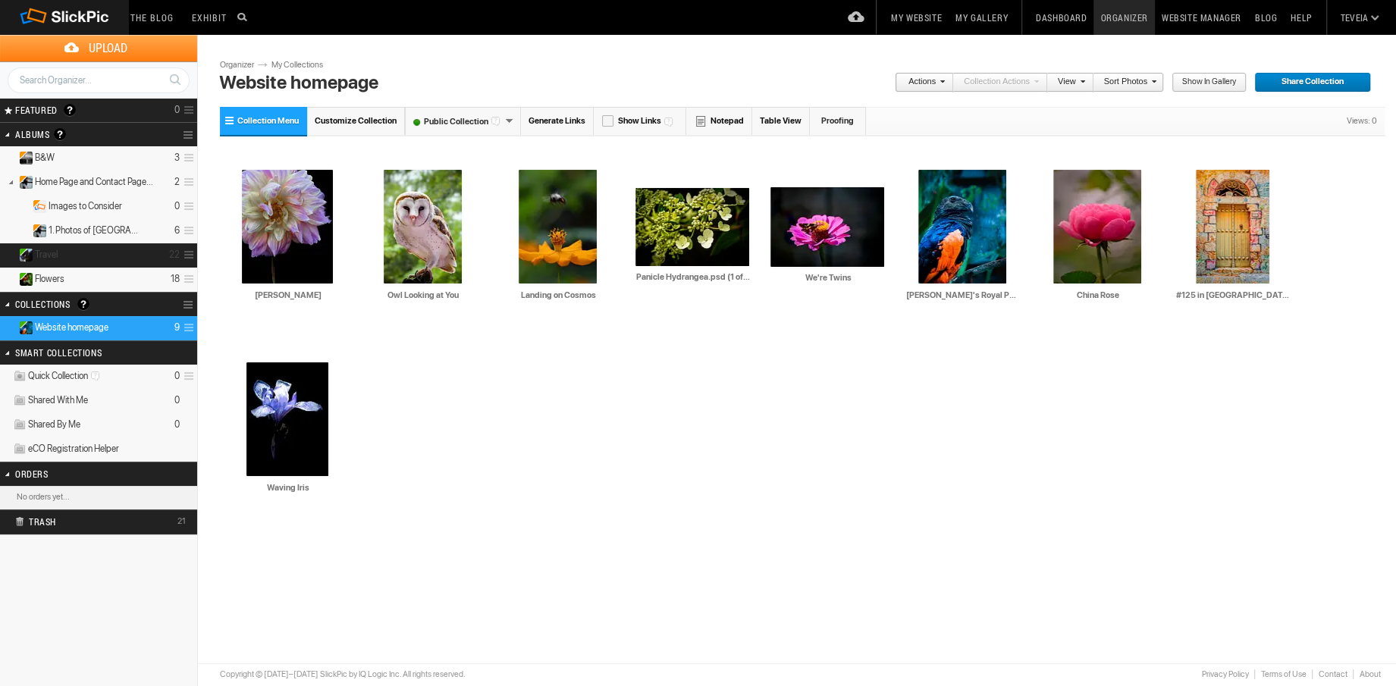
click at [90, 252] on details "Travel 22" at bounding box center [98, 255] width 197 height 24
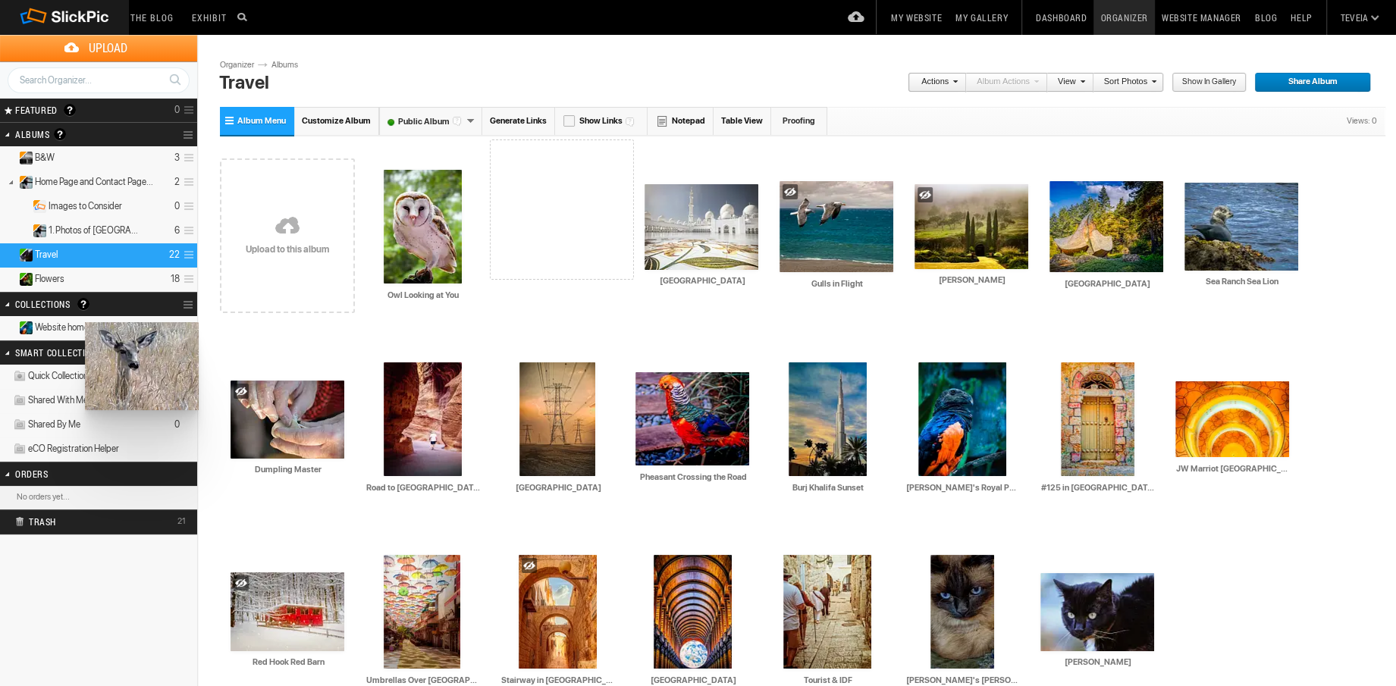
drag, startPoint x: 969, startPoint y: 228, endPoint x: 83, endPoint y: 322, distance: 890.2
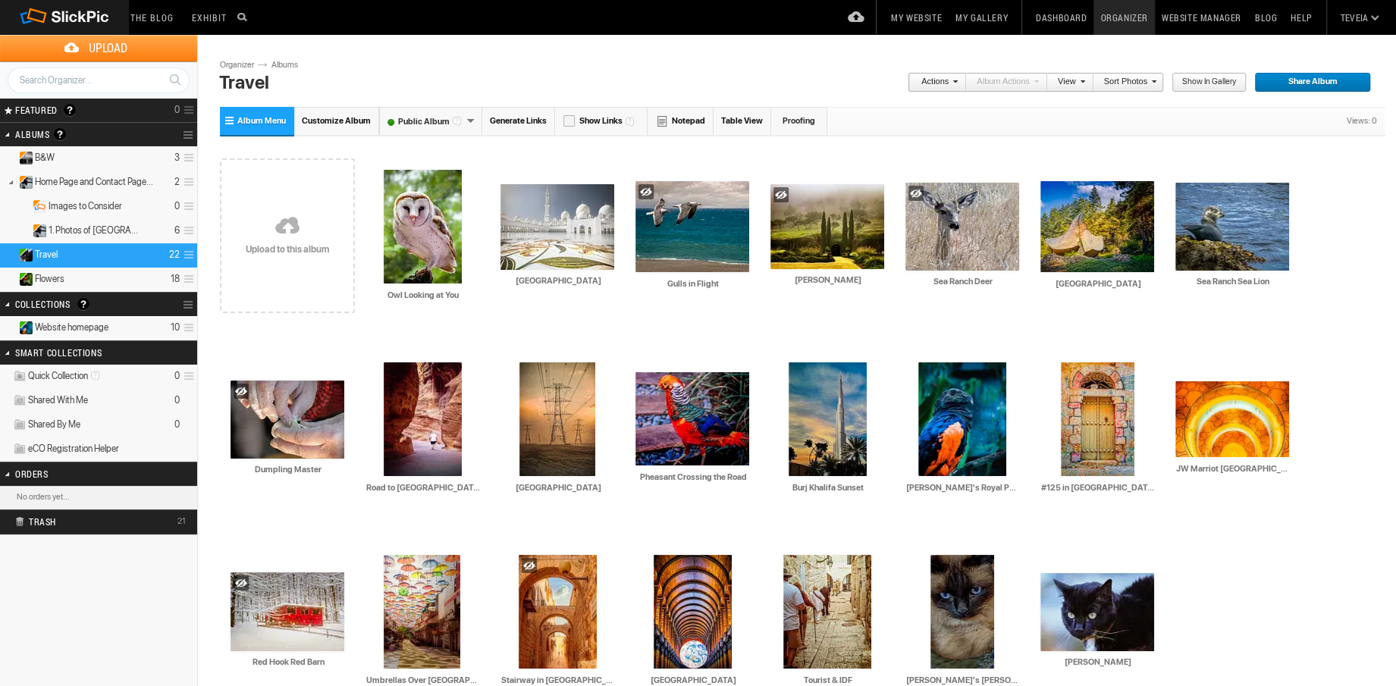
click at [83, 322] on span "Website homepage" at bounding box center [72, 328] width 74 height 12
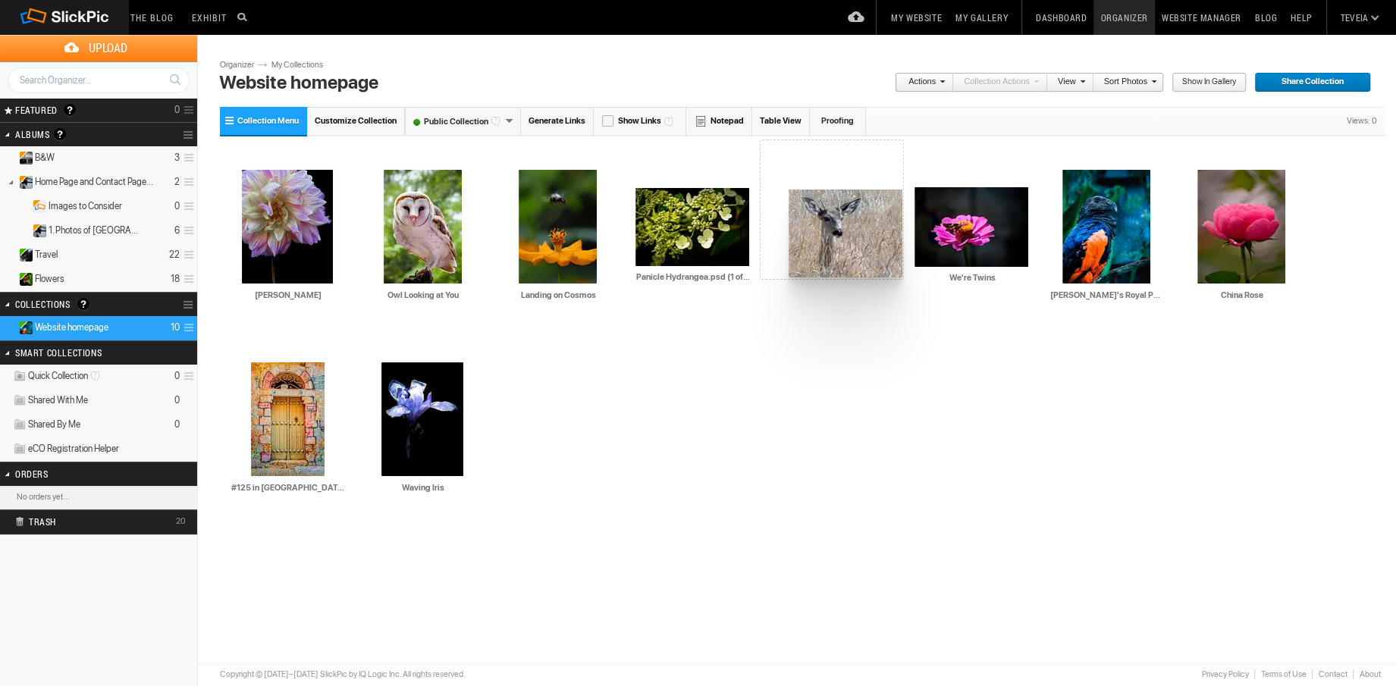
drag, startPoint x: 426, startPoint y: 416, endPoint x: 787, endPoint y: 190, distance: 425.9
